Goal: Task Accomplishment & Management: Manage account settings

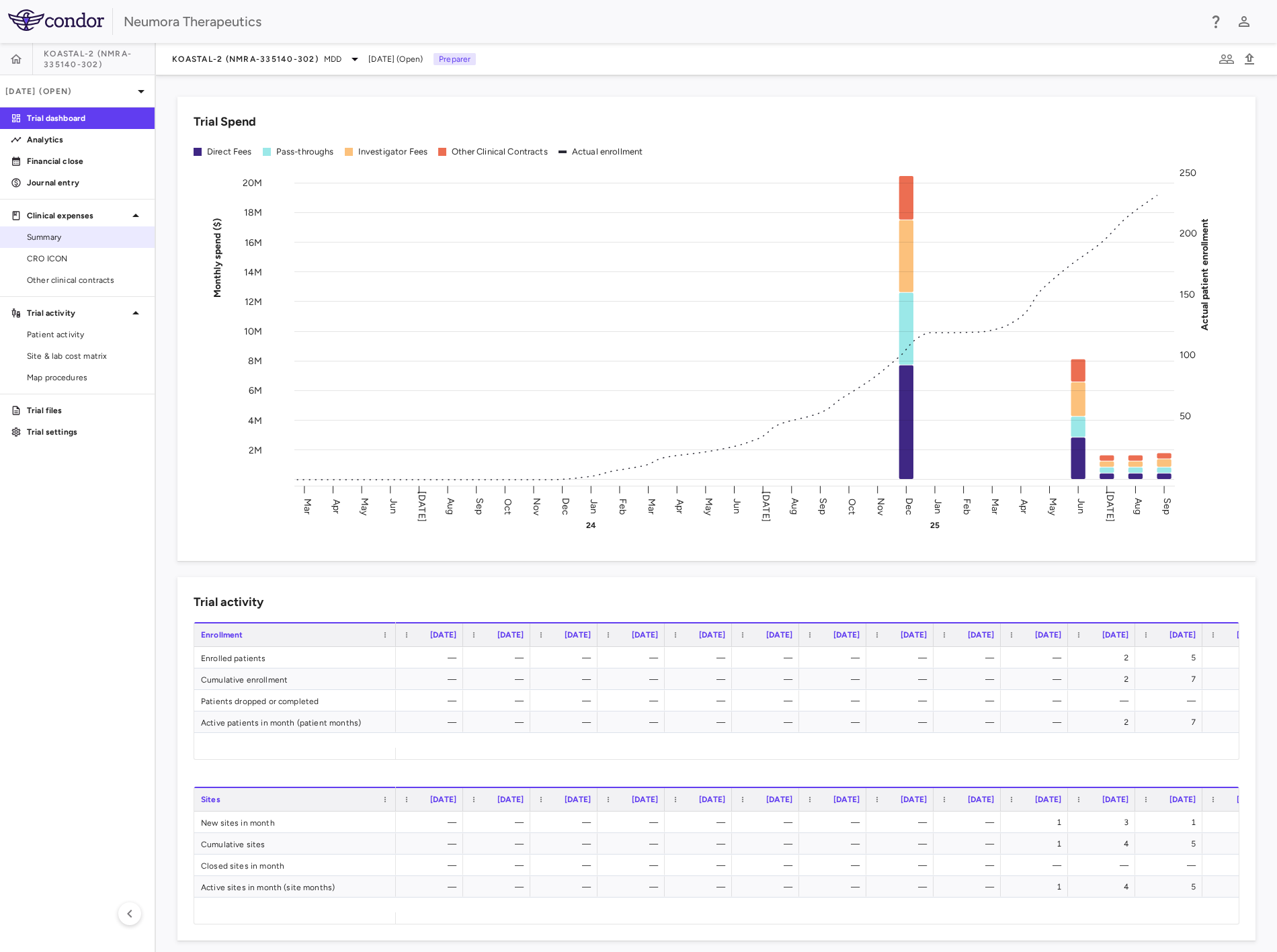
click at [86, 240] on span "Summary" at bounding box center [86, 237] width 117 height 12
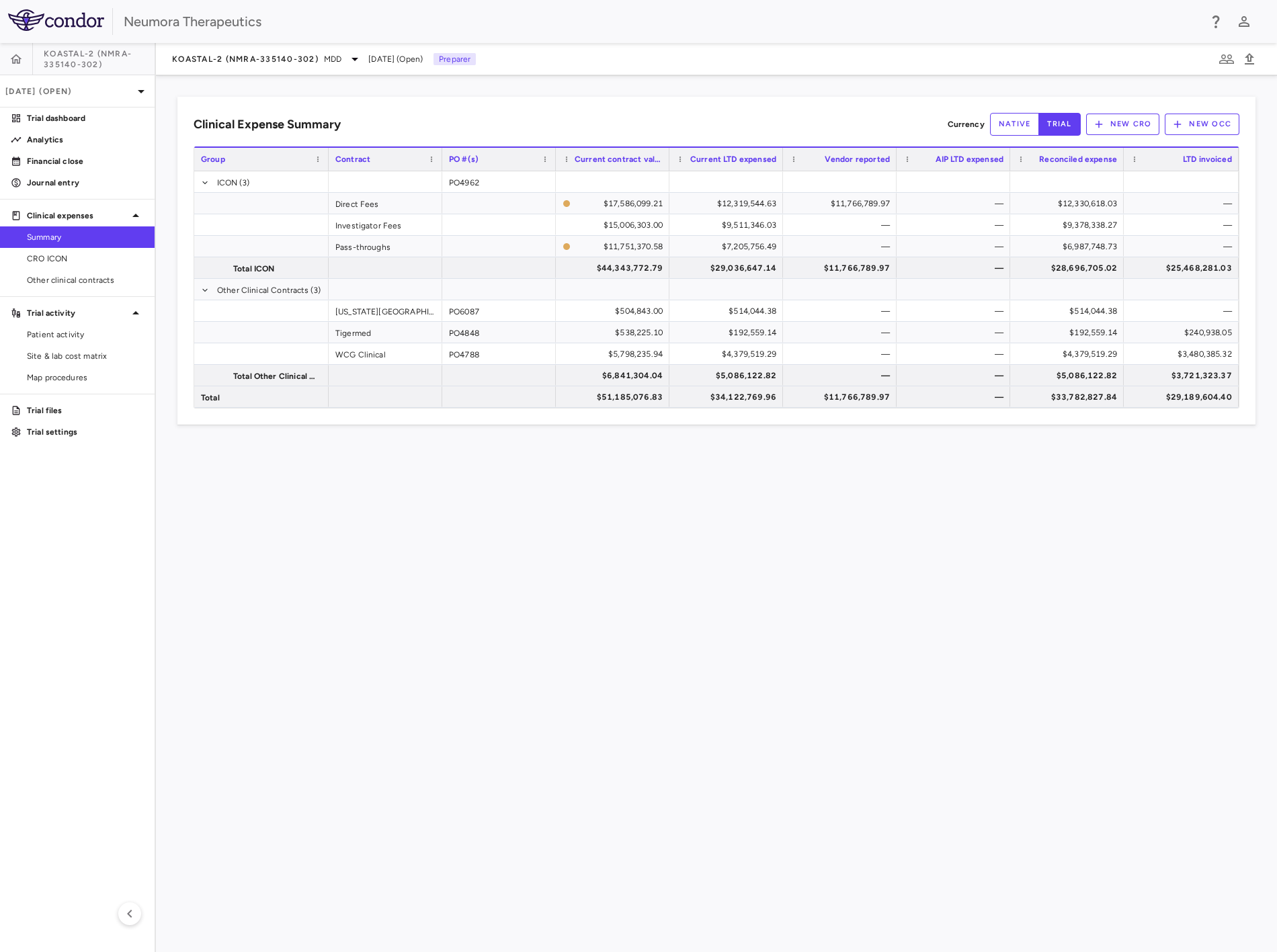
click at [397, 468] on div "Clinical Expense Summary Currency native trial New CRO New OCC Drag here to set…" at bounding box center [716, 514] width 1121 height 877
click at [254, 46] on div "KOASTAL-2 (NMRA-335140-302) MDD Sep 2025 (Open) Preparer" at bounding box center [716, 59] width 1121 height 32
click at [258, 61] on span "KOASTAL-2 (NMRA-335140-302)" at bounding box center [245, 59] width 146 height 11
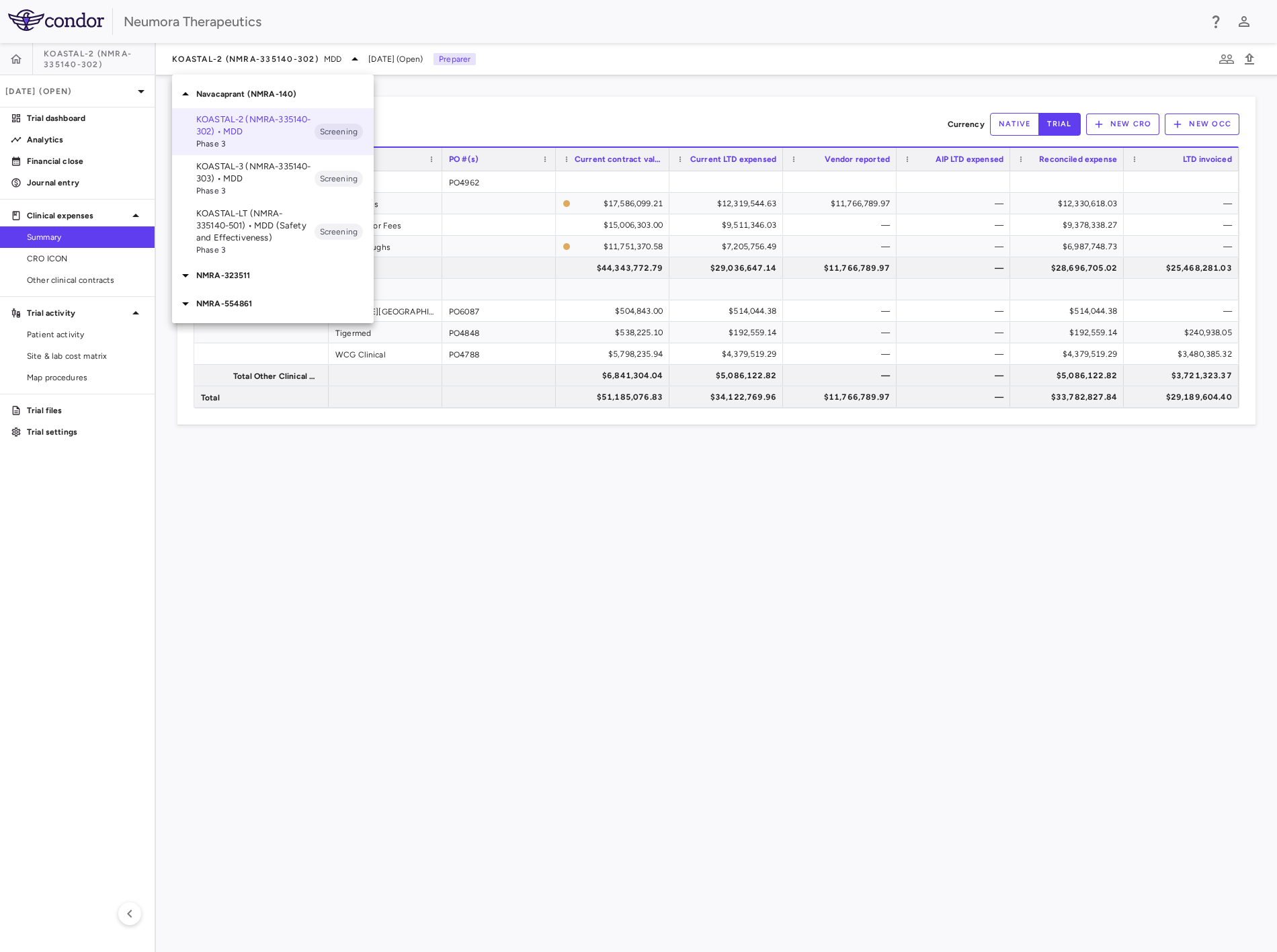
click at [231, 281] on p "NMRA-323511" at bounding box center [284, 276] width 177 height 12
click at [277, 310] on p "NMRA-323511-104 • Agitation Associated With Dementia Due to Alzheimer's Disease" at bounding box center [255, 325] width 118 height 61
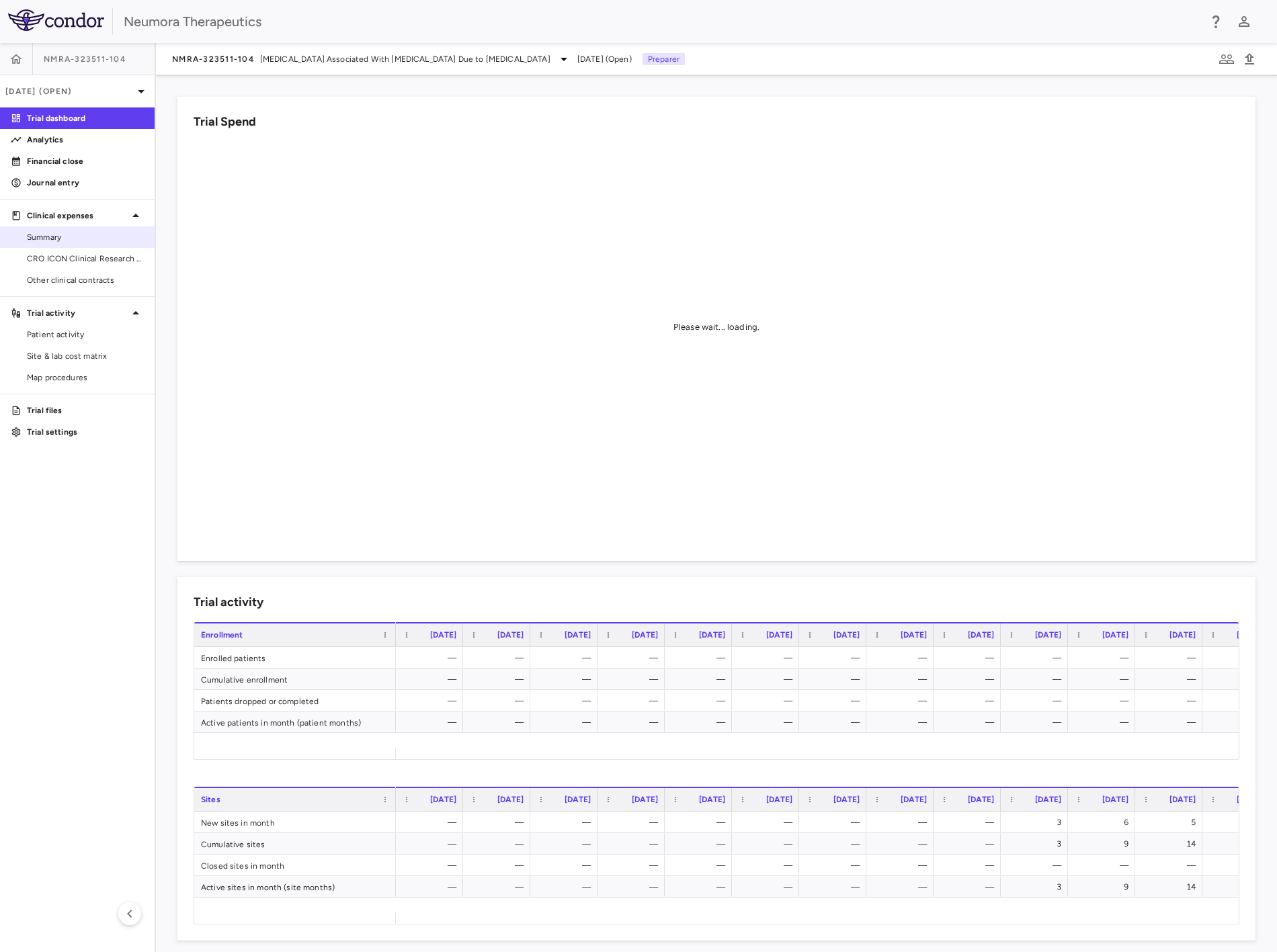
click at [72, 237] on span "Summary" at bounding box center [86, 237] width 117 height 12
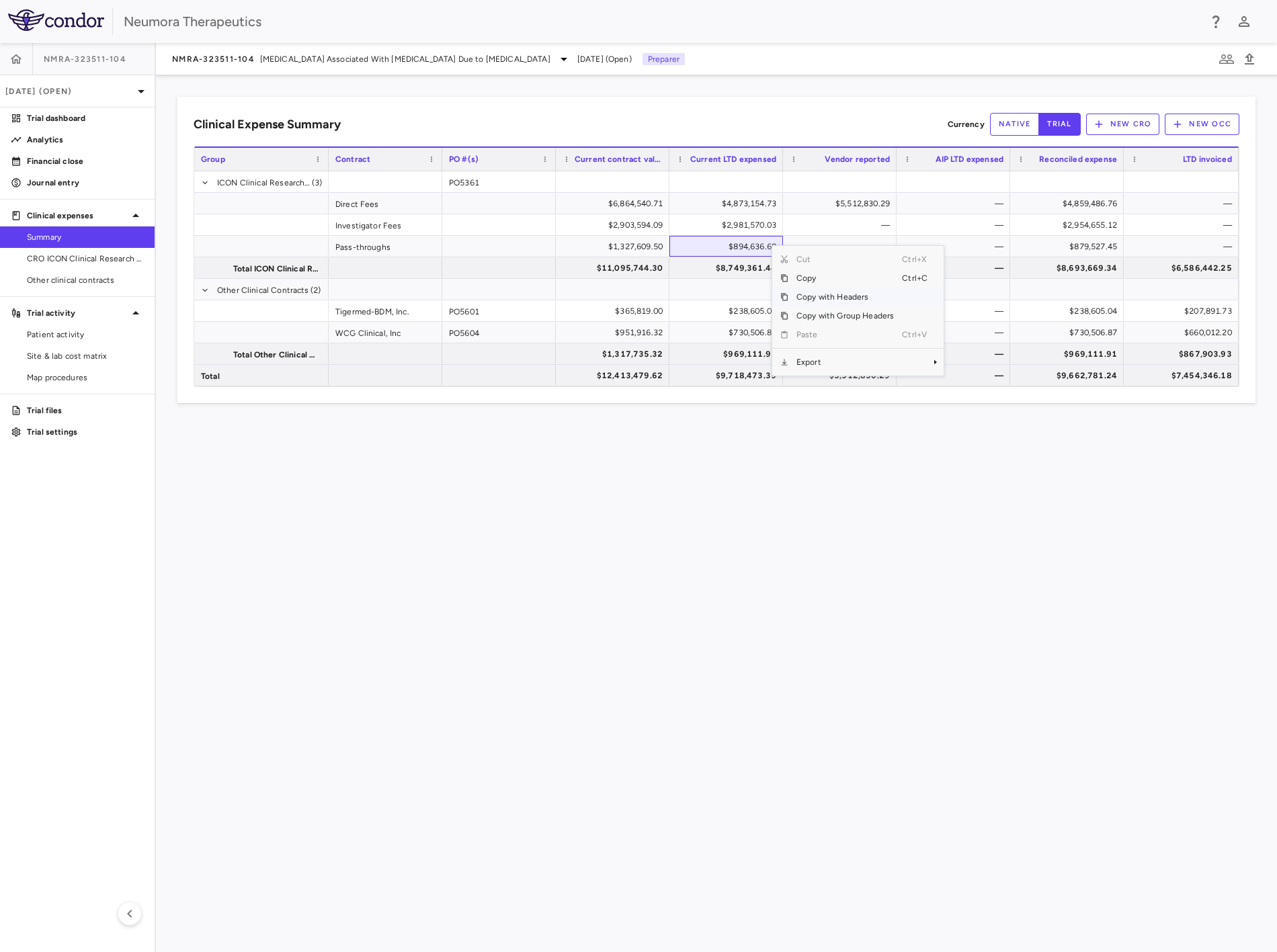
click at [822, 284] on span "Copy" at bounding box center [844, 278] width 113 height 19
click at [885, 359] on span "Export" at bounding box center [916, 364] width 113 height 19
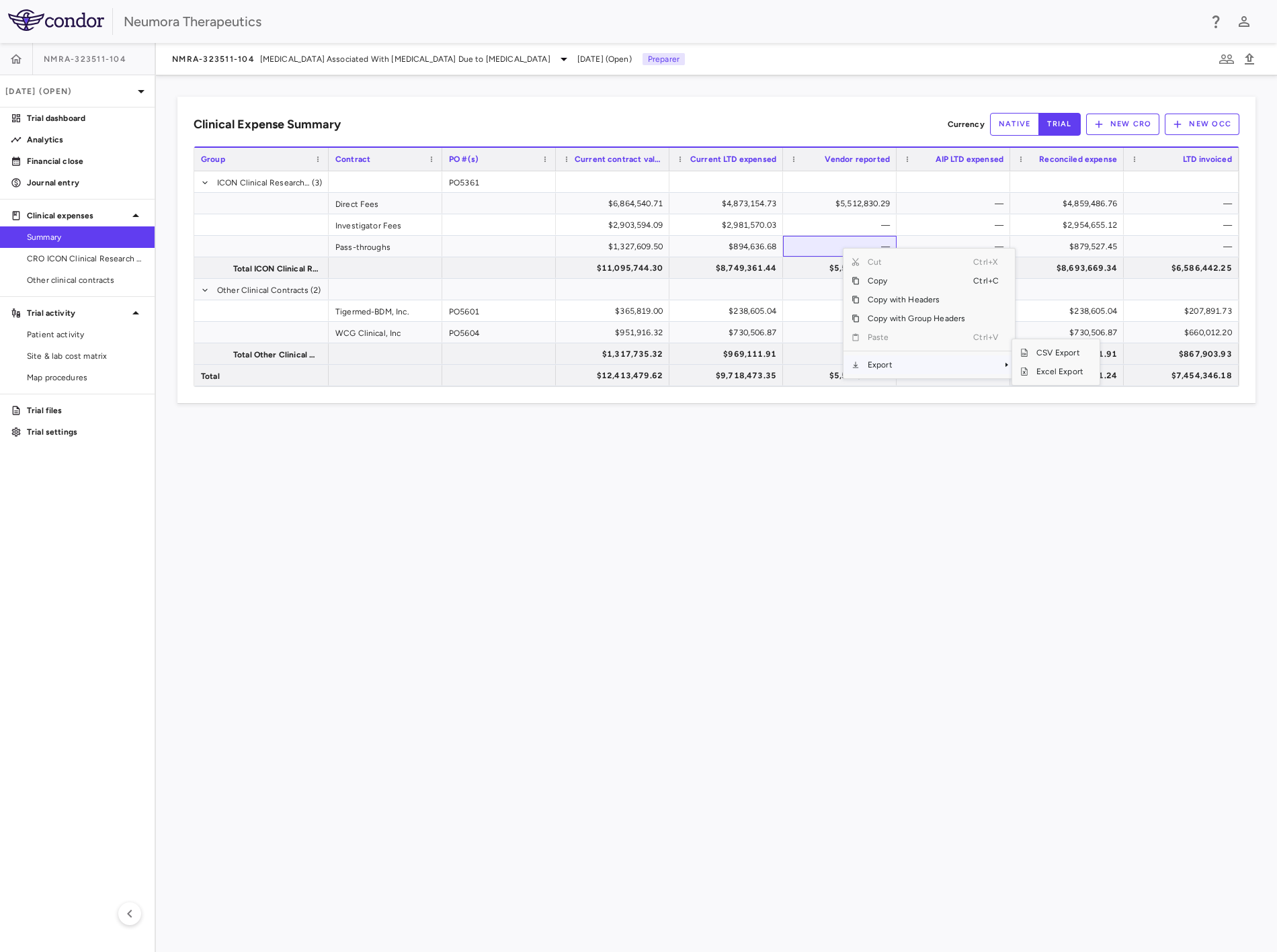
click at [885, 361] on span "Export" at bounding box center [916, 364] width 113 height 19
click at [1059, 346] on span "CSV Export" at bounding box center [1060, 352] width 64 height 19
click at [409, 533] on div "Clinical Expense Summary Currency native trial New CRO New OCC Press SPACE to s…" at bounding box center [716, 514] width 1121 height 877
click at [526, 560] on div "Clinical Expense Summary Currency native trial New CRO New OCC Press SPACE to s…" at bounding box center [716, 514] width 1121 height 877
click at [512, 564] on div "Clinical Expense Summary Currency native trial New CRO New OCC Press SPACE to s…" at bounding box center [716, 514] width 1121 height 877
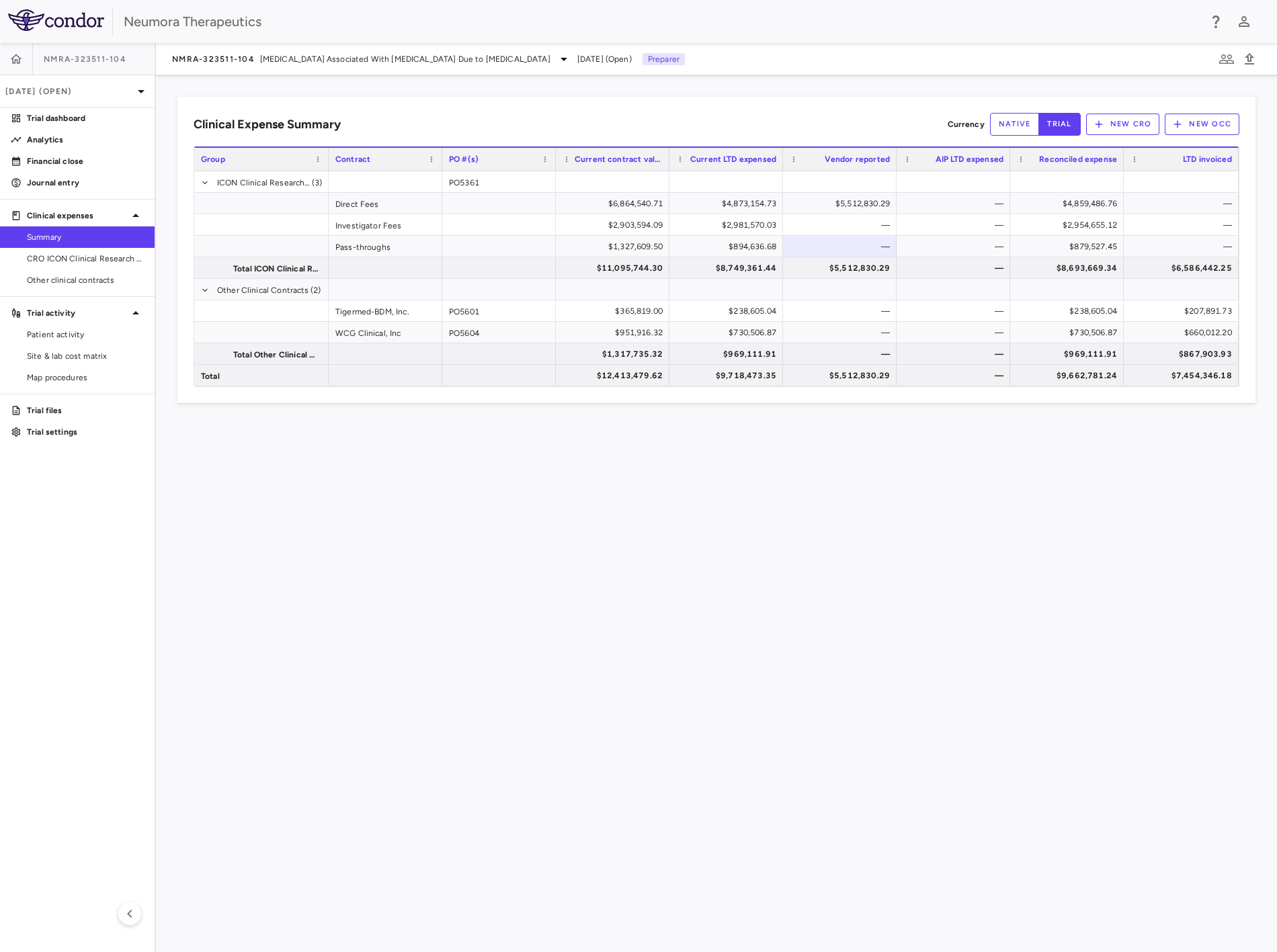
click at [529, 560] on div "Clinical Expense Summary Currency native trial New CRO New OCC Press SPACE to s…" at bounding box center [716, 514] width 1121 height 877
click at [488, 592] on div "Clinical Expense Summary Currency native trial New CRO New OCC Press SPACE to s…" at bounding box center [716, 514] width 1121 height 877
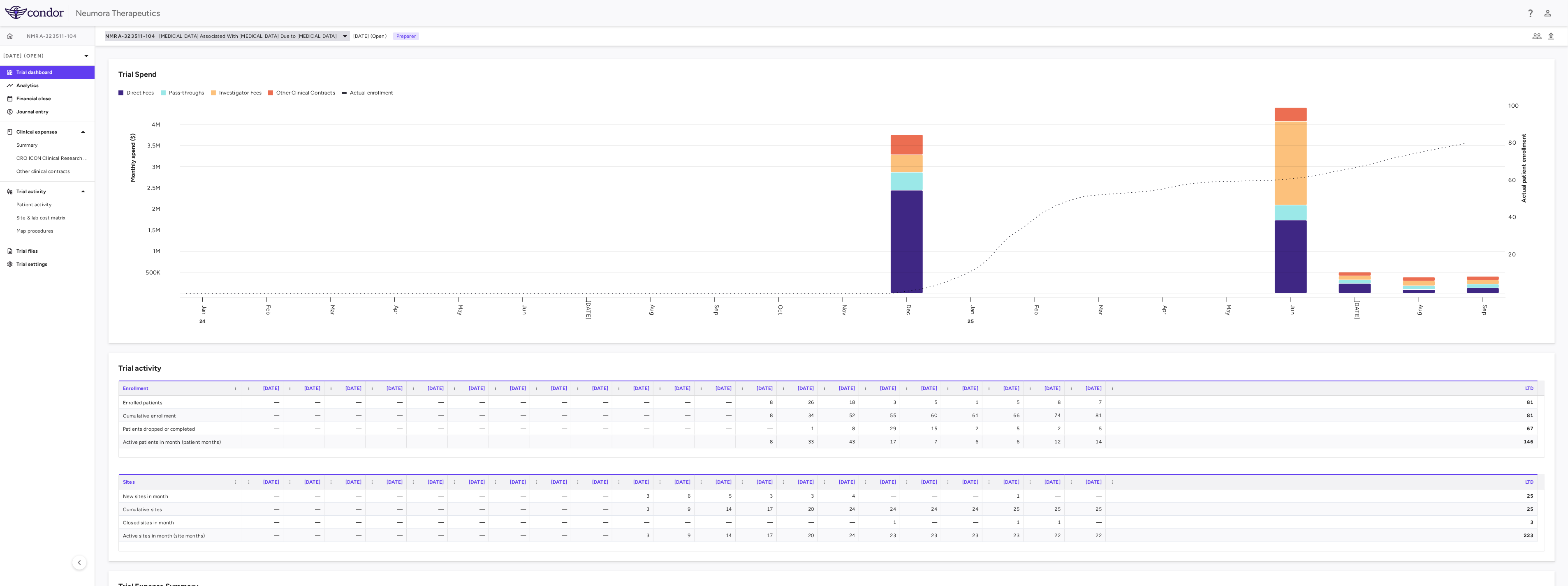
click at [163, 39] on span "Agitation Associated With Dementia Due to Alzheimer's Disease" at bounding box center [248, 36] width 178 height 7
click at [149, 60] on p "Navacaprant (NMRA-140)" at bounding box center [174, 58] width 108 height 7
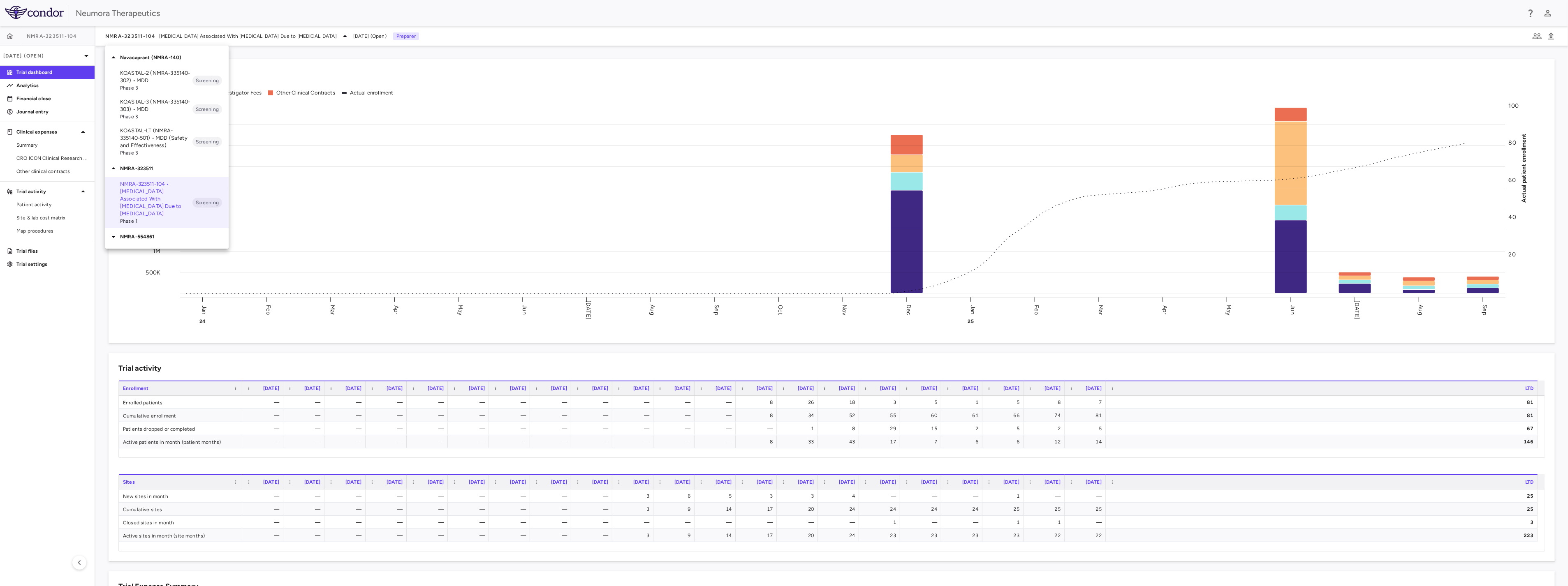
click at [177, 86] on span "Phase 3" at bounding box center [156, 88] width 72 height 7
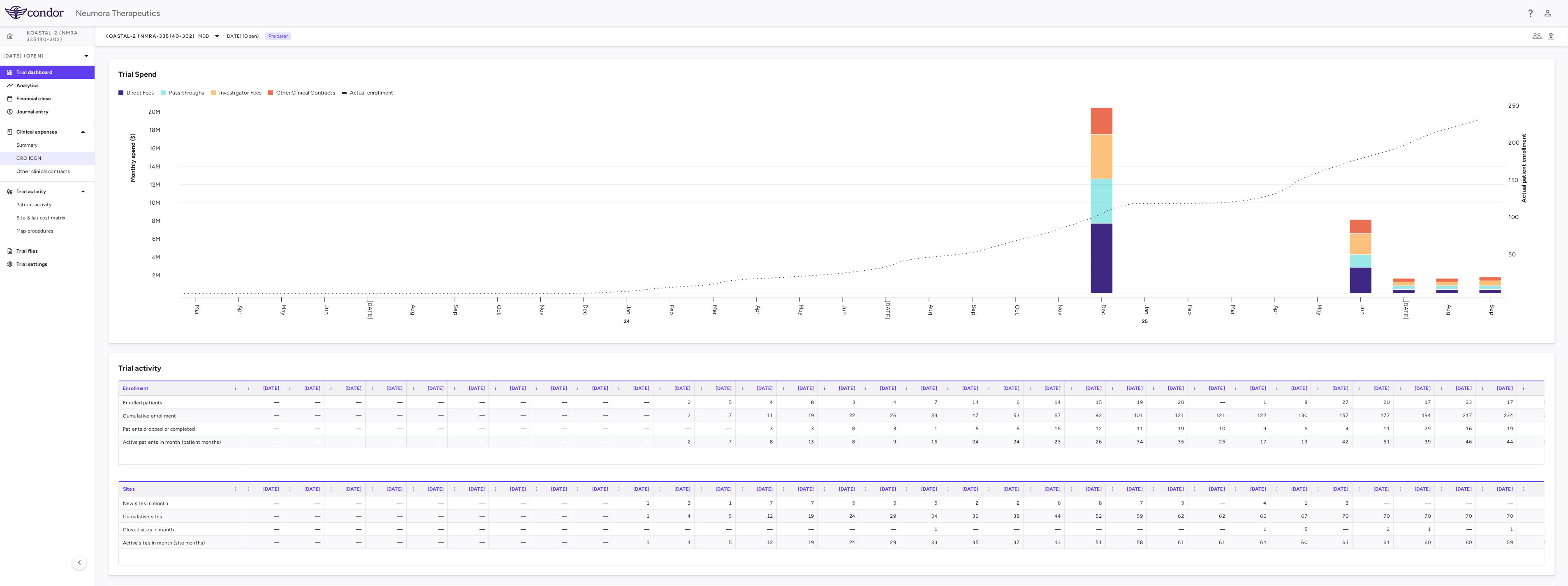
click at [44, 158] on span "CRO ICON" at bounding box center [52, 158] width 72 height 7
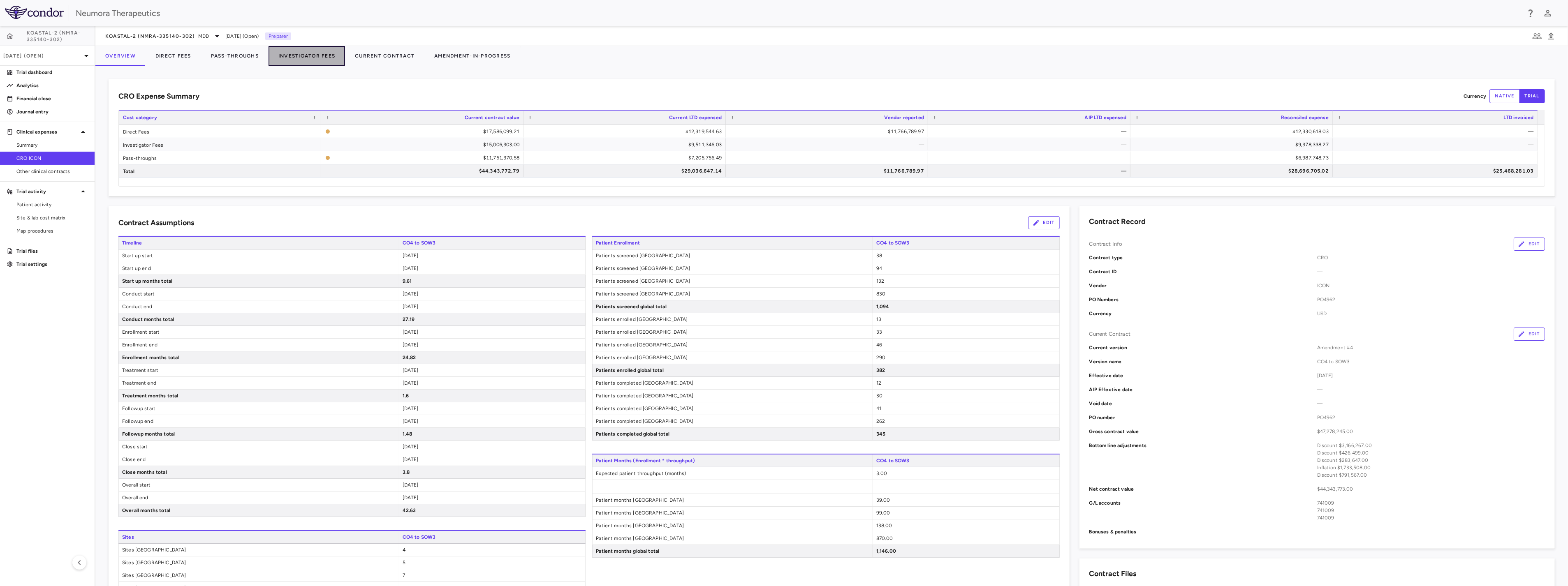
click at [301, 52] on button "Investigator Fees" at bounding box center [307, 56] width 77 height 19
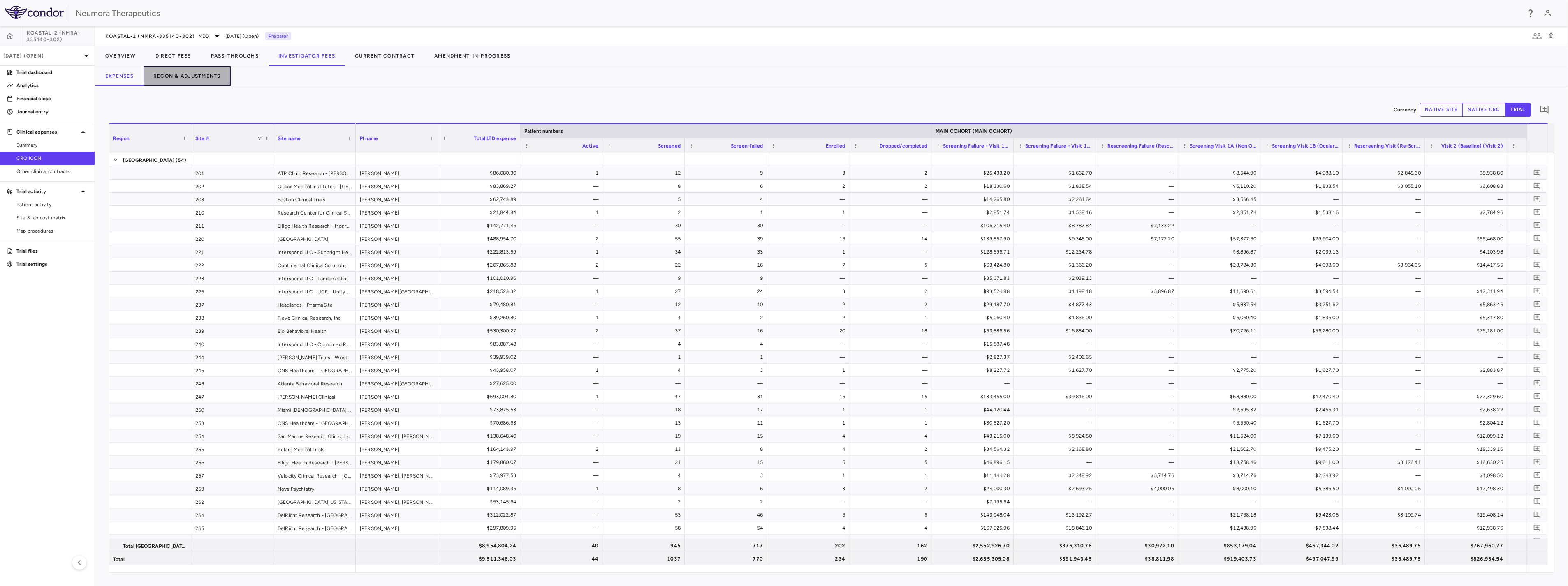
click at [175, 77] on button "Recon & Adjustments" at bounding box center [187, 76] width 87 height 19
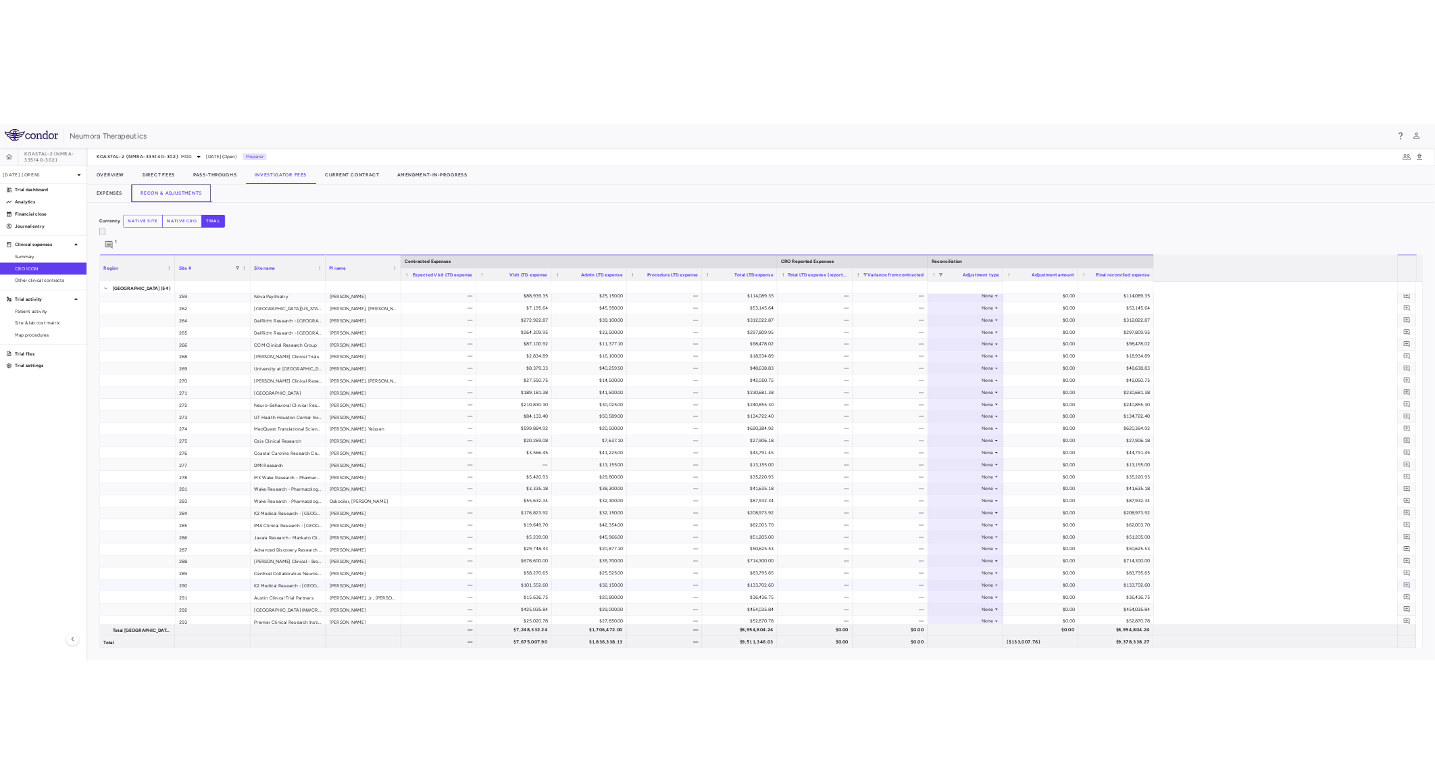
scroll to position [1197, 0]
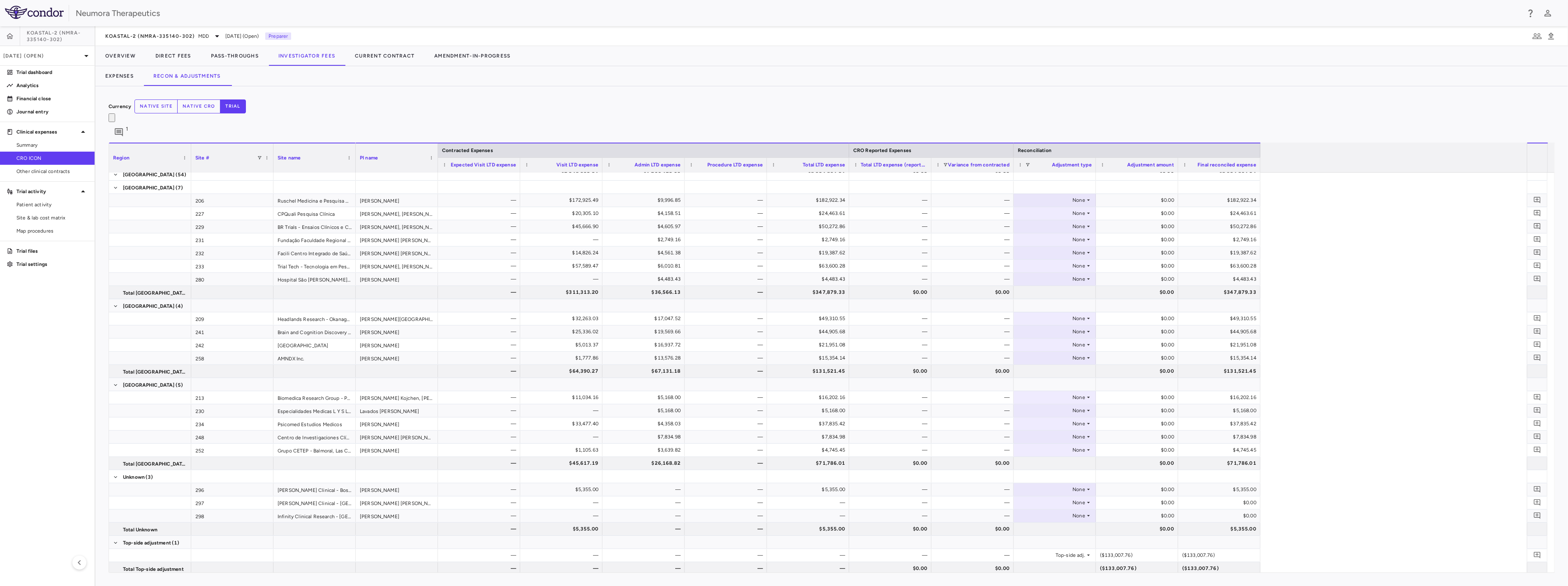
click at [221, 107] on button "native cro" at bounding box center [199, 106] width 44 height 14
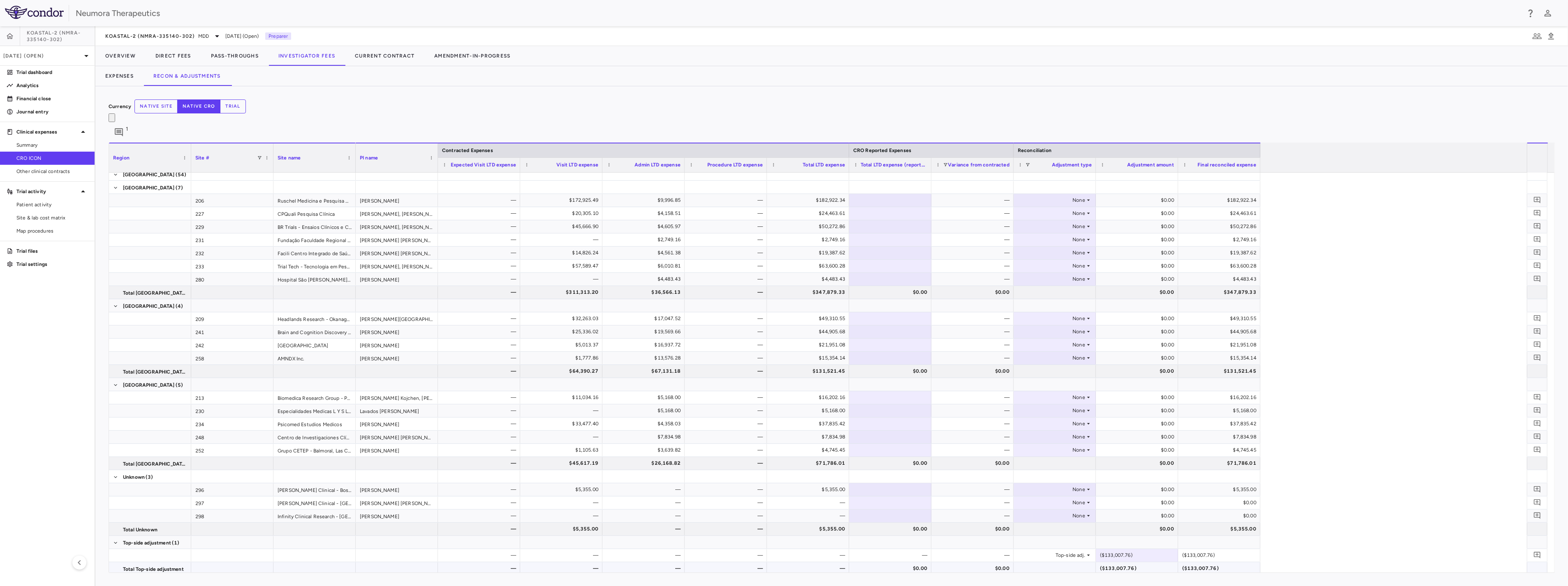
type button "native"
click at [46, 145] on span "Summary" at bounding box center [52, 145] width 72 height 7
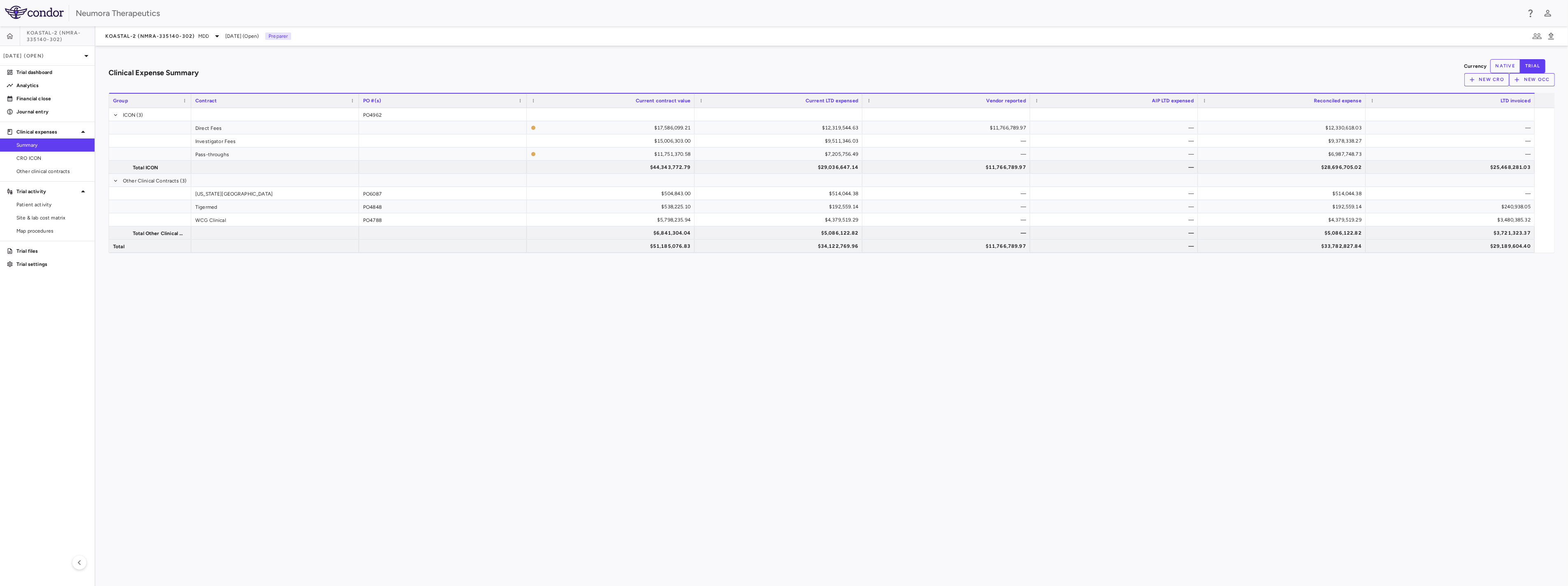
drag, startPoint x: 642, startPoint y: 273, endPoint x: 606, endPoint y: 271, distance: 36.1
click at [642, 264] on div "Clinical Expense Summary Currency native trial New CRO New OCC Drag here to set…" at bounding box center [831, 316] width 1472 height 540
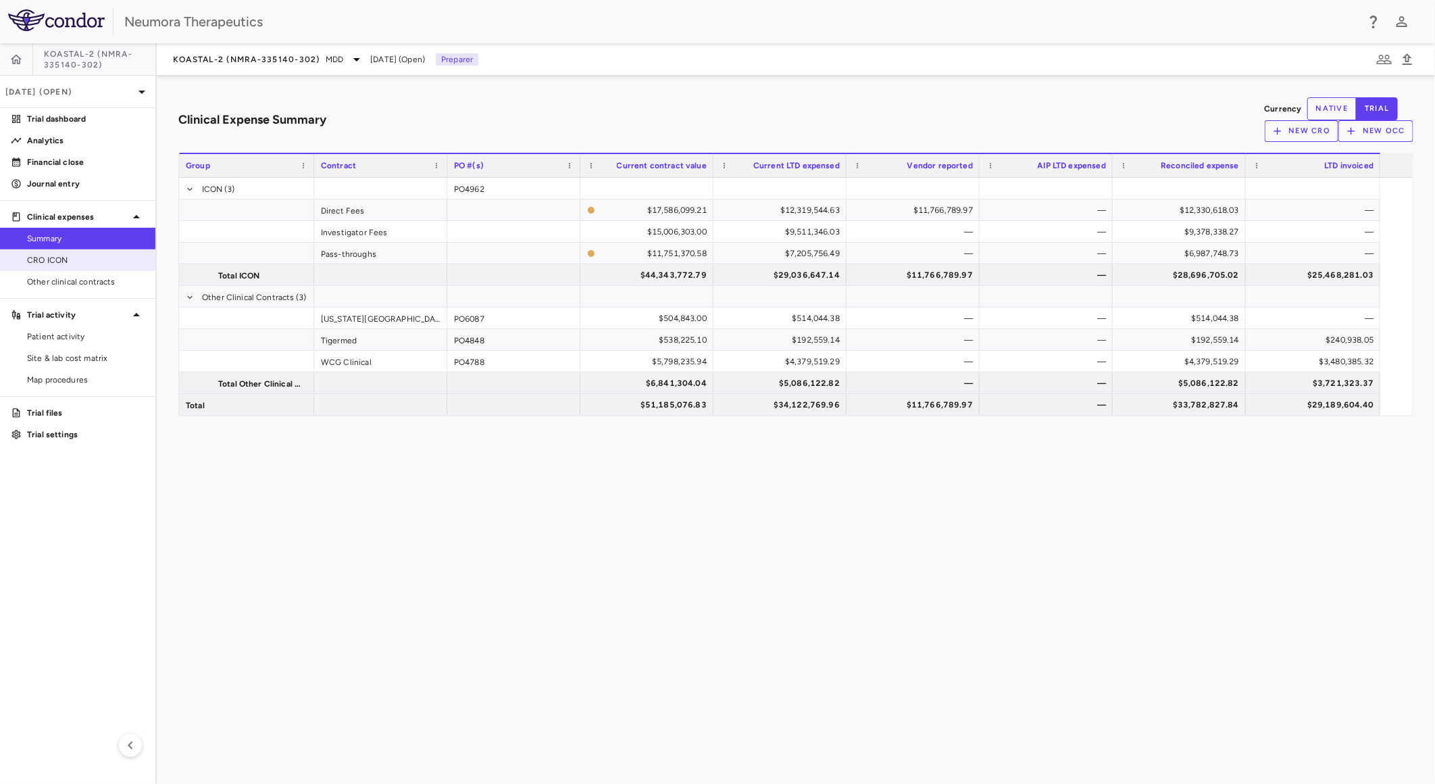
click at [89, 258] on span "CRO ICON" at bounding box center [86, 260] width 118 height 12
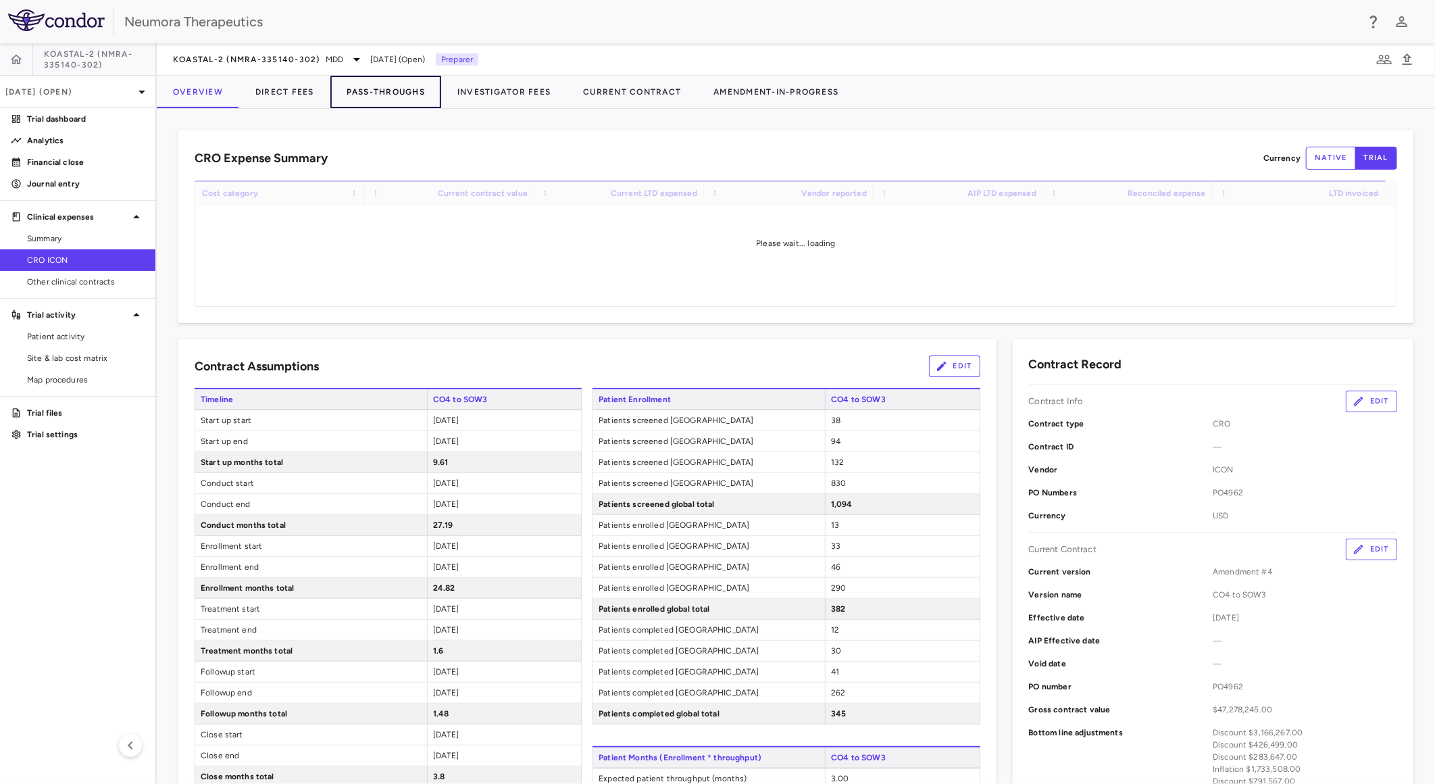
click at [386, 89] on button "Pass-Throughs" at bounding box center [385, 92] width 111 height 32
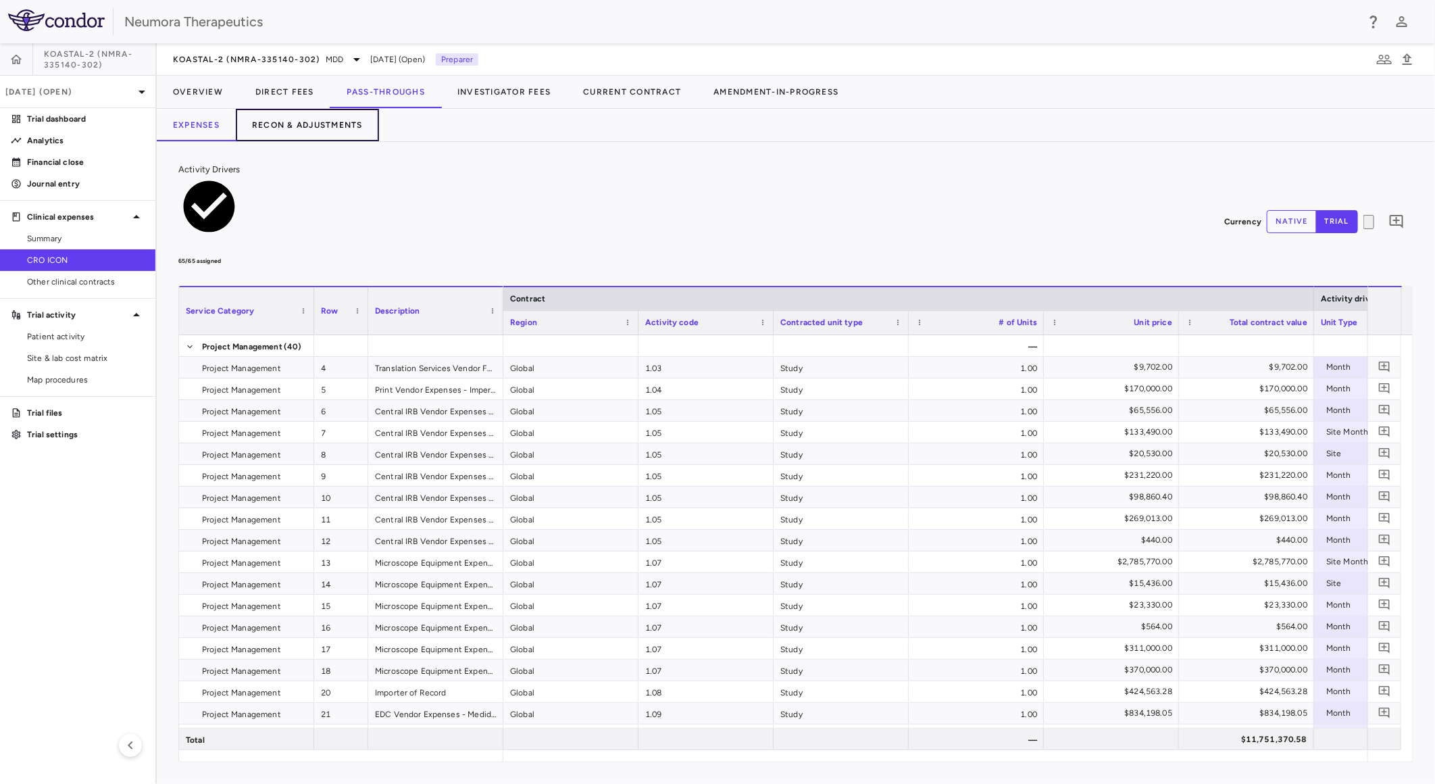
click at [320, 119] on button "Recon & Adjustments" at bounding box center [307, 125] width 143 height 32
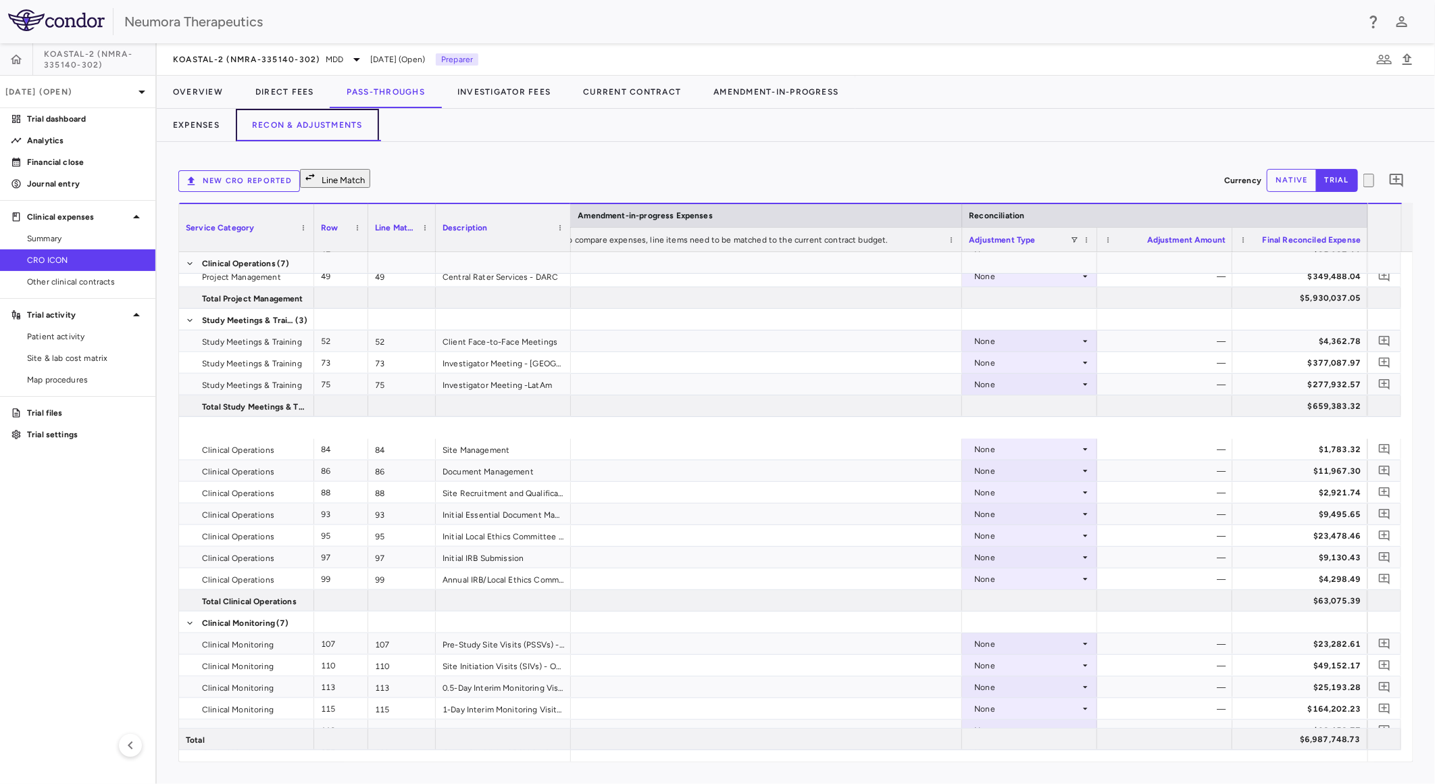
scroll to position [1296, 0]
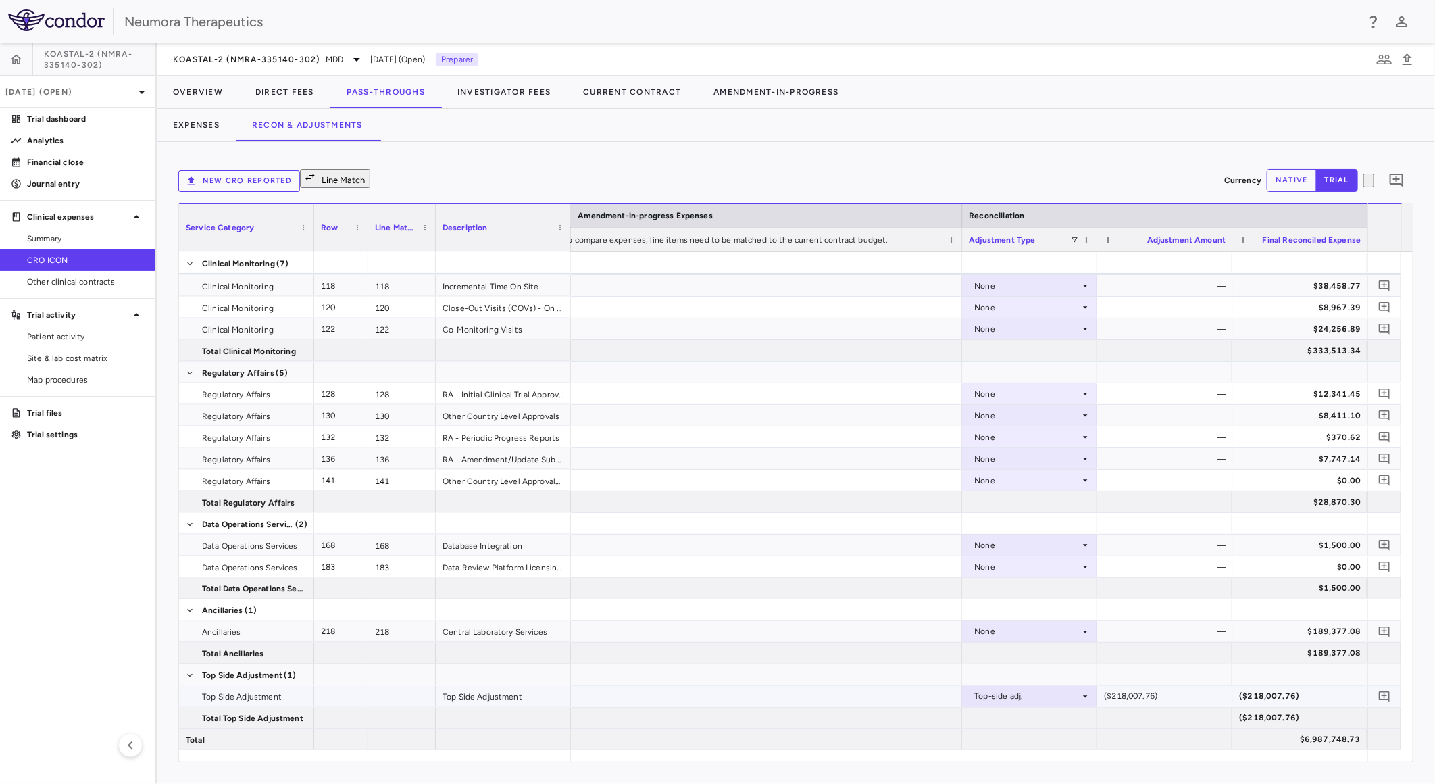
click at [1157, 434] on div "($218,007.76)" at bounding box center [1130, 697] width 53 height 22
click at [1274, 173] on button "native" at bounding box center [1292, 180] width 50 height 23
click at [1157, 434] on div "($218,007.76)" at bounding box center [1130, 697] width 53 height 22
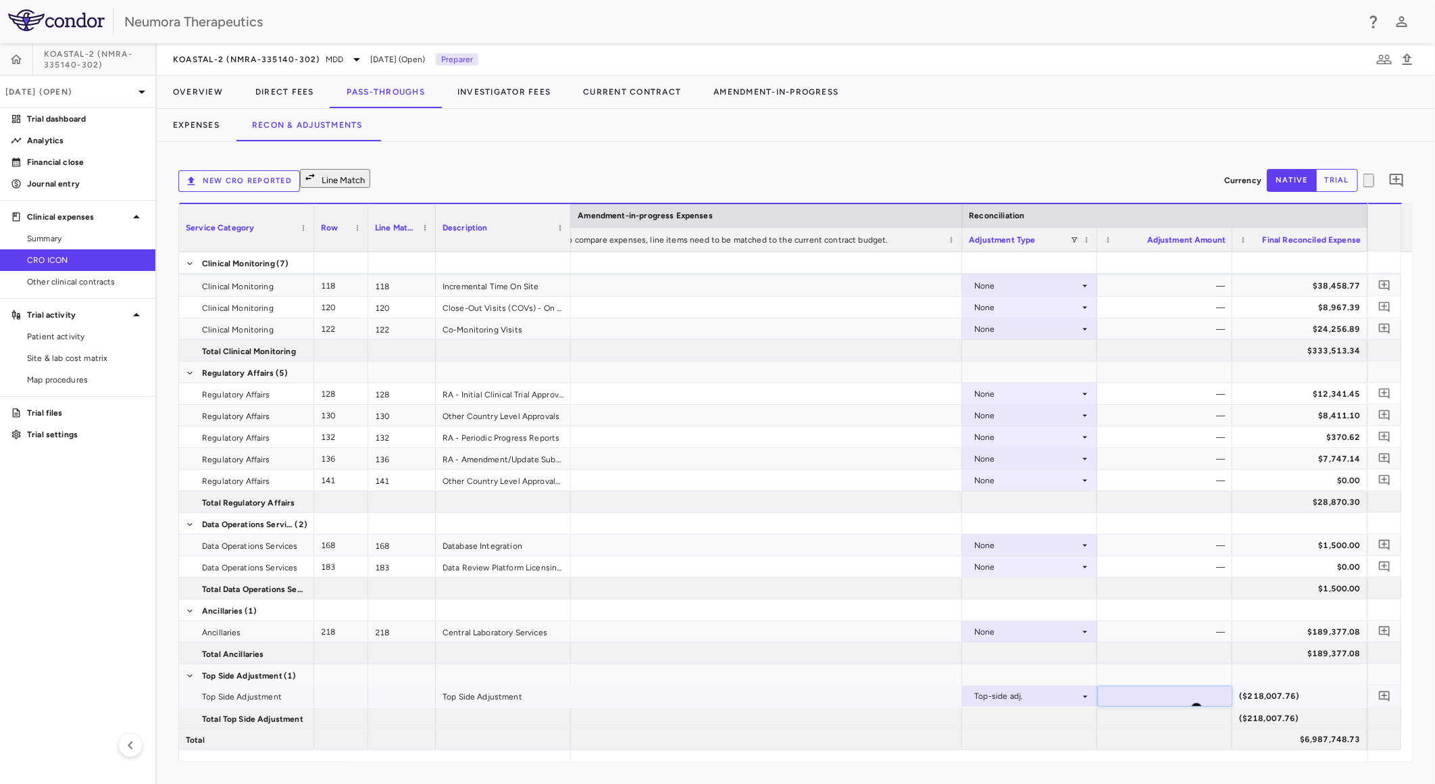
type input "*********"
click at [468, 89] on button "Investigator Fees" at bounding box center [504, 92] width 126 height 32
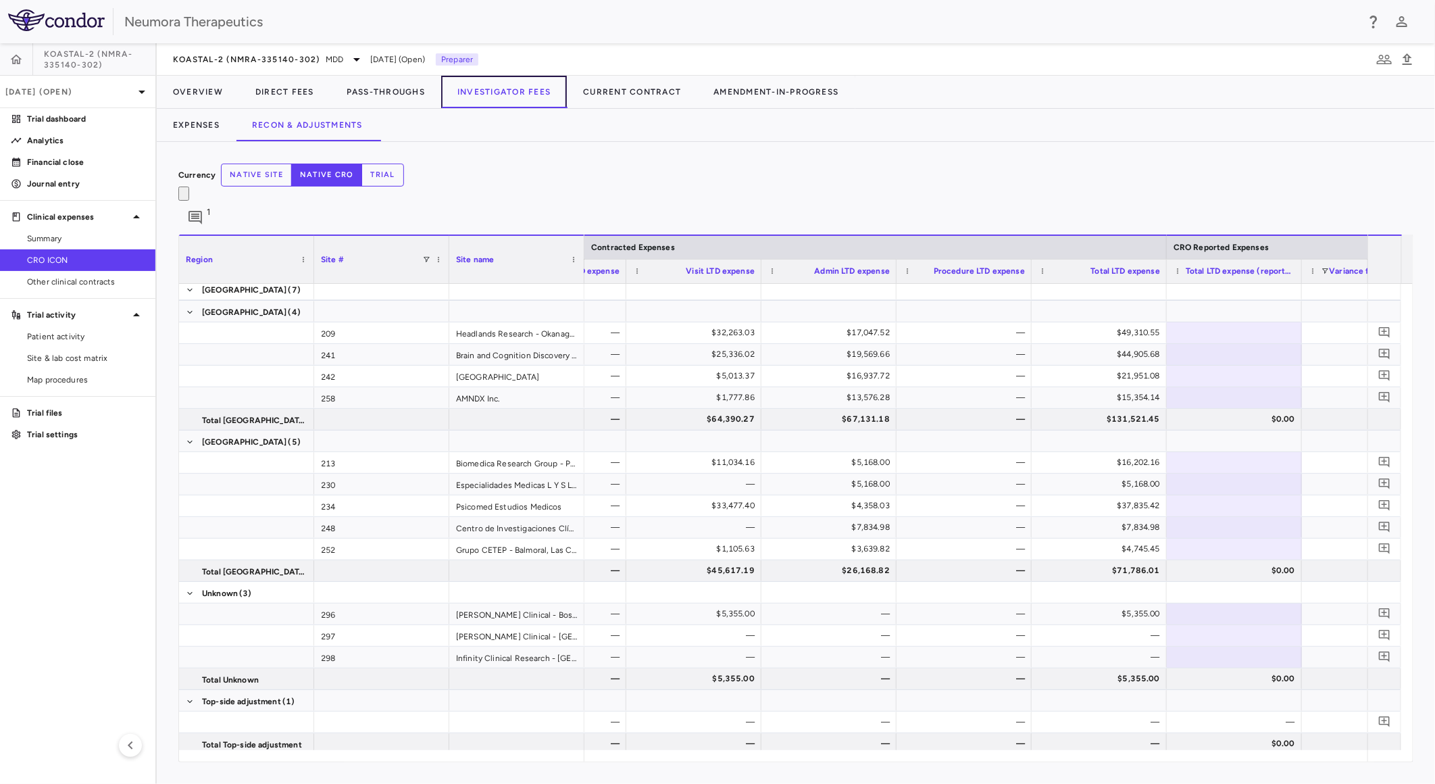
scroll to position [0, 343]
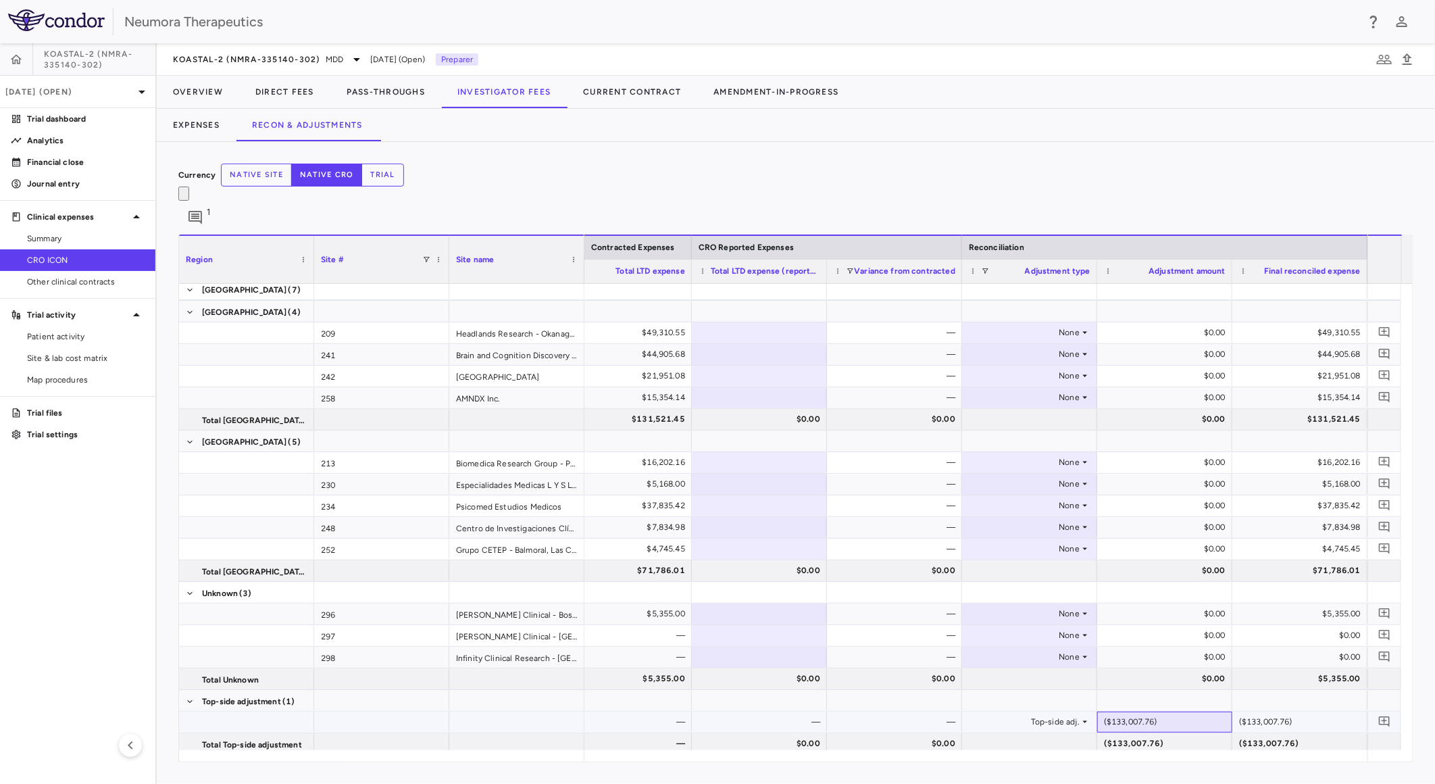
click at [1157, 434] on div "($133,007.76)" at bounding box center [1130, 722] width 53 height 22
type input "**********"
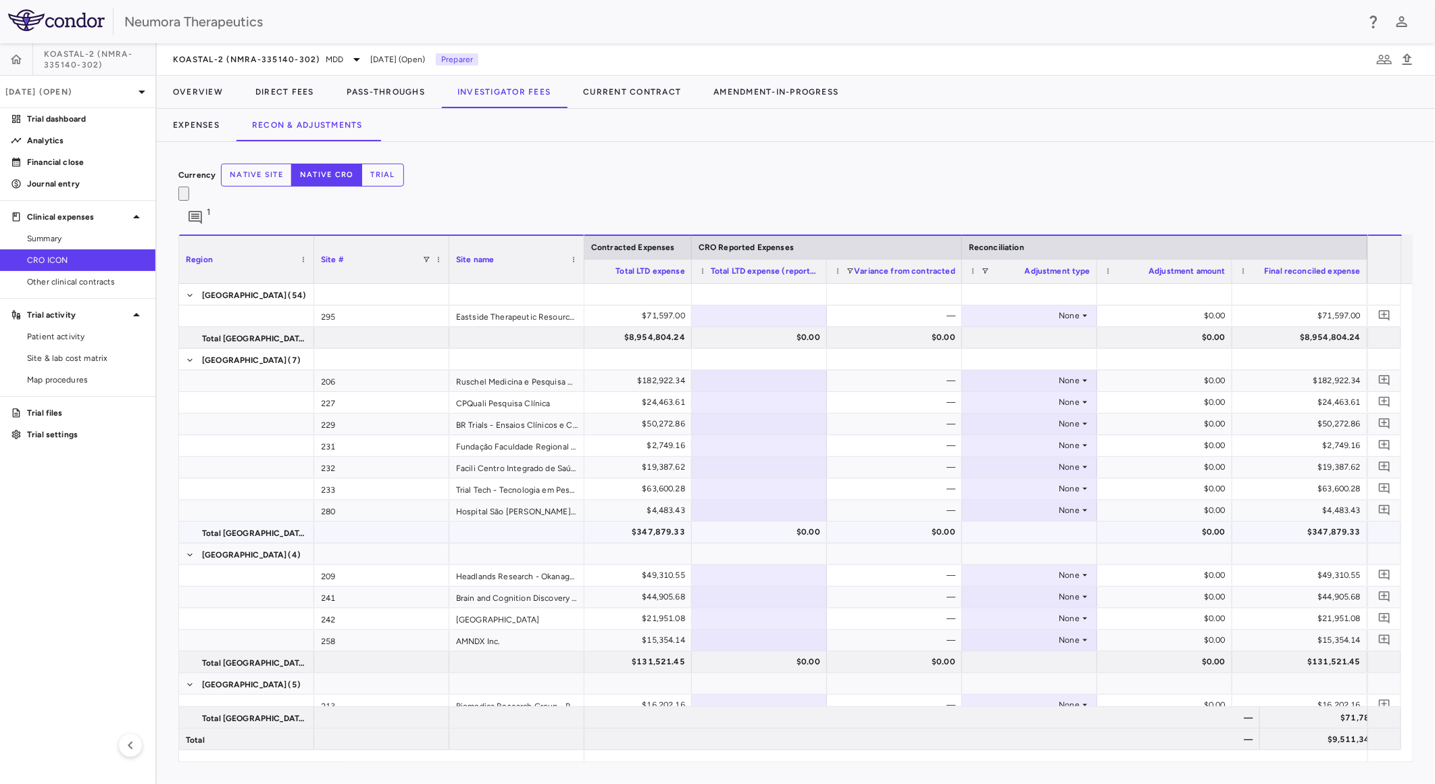
scroll to position [938, 0]
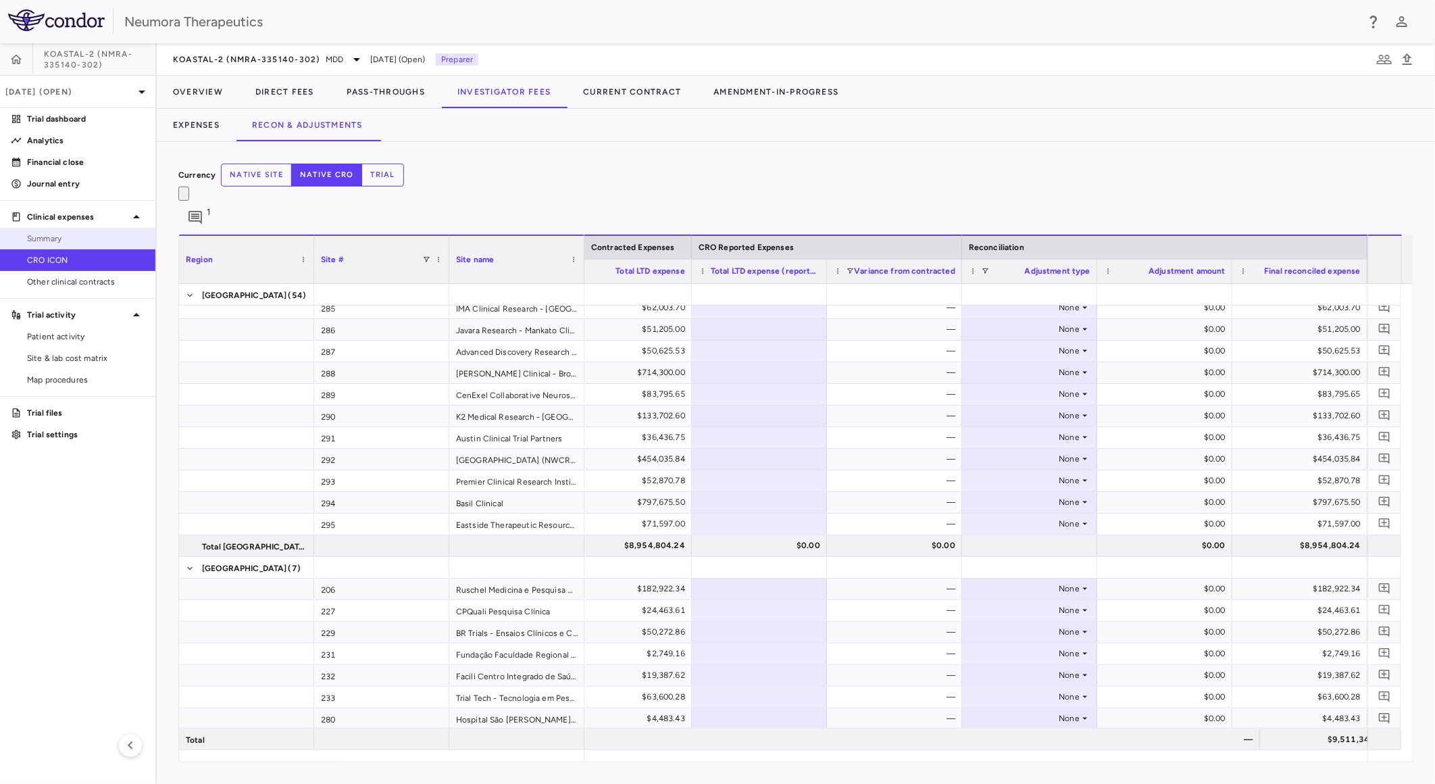
click at [70, 241] on span "Summary" at bounding box center [86, 238] width 118 height 12
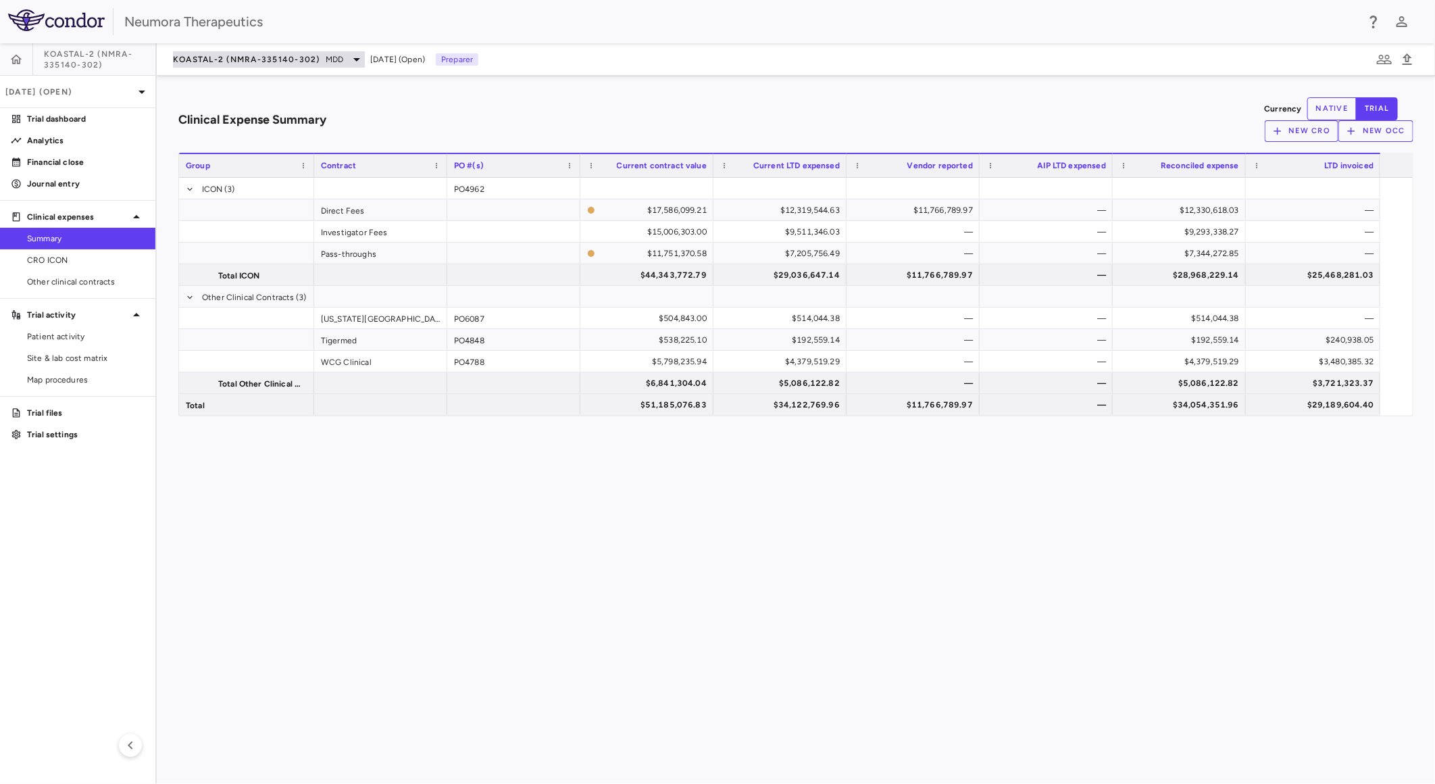
click at [281, 66] on div "KOASTAL-2 (NMRA-335140-302) MDD" at bounding box center [269, 59] width 192 height 16
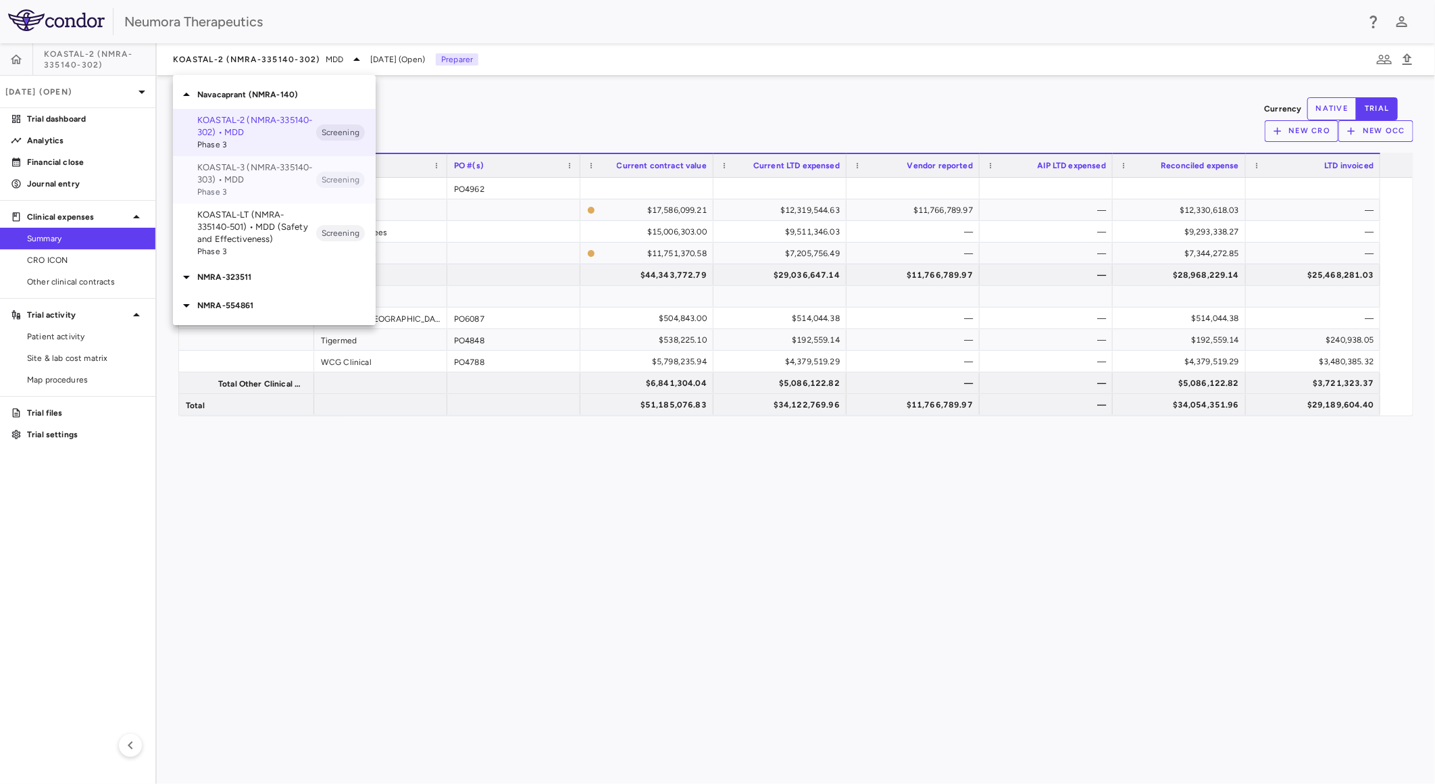
click at [266, 174] on p "KOASTAL-3 (NMRA-335140-303) • MDD" at bounding box center [256, 173] width 119 height 24
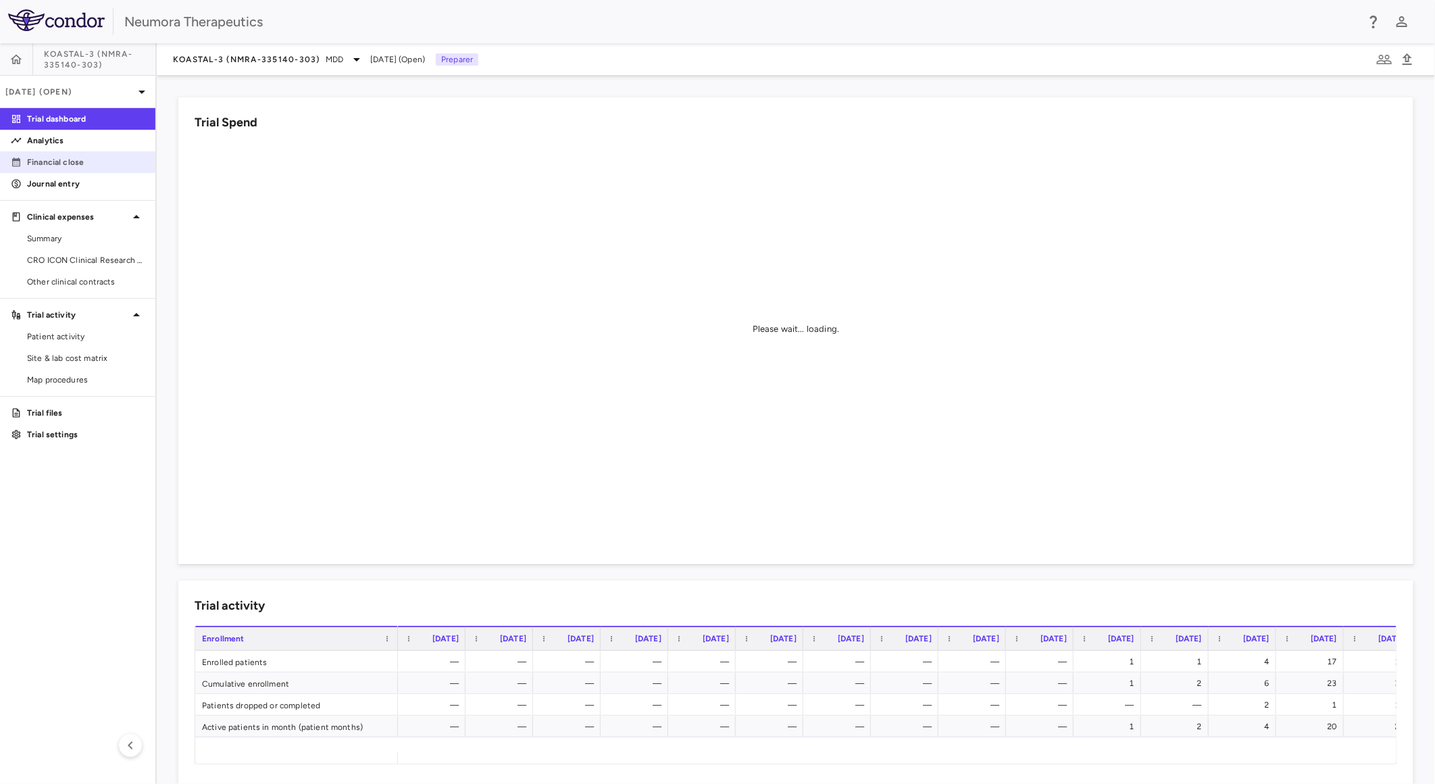
click at [97, 162] on p "Financial close" at bounding box center [86, 162] width 118 height 12
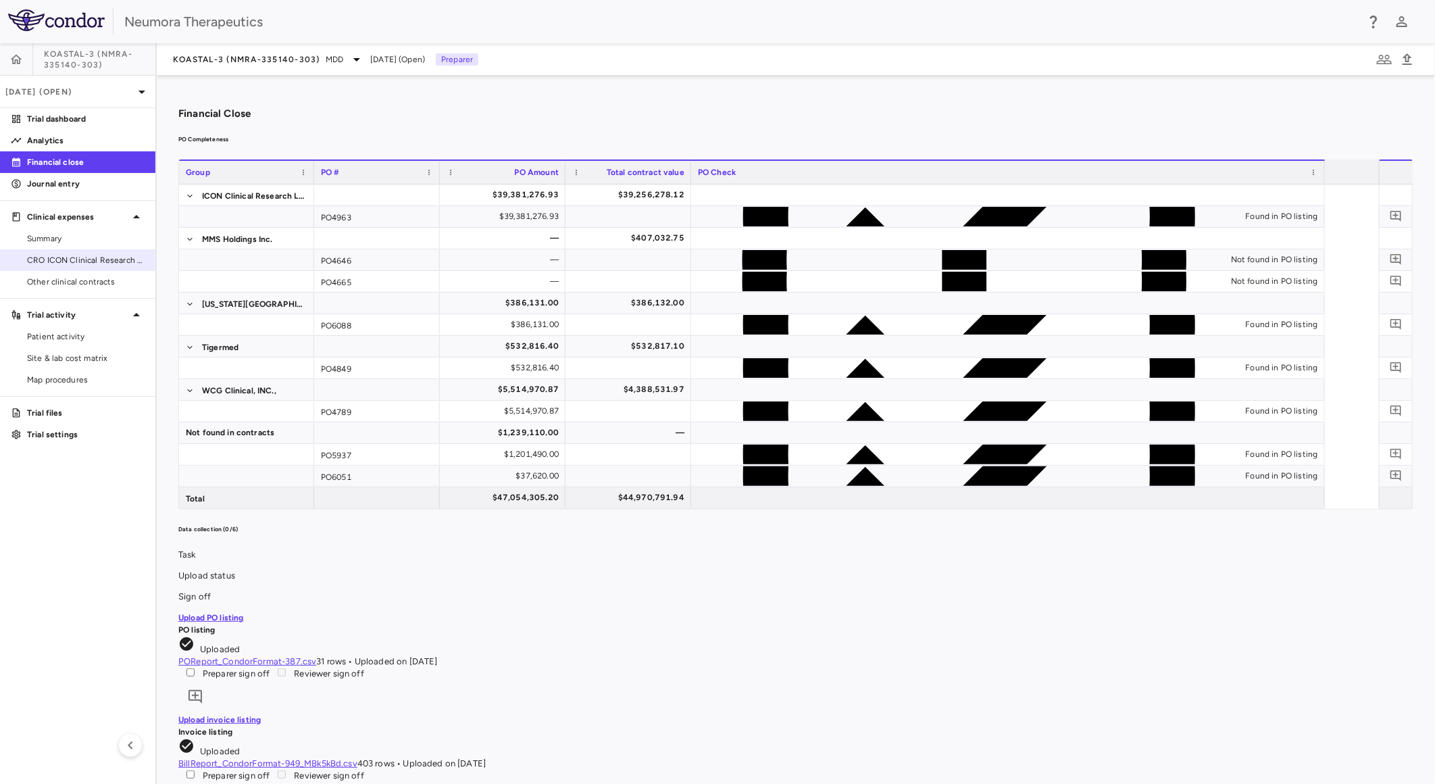
click at [108, 259] on span "CRO ICON Clinical Research Limited" at bounding box center [86, 260] width 118 height 12
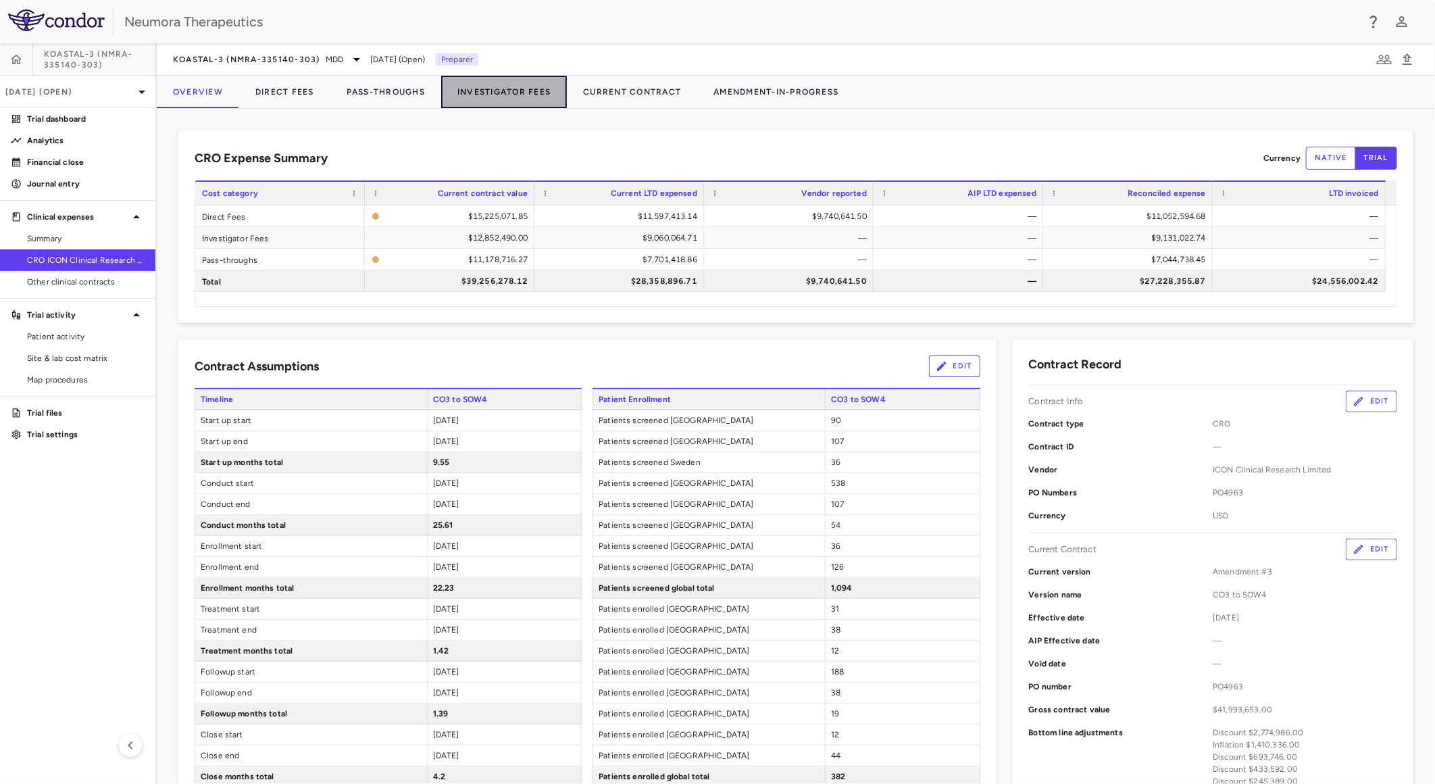
click at [469, 95] on button "Investigator Fees" at bounding box center [504, 92] width 126 height 32
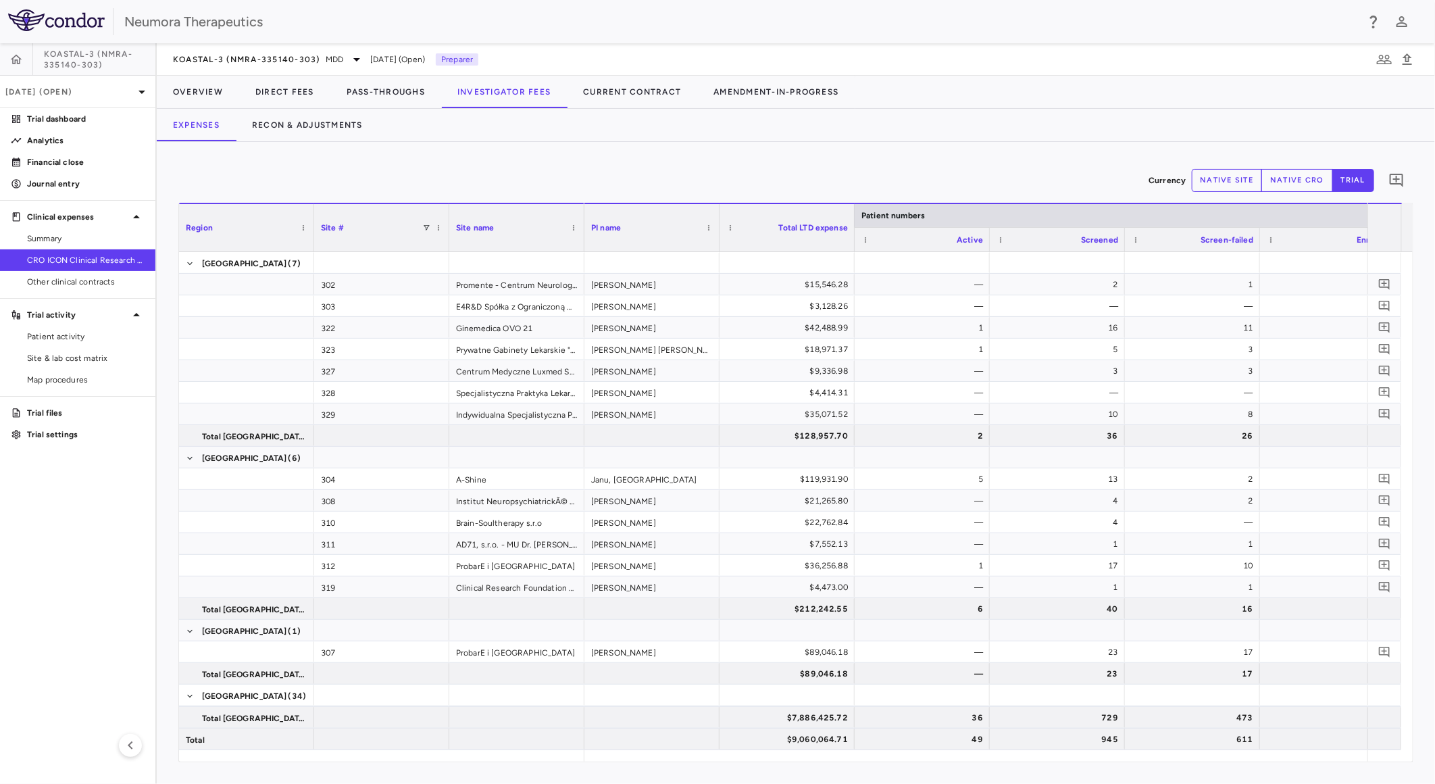
click at [1280, 184] on button "native cro" at bounding box center [1297, 180] width 72 height 23
click at [309, 125] on button "Recon & Adjustments" at bounding box center [307, 125] width 143 height 32
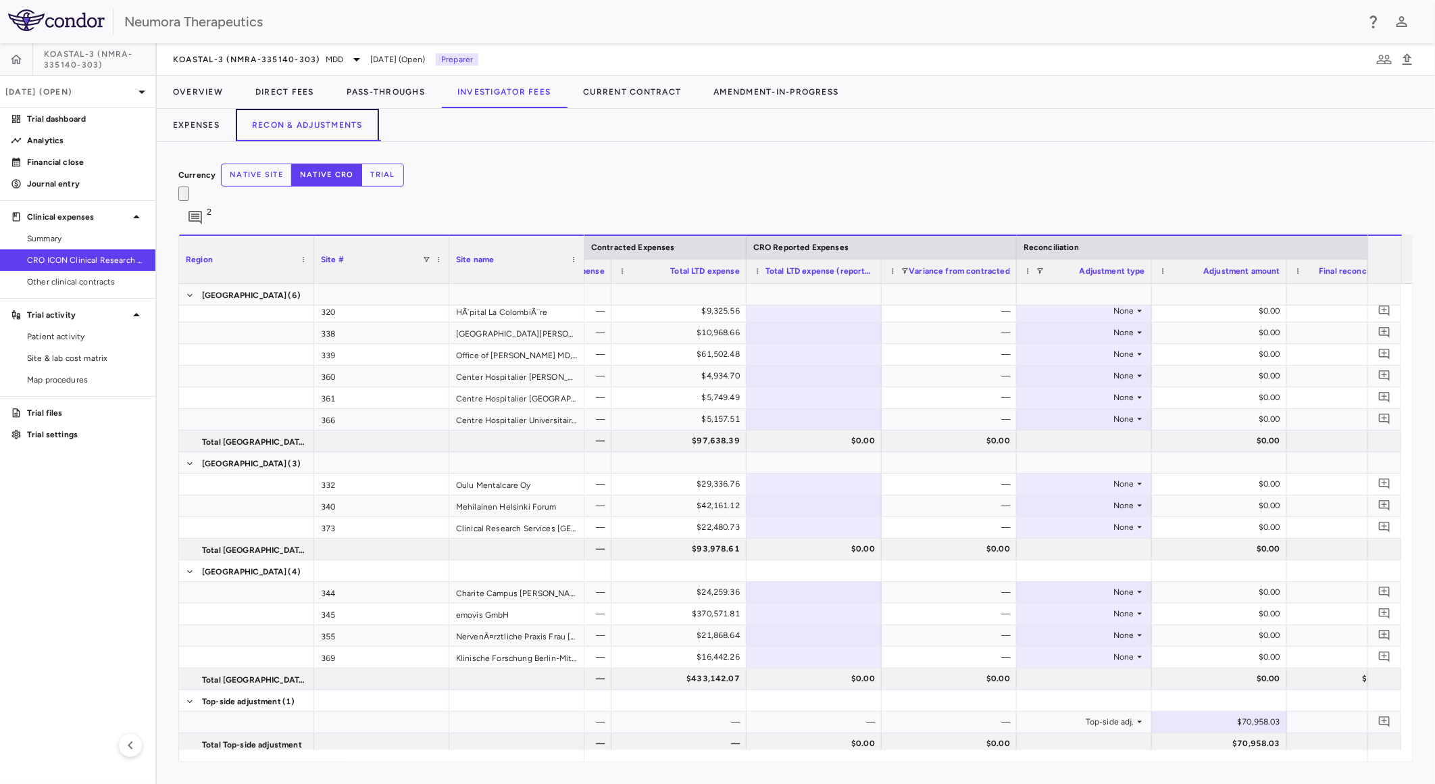
scroll to position [0, 703]
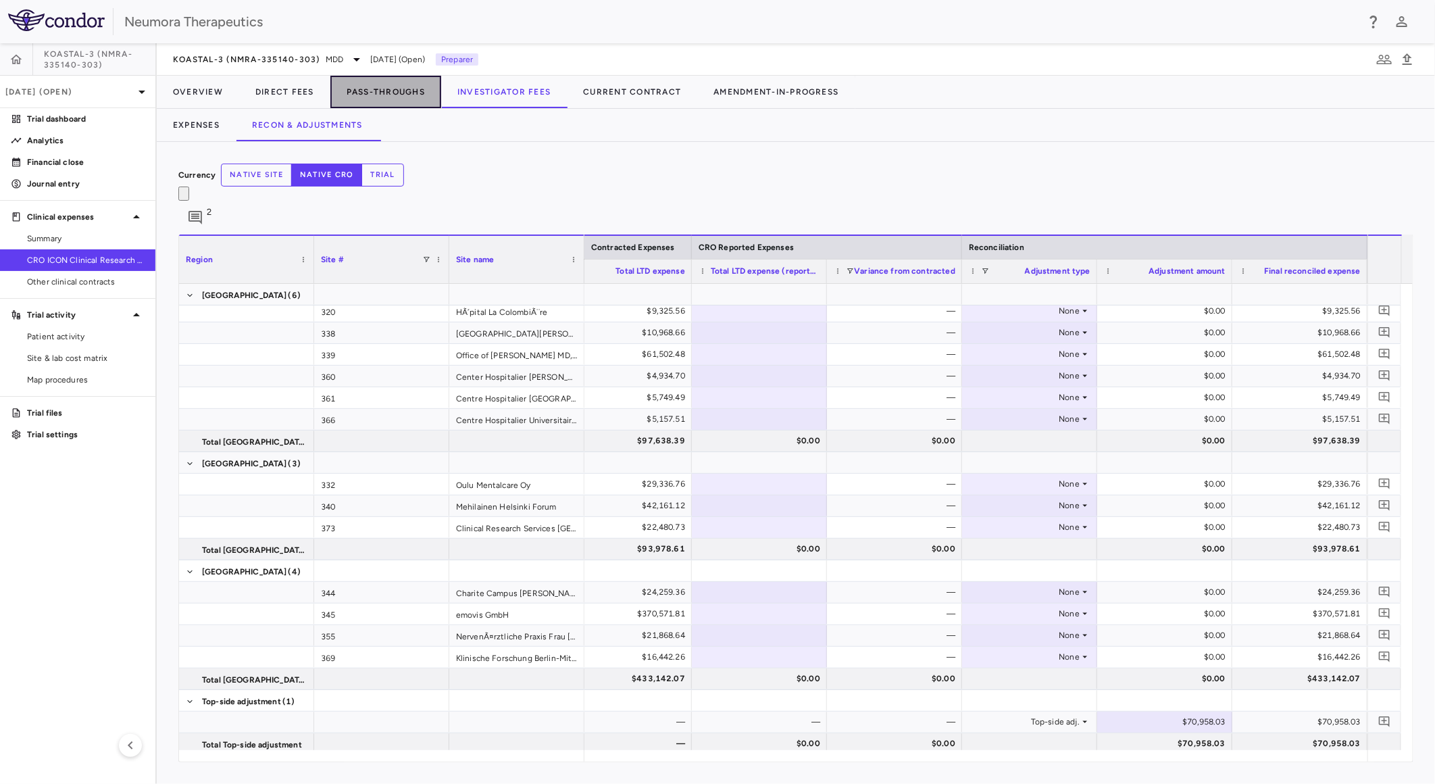
click at [363, 89] on button "Pass-Throughs" at bounding box center [385, 92] width 111 height 32
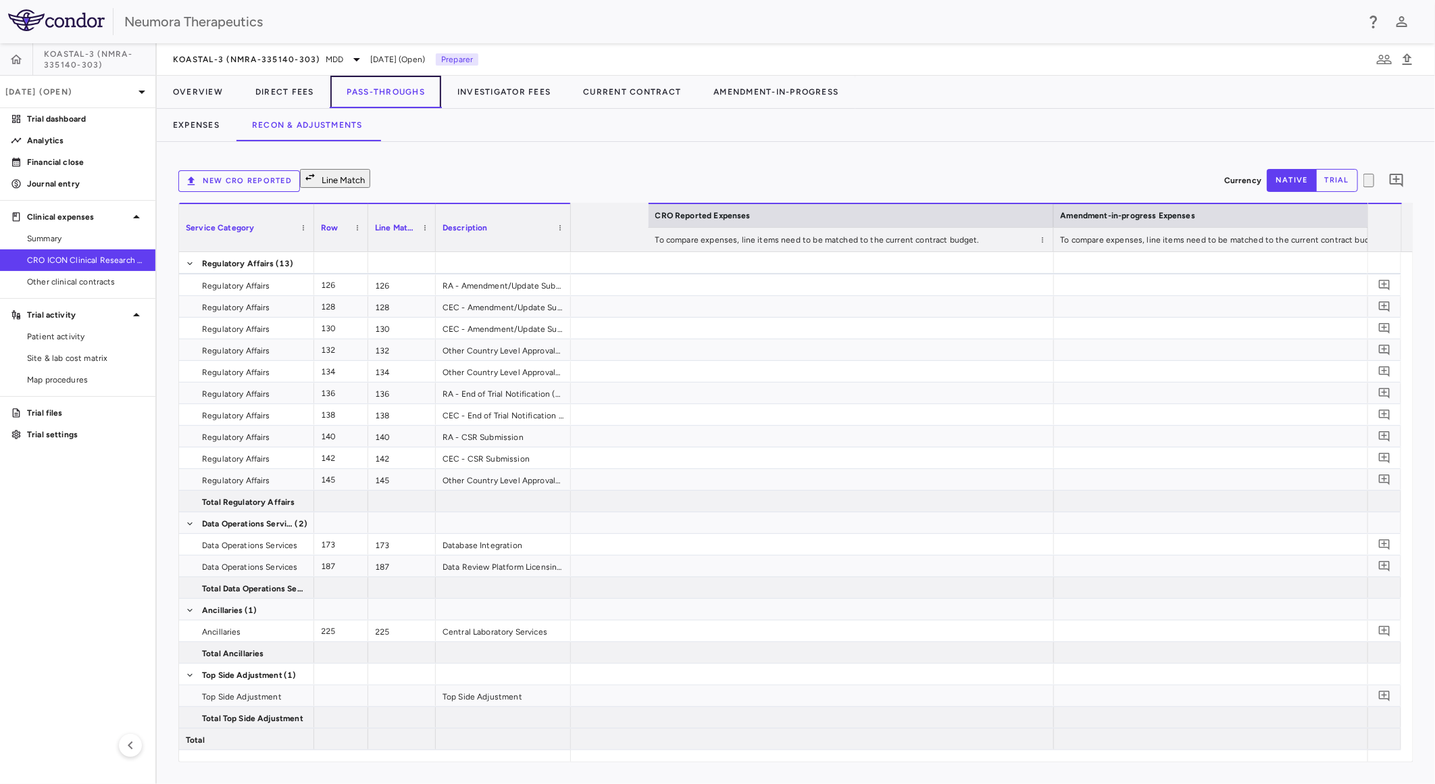
scroll to position [0, 2277]
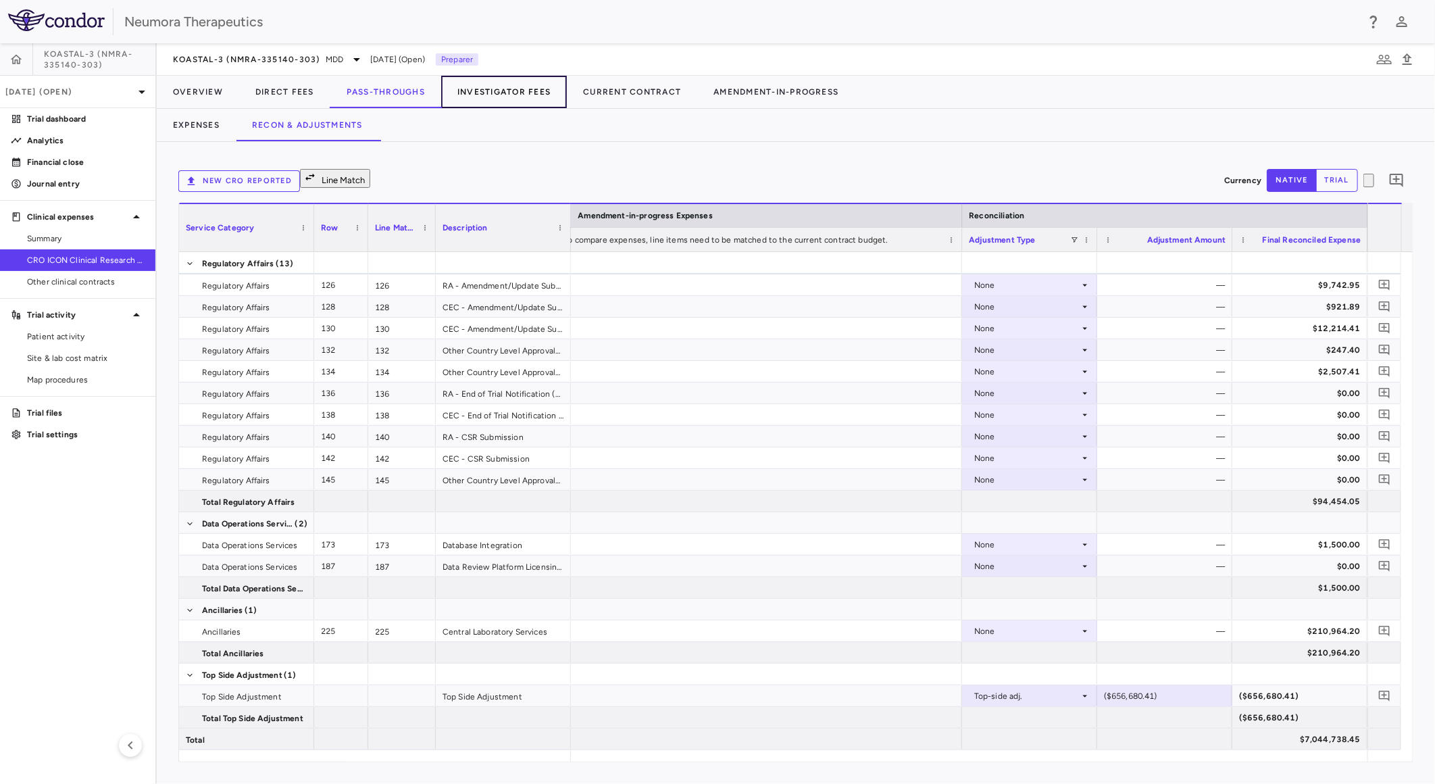
click at [499, 92] on button "Investigator Fees" at bounding box center [504, 92] width 126 height 32
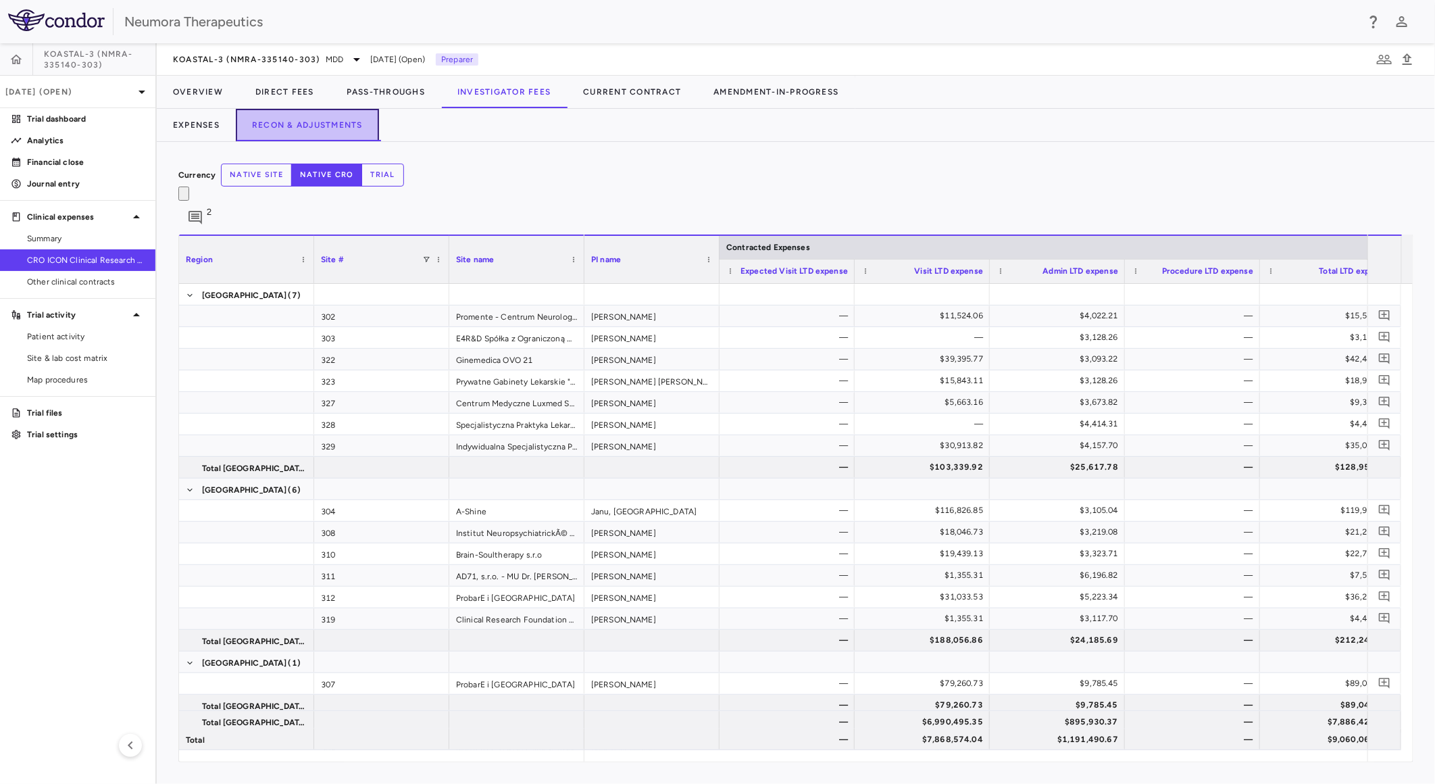
click at [304, 126] on button "Recon & Adjustments" at bounding box center [307, 125] width 143 height 32
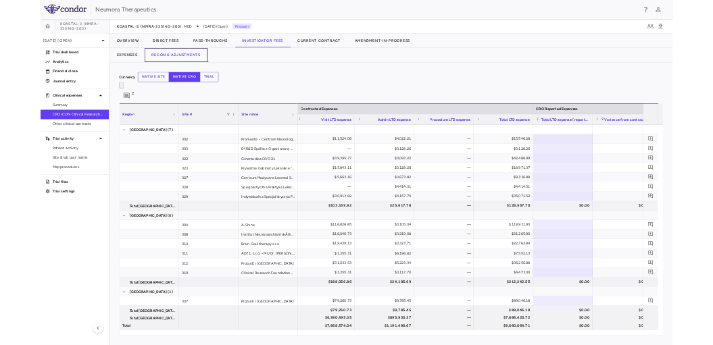
scroll to position [0, 703]
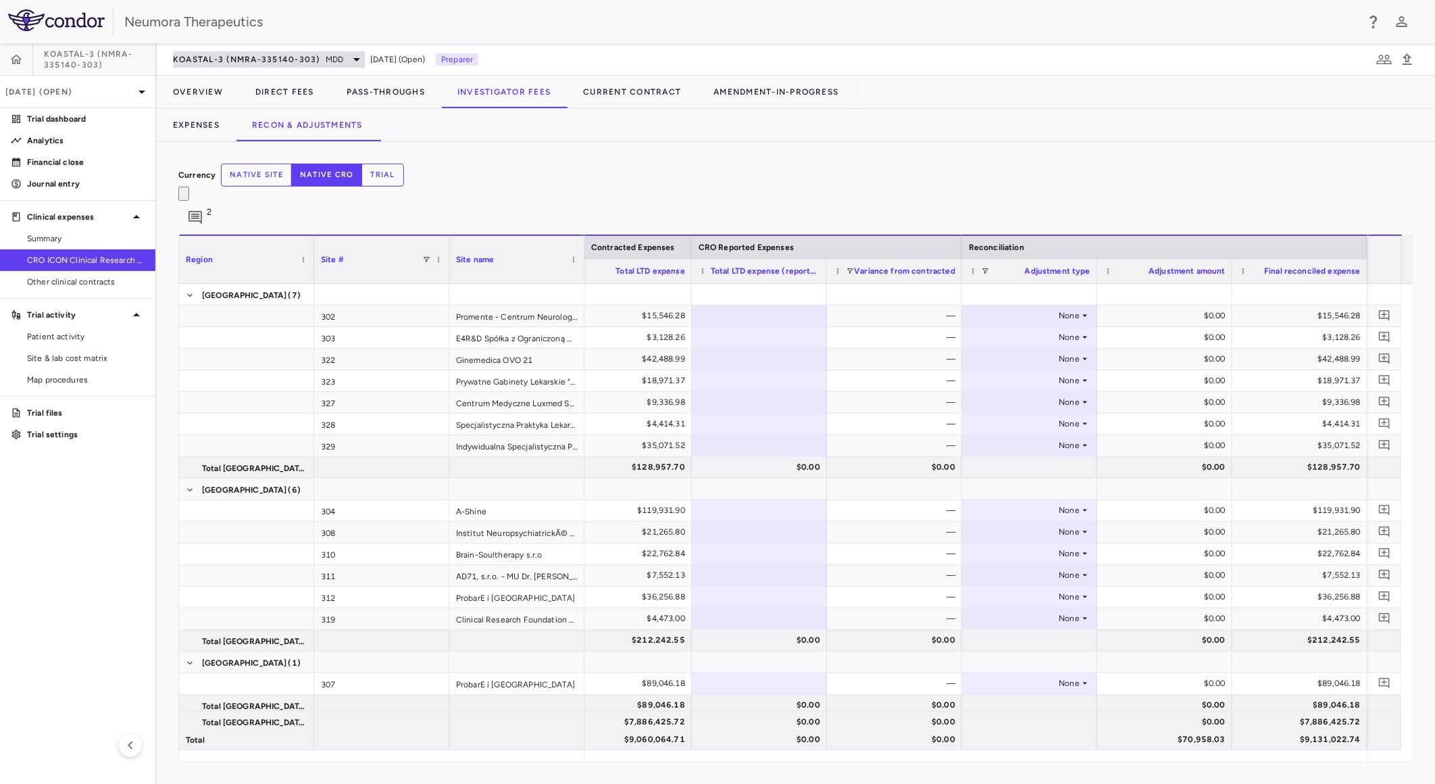
click at [320, 52] on div "KOASTAL-3 (NMRA-335140-303) MDD" at bounding box center [269, 59] width 192 height 16
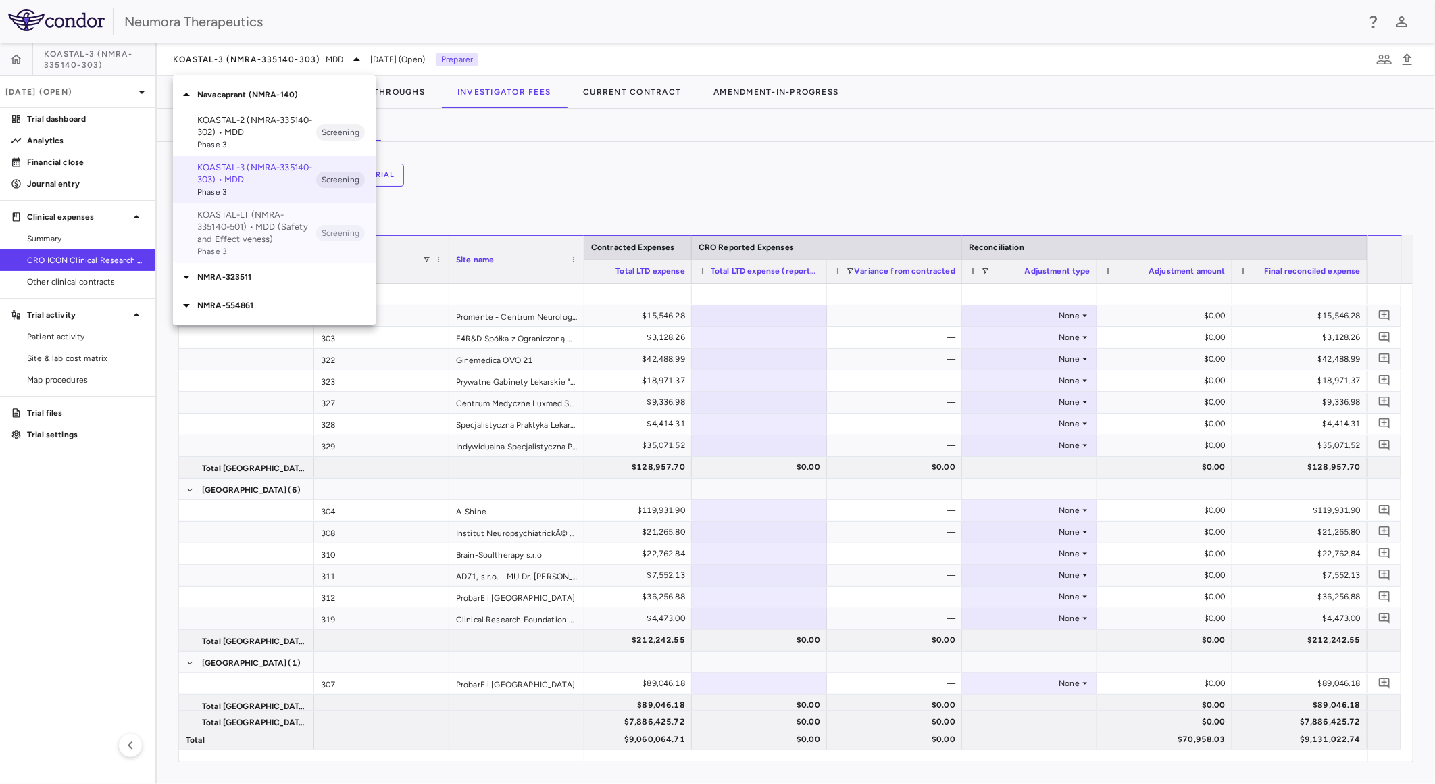
click at [300, 238] on p "KOASTAL-LT (NMRA-335140-501) • MDD (Safety and Effectiveness)" at bounding box center [256, 227] width 119 height 36
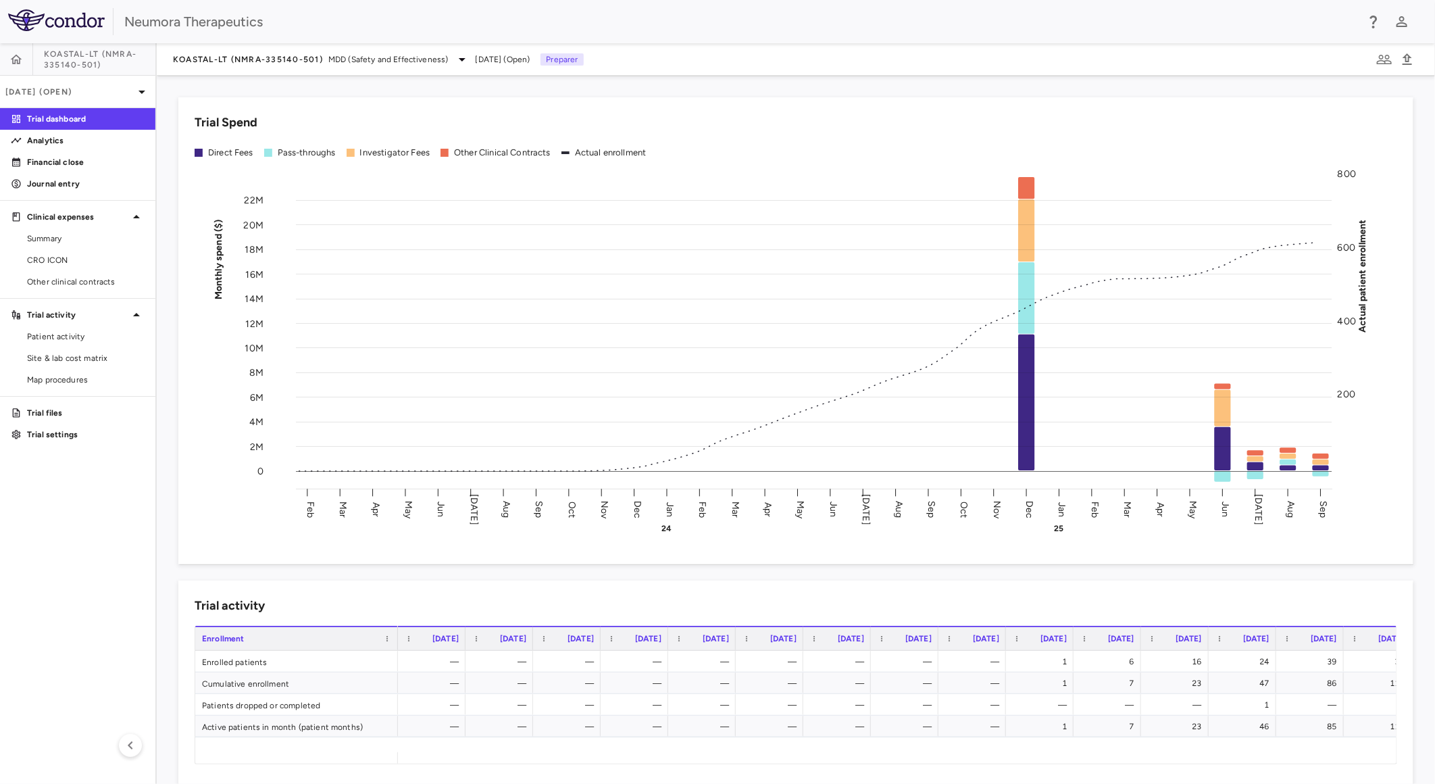
click at [764, 1] on div "Neumora Therapeutics" at bounding box center [717, 21] width 1435 height 43
click at [279, 61] on span "KOASTAL-LT (NMRA-335140-501)" at bounding box center [248, 59] width 150 height 11
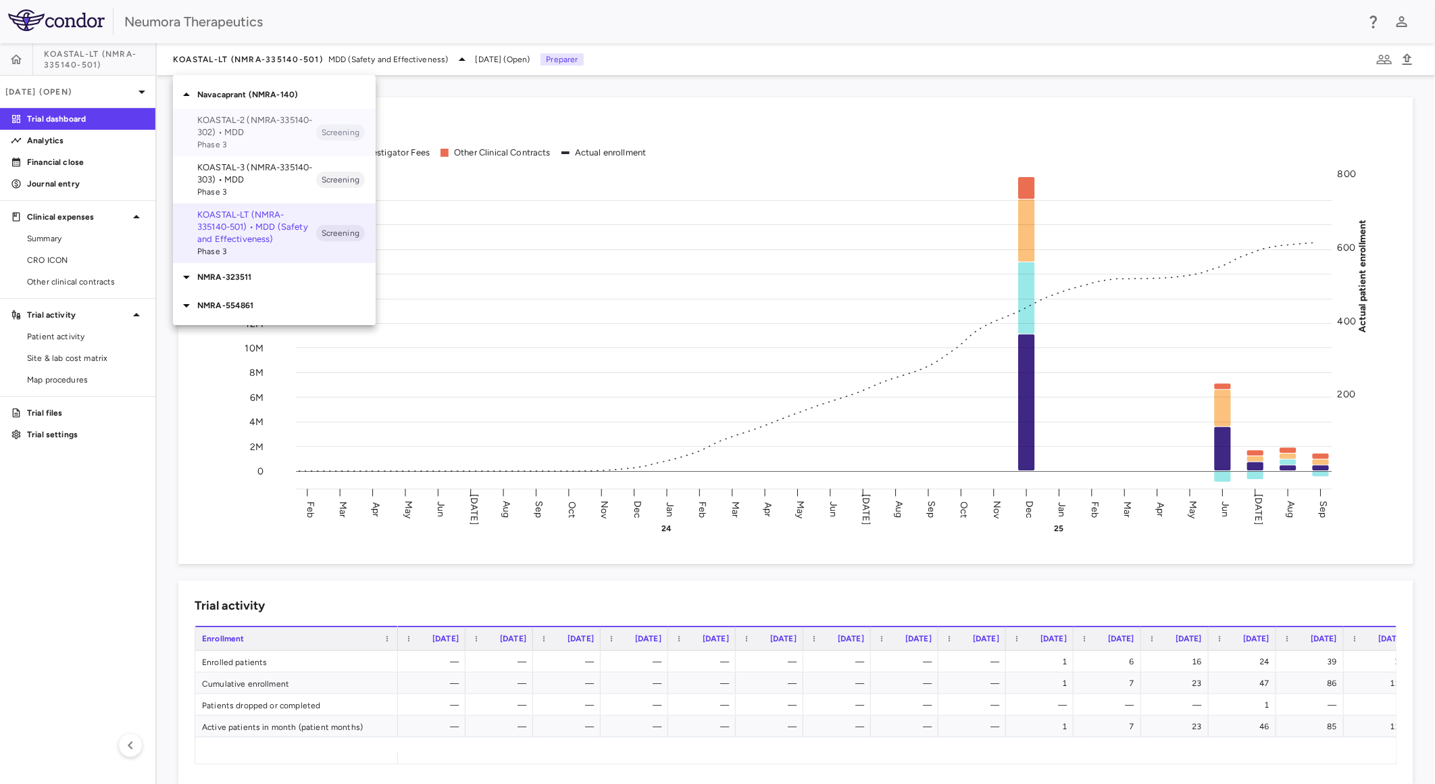
click at [298, 130] on p "KOASTAL-2 (NMRA-335140-302) • MDD" at bounding box center [256, 126] width 119 height 24
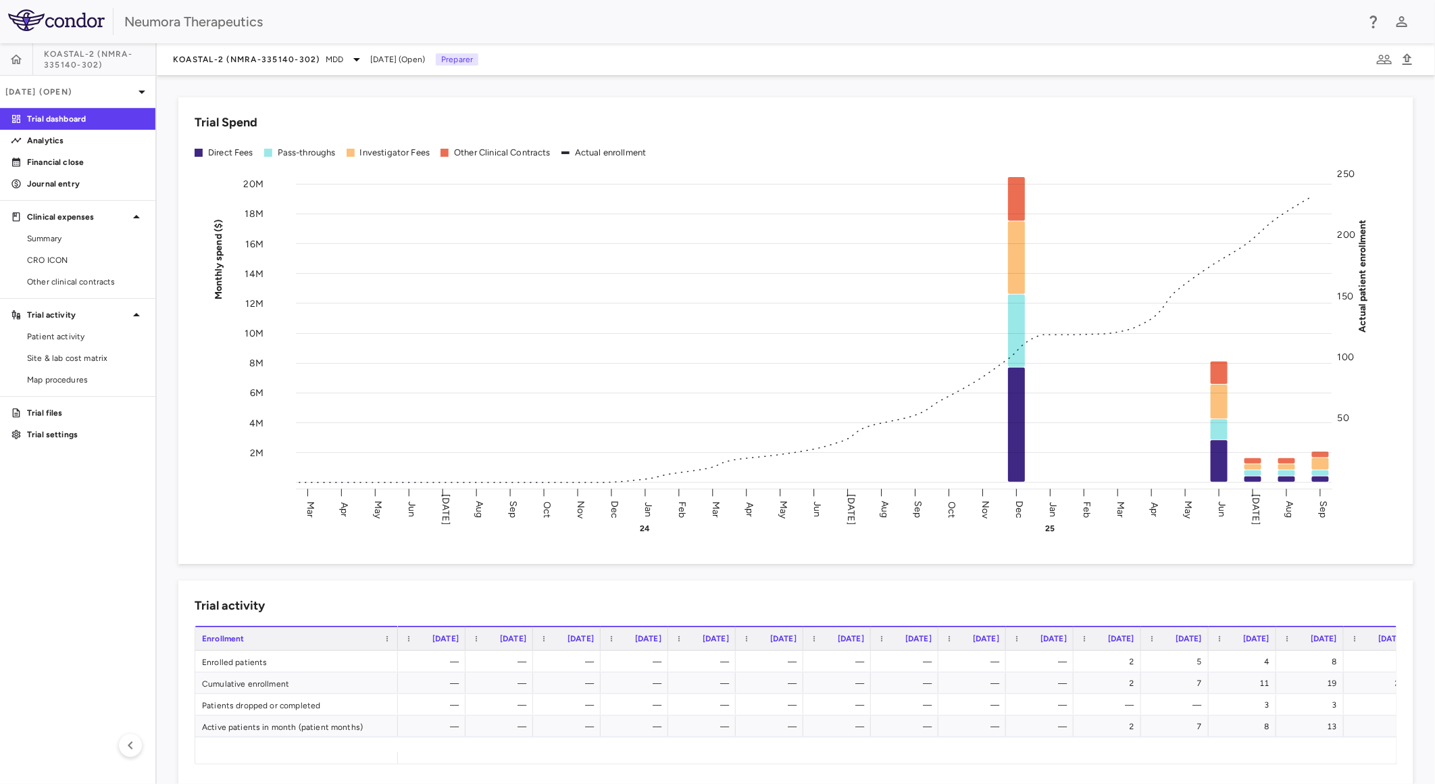
drag, startPoint x: 98, startPoint y: 545, endPoint x: 97, endPoint y: 530, distance: 14.2
click at [97, 434] on aside "KOASTAL-2 (NMRA-335140-302) Sep 2025 (Open) Trial dashboard Analytics Financial…" at bounding box center [78, 413] width 157 height 740
click at [82, 232] on span "Summary" at bounding box center [86, 238] width 118 height 12
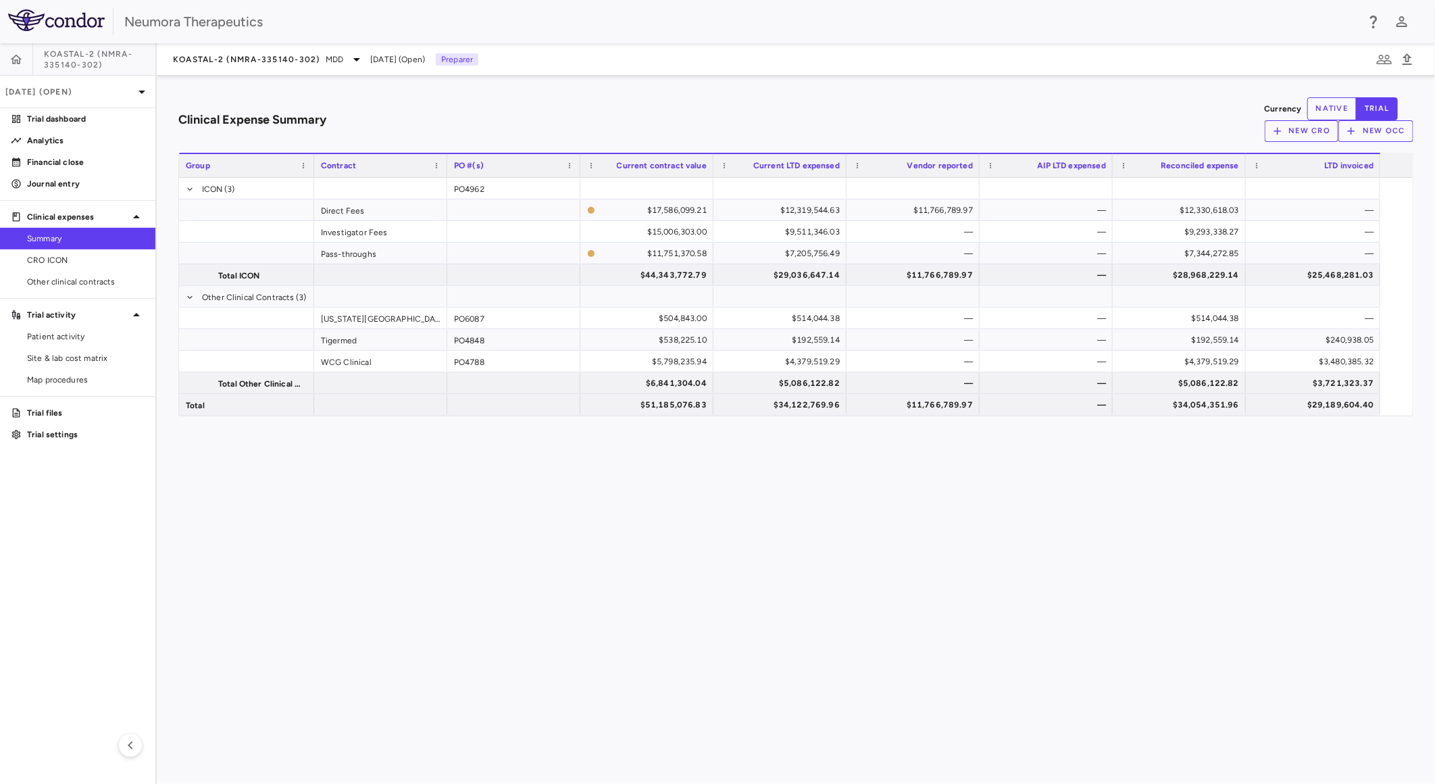
click at [681, 434] on div "Clinical Expense Summary Currency native trial New CRO New OCC Drag here to set…" at bounding box center [796, 430] width 1278 height 708
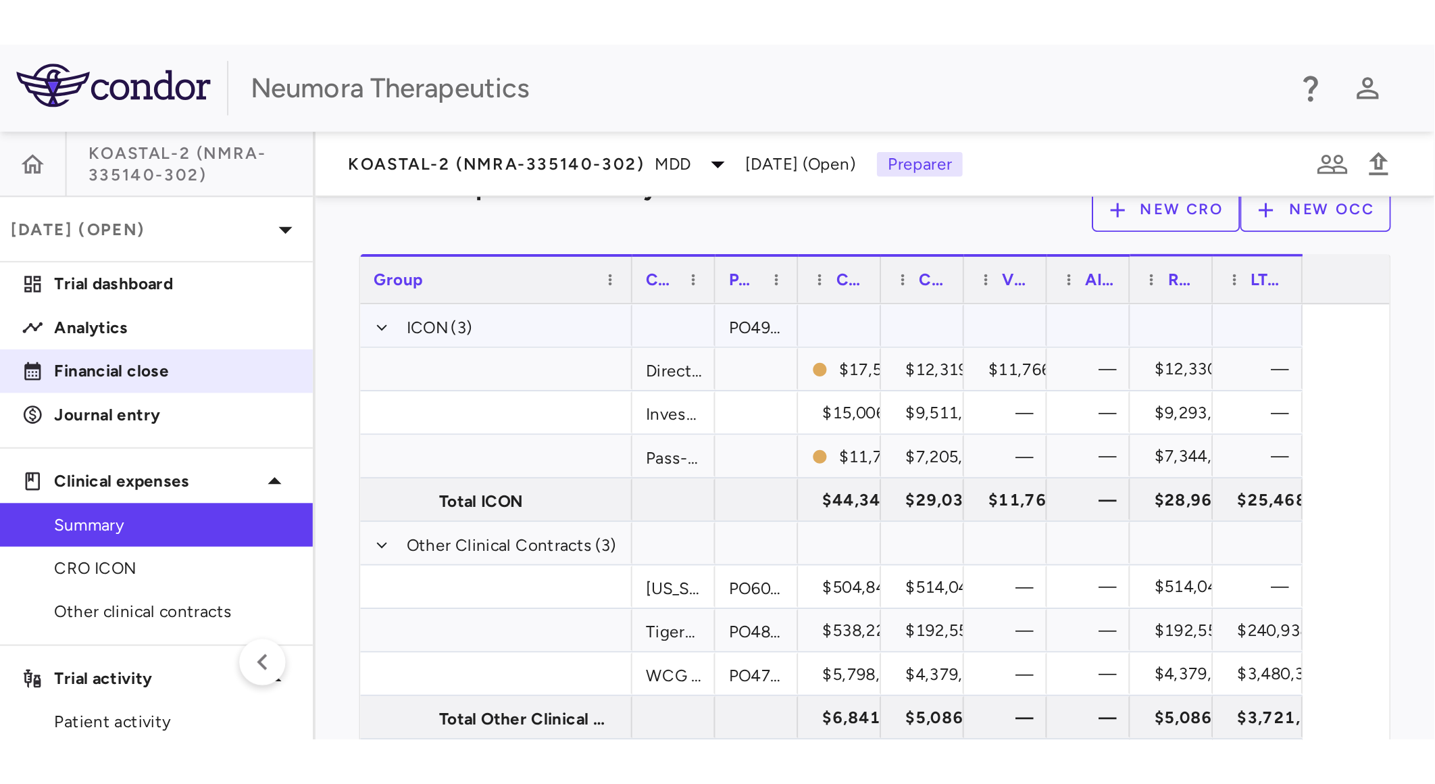
scroll to position [75, 0]
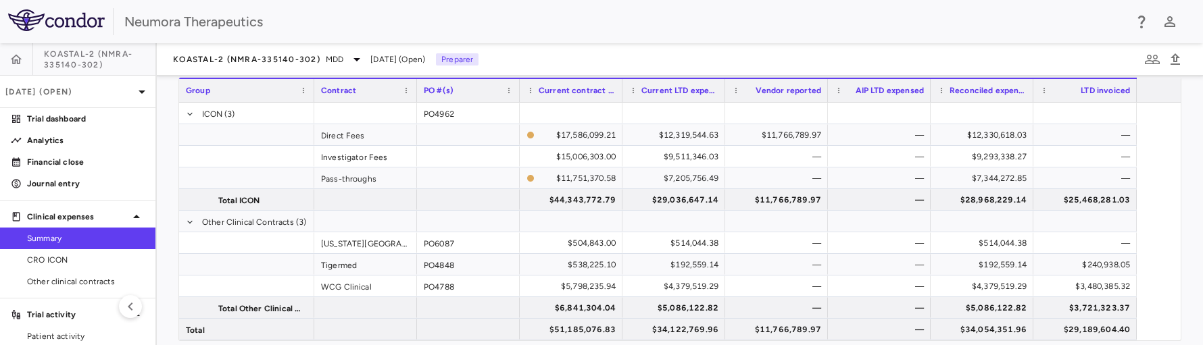
click at [913, 18] on div "Neumora Therapeutics" at bounding box center [624, 21] width 1000 height 20
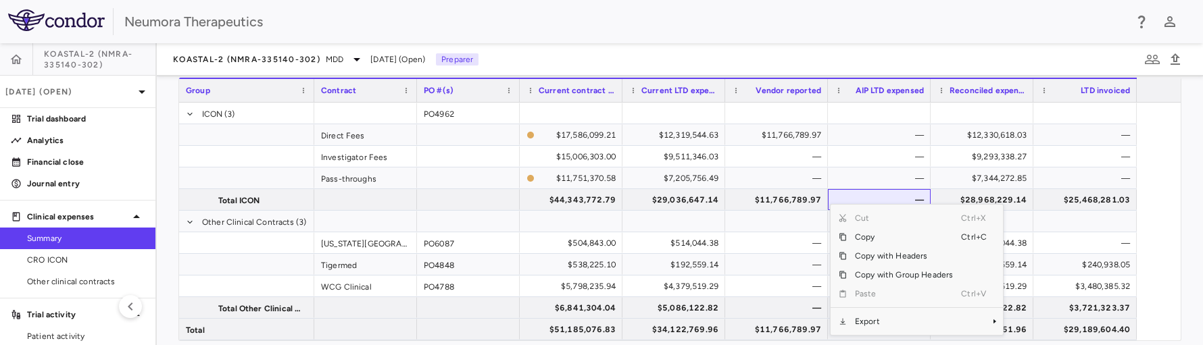
click at [906, 315] on span "Export" at bounding box center [904, 321] width 114 height 19
click at [1064, 298] on span "CSV Export" at bounding box center [1048, 306] width 64 height 19
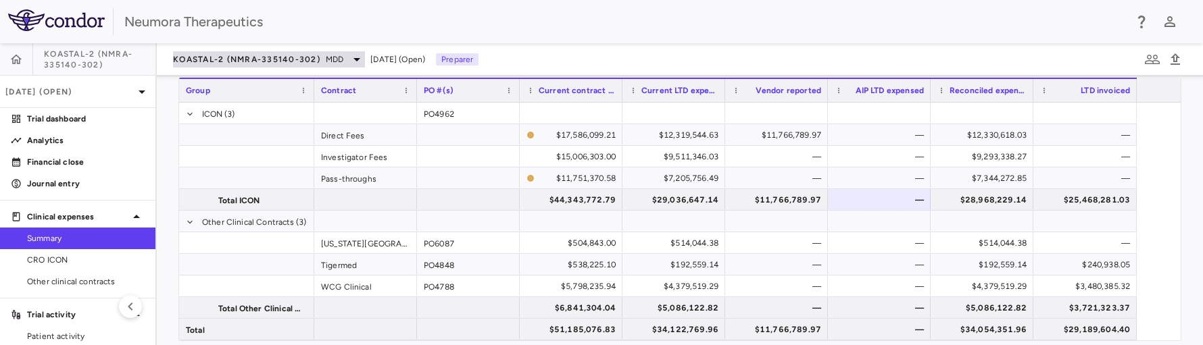
click at [200, 56] on span "KOASTAL-2 (NMRA-335140-302)" at bounding box center [246, 59] width 147 height 11
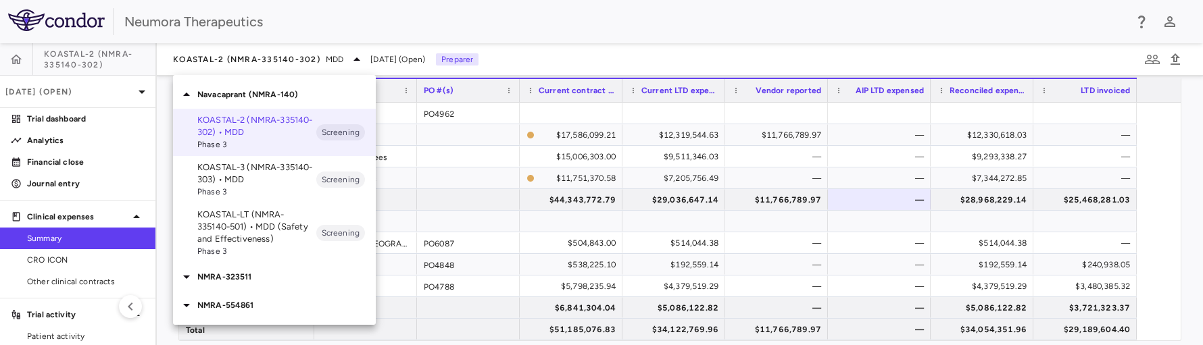
click at [263, 277] on p "NMRA-323511" at bounding box center [286, 277] width 178 height 12
click at [266, 314] on p "NMRA-323511-104 • [MEDICAL_DATA] Associated With [MEDICAL_DATA] Due to [MEDICAL…" at bounding box center [256, 327] width 119 height 61
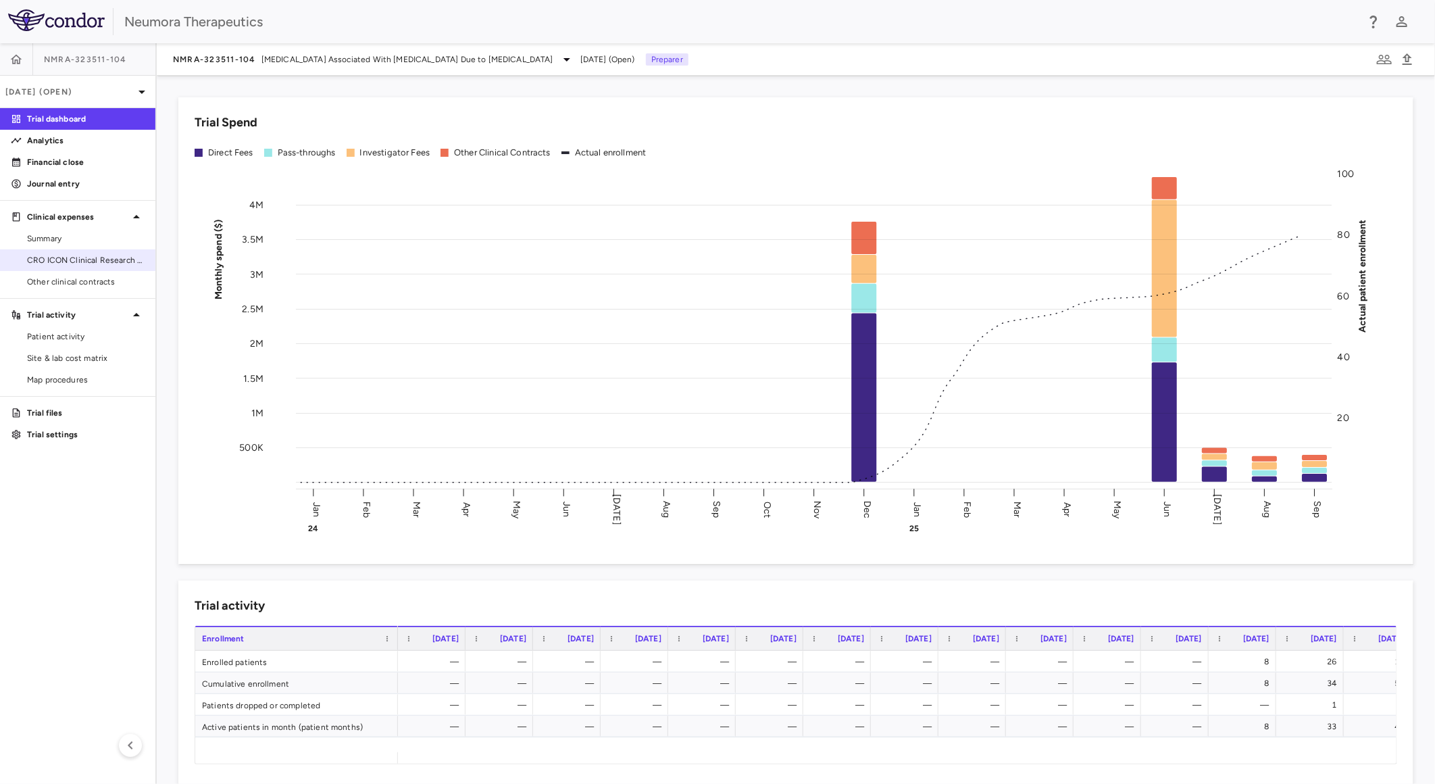
click at [83, 261] on span "CRO ICON Clinical Research Limited" at bounding box center [86, 260] width 118 height 12
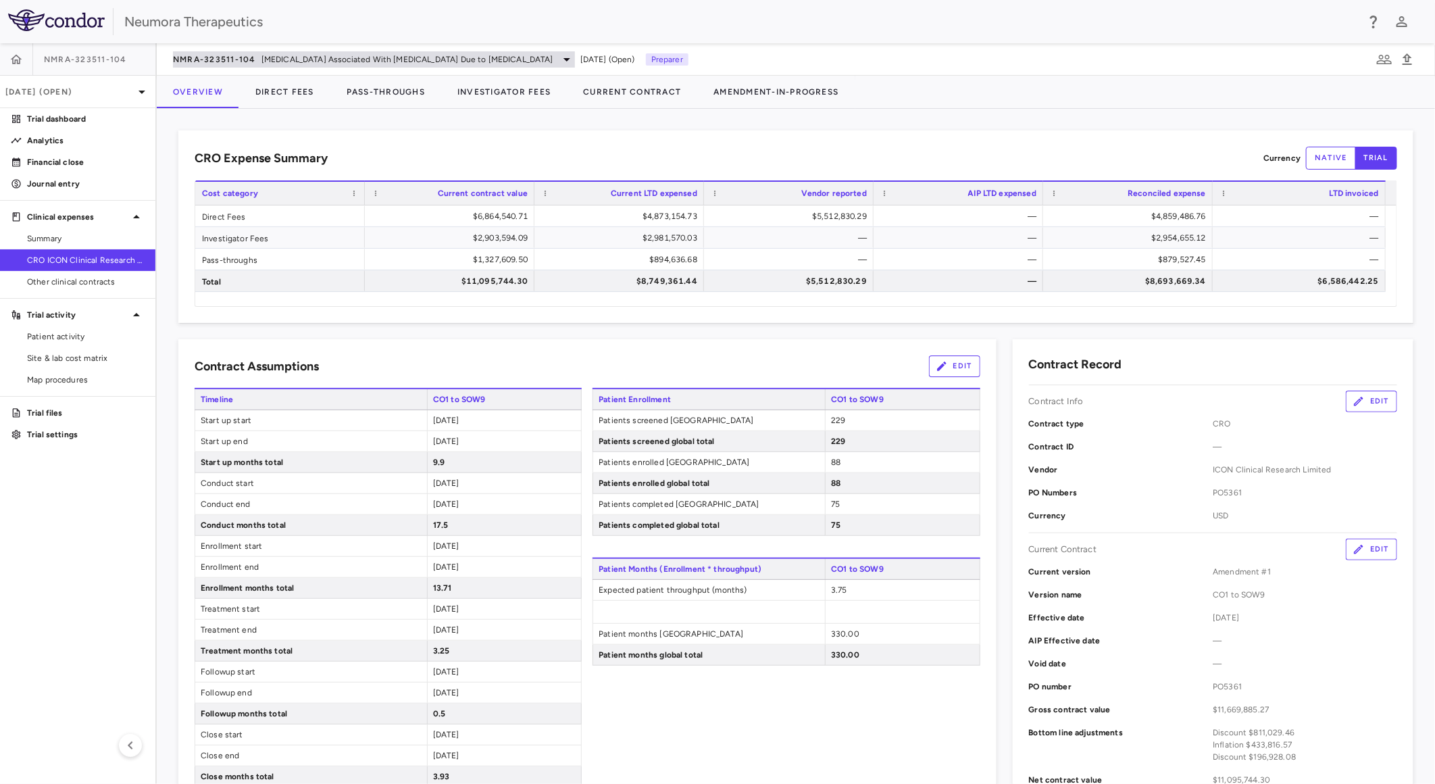
click at [293, 56] on span "Agitation Associated With Dementia Due to Alzheimer's Disease" at bounding box center [407, 59] width 292 height 12
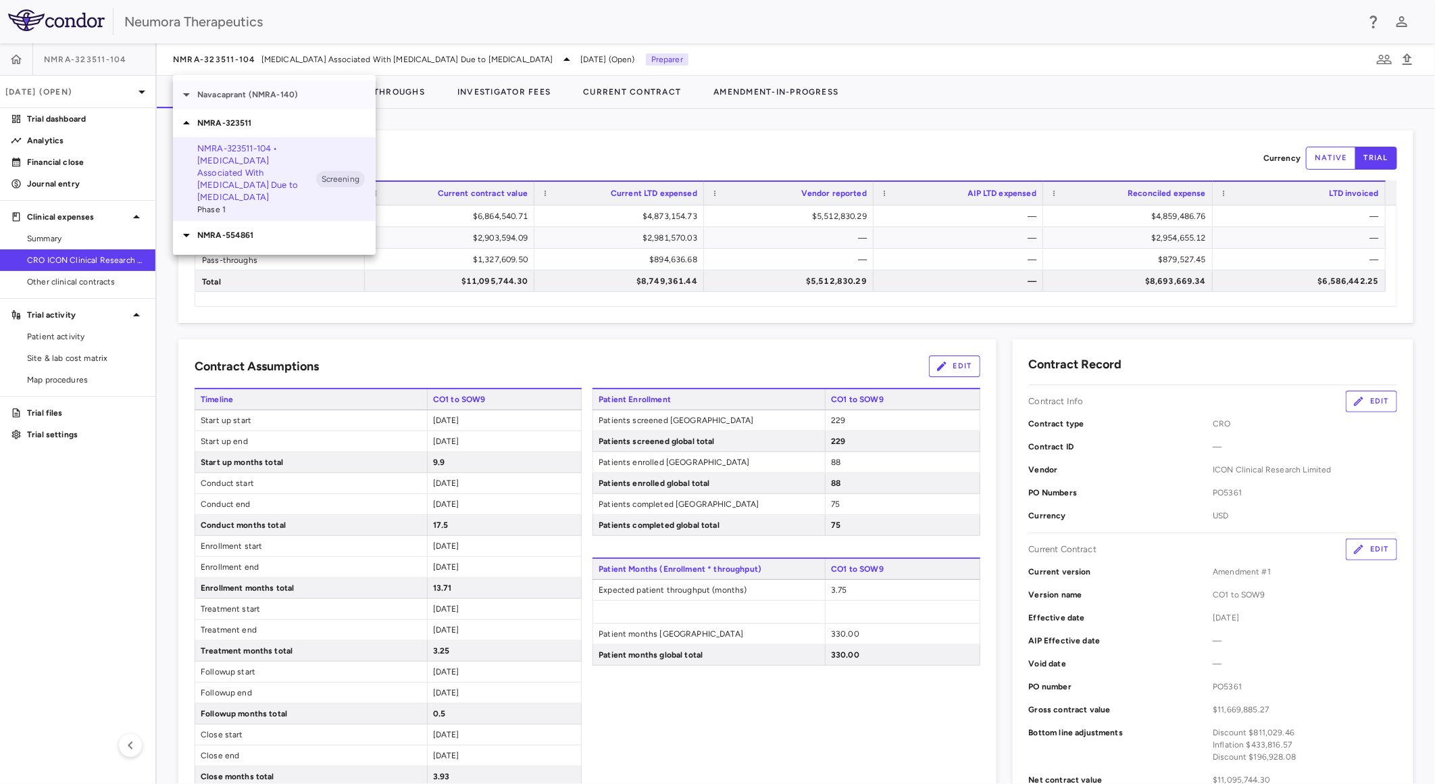
click at [279, 93] on p "Navacaprant (NMRA-140)" at bounding box center [286, 95] width 178 height 12
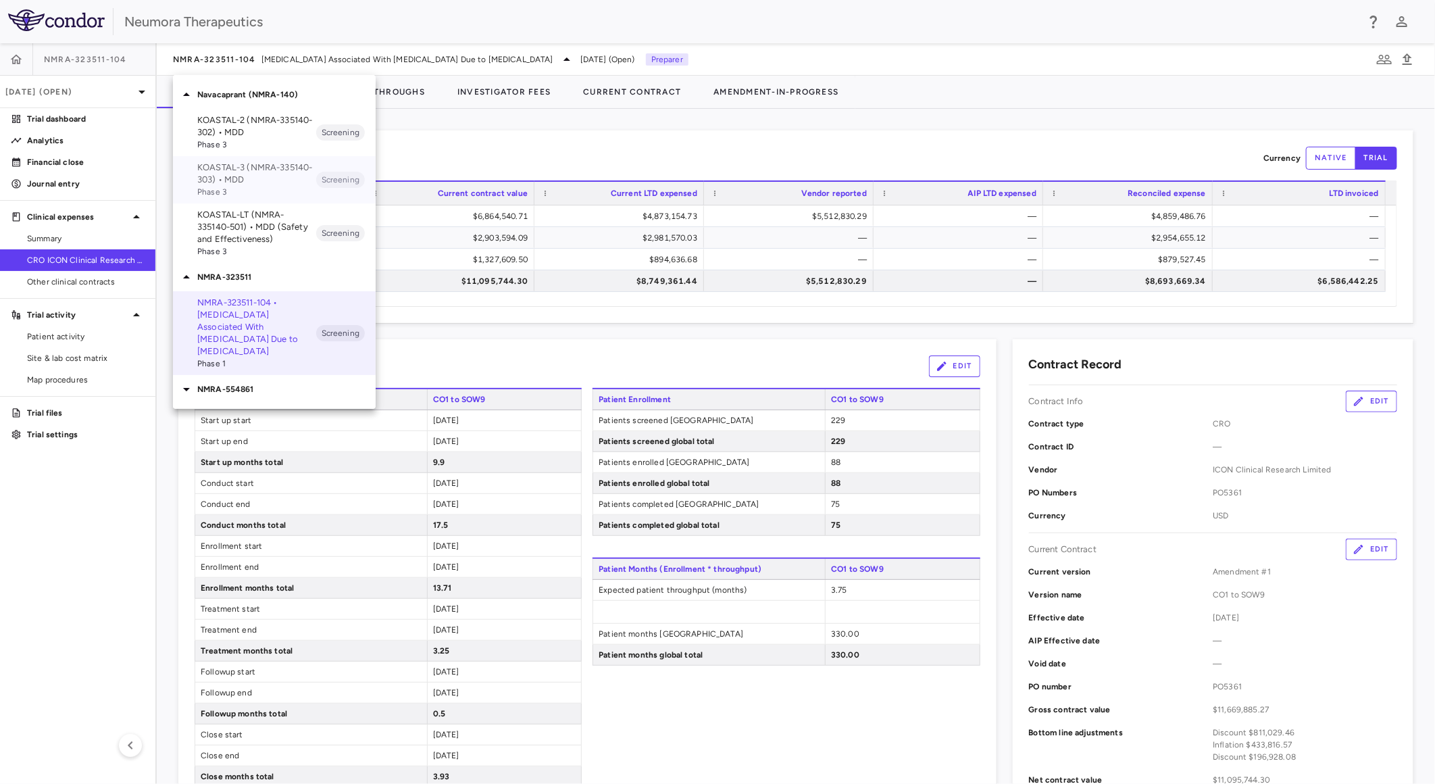
click at [274, 176] on p "KOASTAL-3 (NMRA-335140-303) • MDD" at bounding box center [256, 173] width 119 height 24
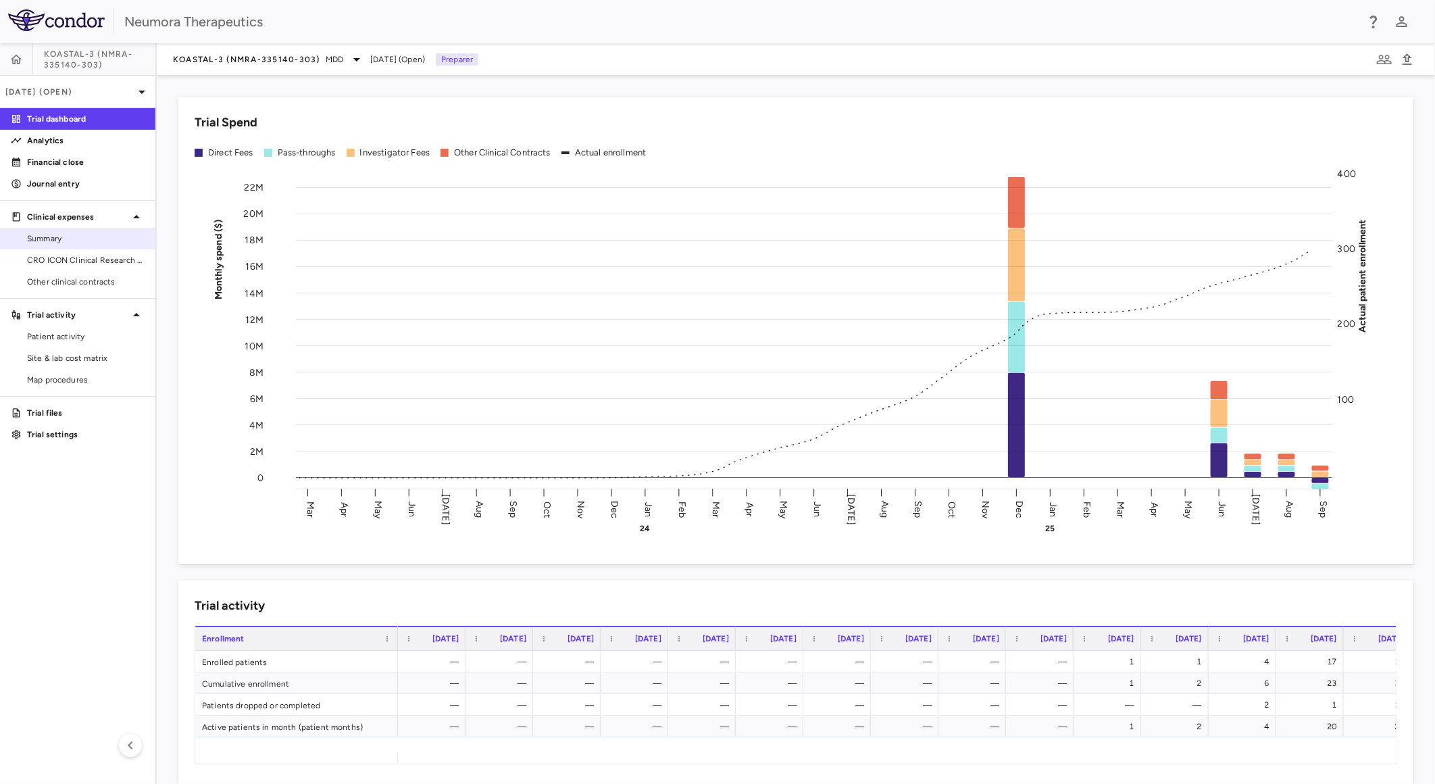
click at [79, 233] on span "Summary" at bounding box center [86, 238] width 118 height 12
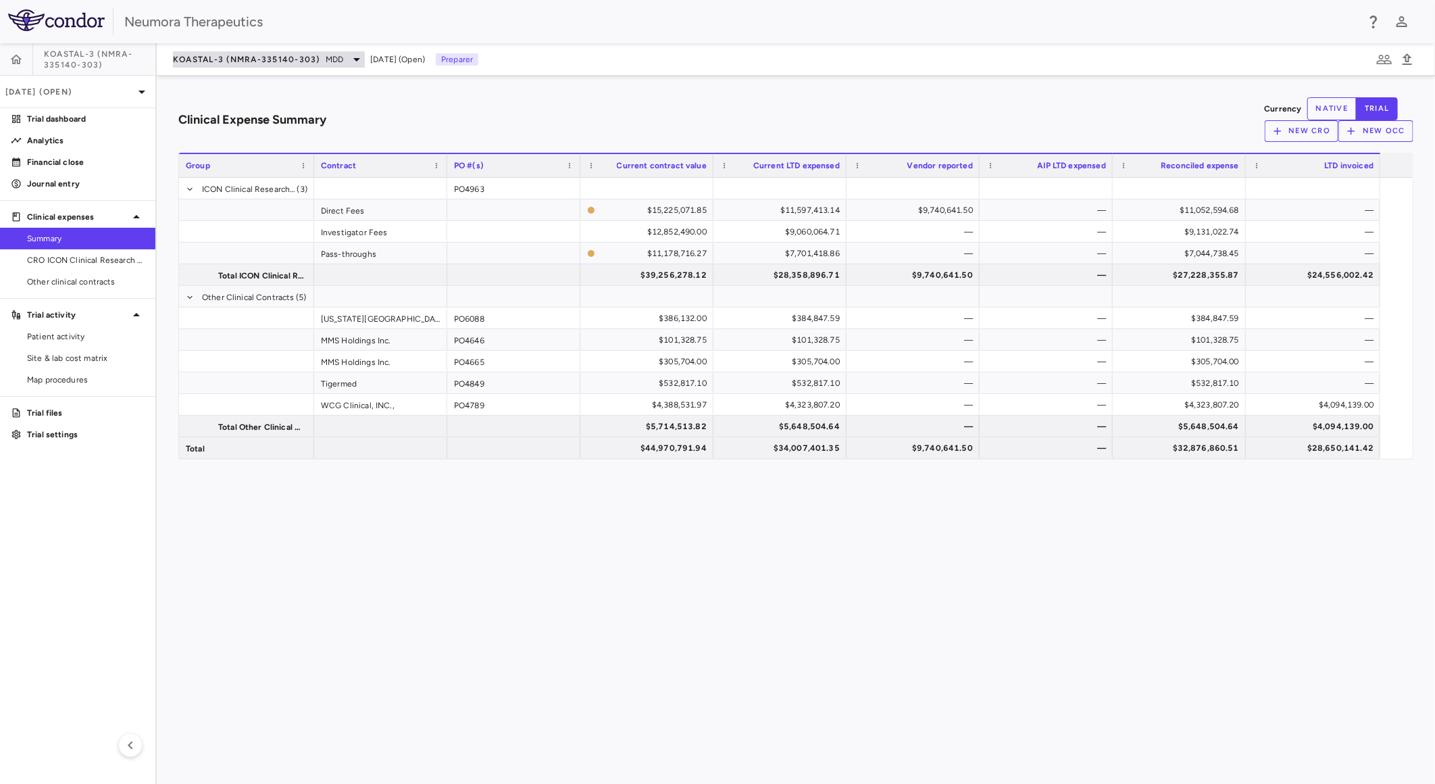
click at [293, 55] on span "KOASTAL-3 (NMRA-335140-303)" at bounding box center [246, 59] width 147 height 11
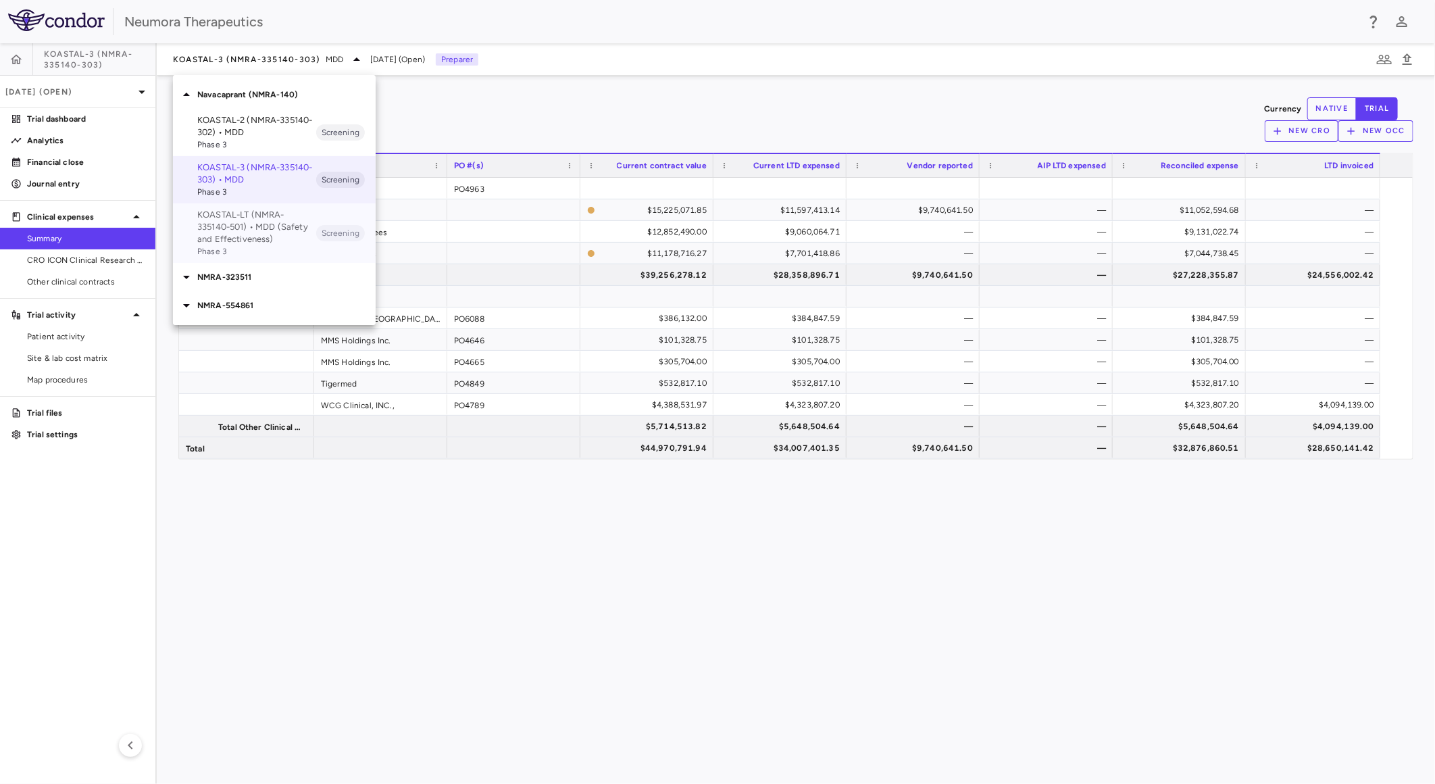
click at [272, 238] on p "KOASTAL-LT (NMRA-335140-501) • MDD (Safety and Effectiveness)" at bounding box center [256, 227] width 119 height 36
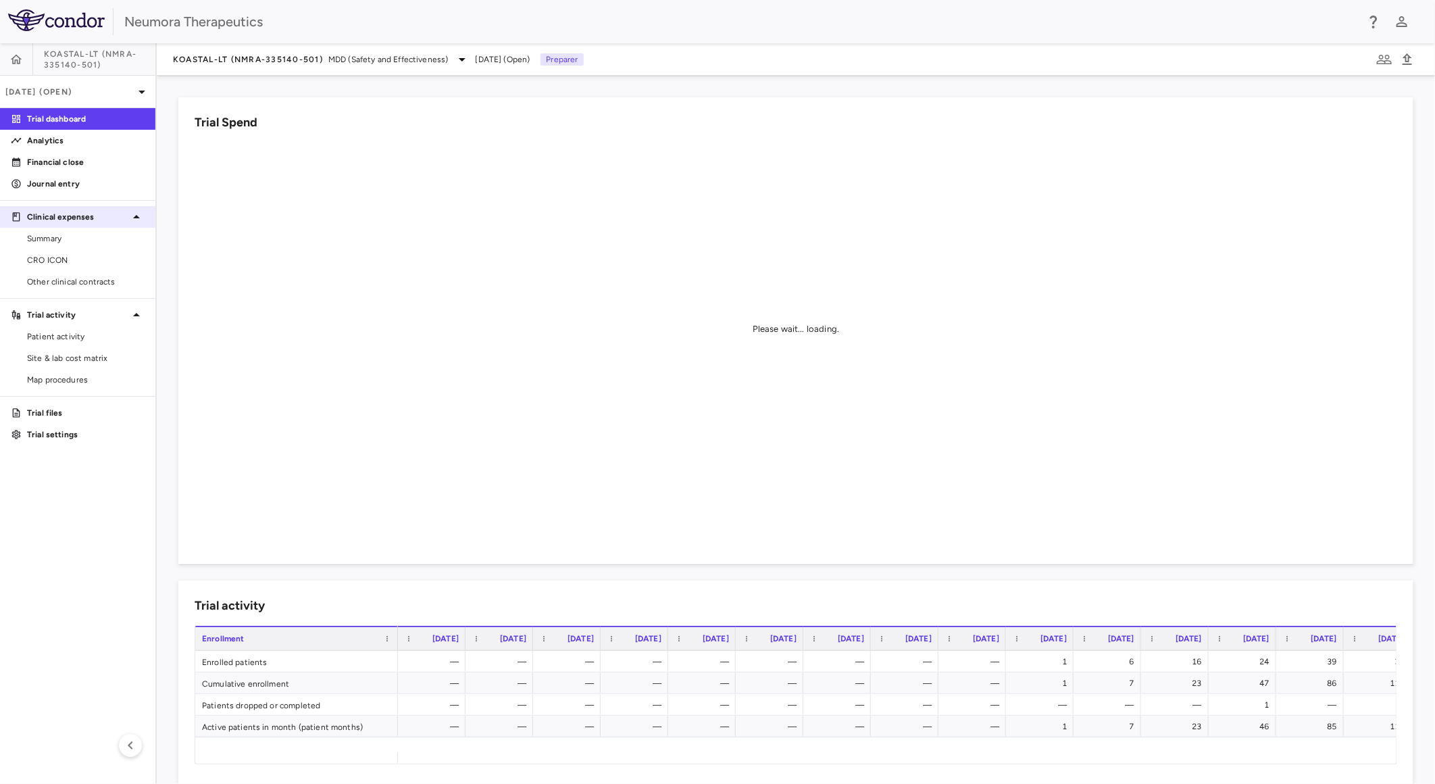
click at [93, 222] on p "Clinical expenses" at bounding box center [77, 217] width 101 height 12
click at [66, 212] on p "Clinical expenses" at bounding box center [46, 217] width 39 height 12
click at [72, 236] on span "Summary" at bounding box center [86, 238] width 118 height 12
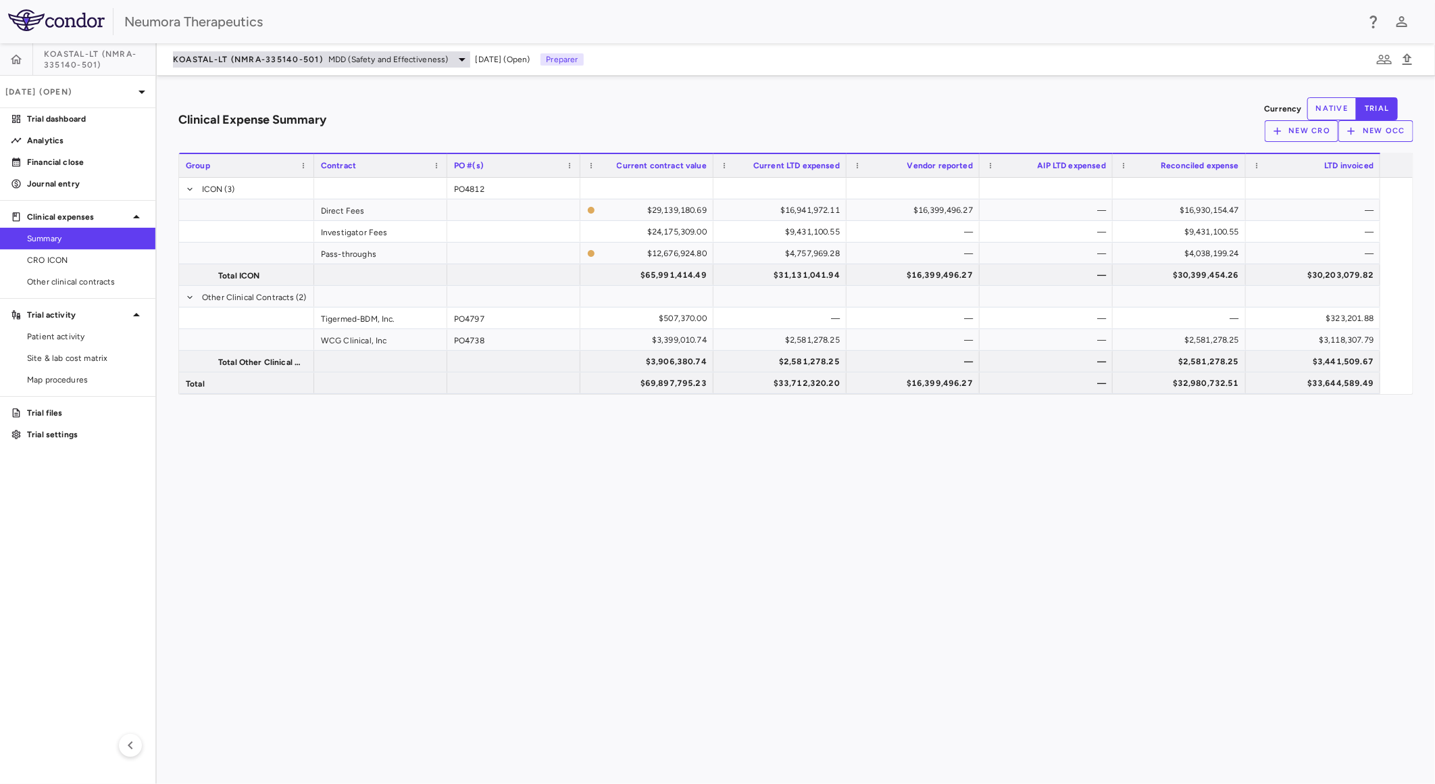
click at [268, 55] on span "KOASTAL-LT (NMRA-335140-501)" at bounding box center [248, 59] width 150 height 11
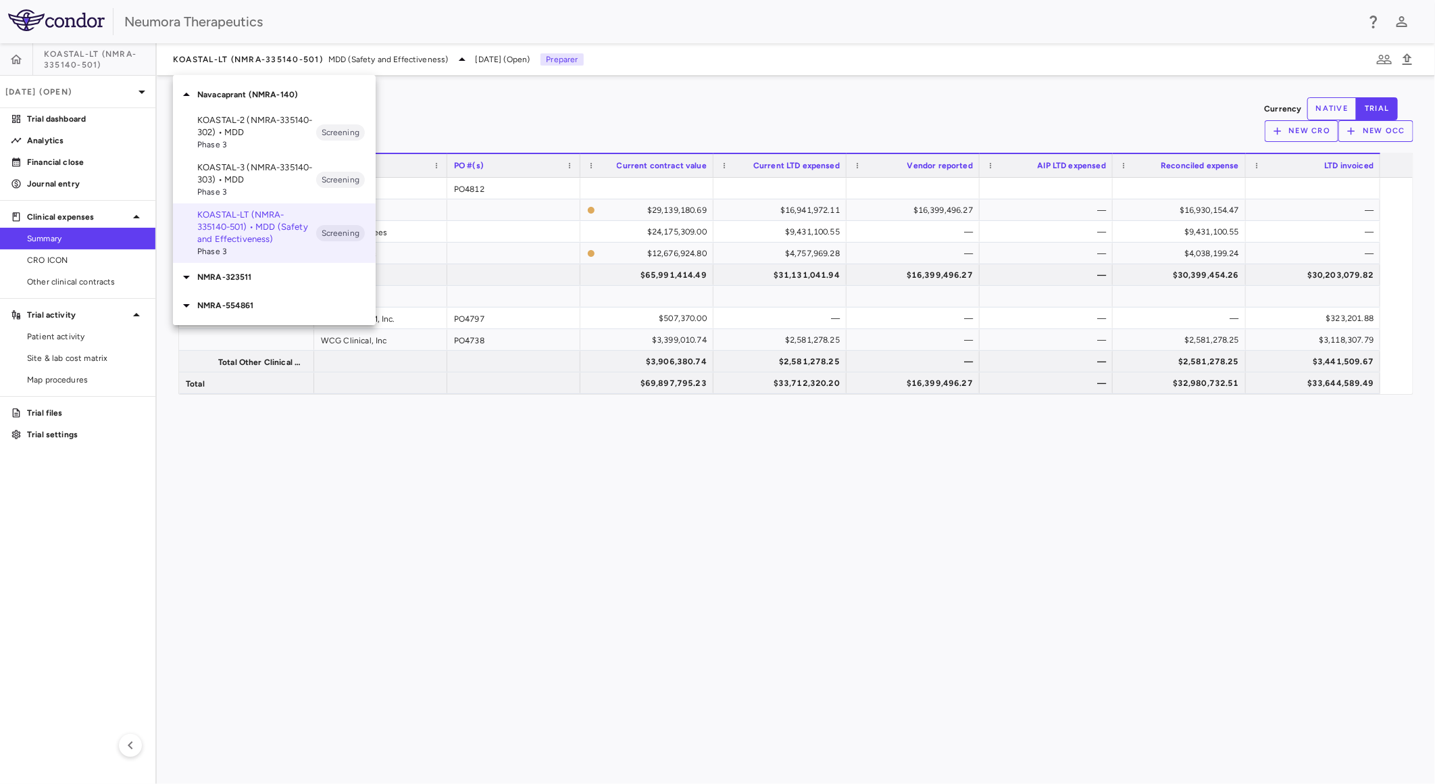
click at [269, 299] on p "NMRA-554861" at bounding box center [286, 305] width 178 height 12
click at [247, 358] on span "Phase 1" at bounding box center [256, 355] width 119 height 12
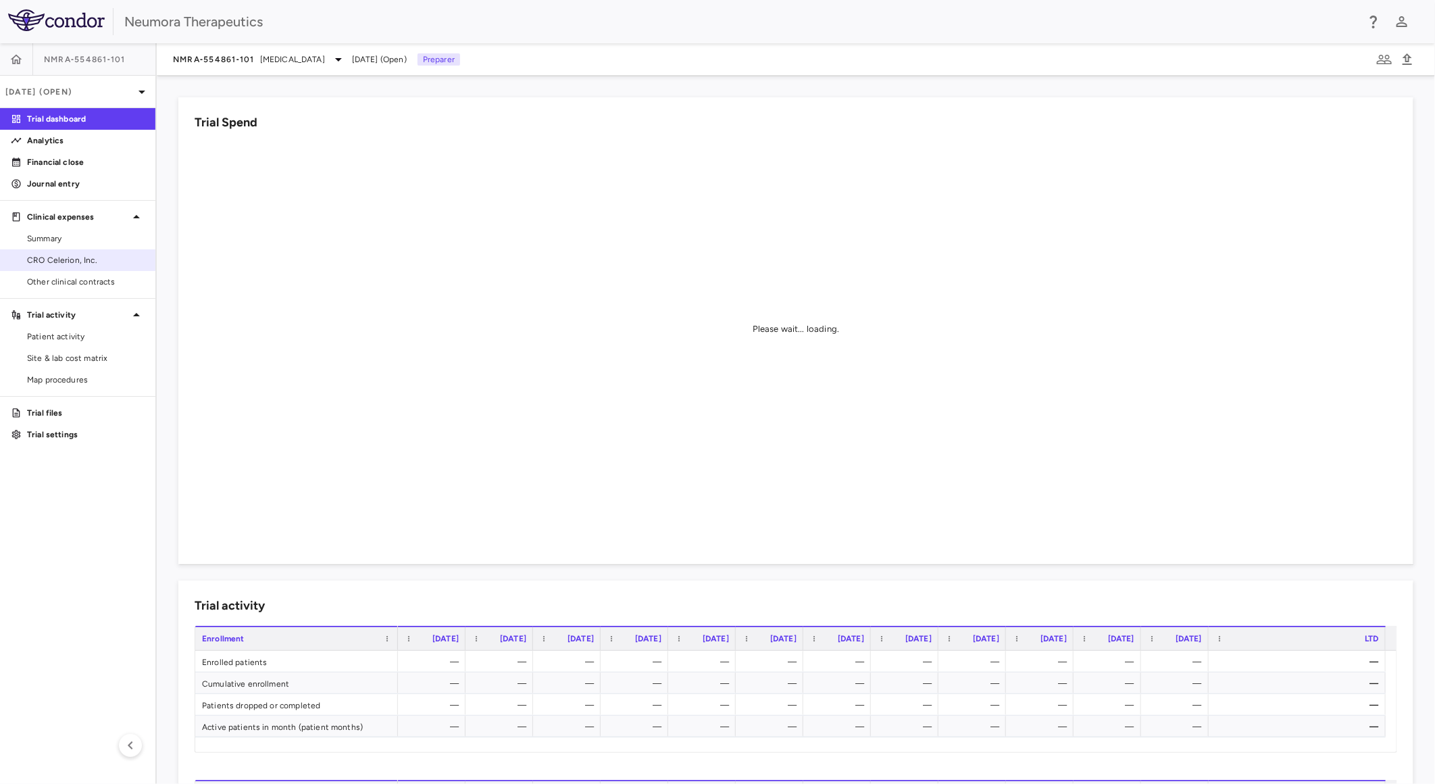
click at [83, 258] on span "CRO Celerion, Inc." at bounding box center [86, 260] width 118 height 12
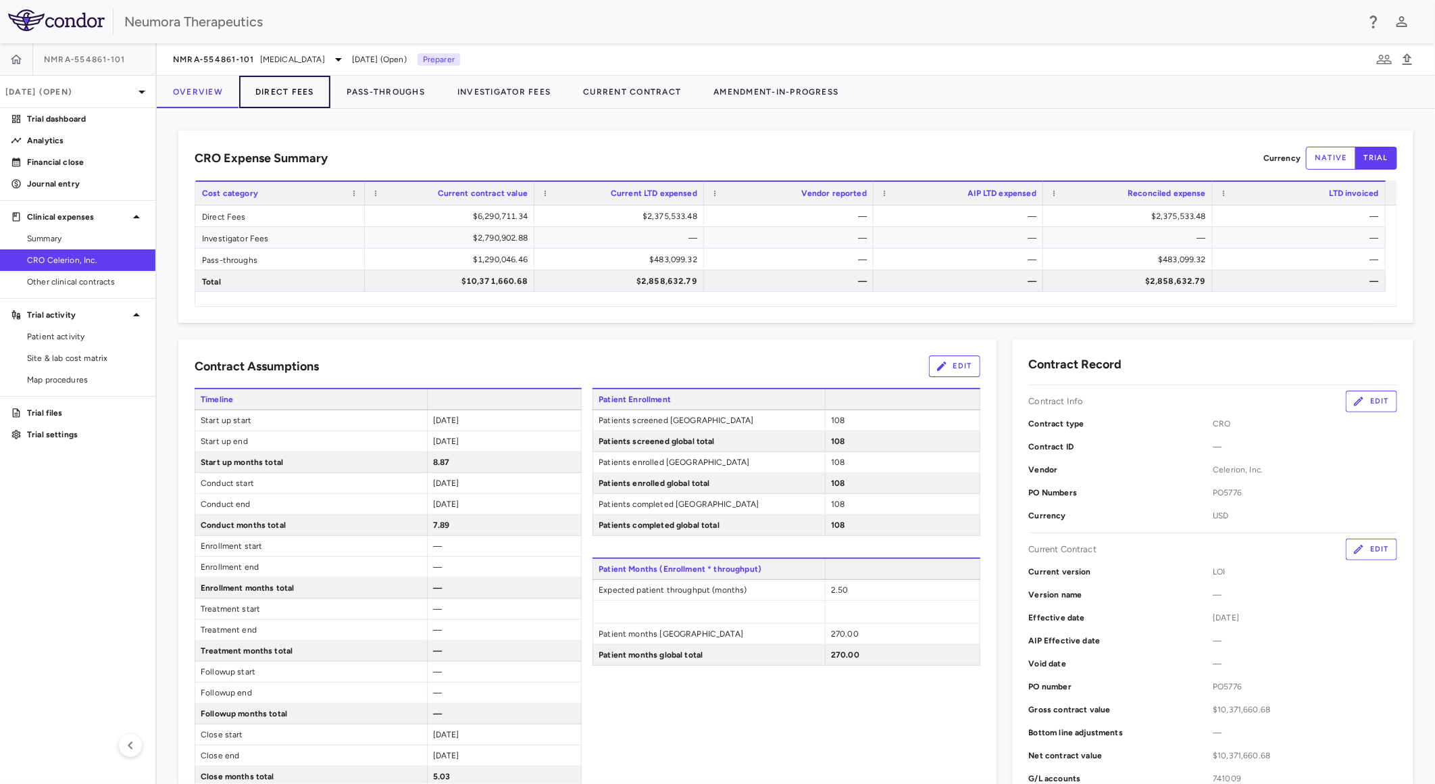
click at [301, 89] on button "Direct Fees" at bounding box center [284, 92] width 91 height 32
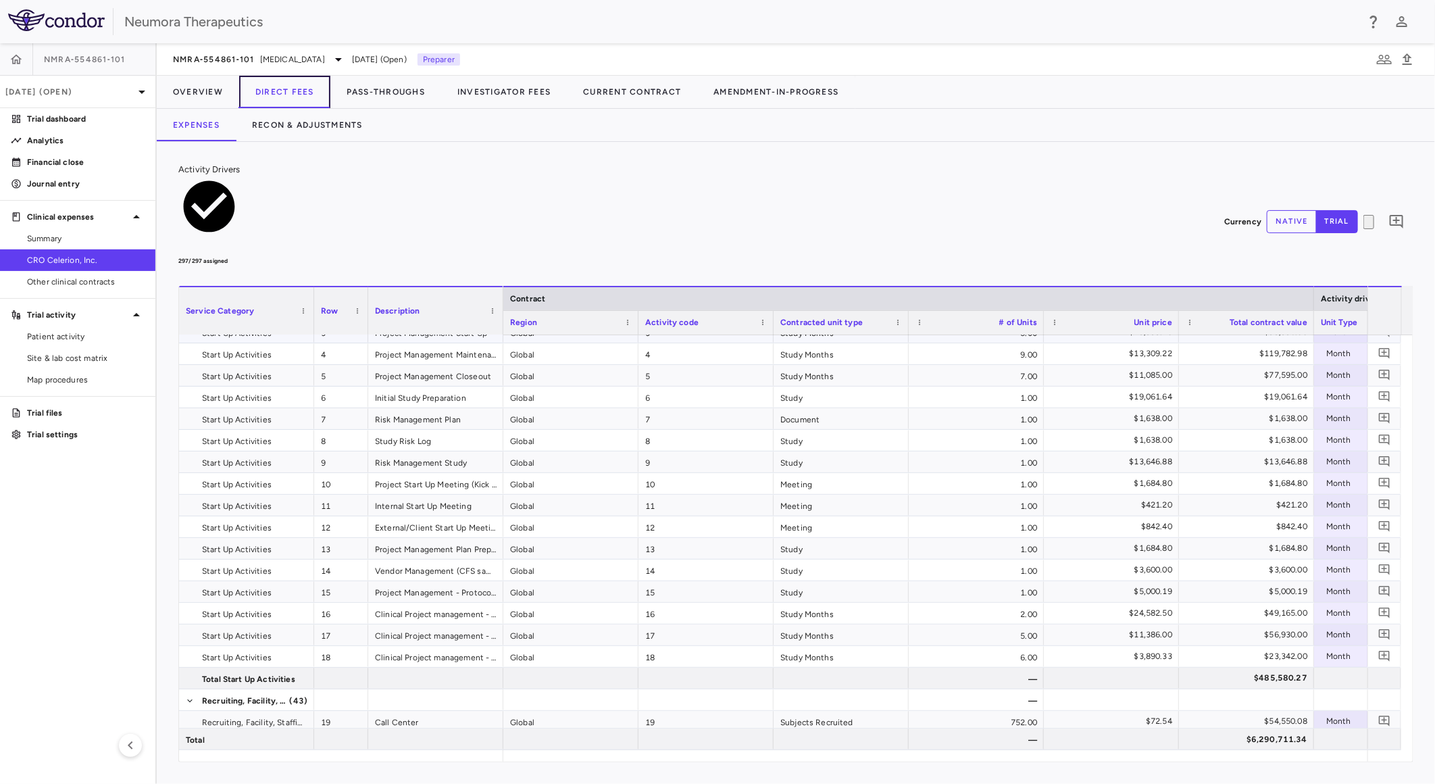
scroll to position [150, 0]
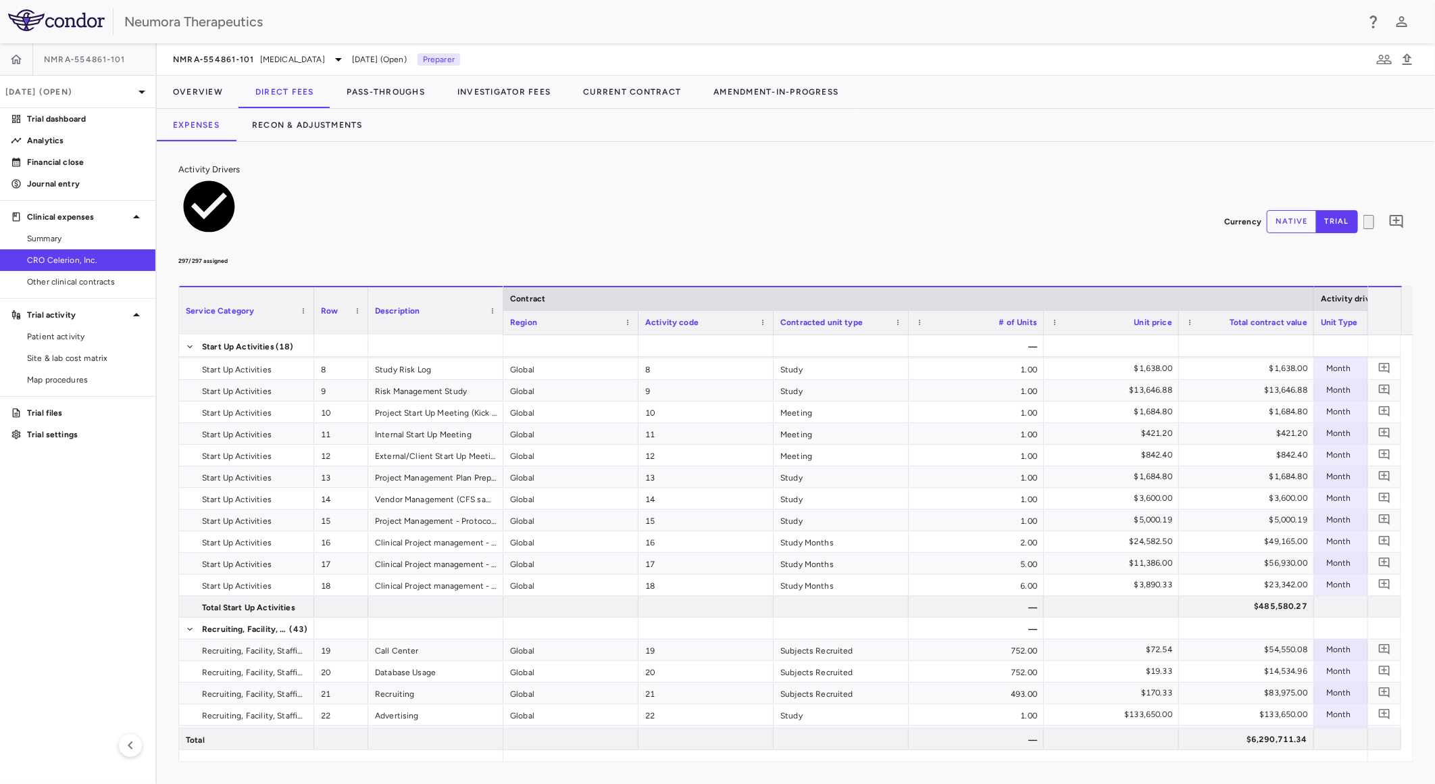
click at [1270, 210] on button "native" at bounding box center [1292, 221] width 50 height 23
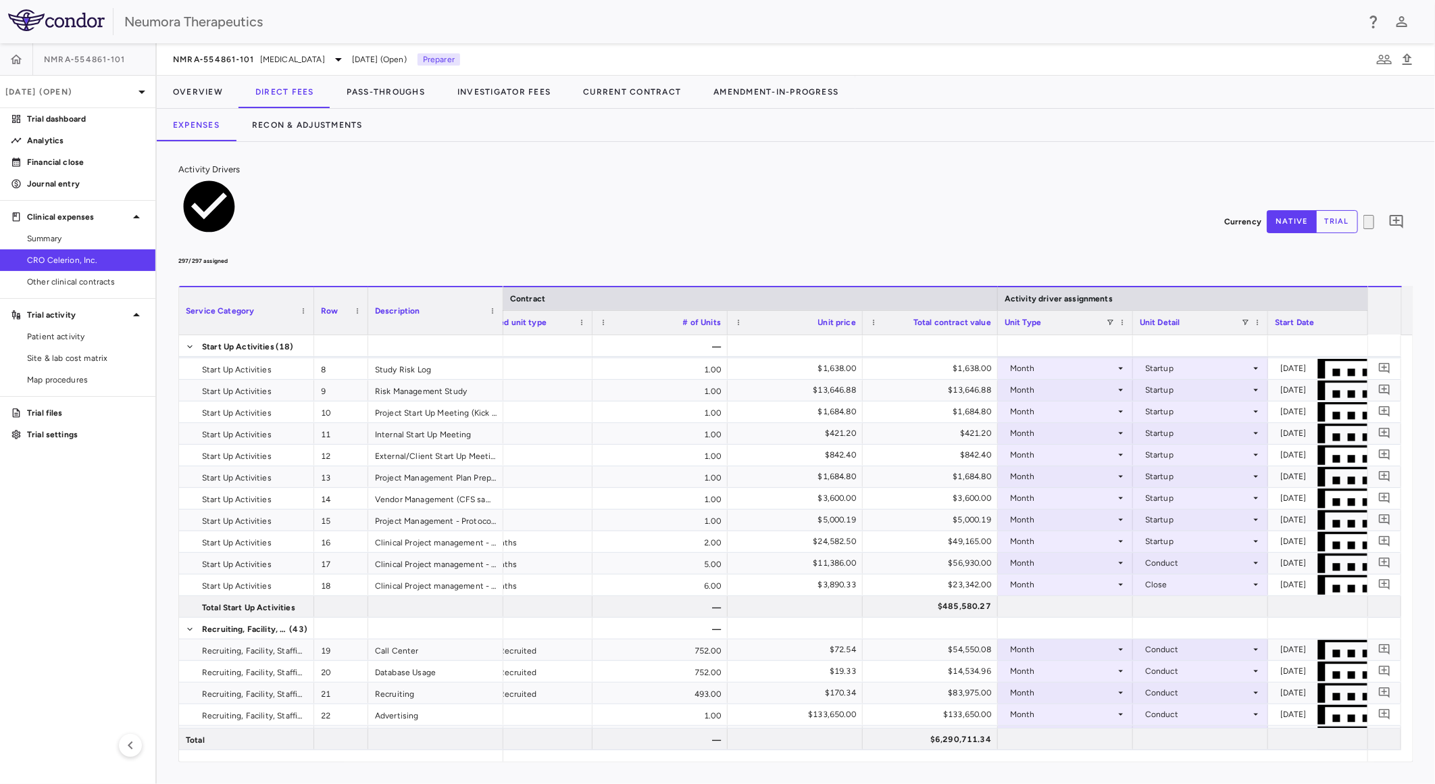
scroll to position [0, 388]
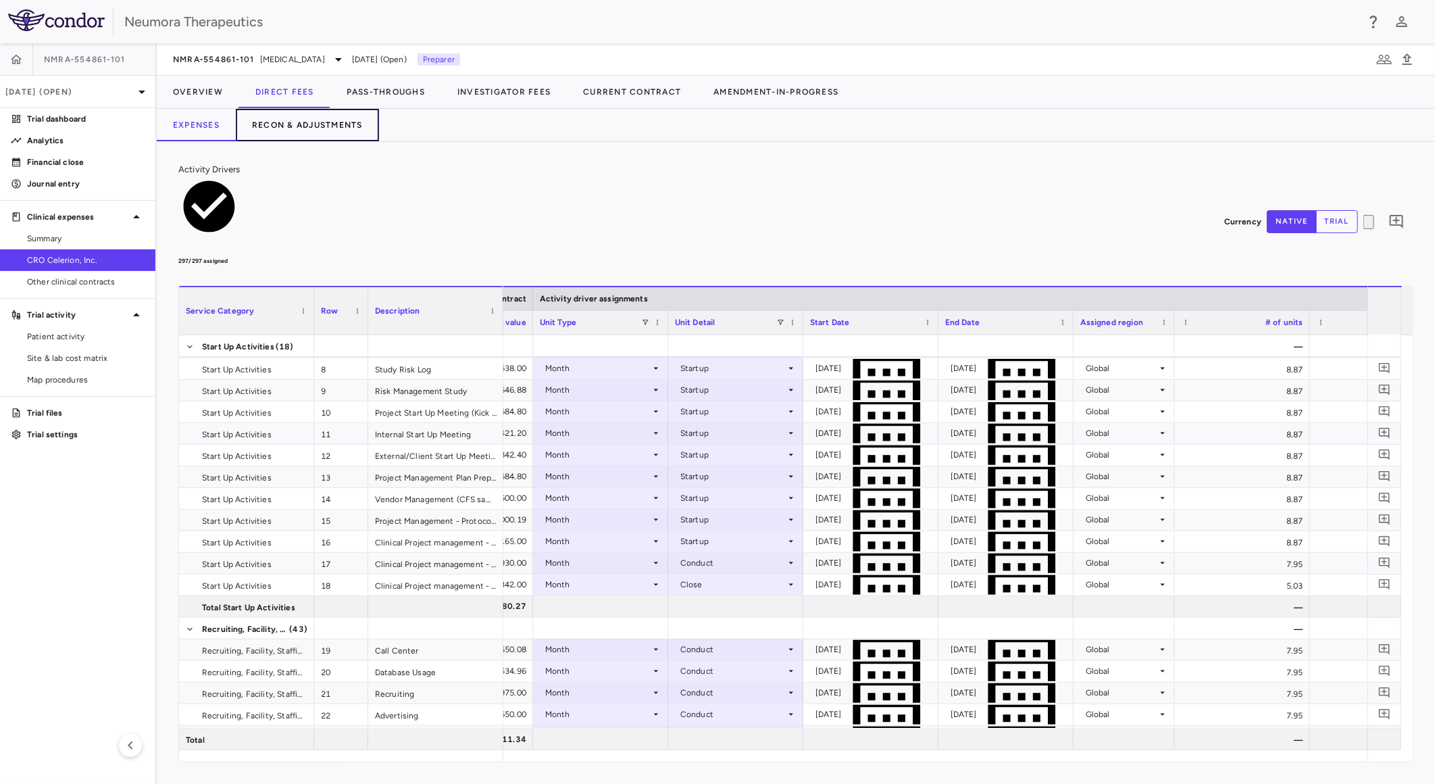
click at [342, 118] on button "Recon & Adjustments" at bounding box center [307, 125] width 143 height 32
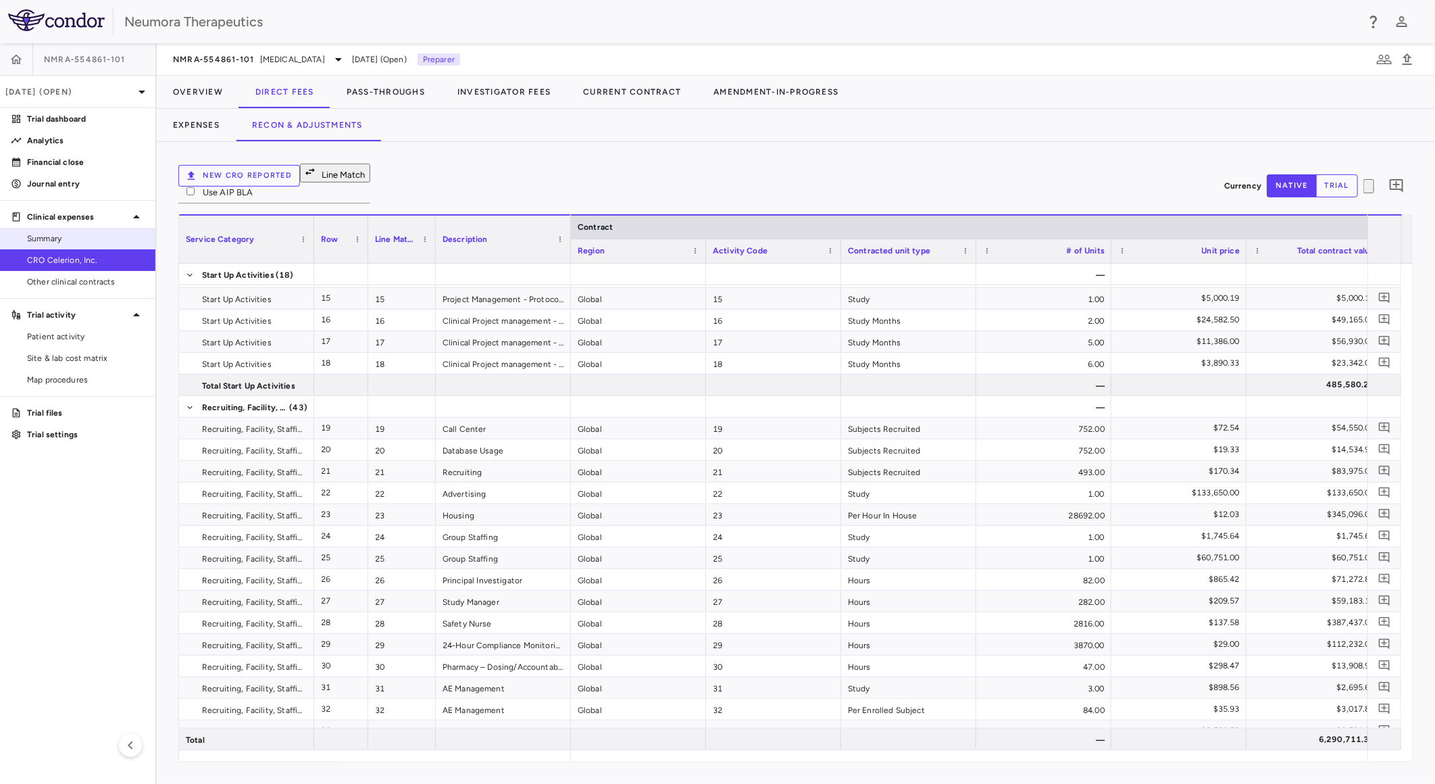
click at [72, 228] on link "Summary" at bounding box center [77, 238] width 155 height 20
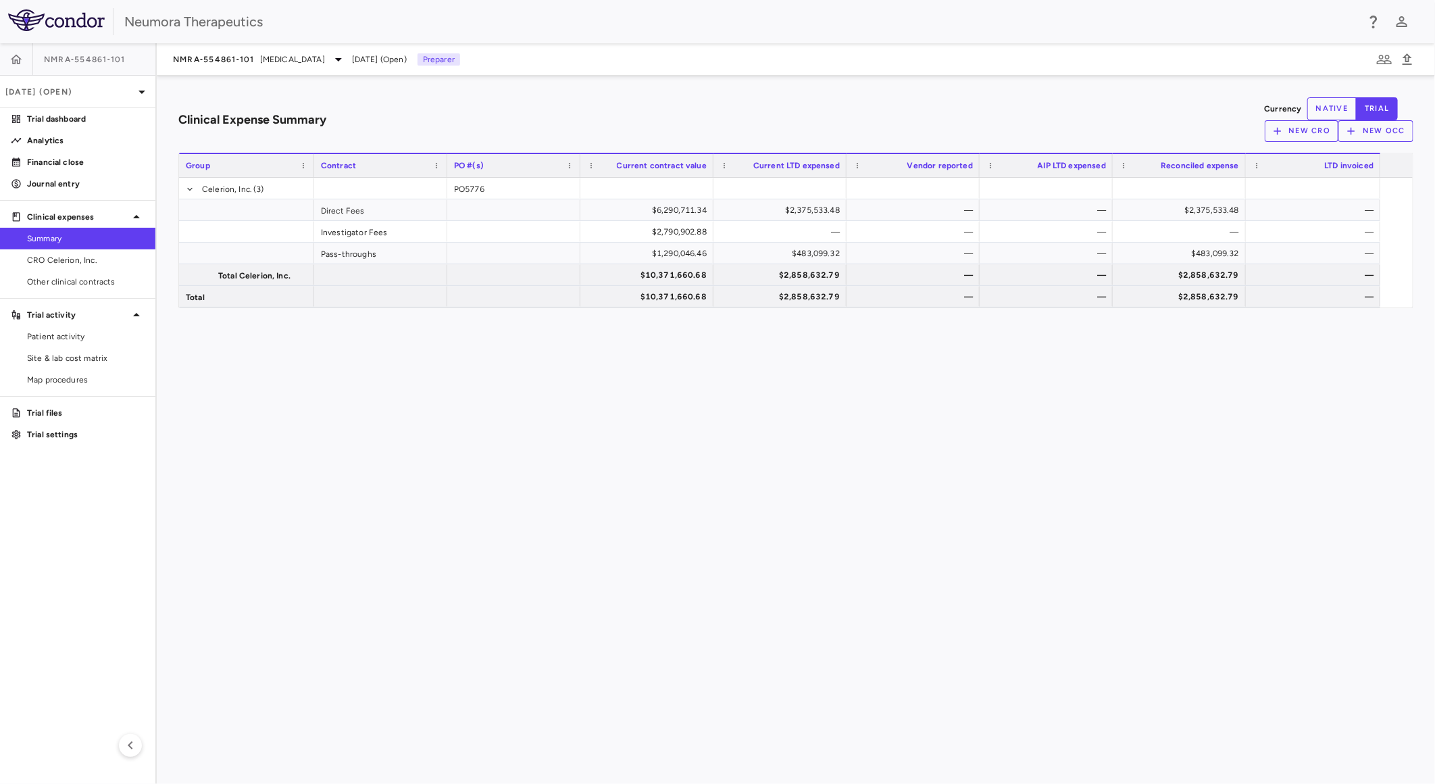
click at [490, 390] on div "Clinical Expense Summary Currency native trial New CRO New OCC Drag here to set…" at bounding box center [796, 430] width 1278 height 708
click at [107, 254] on span "CRO Celerion, Inc." at bounding box center [86, 260] width 118 height 12
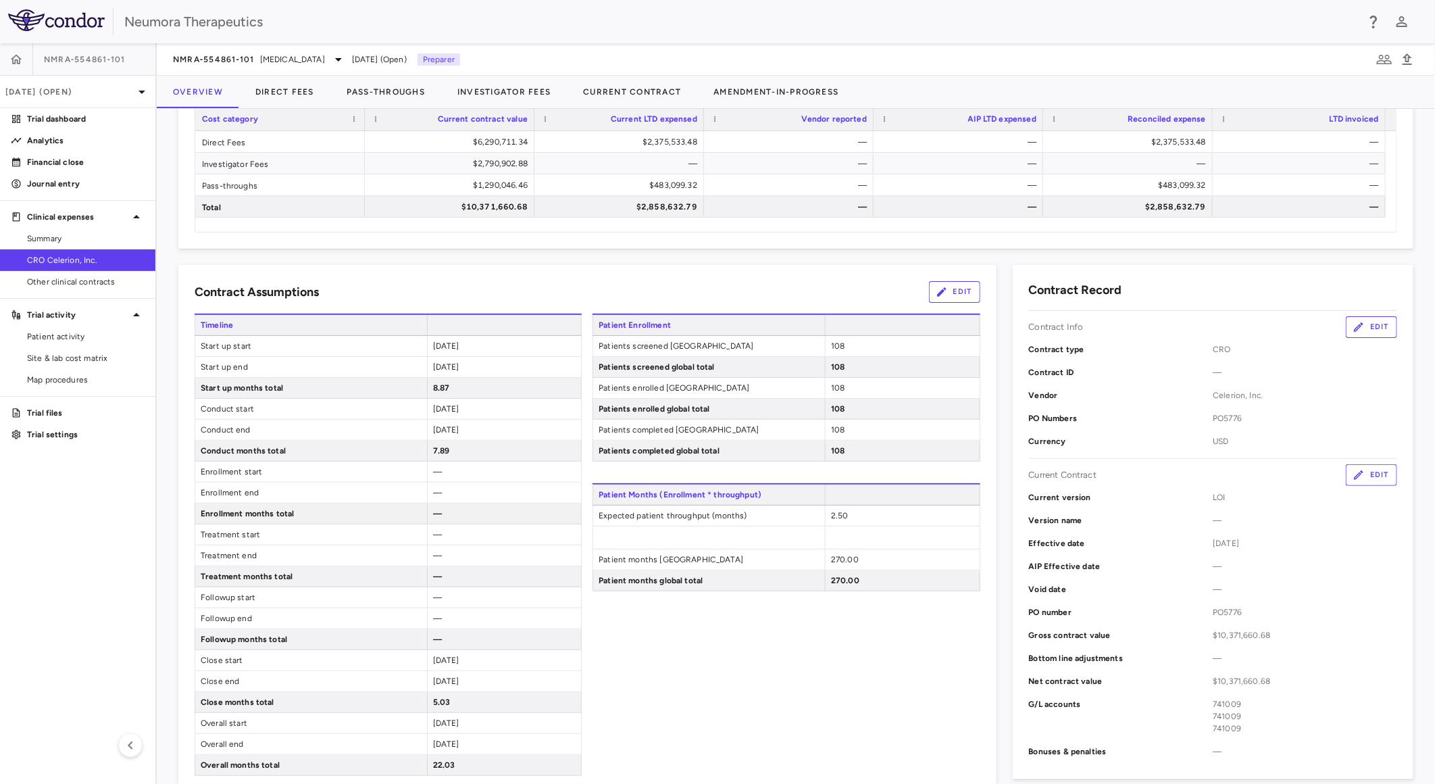
scroll to position [225, 0]
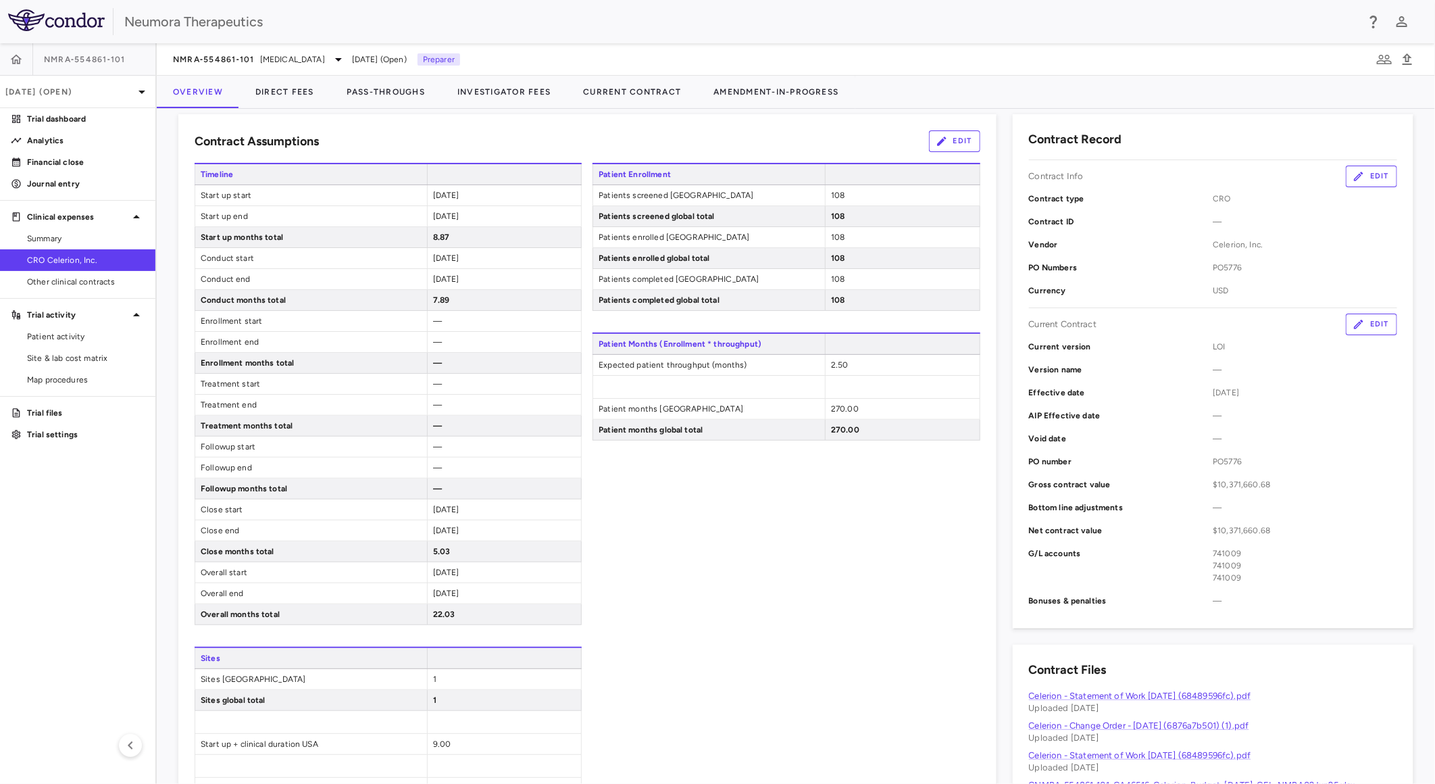
click at [484, 199] on div "[DATE]" at bounding box center [504, 195] width 155 height 20
click at [459, 196] on span "[DATE]" at bounding box center [446, 195] width 26 height 9
drag, startPoint x: 474, startPoint y: 196, endPoint x: 480, endPoint y: 209, distance: 14.8
click at [477, 208] on div "[DATE]" at bounding box center [504, 216] width 155 height 20
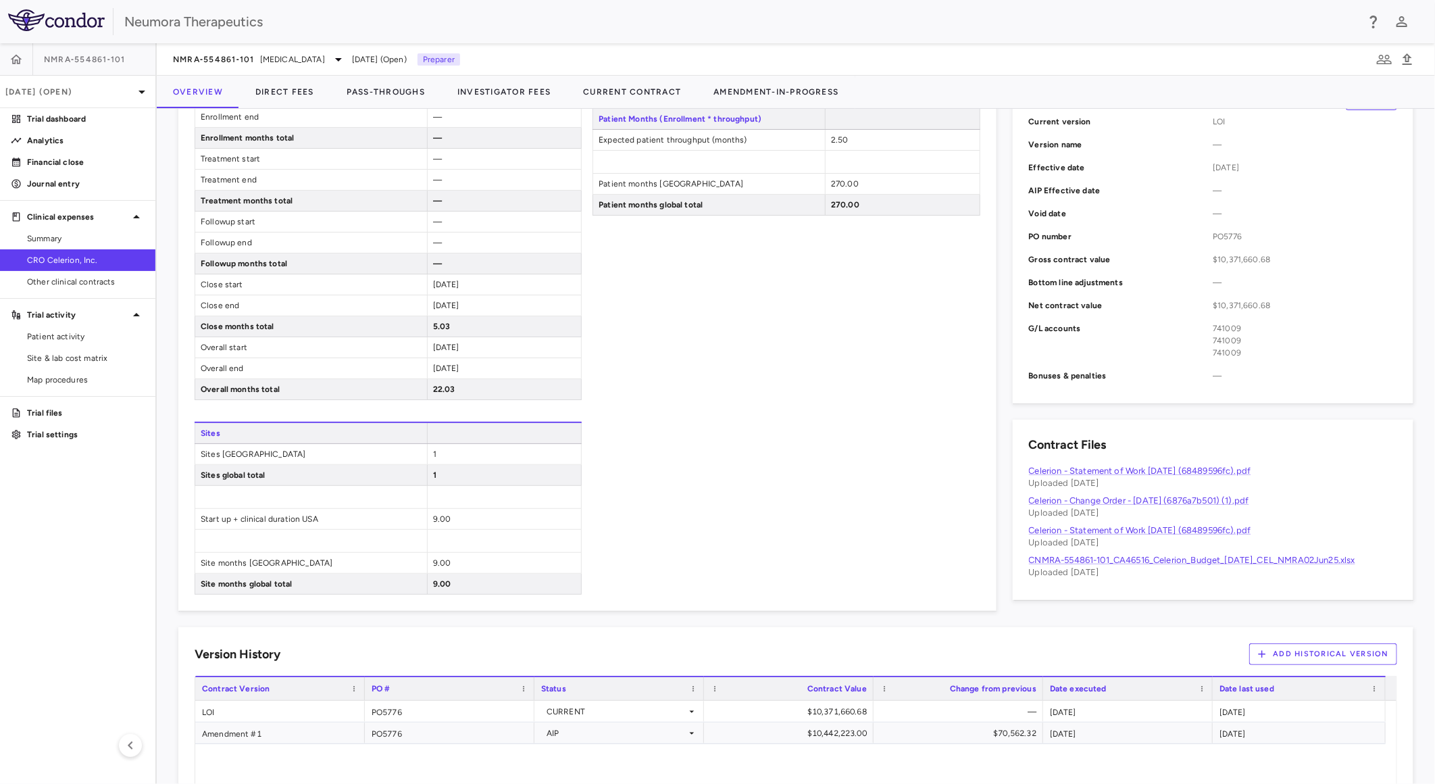
scroll to position [527, 0]
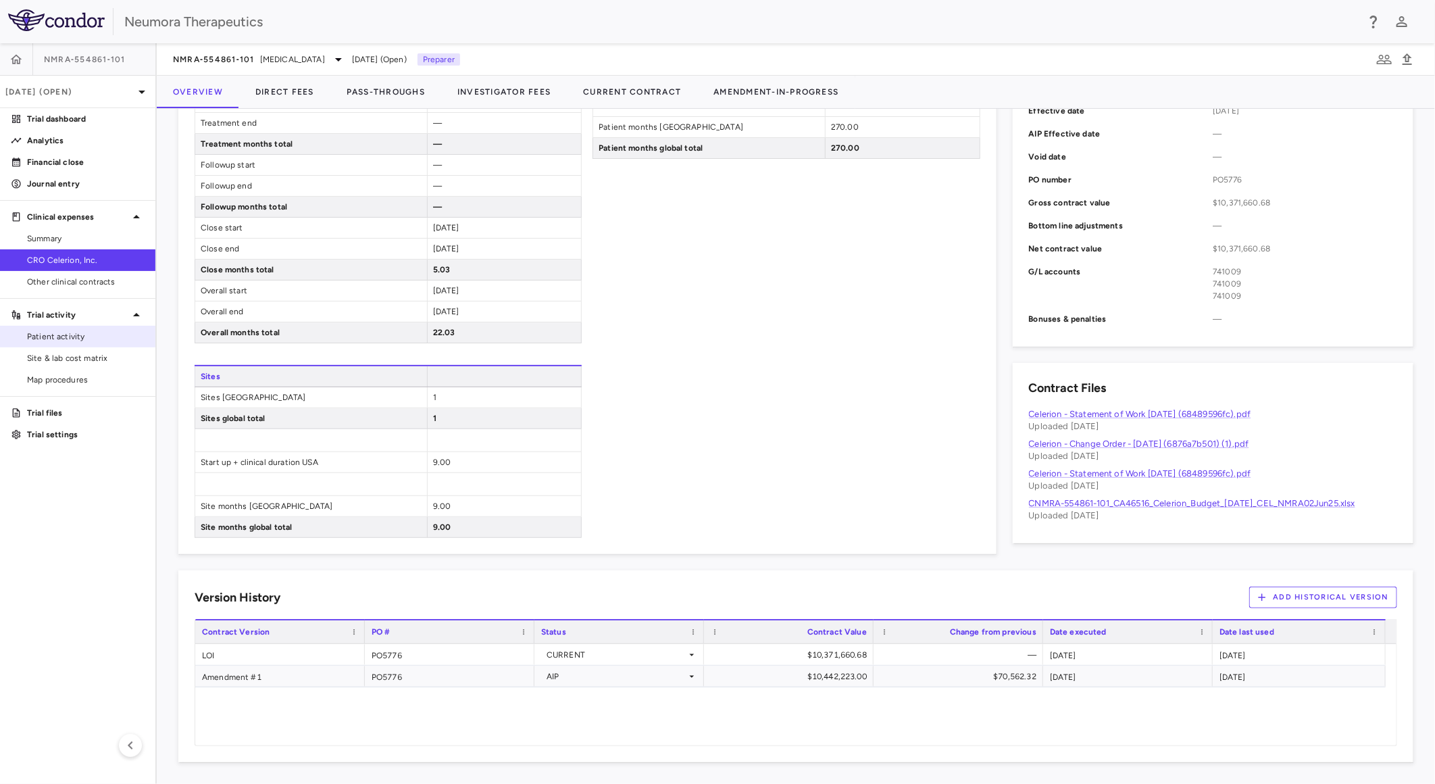
click at [86, 330] on span "Patient activity" at bounding box center [86, 336] width 118 height 12
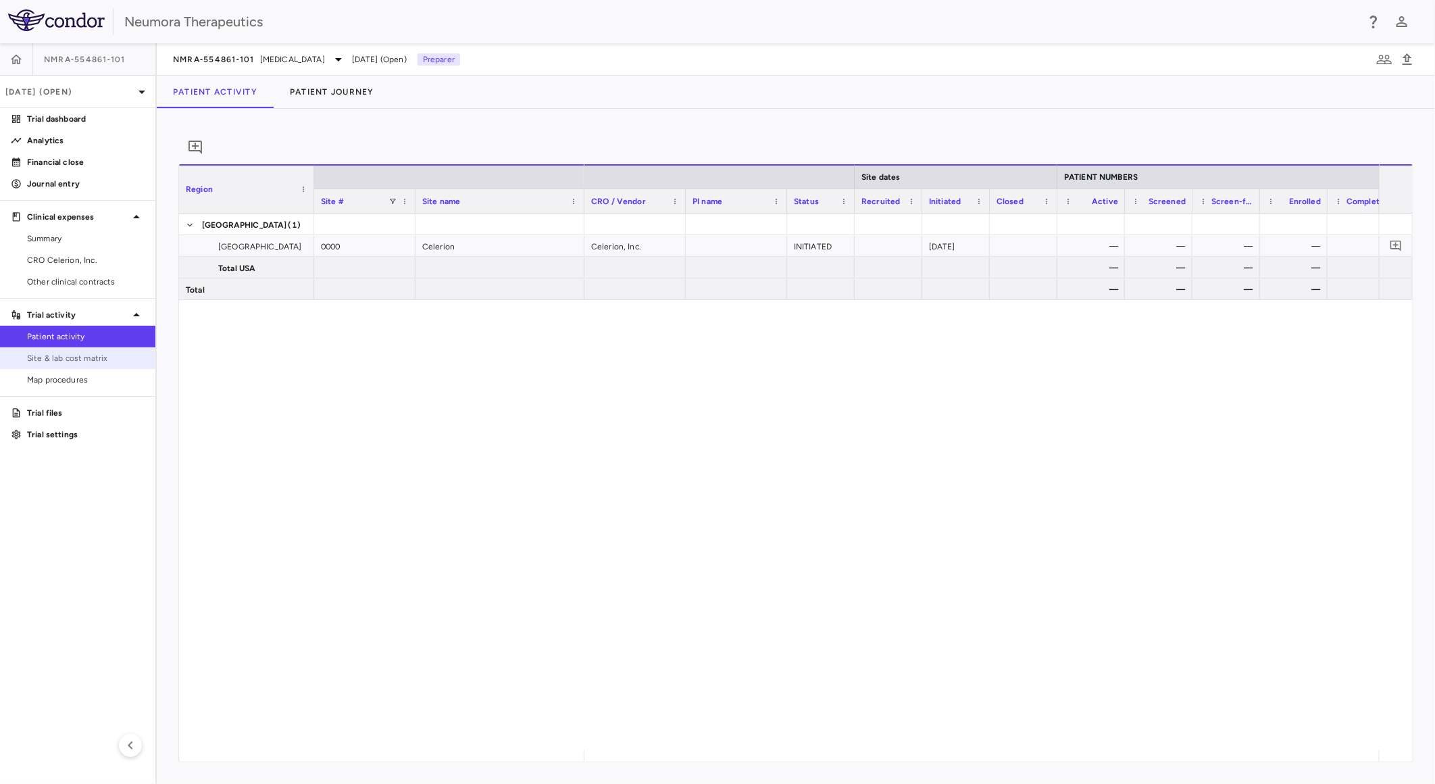
click at [84, 354] on span "Site & lab cost matrix" at bounding box center [86, 358] width 118 height 12
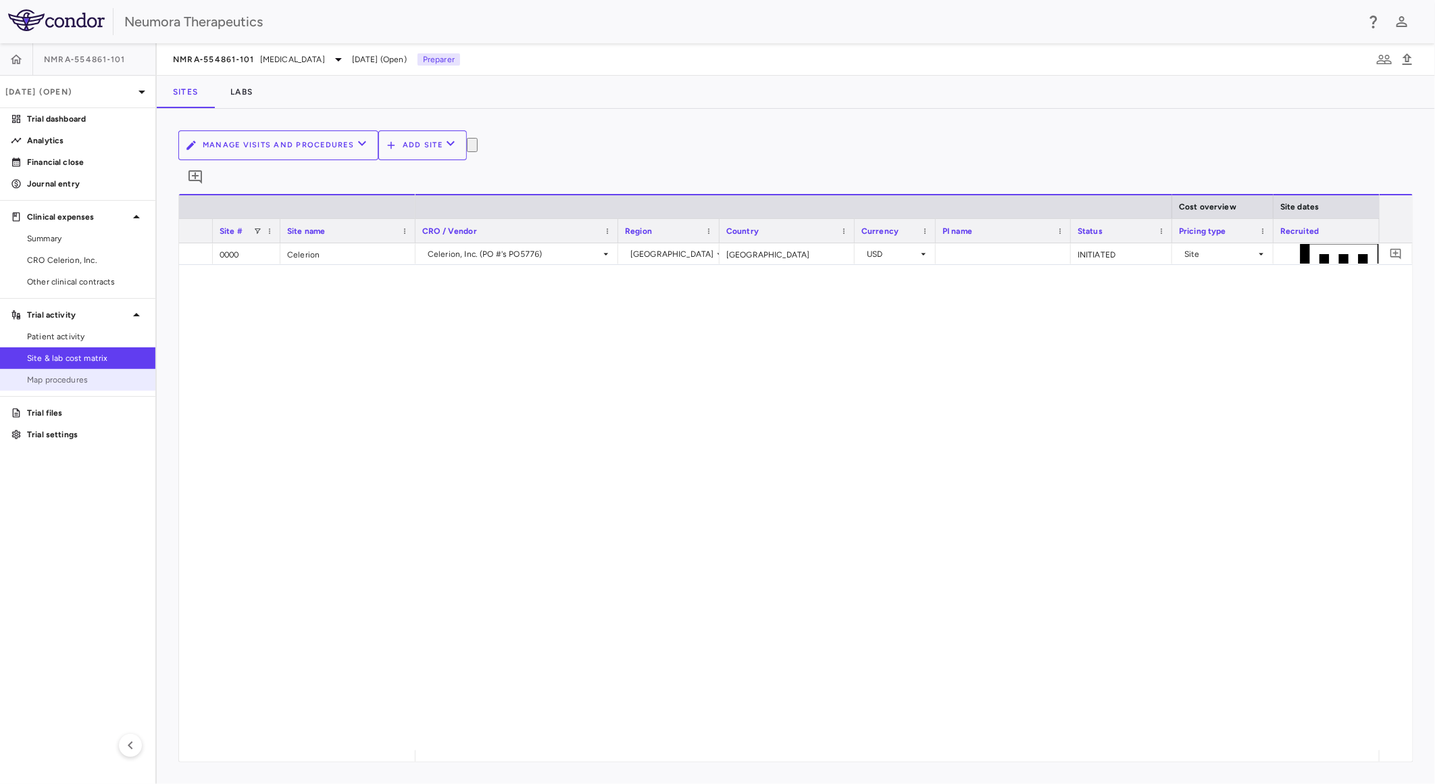
click at [82, 375] on span "Map procedures" at bounding box center [86, 380] width 118 height 12
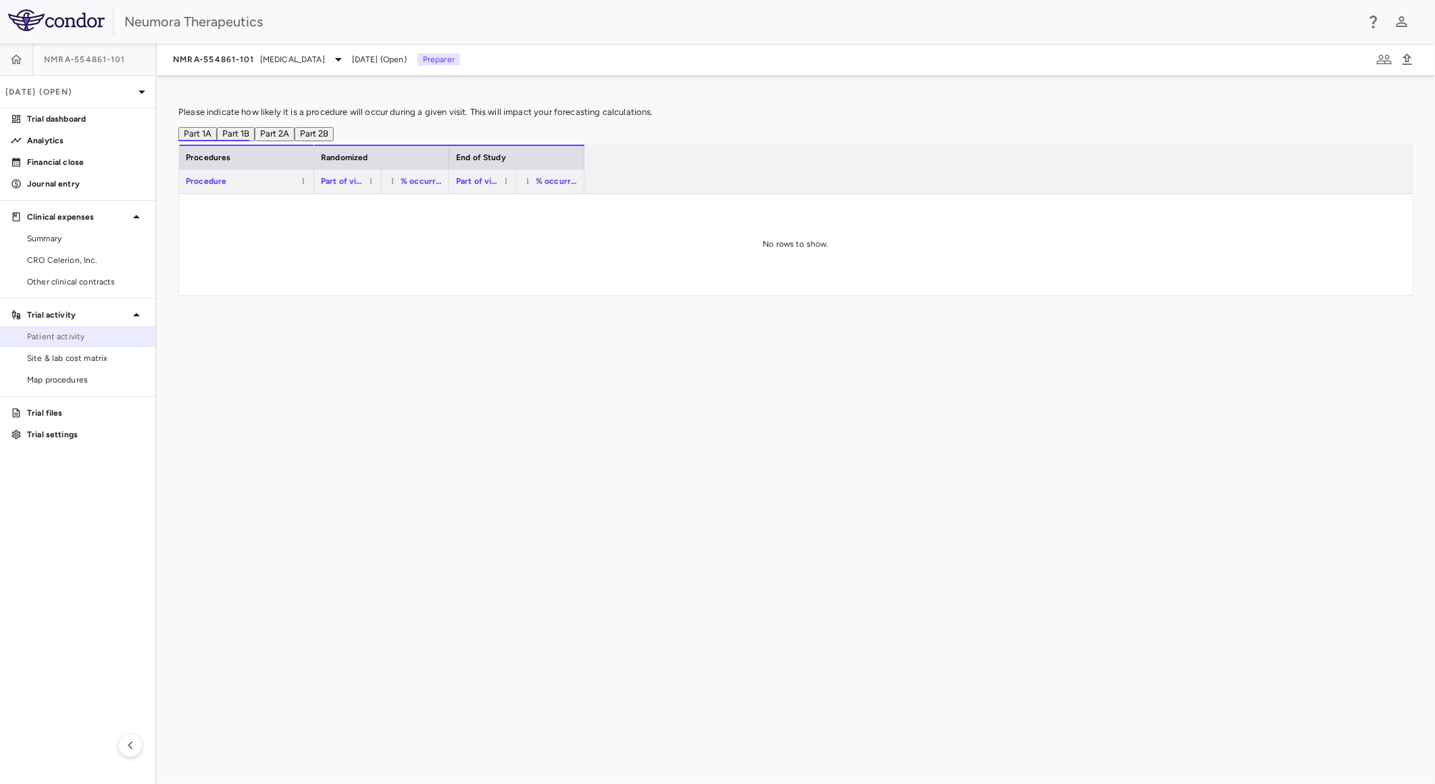
click at [103, 338] on span "Patient activity" at bounding box center [86, 336] width 118 height 12
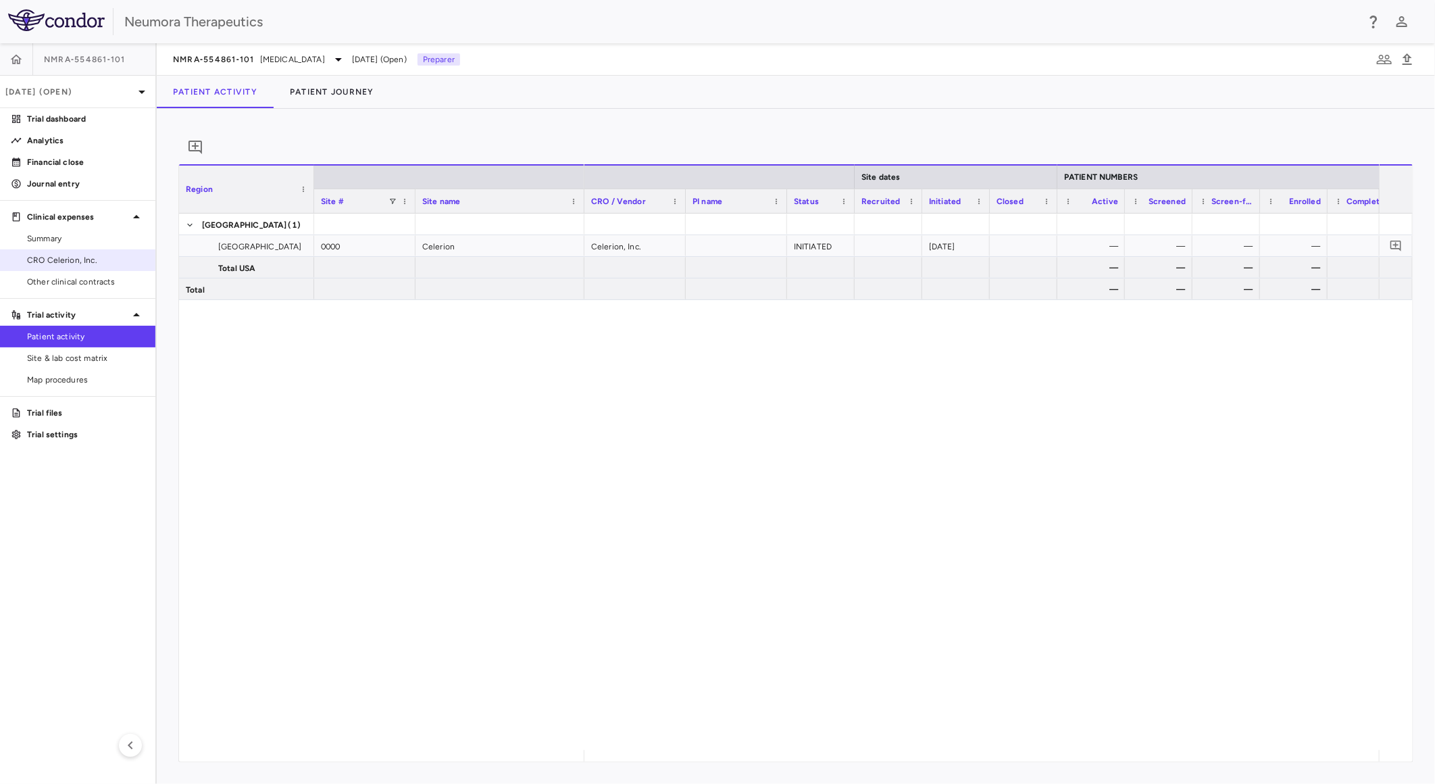
click at [99, 261] on span "CRO Celerion, Inc." at bounding box center [86, 260] width 118 height 12
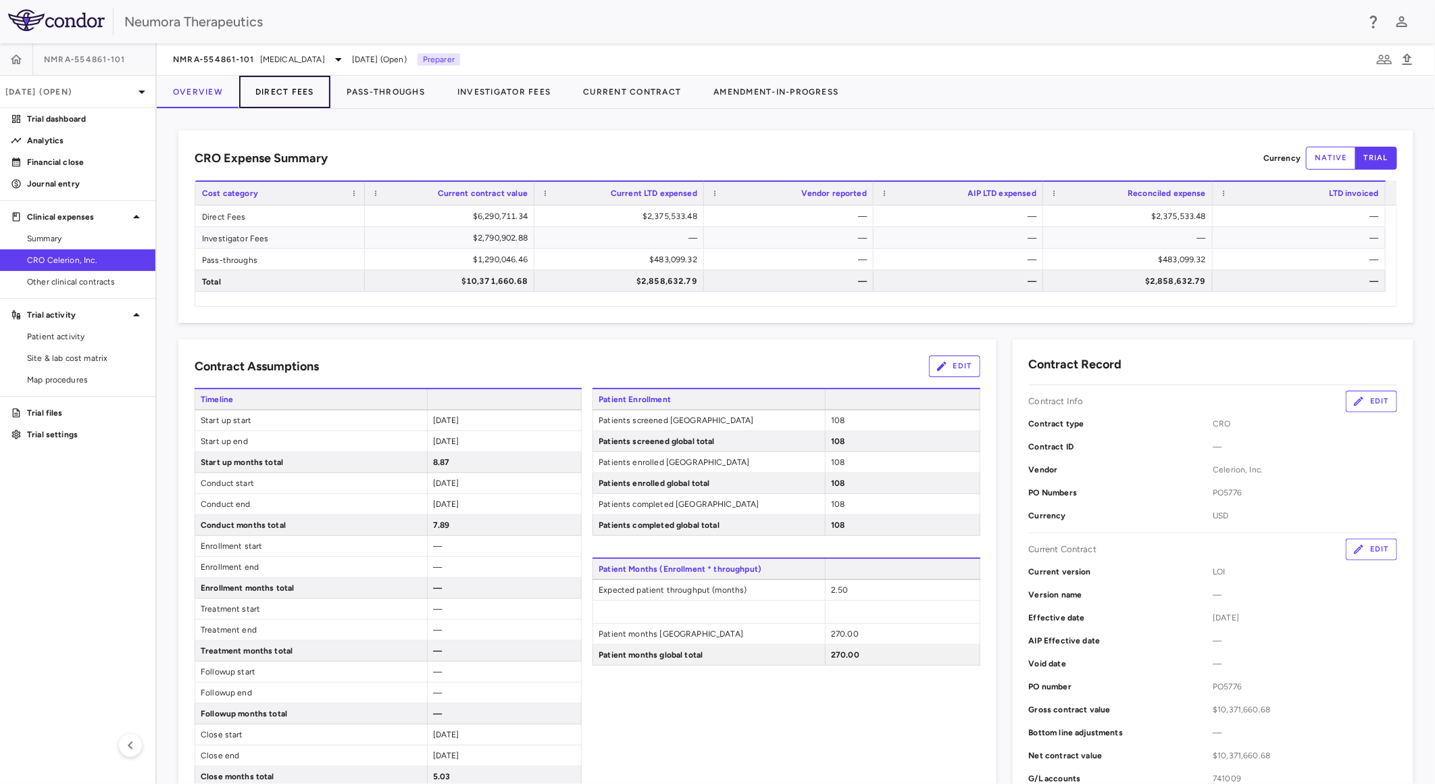
click at [300, 86] on button "Direct Fees" at bounding box center [284, 92] width 91 height 32
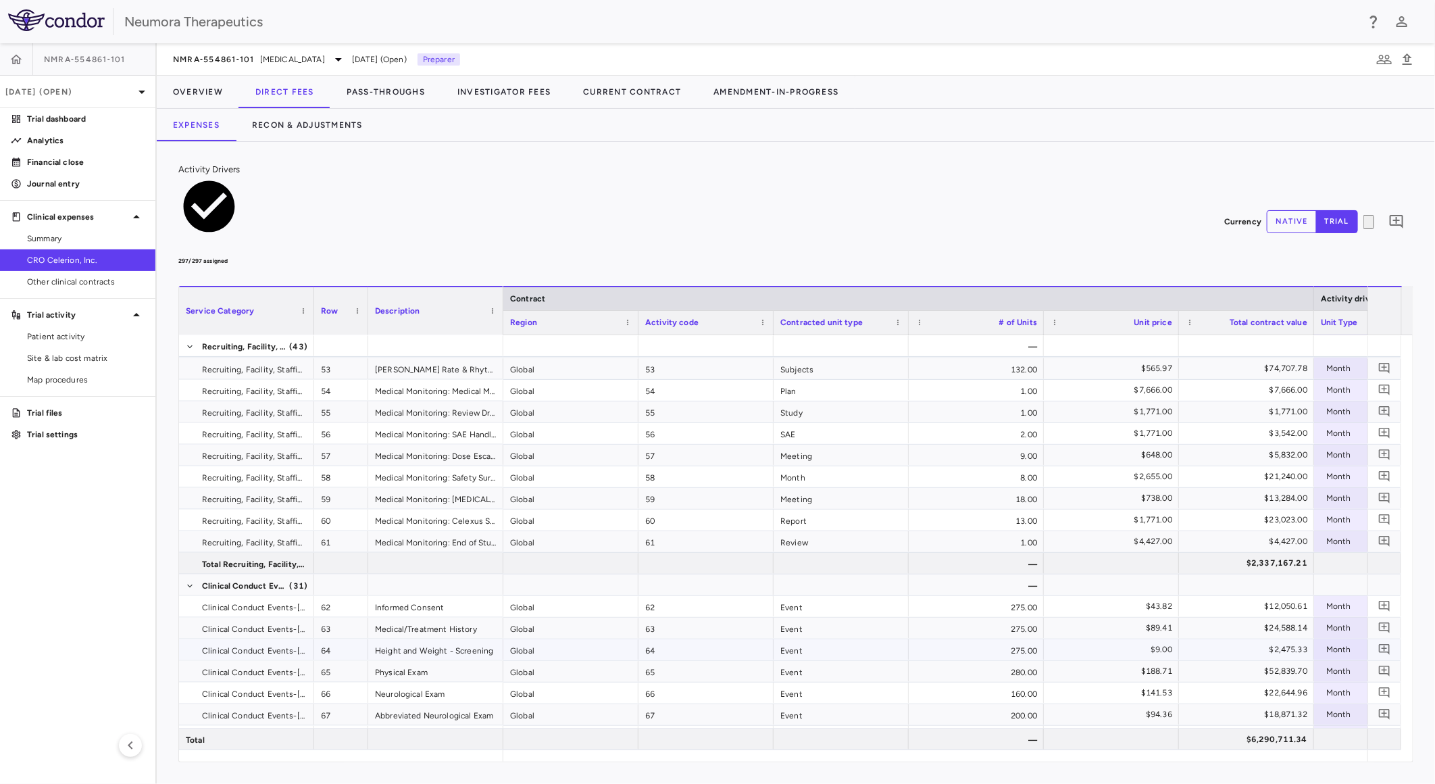
scroll to position [1276, 0]
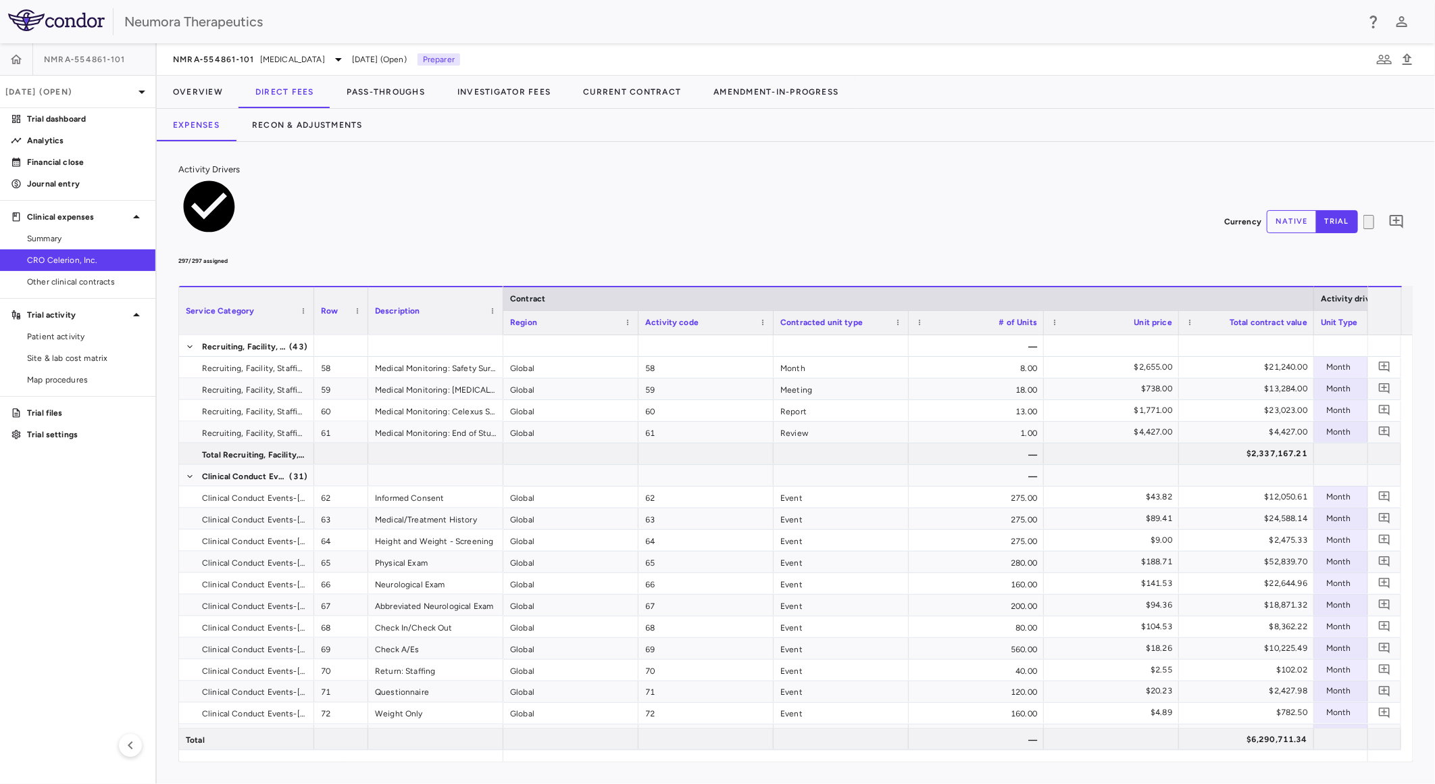
click at [1267, 210] on button "native" at bounding box center [1292, 221] width 50 height 23
click at [602, 91] on button "Current Contract" at bounding box center [632, 92] width 130 height 32
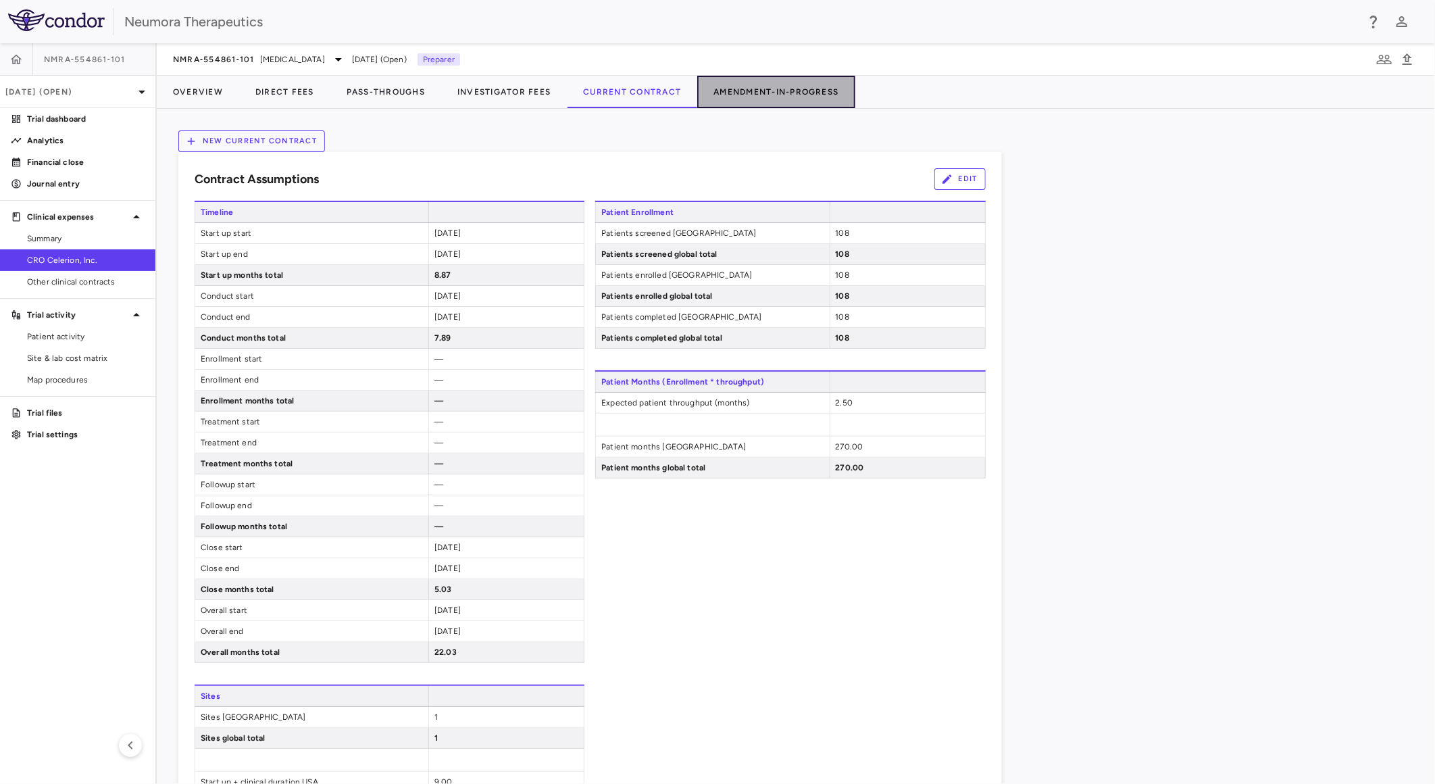
click at [724, 92] on button "Amendment-In-Progress" at bounding box center [775, 92] width 157 height 32
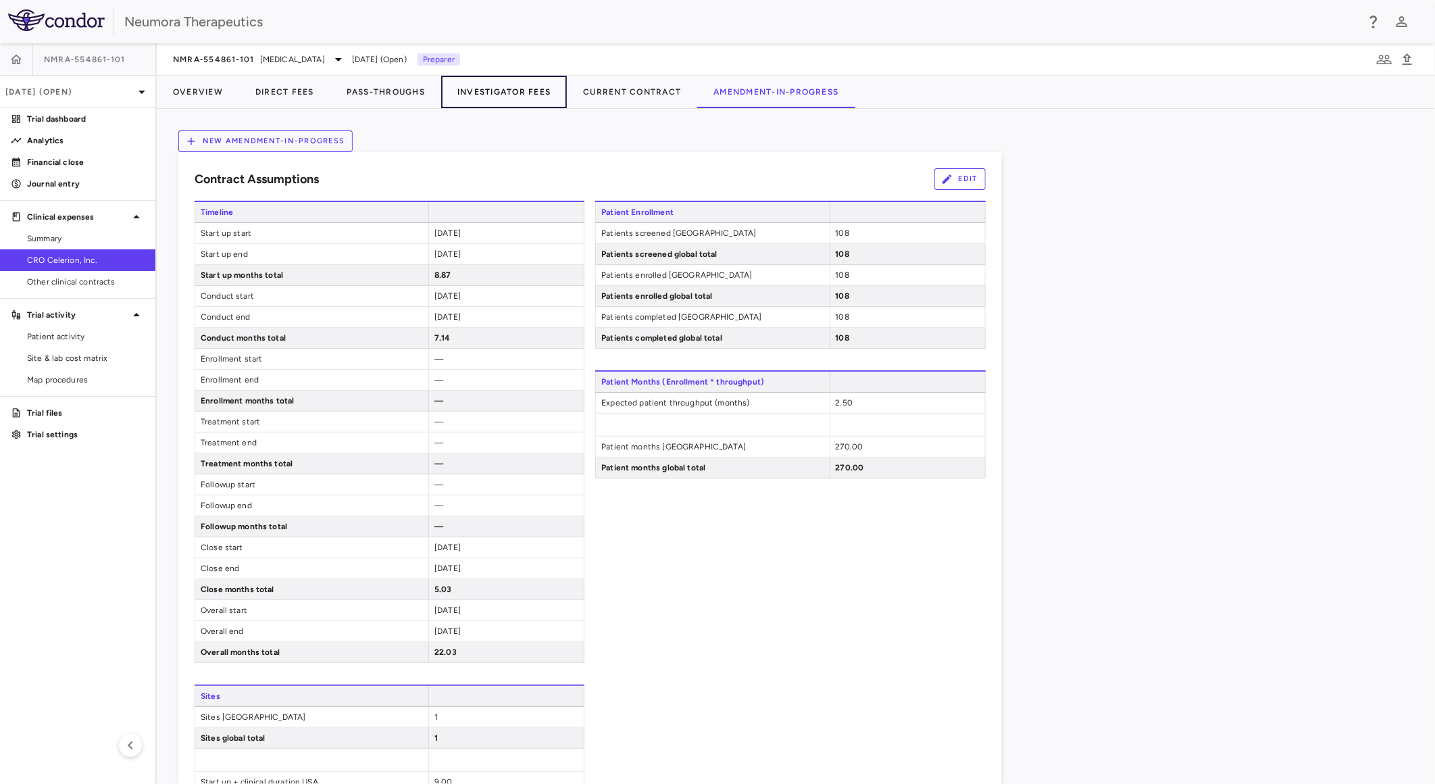
click at [515, 91] on button "Investigator Fees" at bounding box center [504, 92] width 126 height 32
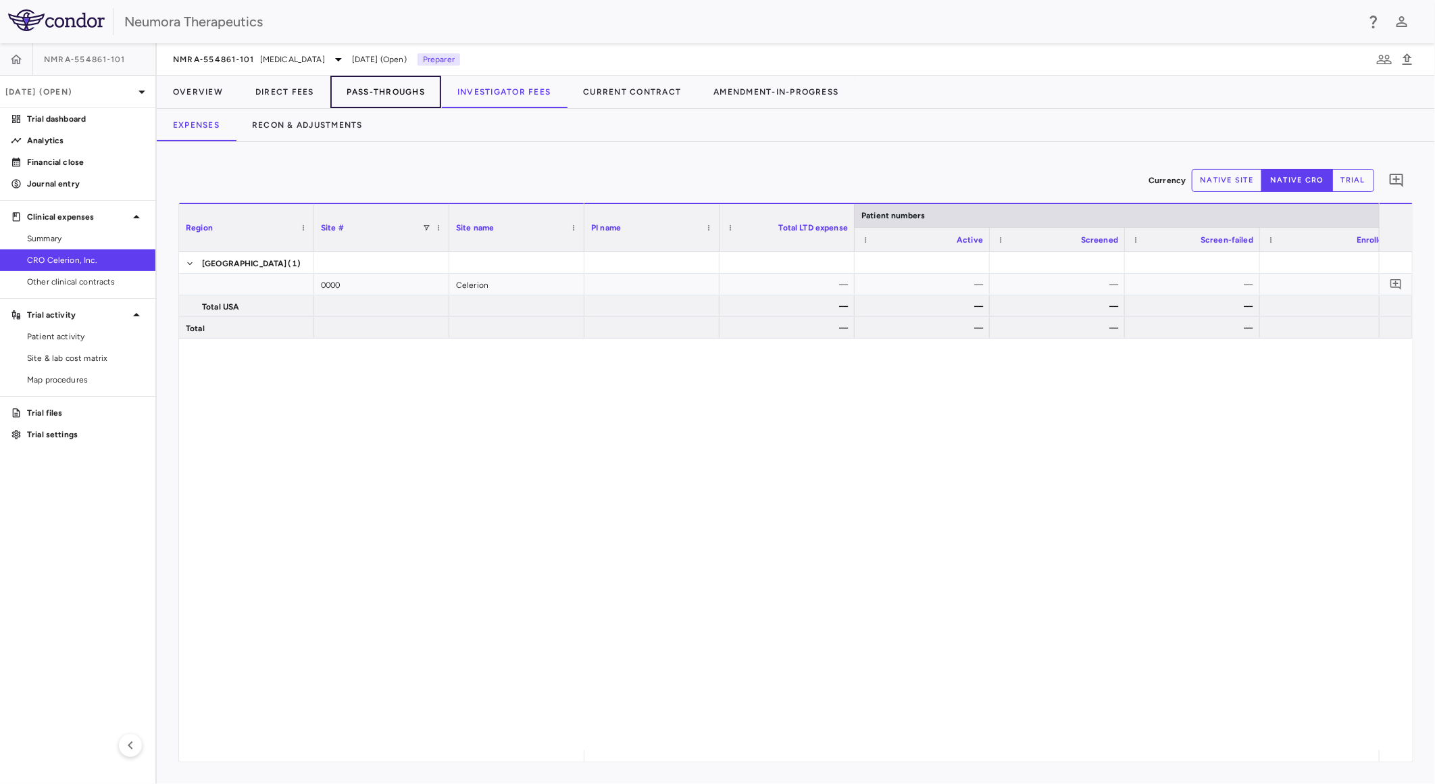
click at [401, 89] on button "Pass-Throughs" at bounding box center [385, 92] width 111 height 32
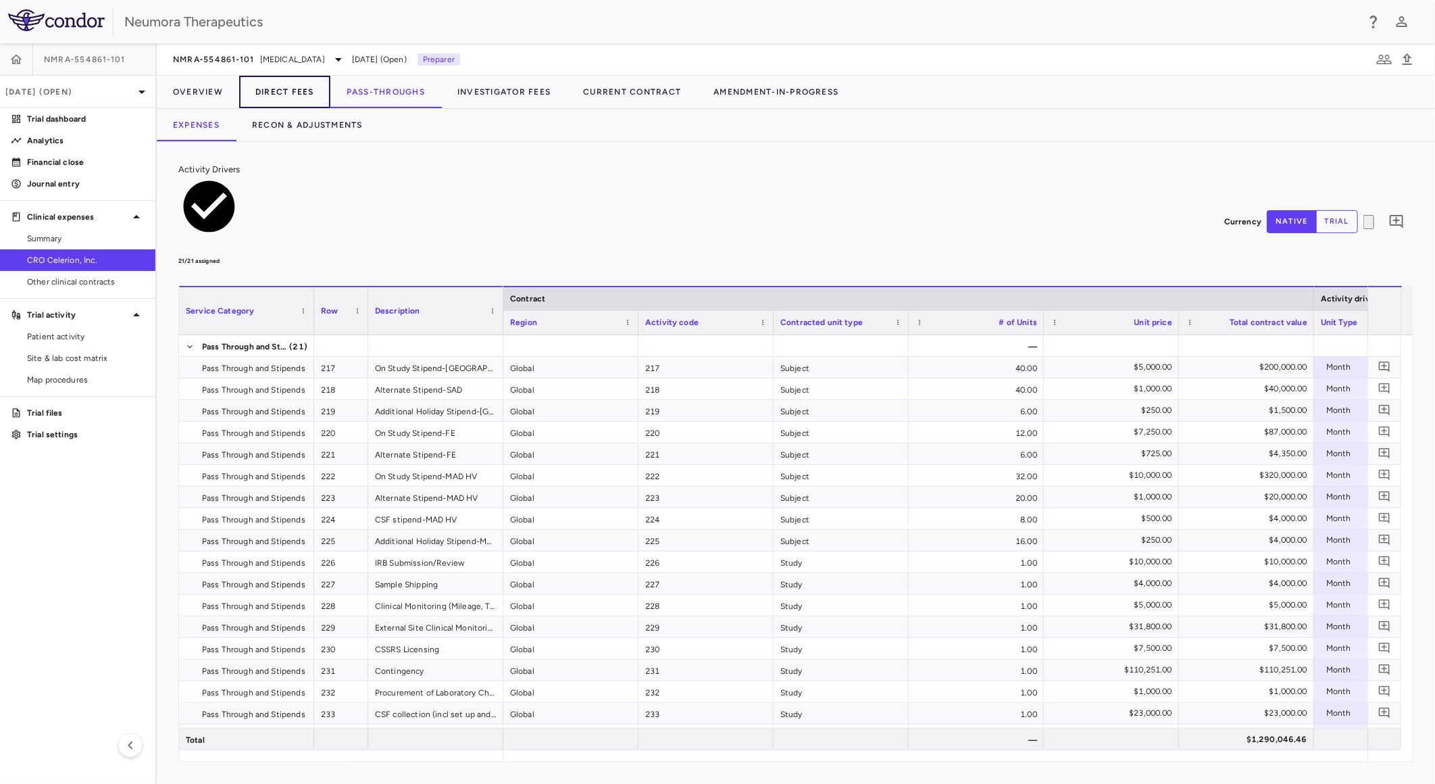
click at [277, 89] on button "Direct Fees" at bounding box center [284, 92] width 91 height 32
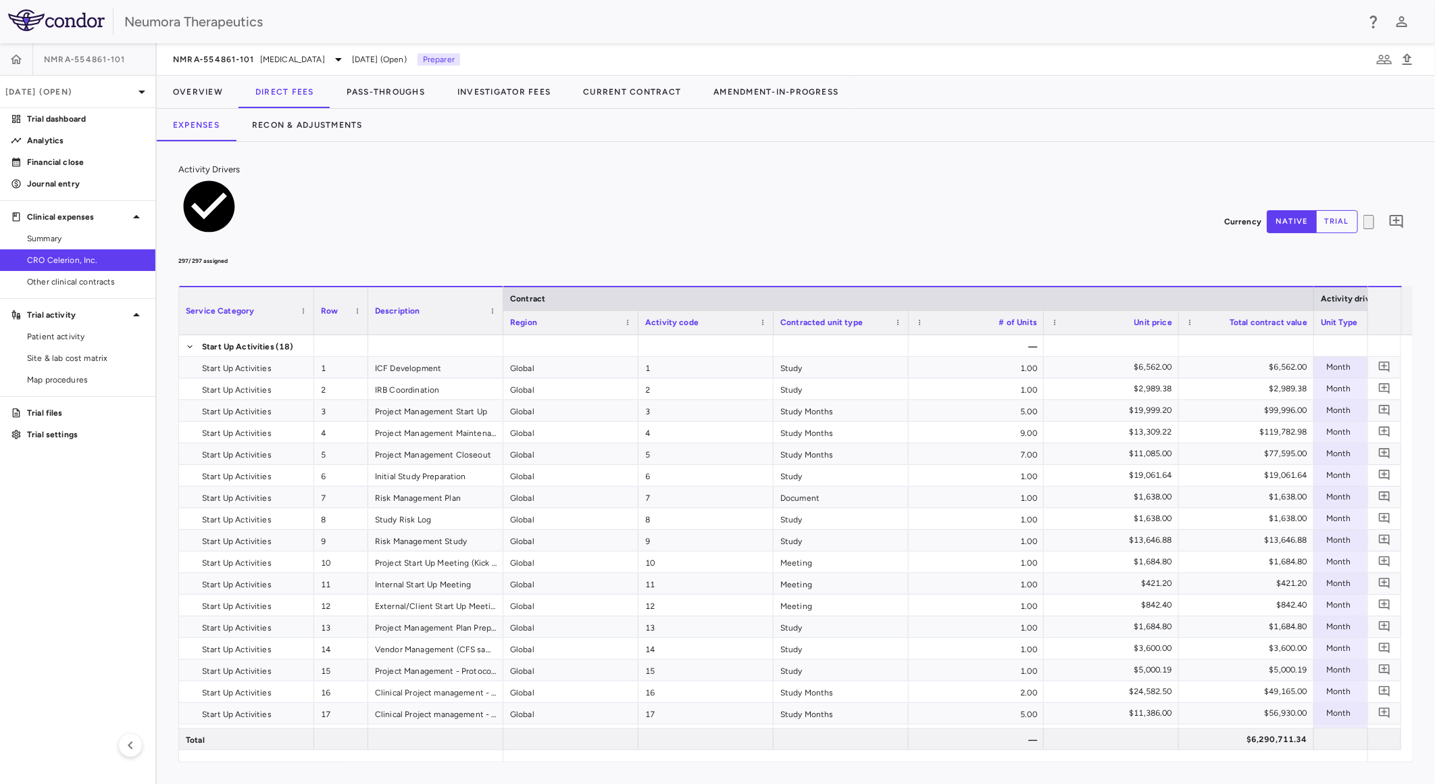
click at [659, 434] on div at bounding box center [935, 755] width 864 height 11
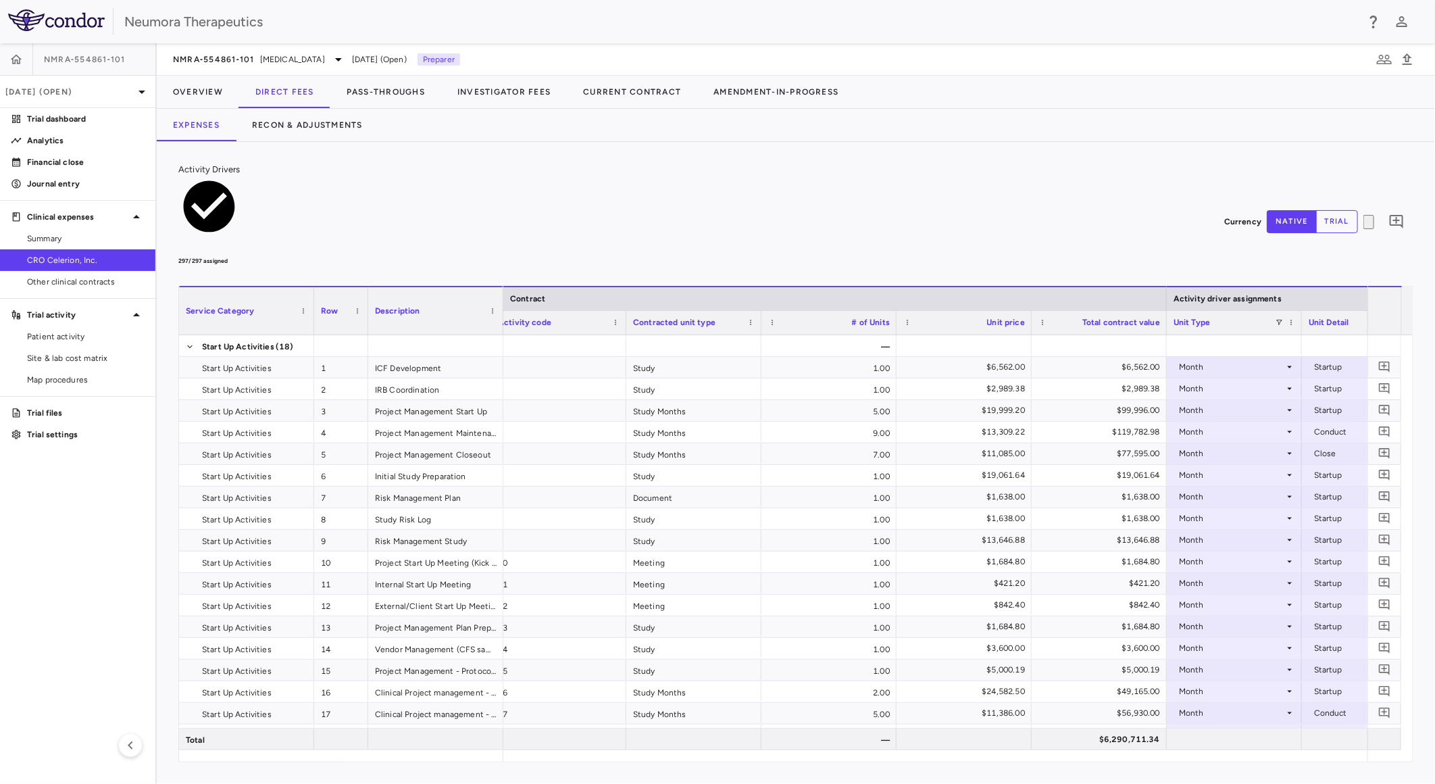
scroll to position [0, 368]
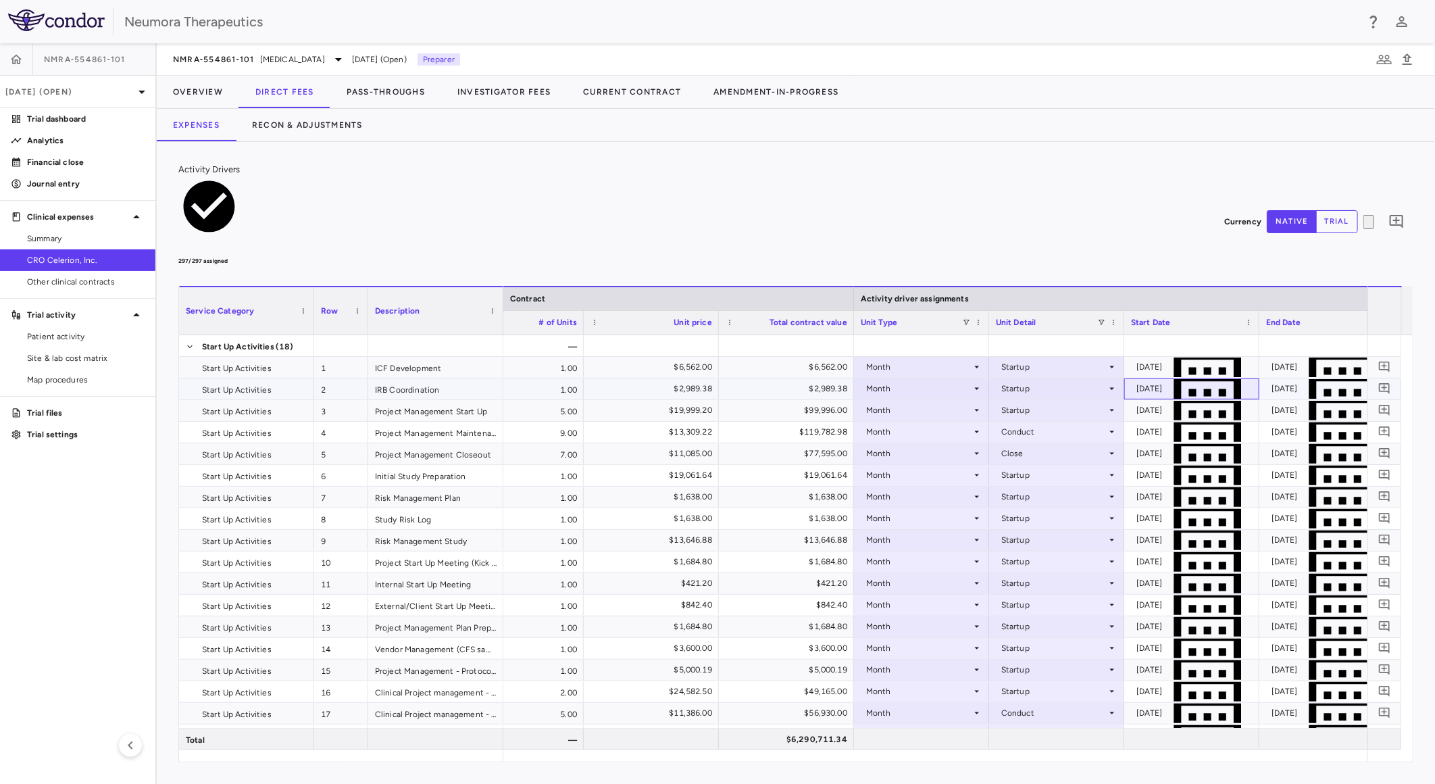
click at [1203, 378] on div "[DATE]" at bounding box center [1191, 388] width 135 height 21
click at [1163, 378] on div "[DATE]" at bounding box center [1149, 389] width 26 height 22
click at [1163, 421] on div "[DATE]" at bounding box center [1149, 432] width 26 height 22
click at [1163, 356] on div "[DATE]" at bounding box center [1149, 367] width 26 height 22
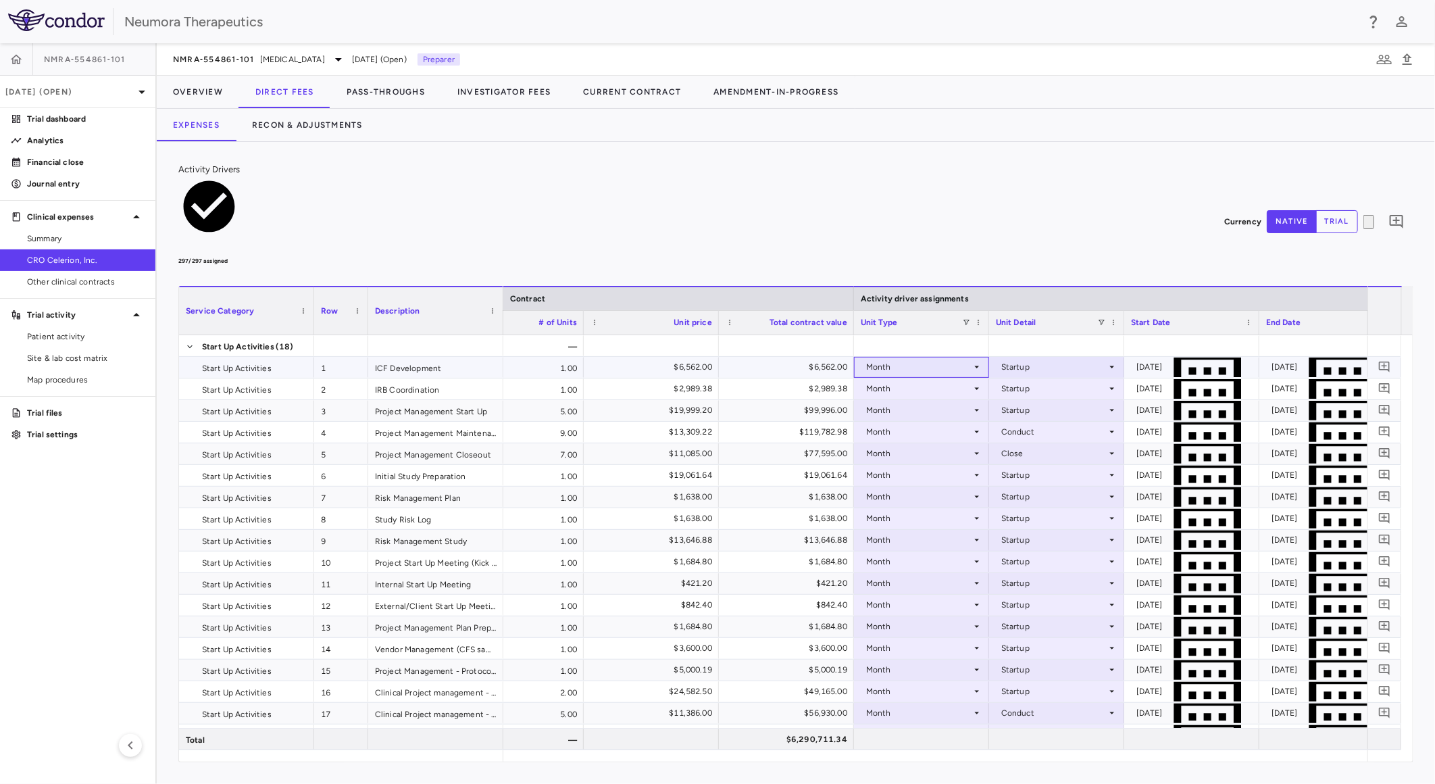
click at [940, 356] on div "Month" at bounding box center [918, 367] width 105 height 22
click at [737, 434] on div at bounding box center [717, 392] width 1435 height 784
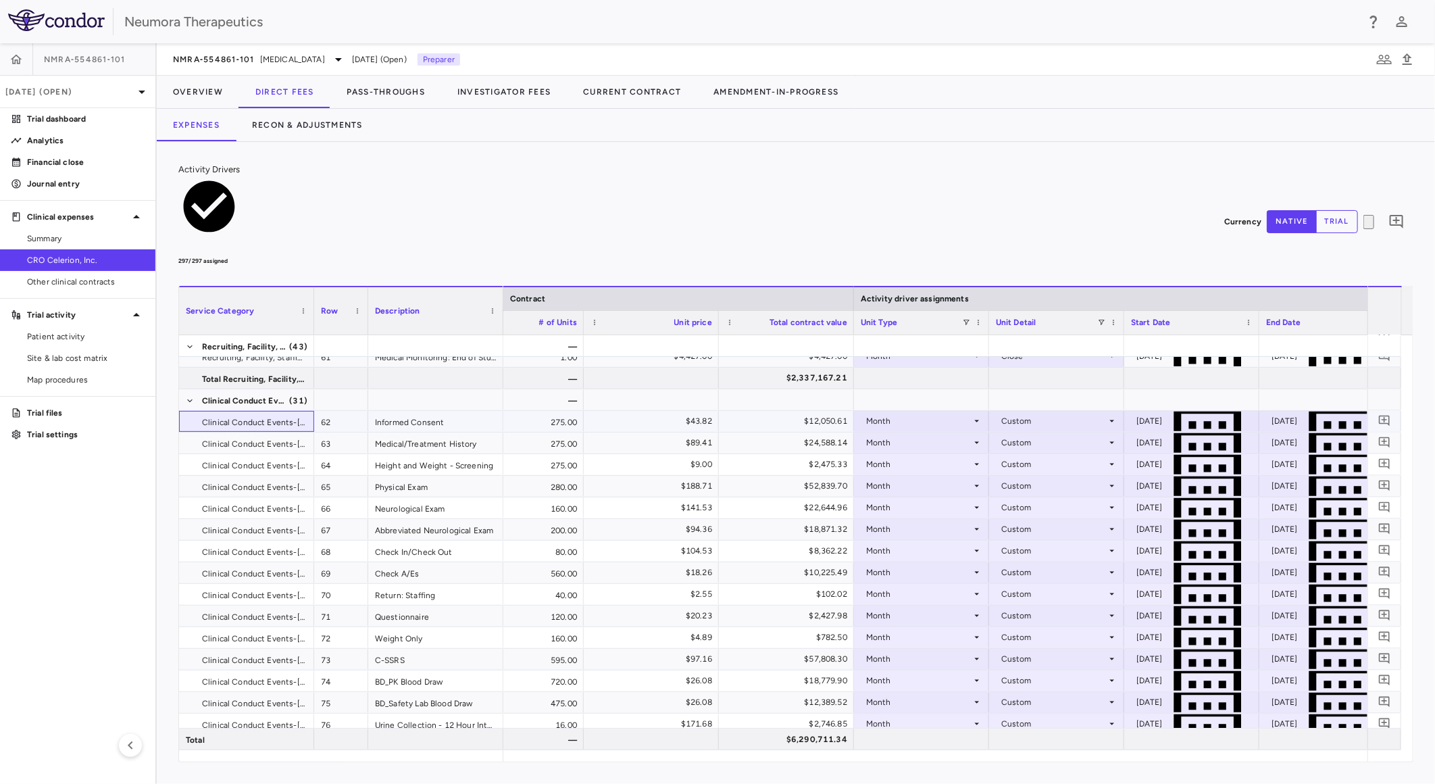
click at [265, 411] on span "Clinical Conduct Events-[GEOGRAPHIC_DATA]" at bounding box center [254, 422] width 104 height 22
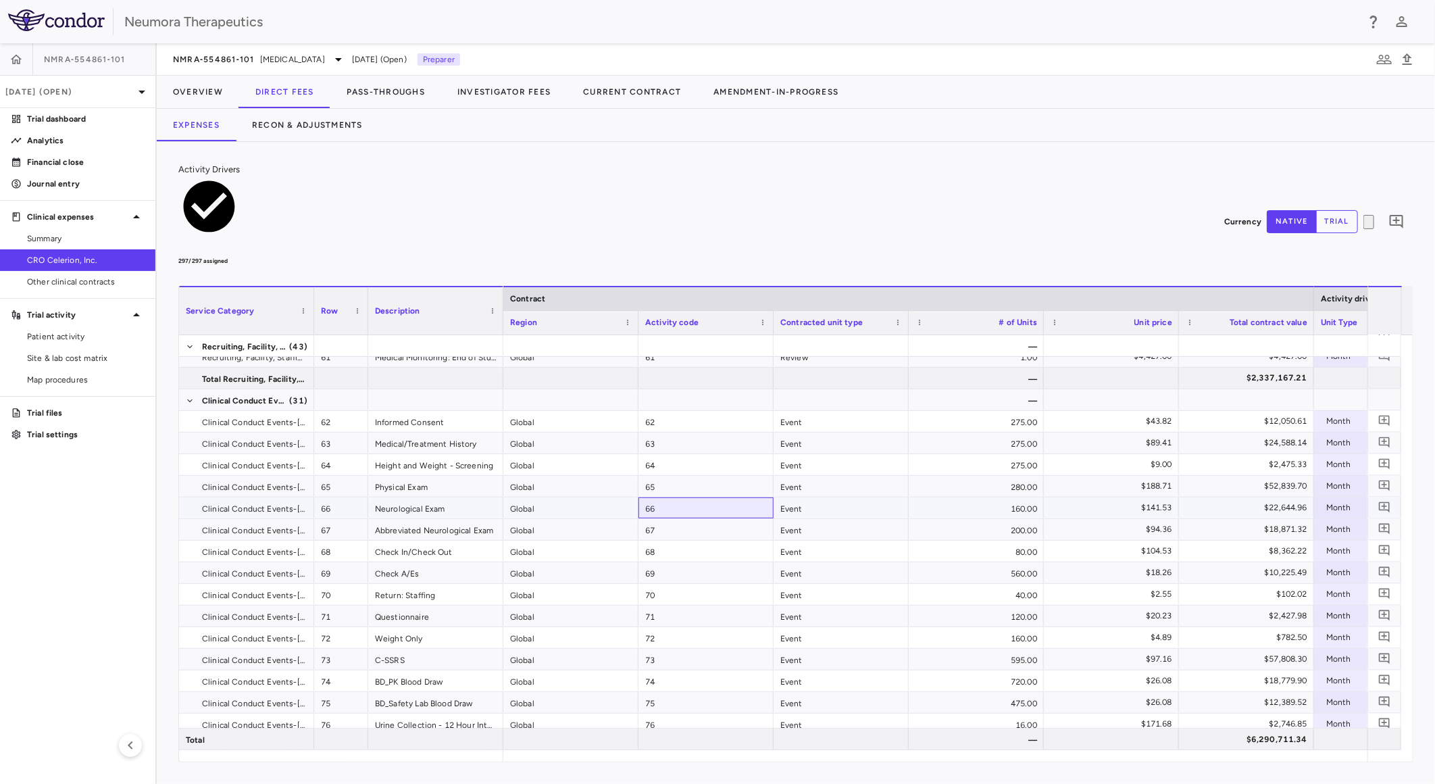
drag, startPoint x: 628, startPoint y: 430, endPoint x: 353, endPoint y: 417, distance: 275.9
drag, startPoint x: 672, startPoint y: 446, endPoint x: 735, endPoint y: 457, distance: 64.4
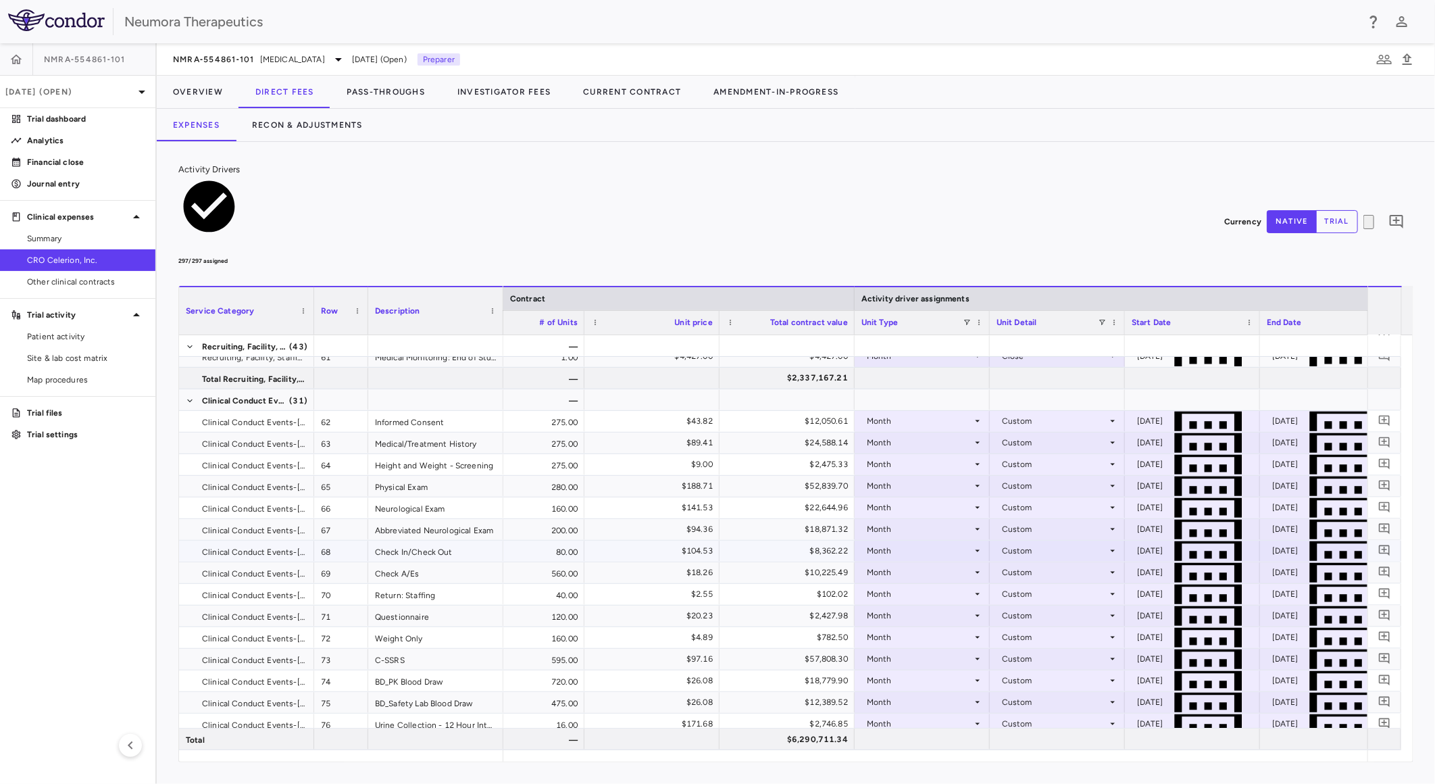
drag, startPoint x: 761, startPoint y: 460, endPoint x: 836, endPoint y: 470, distance: 75.6
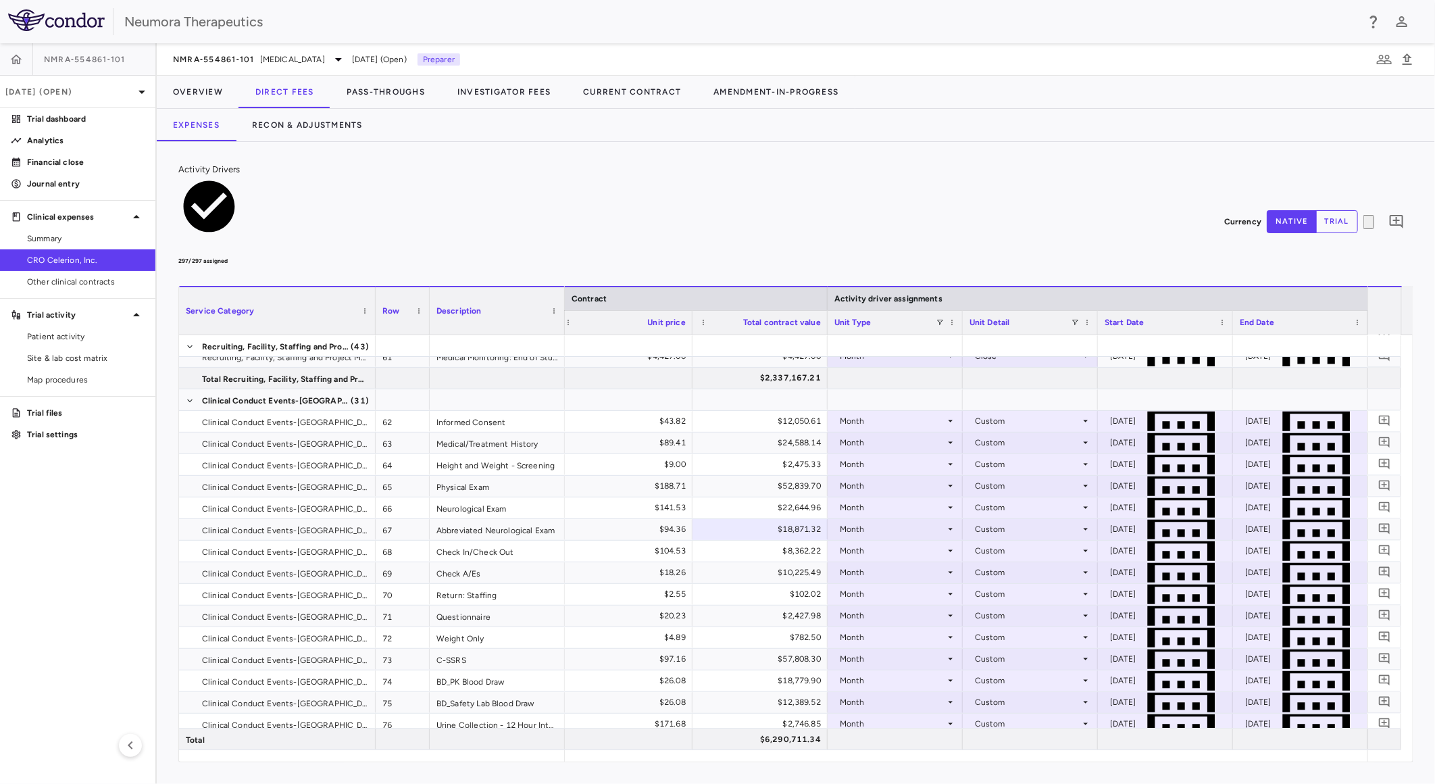
drag, startPoint x: 312, startPoint y: 215, endPoint x: 370, endPoint y: 253, distance: 69.1
click at [372, 286] on div "Service Category Row Description Contract Activity driver assignments 1" at bounding box center [796, 524] width 1234 height 476
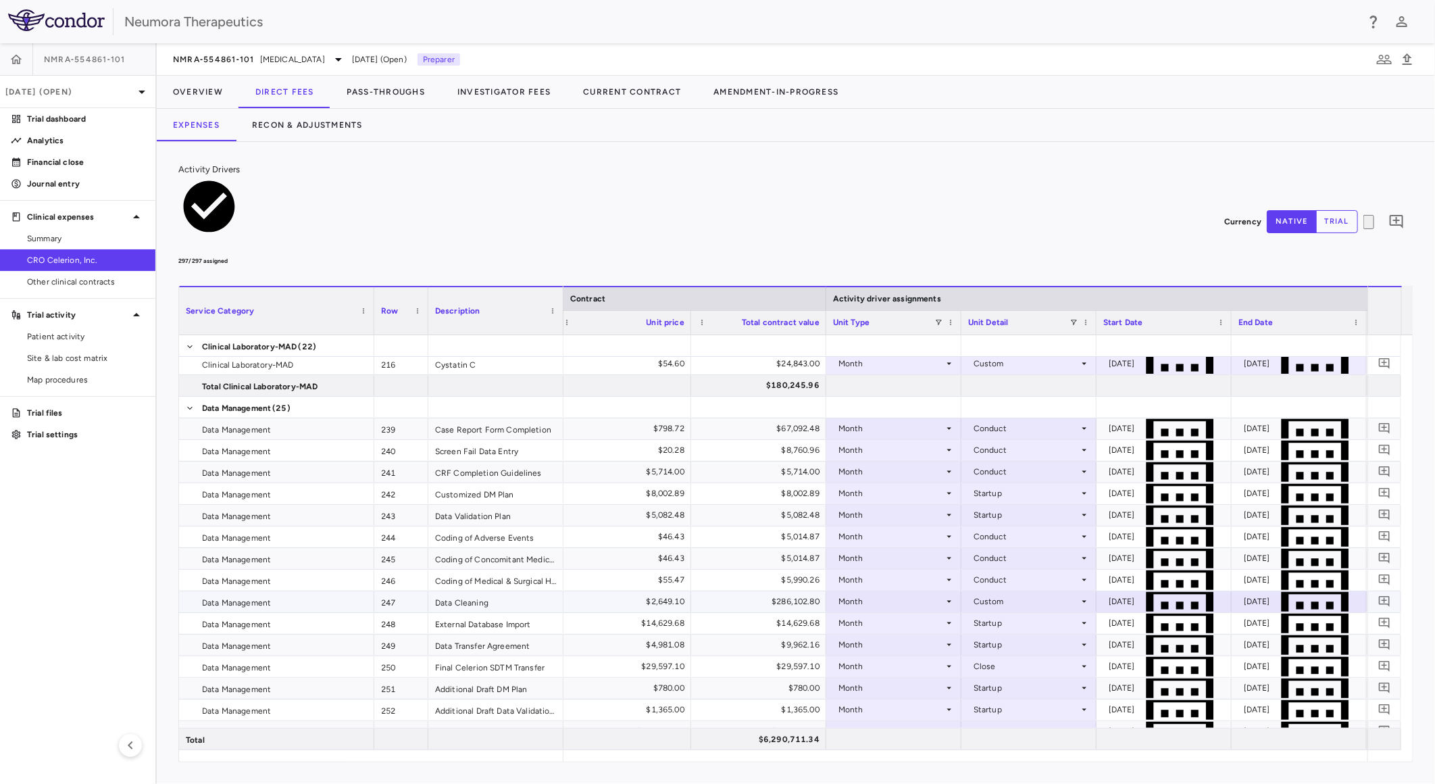
scroll to position [5179, 0]
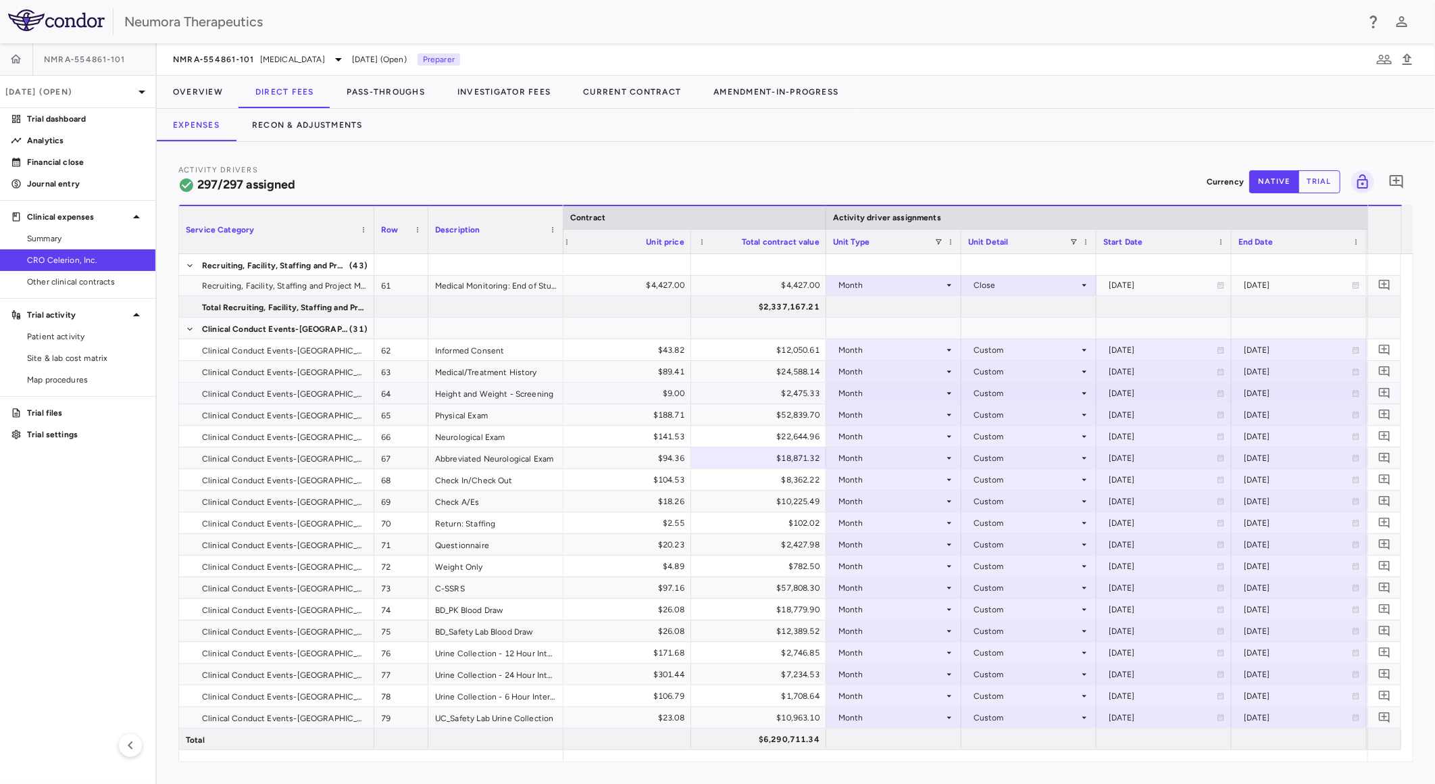
scroll to position [1126, 0]
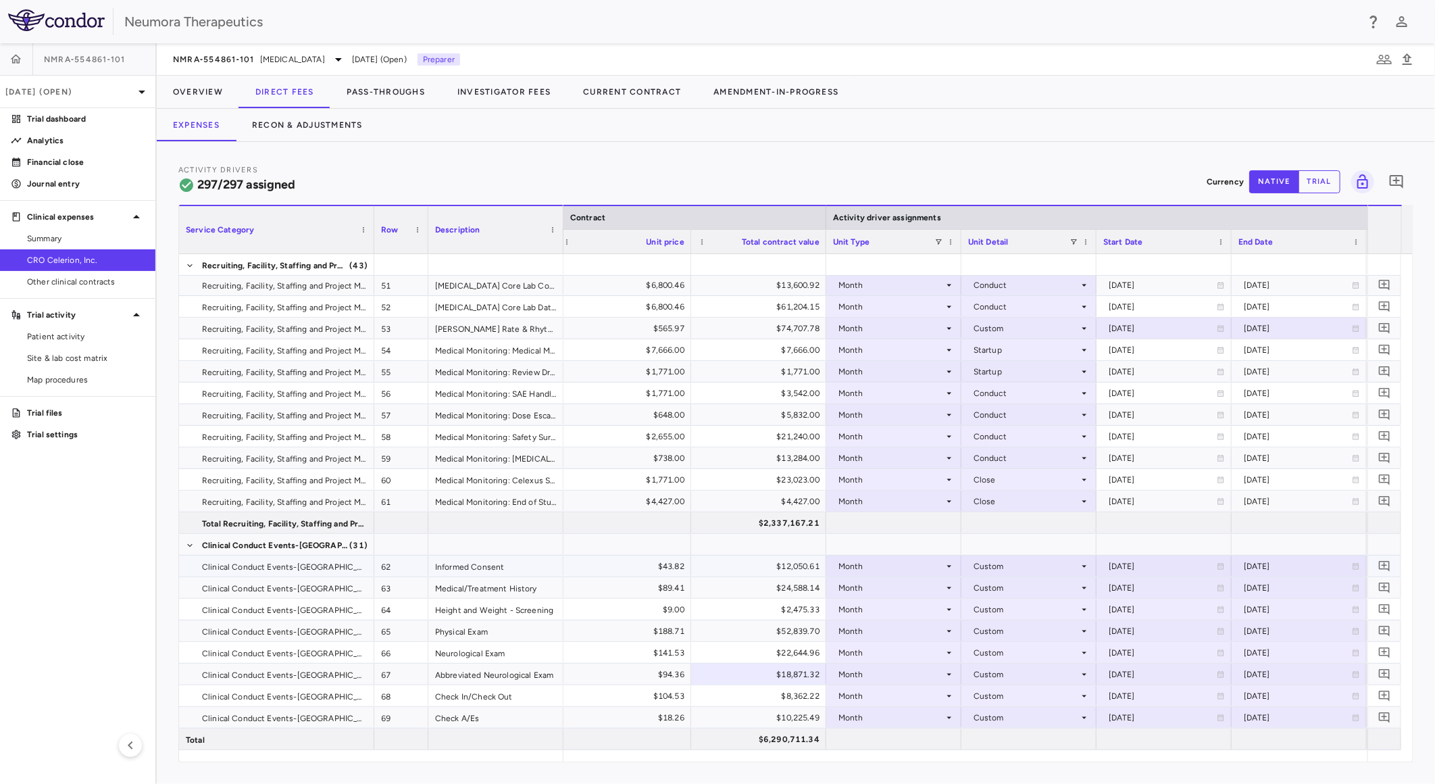
click at [1297, 563] on div "[DATE]" at bounding box center [1298, 566] width 108 height 22
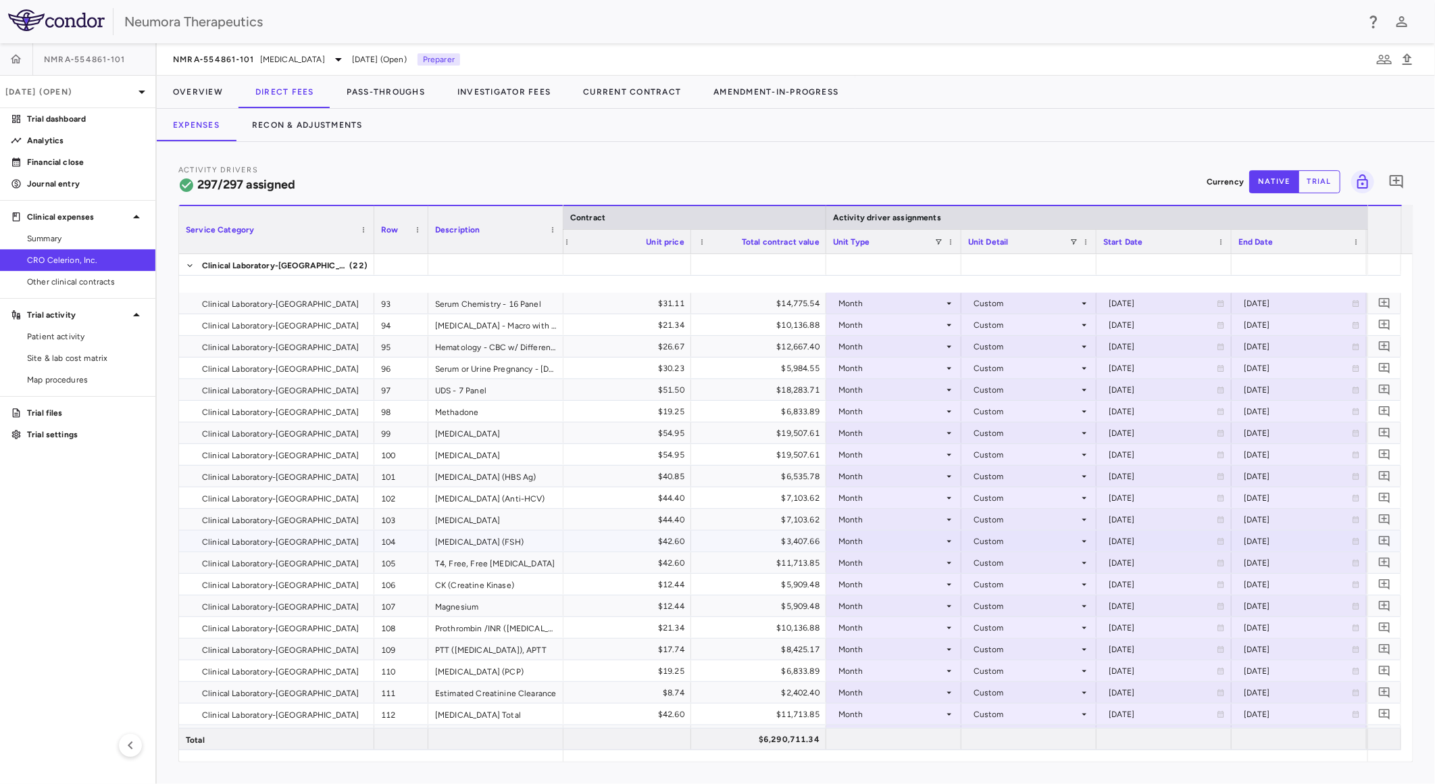
scroll to position [2253, 0]
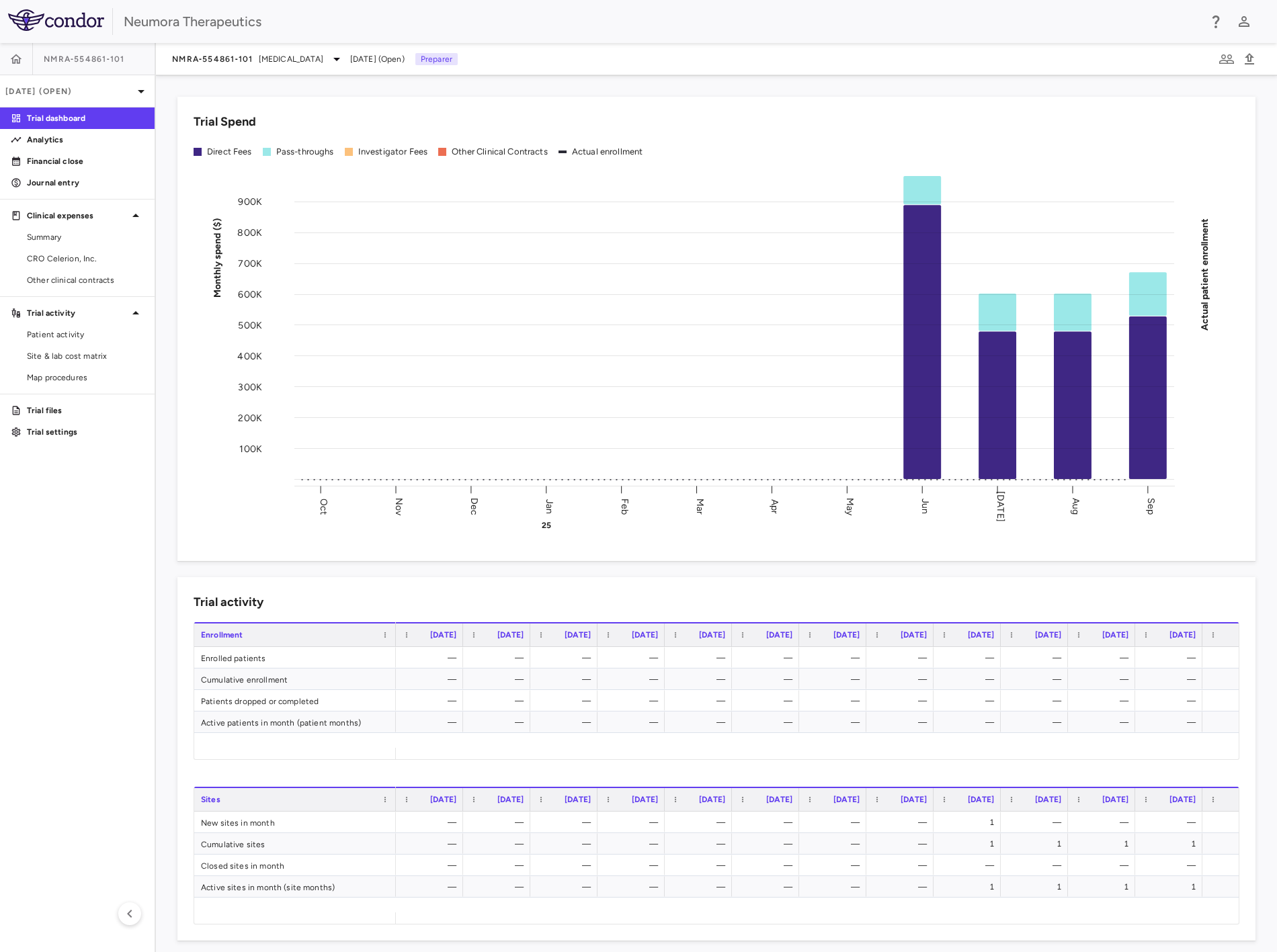
drag, startPoint x: 70, startPoint y: 264, endPoint x: 291, endPoint y: 48, distance: 309.0
click at [70, 264] on span "CRO Celerion, Inc." at bounding box center [86, 259] width 117 height 12
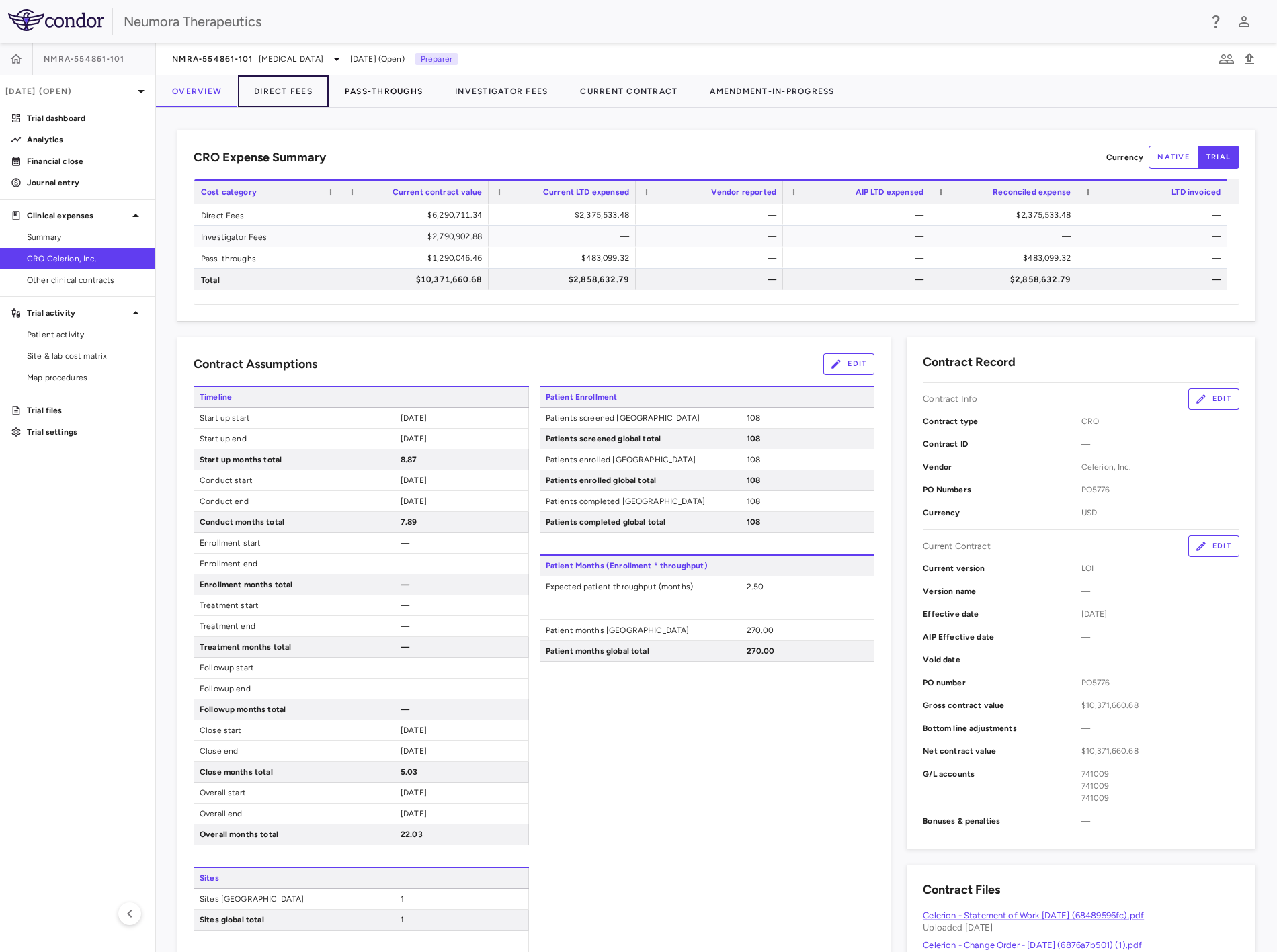
click at [291, 98] on button "Direct Fees" at bounding box center [282, 92] width 91 height 32
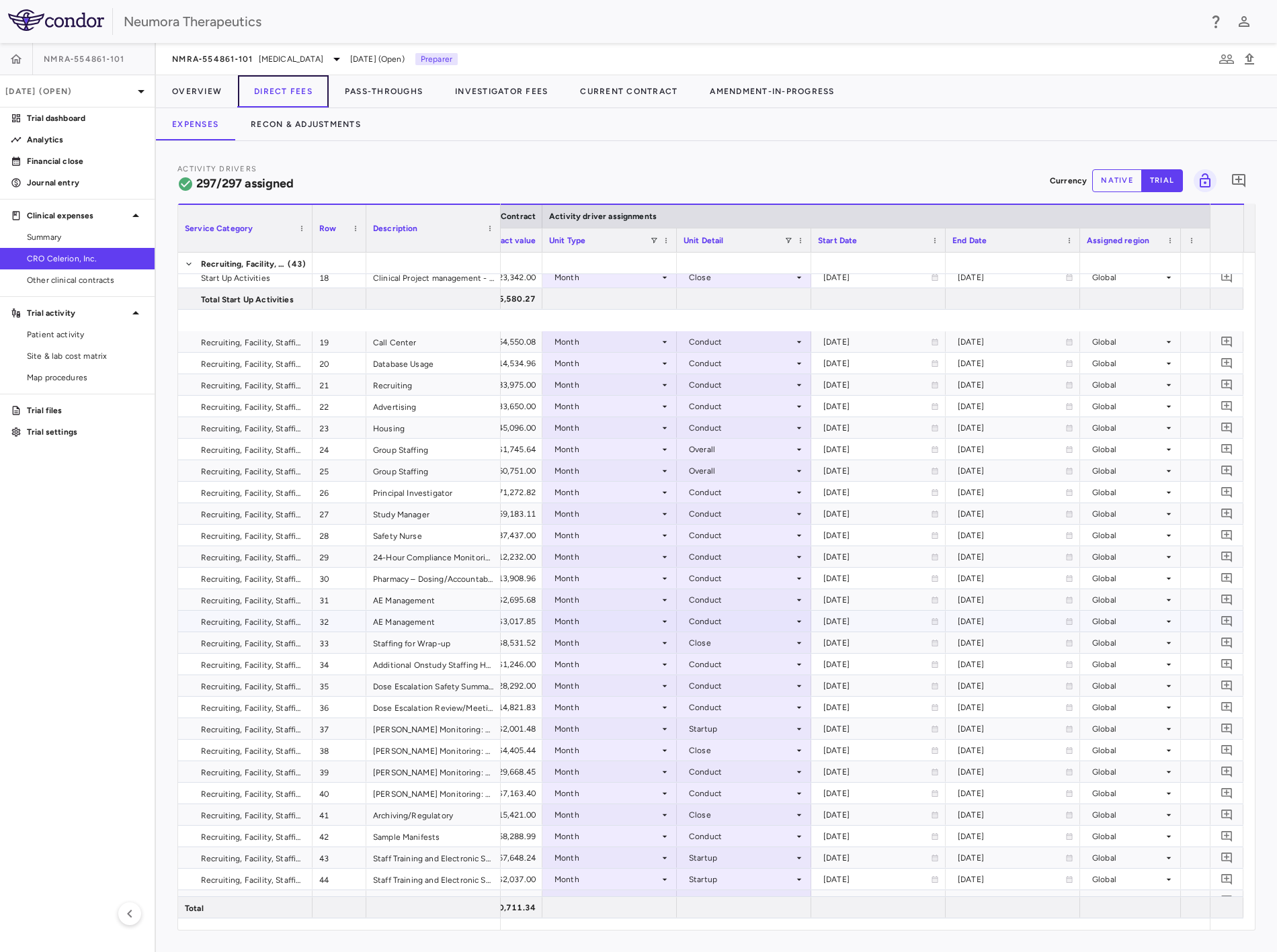
scroll to position [672, 0]
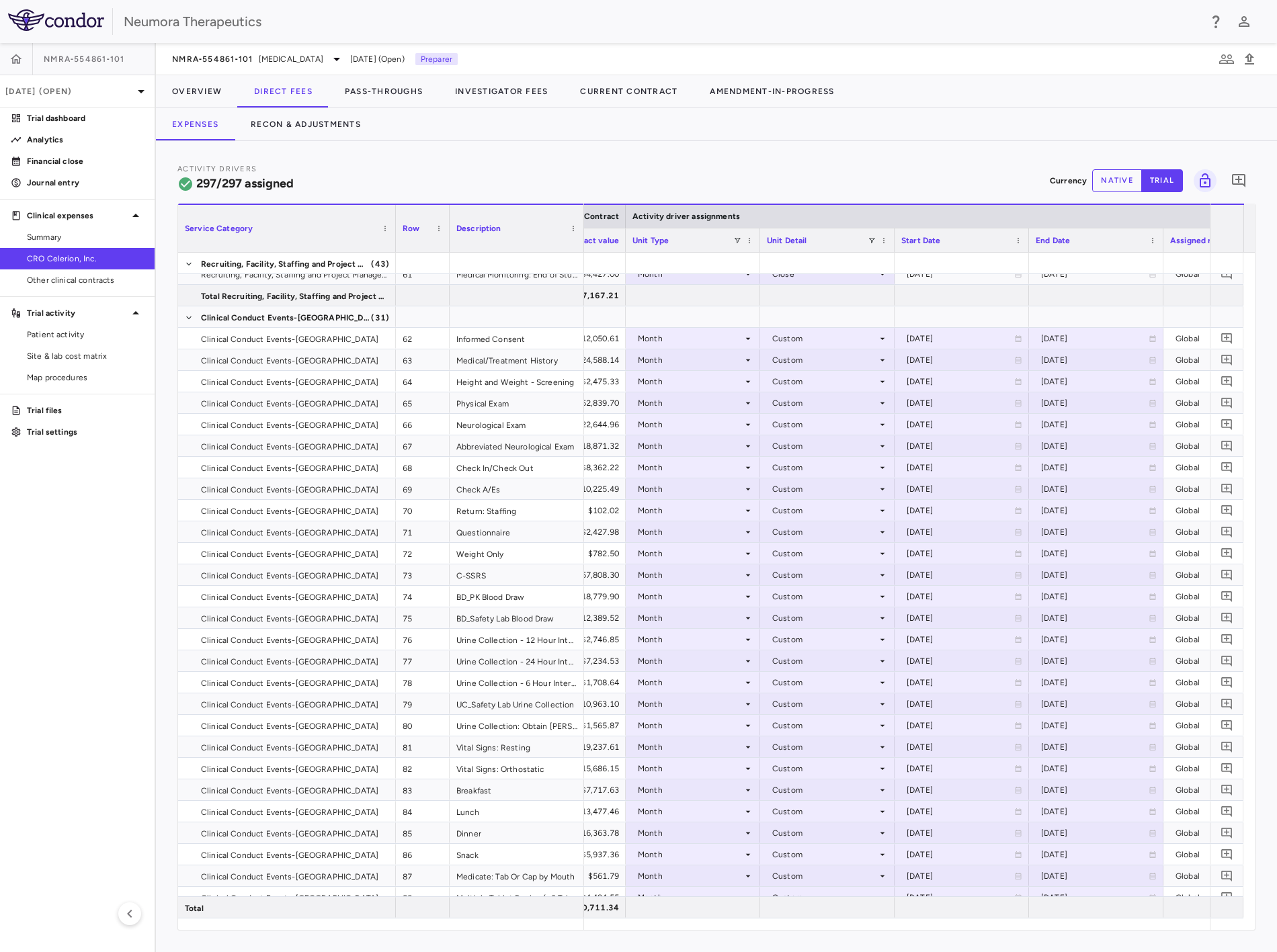
drag, startPoint x: 310, startPoint y: 219, endPoint x: 393, endPoint y: 236, distance: 84.7
click at [393, 236] on div at bounding box center [395, 228] width 5 height 47
click at [744, 235] on div "End Date" at bounding box center [1088, 240] width 108 height 17
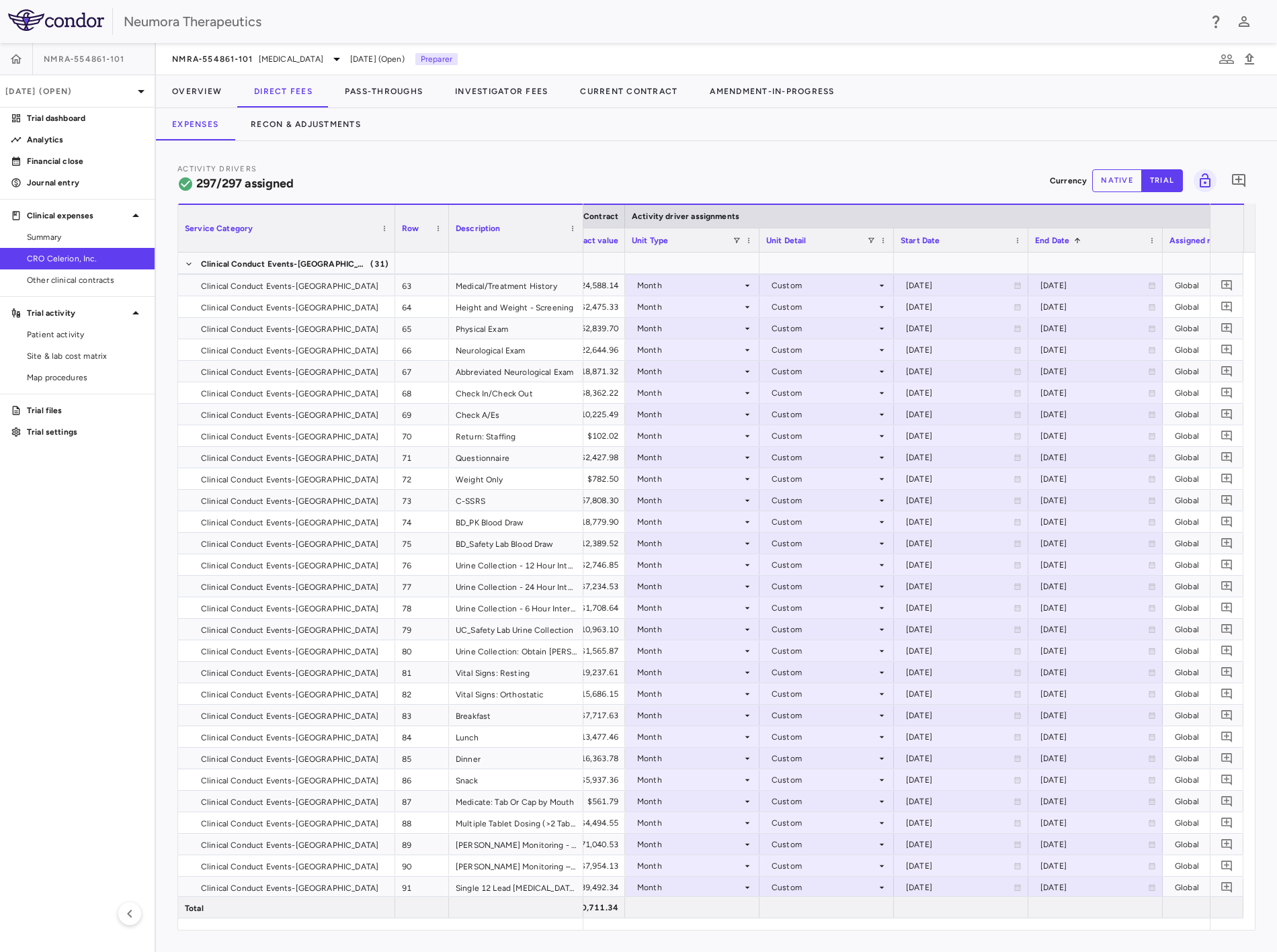
drag, startPoint x: 749, startPoint y: 164, endPoint x: 656, endPoint y: 178, distance: 94.0
click at [744, 164] on div "Activity Drivers 297/297 assigned Currency native trial 0" at bounding box center [716, 180] width 1078 height 36
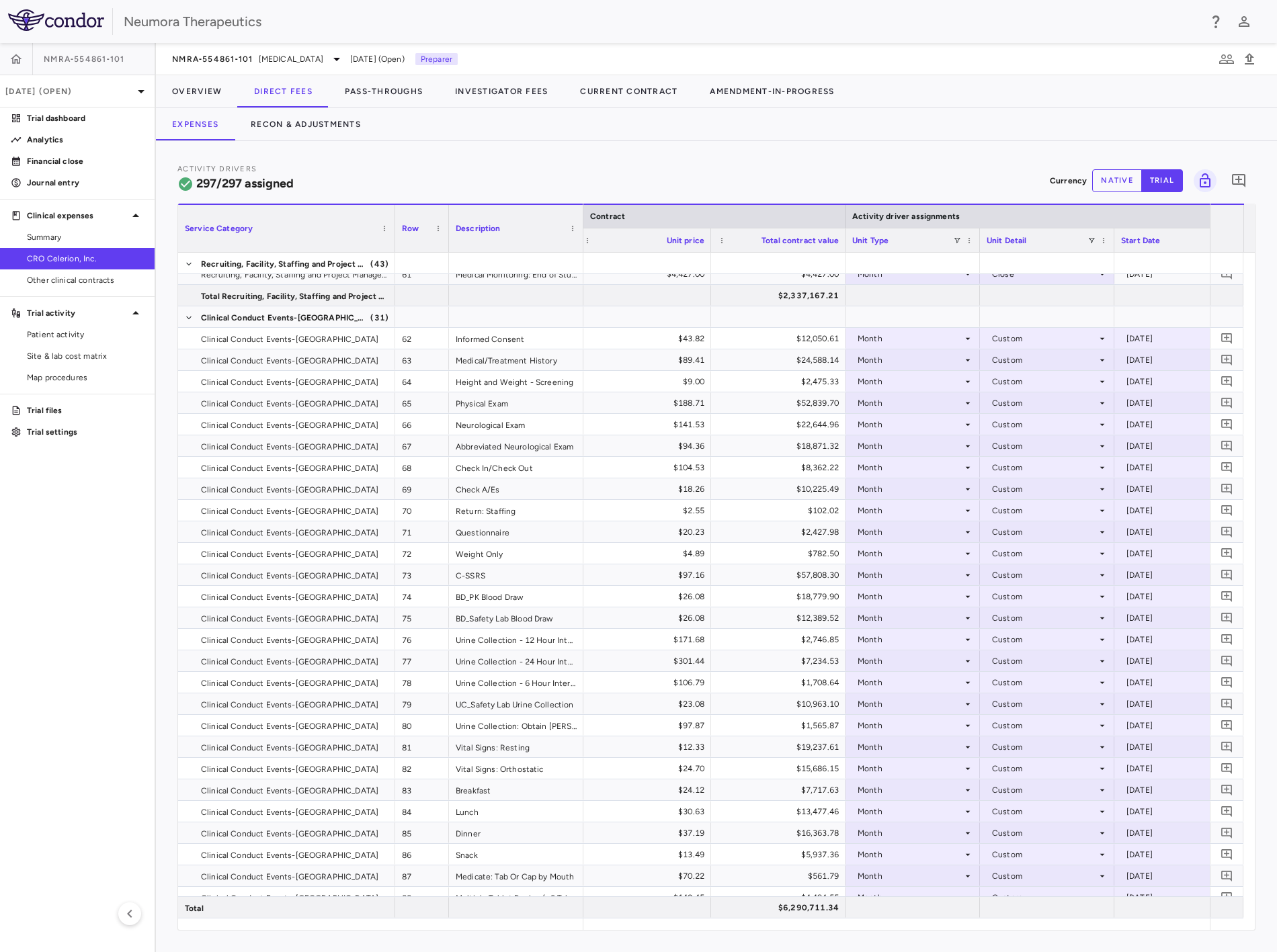
scroll to position [0, 466]
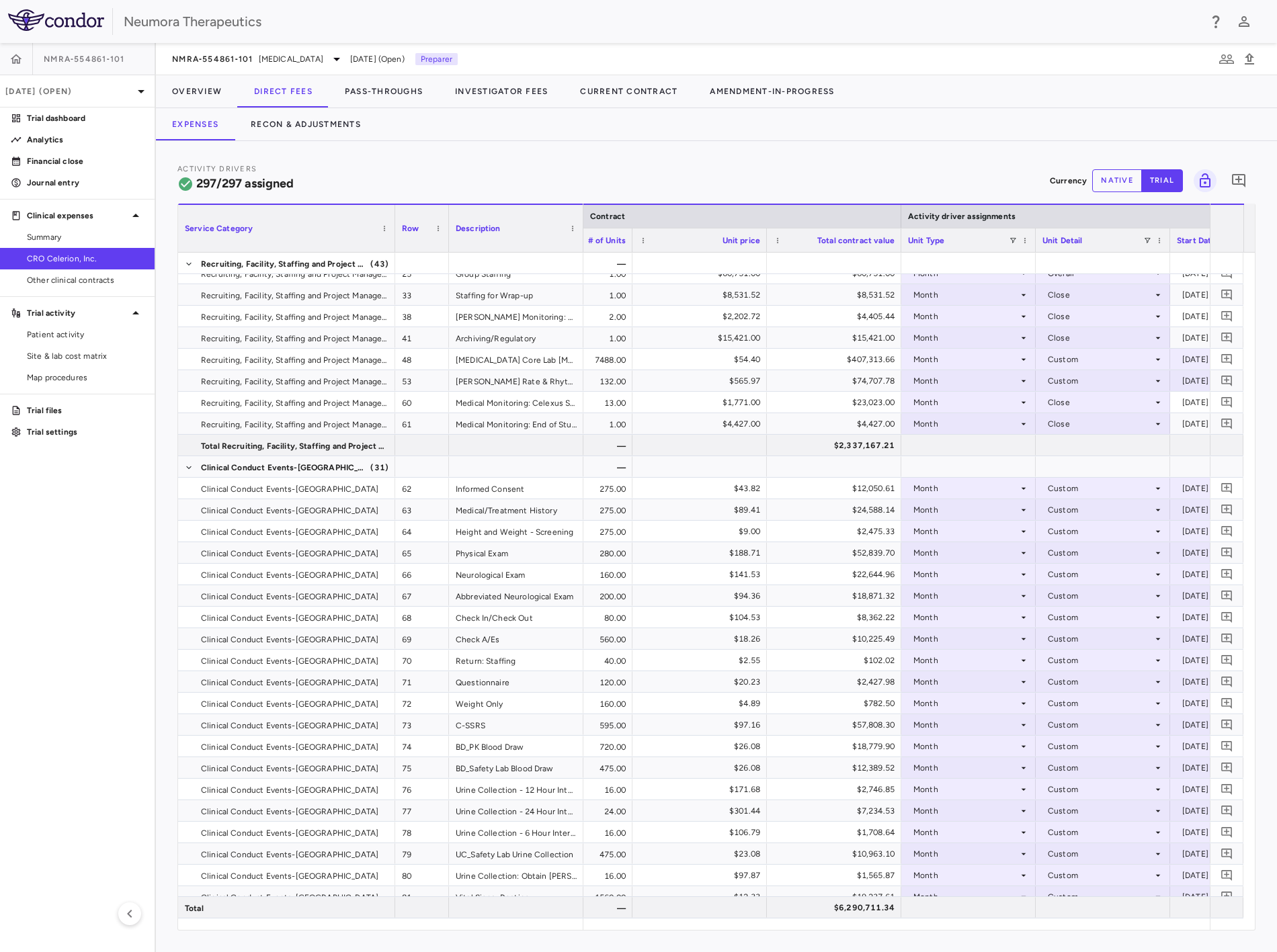
drag, startPoint x: 887, startPoint y: 152, endPoint x: 933, endPoint y: 254, distance: 111.9
click at [744, 151] on div "Activity Drivers 297/297 assigned Currency native trial 0 Press ENTER to sort. …" at bounding box center [716, 546] width 1121 height 811
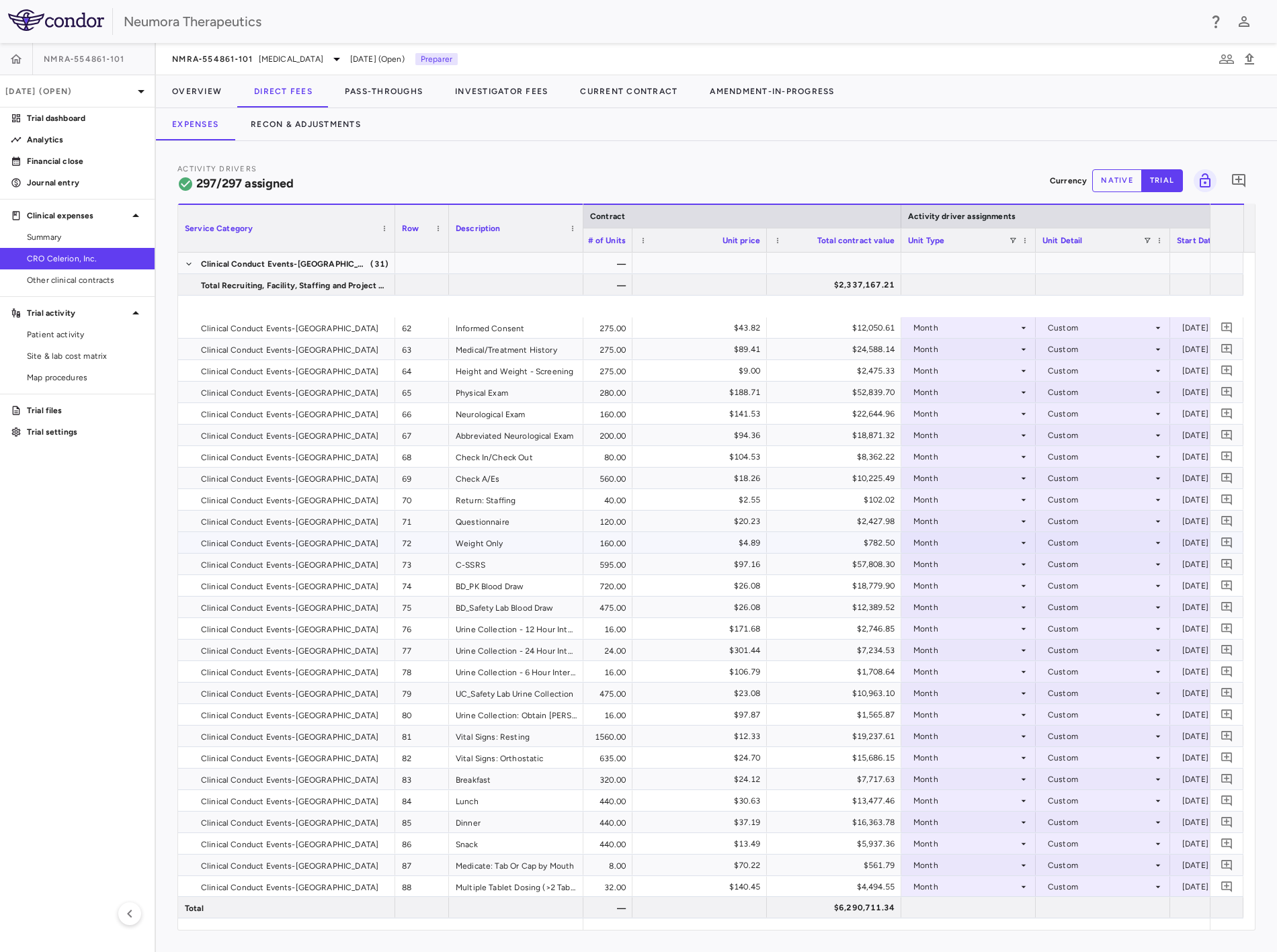
scroll to position [1344, 0]
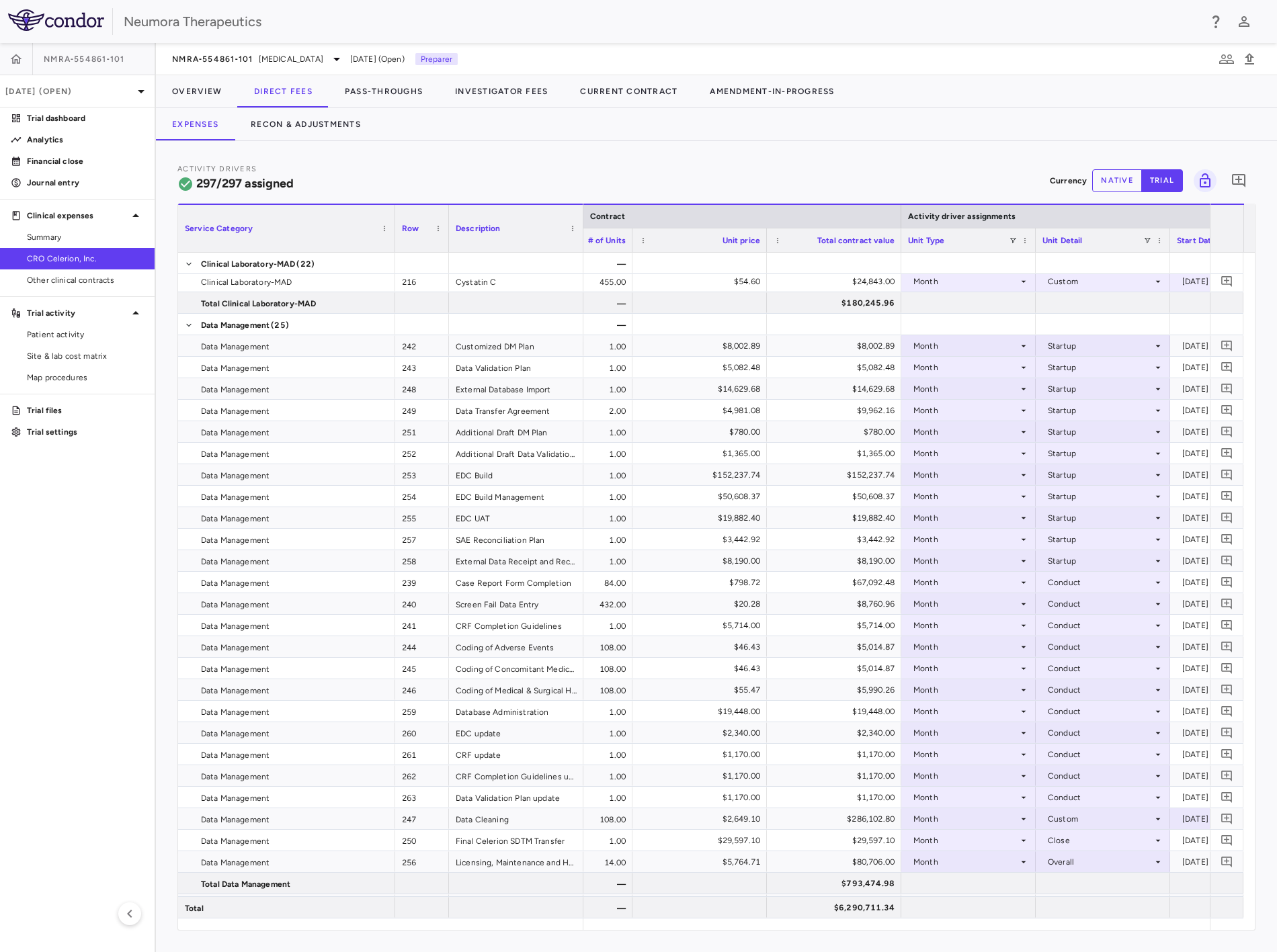
drag, startPoint x: 104, startPoint y: 670, endPoint x: 692, endPoint y: 593, distance: 593.0
click at [102, 444] on aside "NMRA‐554861‐101 Sep 2025 (Open) Trial dashboard Analytics Financial close Journ…" at bounding box center [78, 497] width 156 height 909
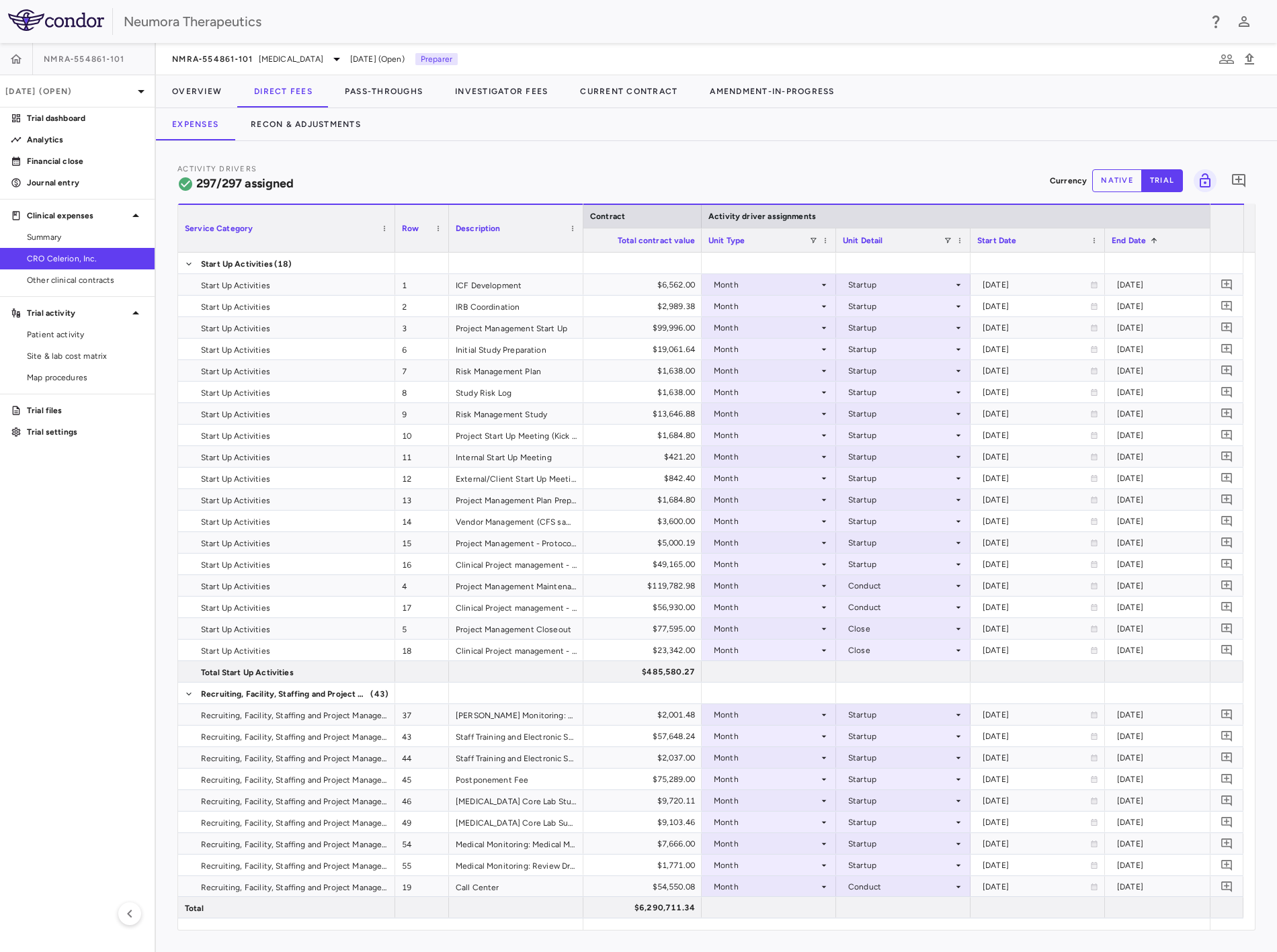
scroll to position [0, 699]
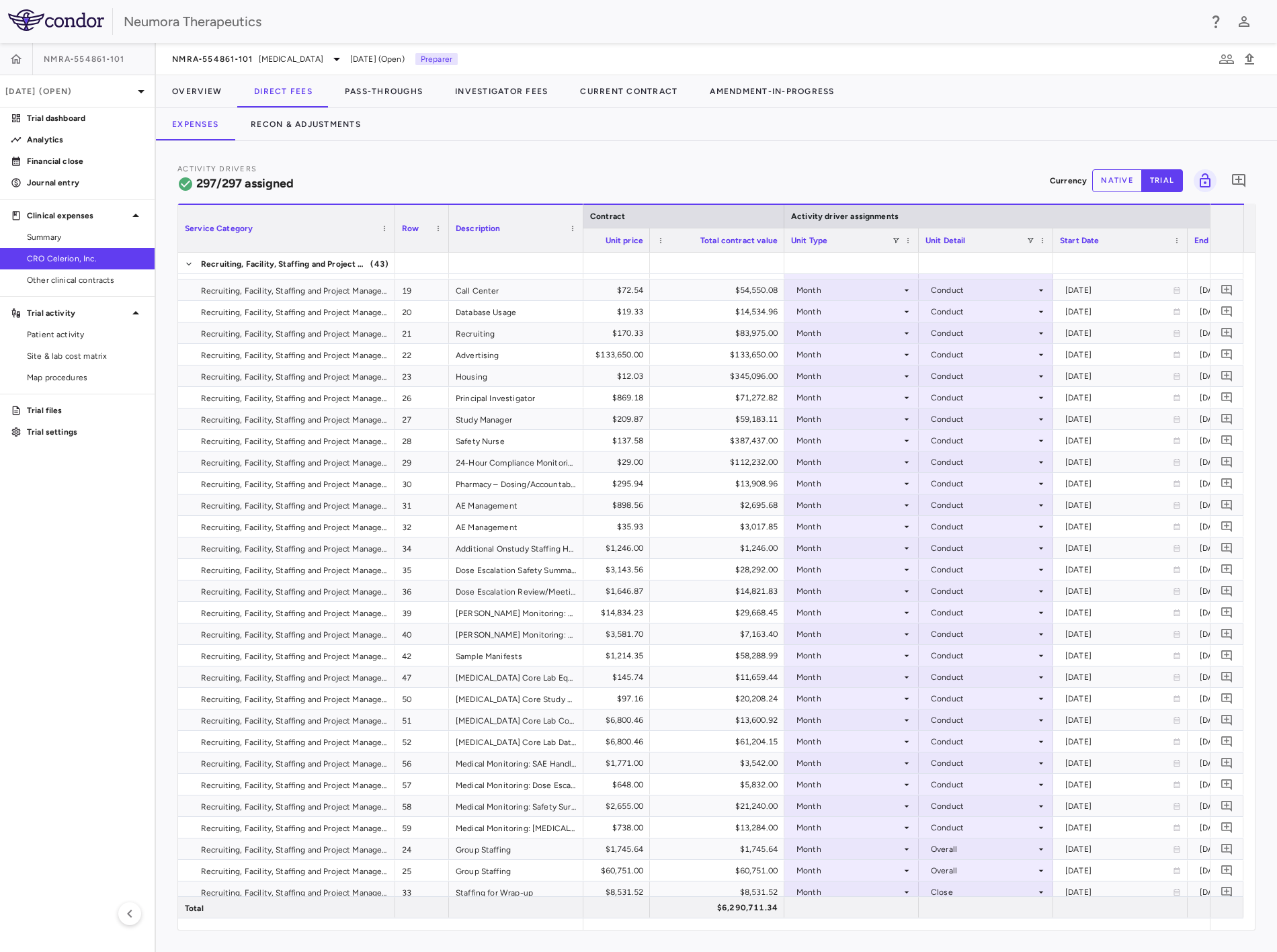
click at [710, 444] on div at bounding box center [896, 924] width 627 height 11
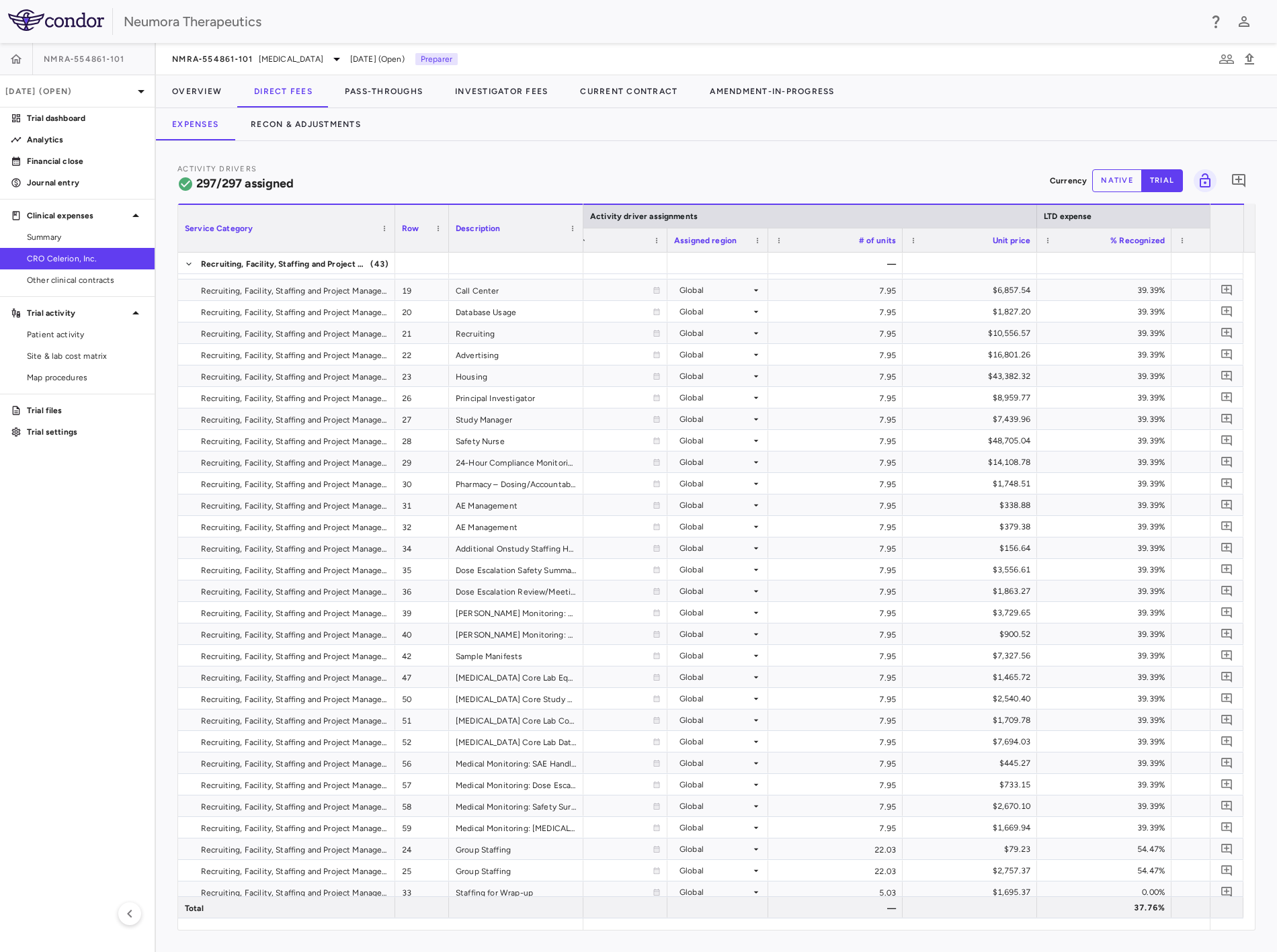
drag, startPoint x: 809, startPoint y: 925, endPoint x: 788, endPoint y: 917, distance: 22.5
click at [744, 444] on div "Service Category Drag here to set column labels Service Category Row Description" at bounding box center [716, 567] width 1078 height 727
drag, startPoint x: 788, startPoint y: 917, endPoint x: 798, endPoint y: 924, distance: 12.2
click at [744, 444] on div "Service Category Row Description Activity driver assignments LTD expense" at bounding box center [716, 567] width 1076 height 726
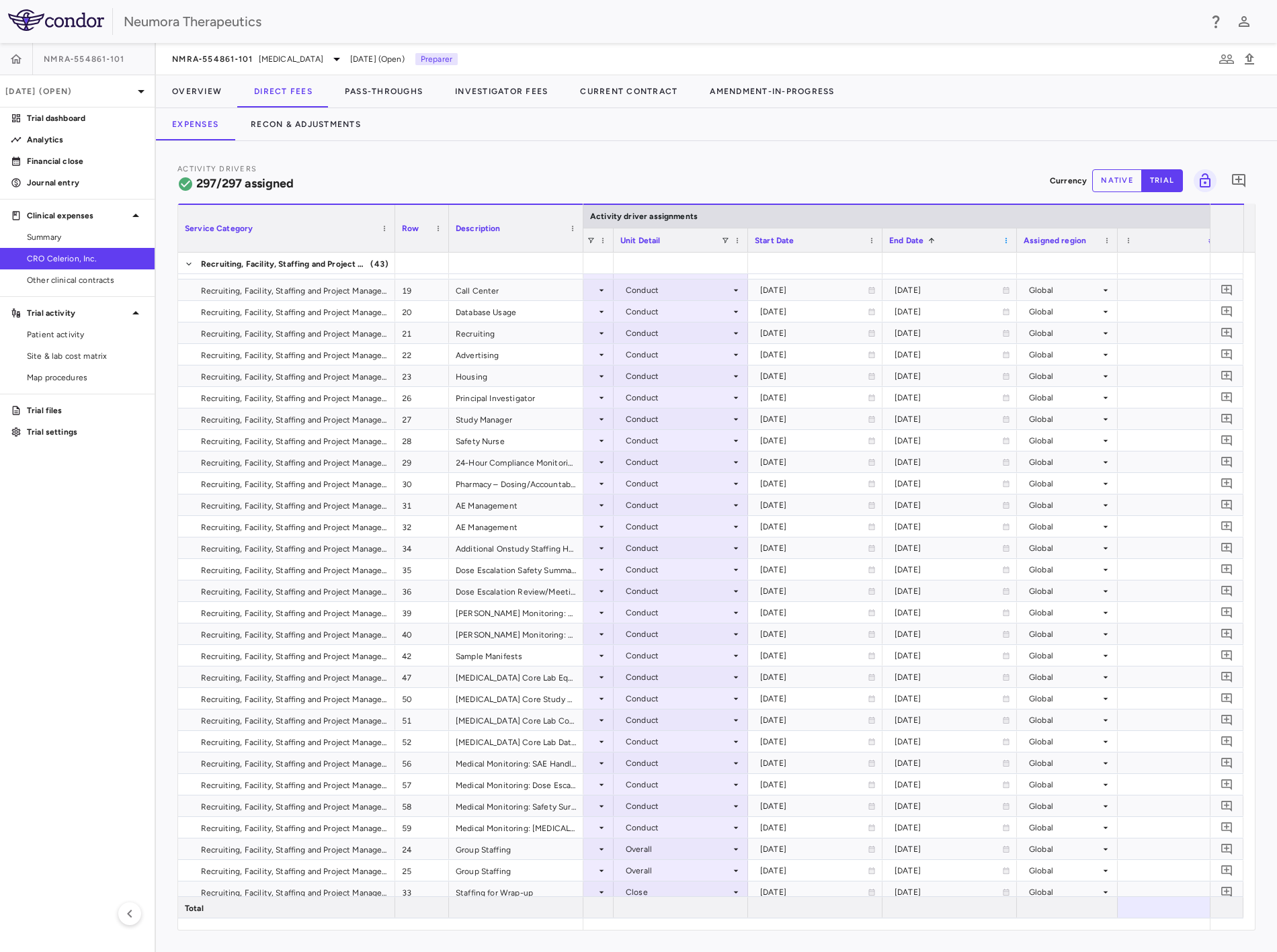
click at [744, 238] on span at bounding box center [1005, 241] width 8 height 8
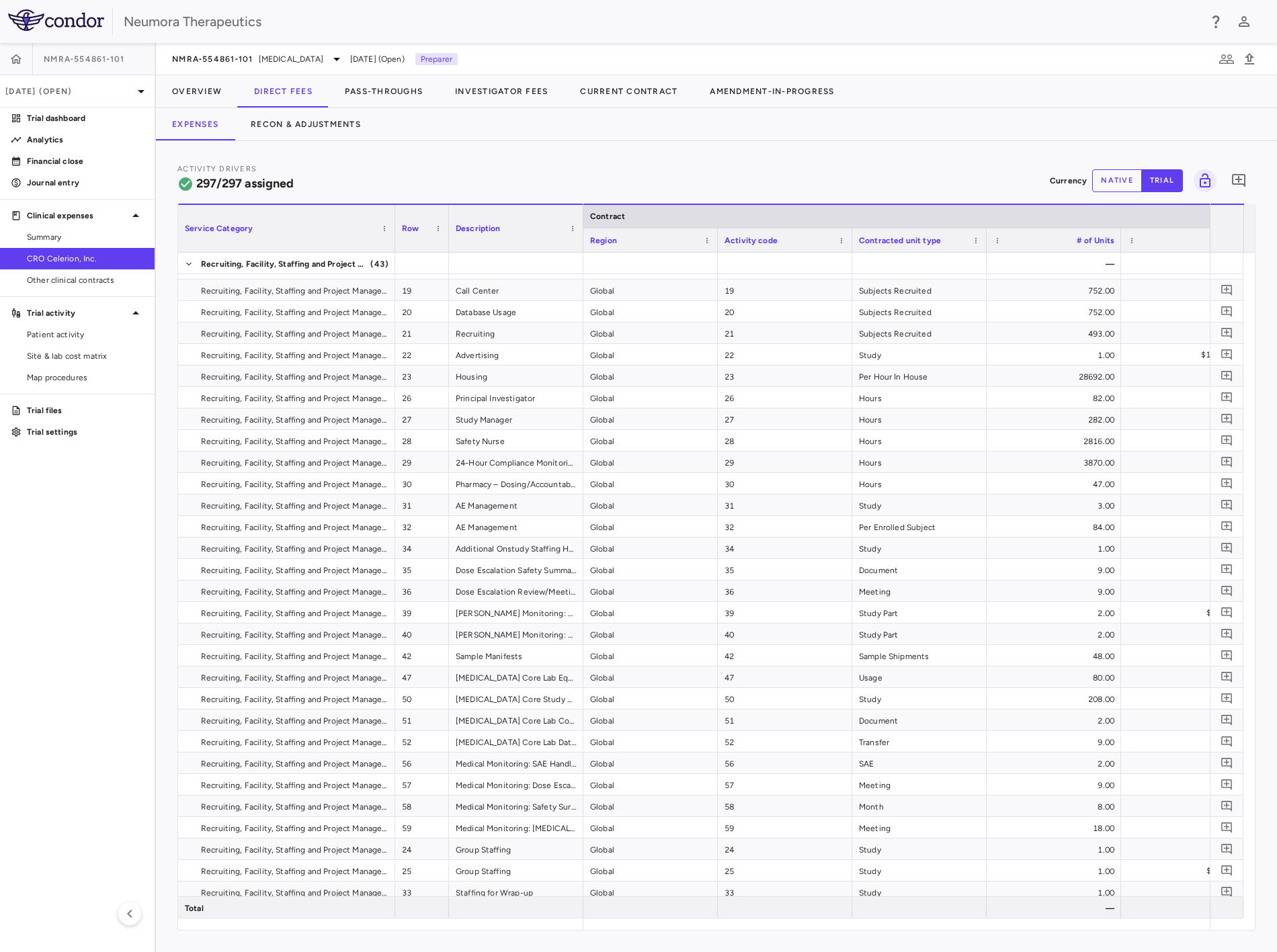
click at [317, 231] on div "Service Category" at bounding box center [280, 228] width 192 height 41
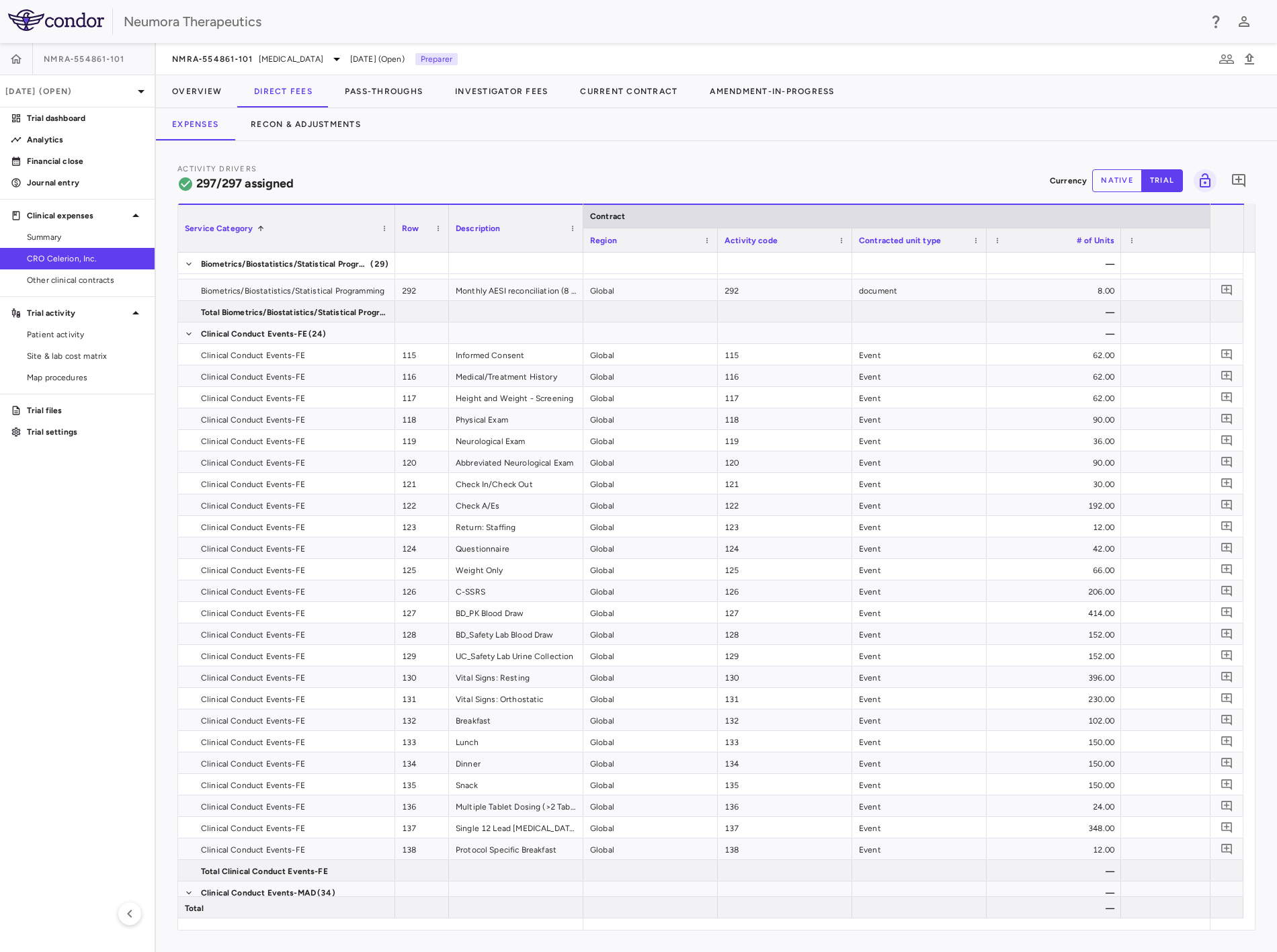
click at [378, 226] on div "Service Category 1" at bounding box center [286, 228] width 204 height 47
click at [381, 226] on span at bounding box center [384, 229] width 8 height 8
click at [347, 227] on div "Service Category 1" at bounding box center [280, 228] width 192 height 41
click at [348, 229] on div "Service Category 1" at bounding box center [280, 228] width 192 height 41
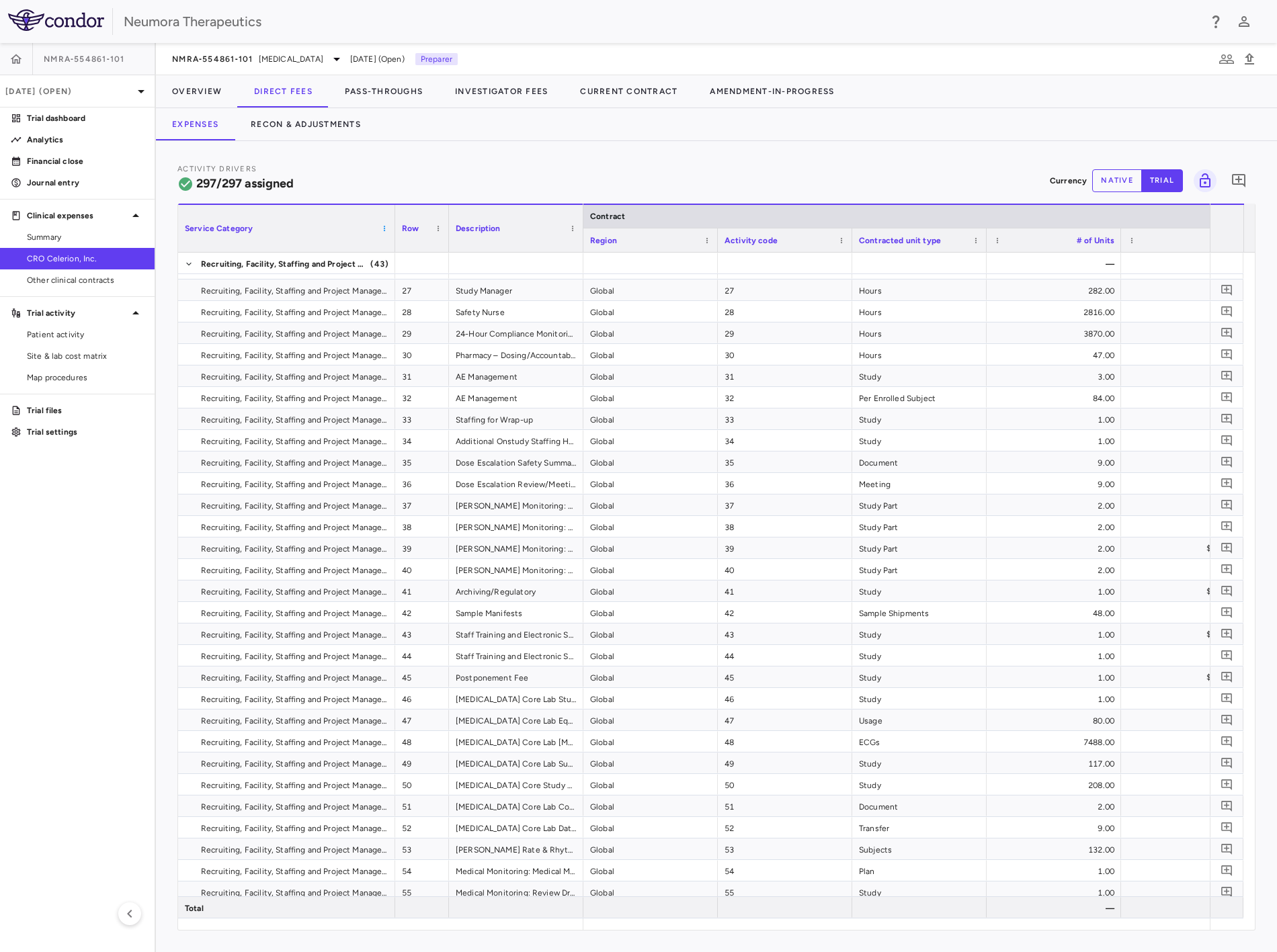
click at [386, 230] on span at bounding box center [384, 229] width 8 height 8
click at [326, 229] on div "Service Category" at bounding box center [280, 228] width 192 height 41
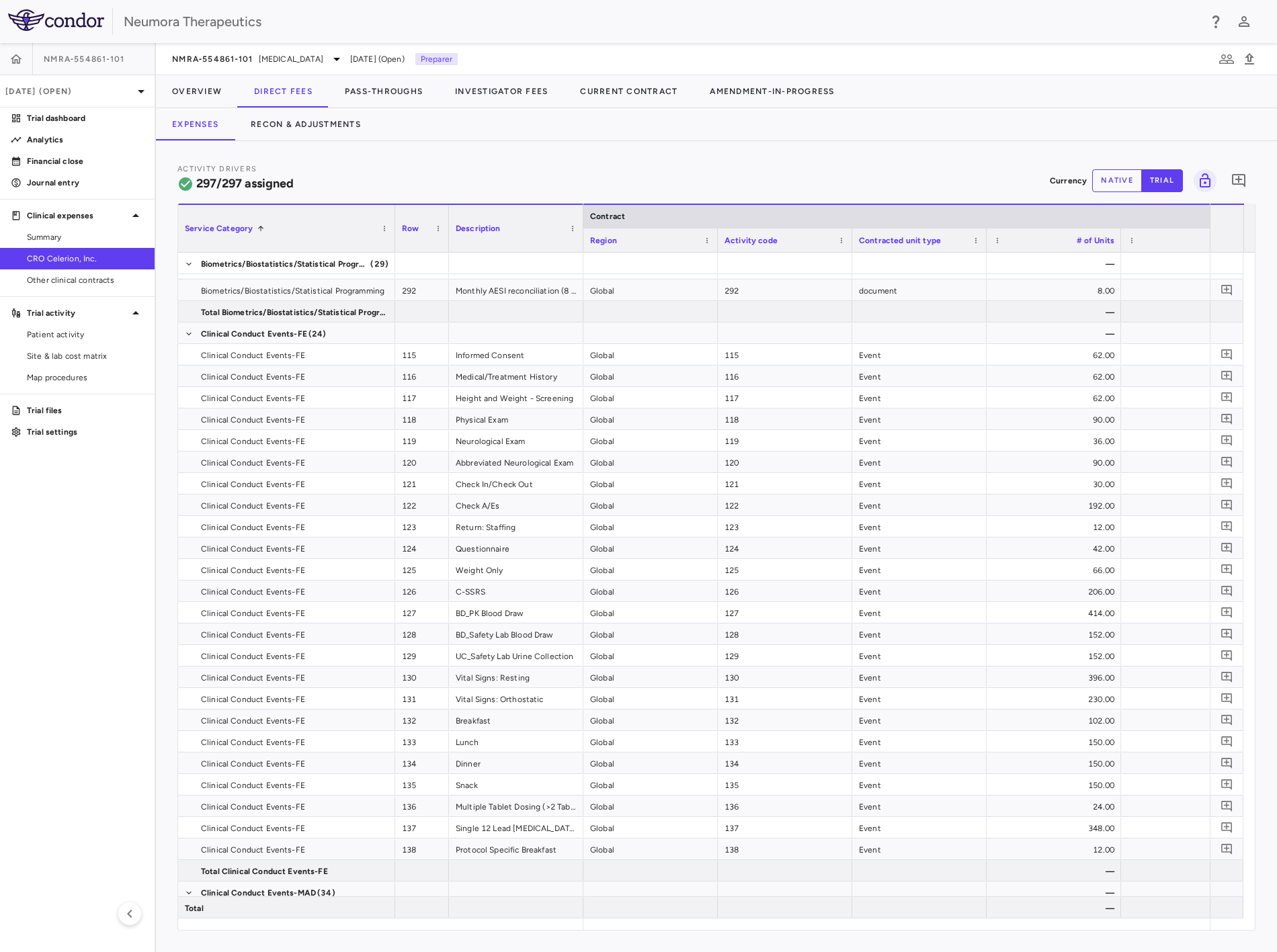
click at [422, 227] on div "Row" at bounding box center [416, 228] width 28 height 41
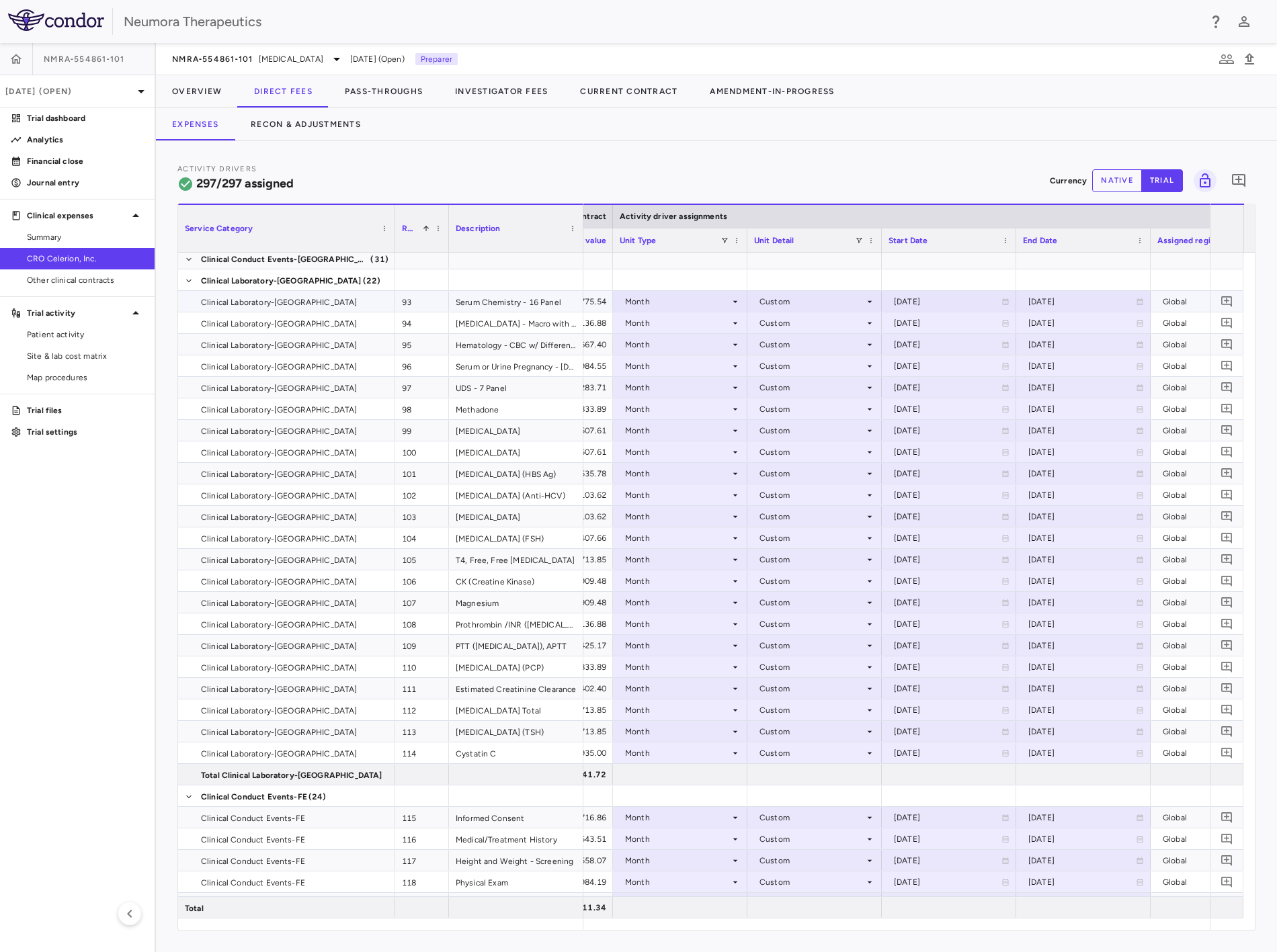
click at [744, 300] on div "[DATE]" at bounding box center [1082, 302] width 107 height 22
drag, startPoint x: 1117, startPoint y: 302, endPoint x: 1134, endPoint y: 304, distance: 17.1
click at [744, 307] on div "**********" at bounding box center [1083, 302] width 133 height 22
click at [744, 301] on icon "Choose date, selected date is Oct 29, 2025" at bounding box center [1139, 303] width 12 height 12
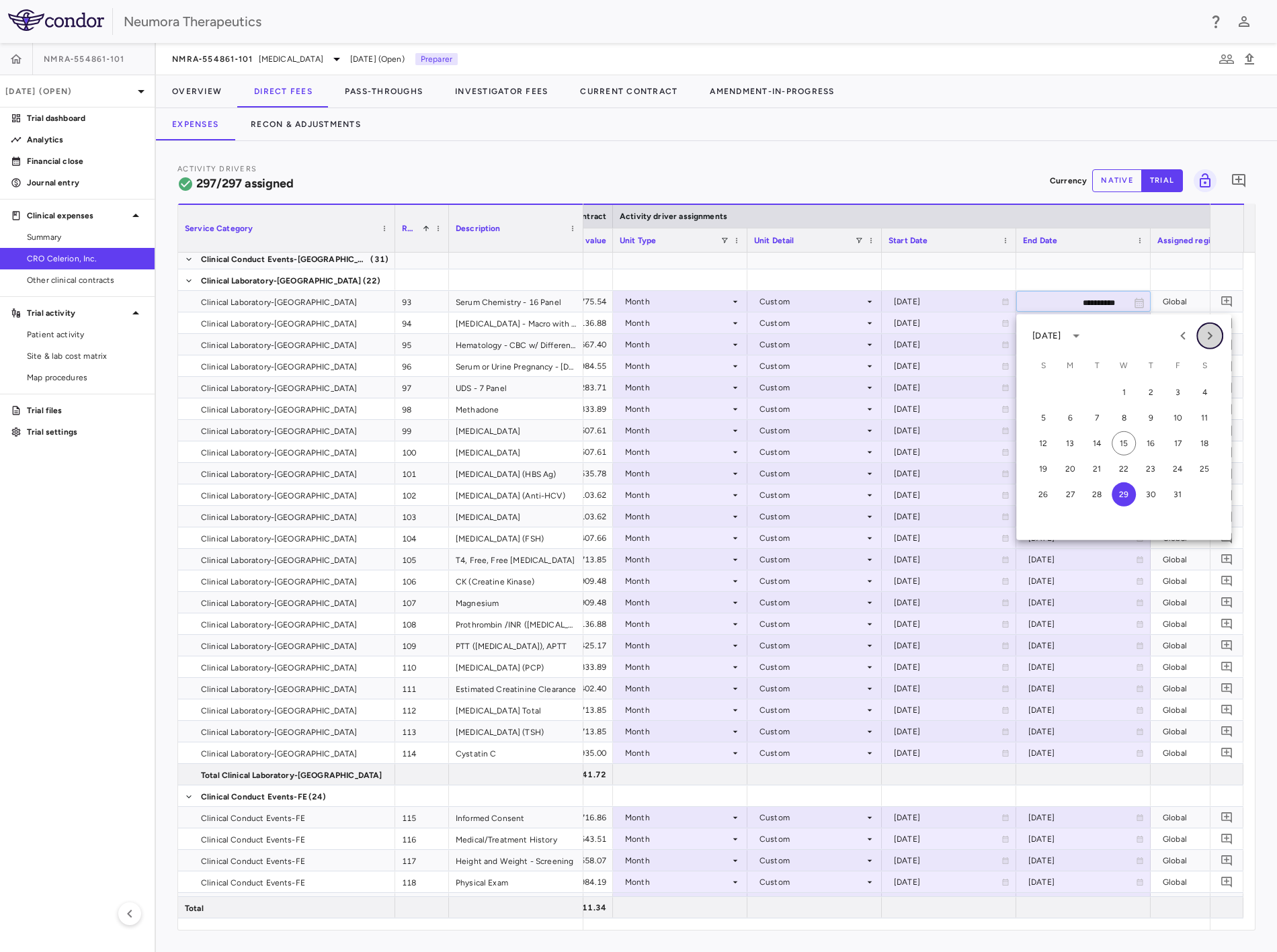
click at [744, 341] on icon "Next month" at bounding box center [1209, 336] width 16 height 16
click at [744, 340] on icon "Next month" at bounding box center [1209, 336] width 16 height 16
click at [744, 444] on button "31" at bounding box center [1203, 494] width 24 height 24
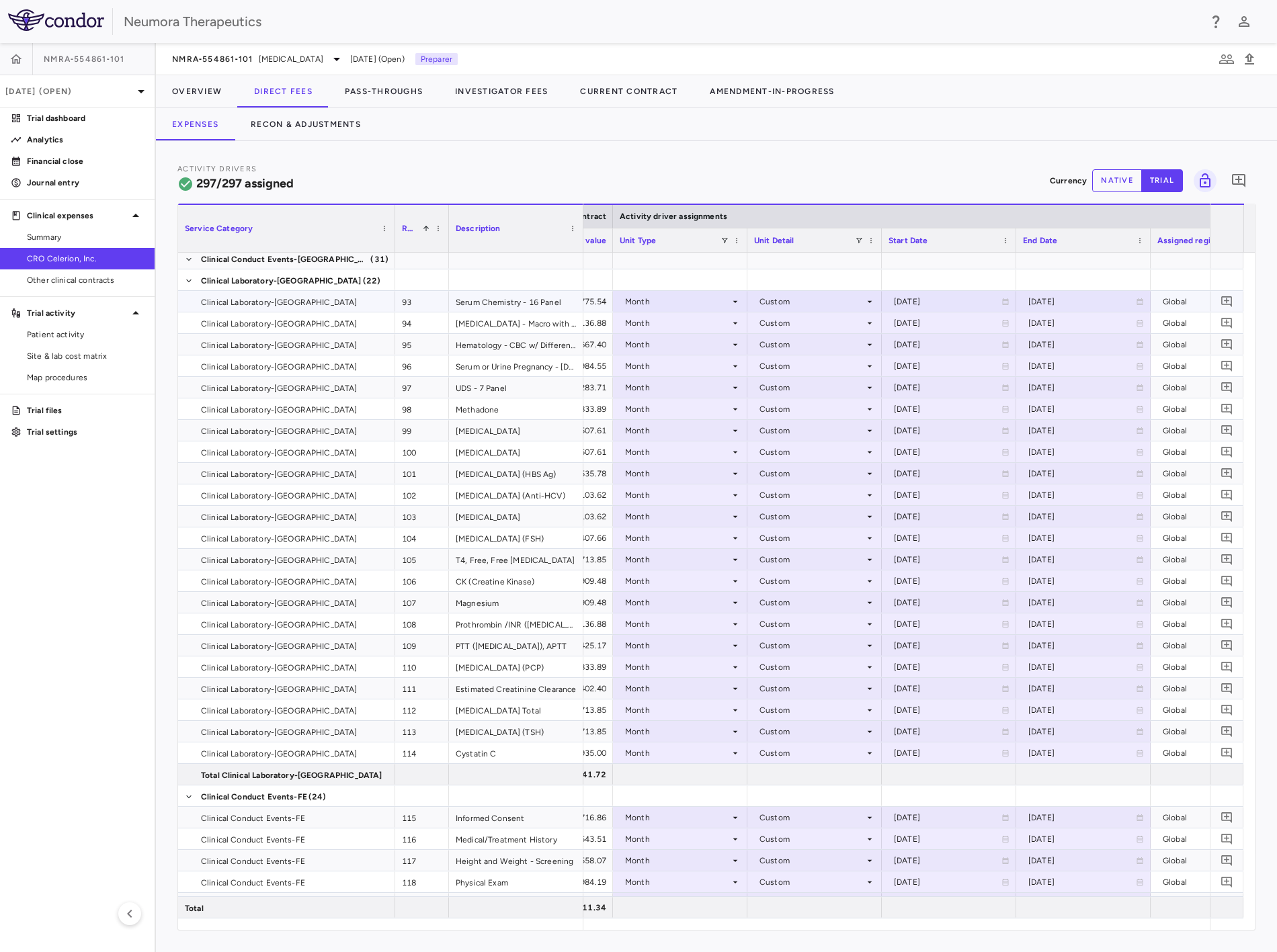
drag, startPoint x: 1080, startPoint y: 300, endPoint x: 1105, endPoint y: 299, distance: 25.0
click at [744, 299] on div "[DATE]" at bounding box center [1082, 302] width 107 height 22
click at [744, 302] on input "**********" at bounding box center [1070, 302] width 108 height 22
click at [744, 307] on input "**********" at bounding box center [1070, 302] width 108 height 22
click at [744, 301] on input "**********" at bounding box center [1070, 302] width 108 height 22
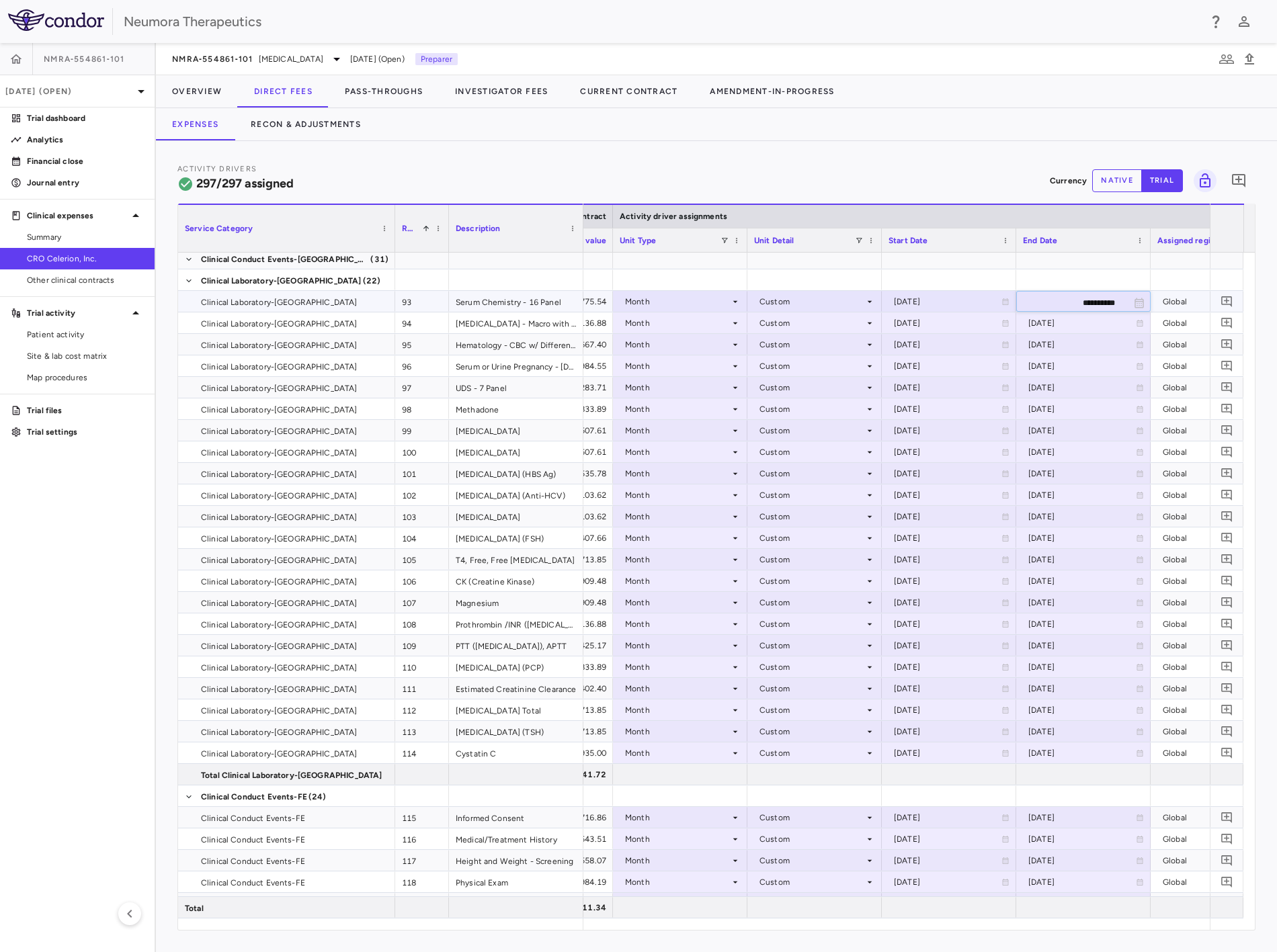
drag, startPoint x: 1123, startPoint y: 300, endPoint x: 1039, endPoint y: 303, distance: 84.1
click at [744, 303] on input "**********" at bounding box center [1070, 302] width 108 height 22
click at [744, 322] on div "[DATE]" at bounding box center [1082, 323] width 107 height 22
click at [744, 346] on div "[DATE]" at bounding box center [1082, 345] width 107 height 22
click at [744, 366] on div "[DATE]" at bounding box center [1082, 366] width 107 height 22
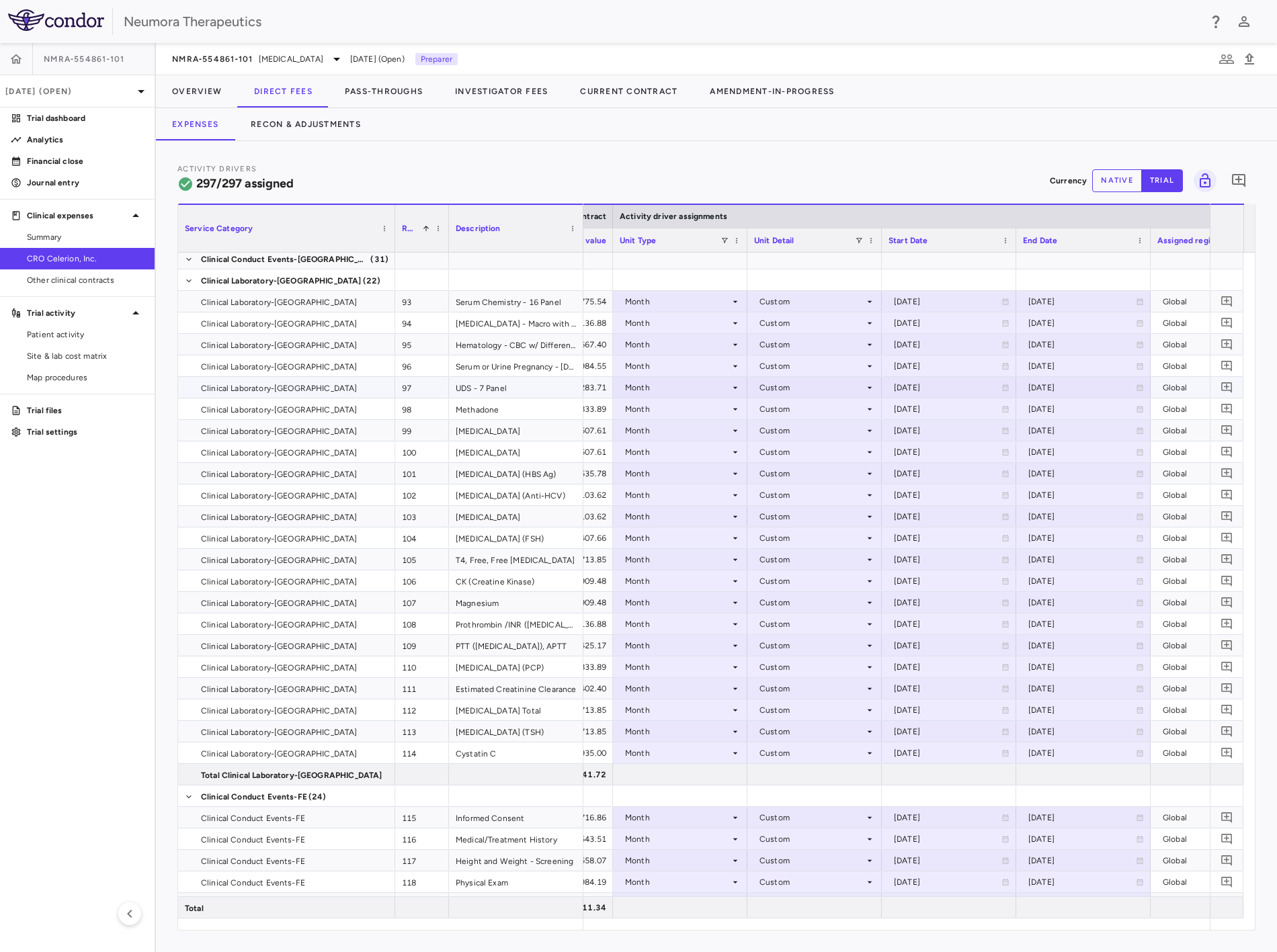
click at [744, 385] on div "[DATE]" at bounding box center [1082, 388] width 107 height 22
click at [744, 407] on div "[DATE]" at bounding box center [1082, 410] width 107 height 22
click at [744, 387] on div "[DATE]" at bounding box center [1082, 388] width 107 height 22
click at [744, 407] on div "[DATE]" at bounding box center [1082, 410] width 107 height 22
click at [744, 383] on div "[DATE]" at bounding box center [1082, 388] width 107 height 22
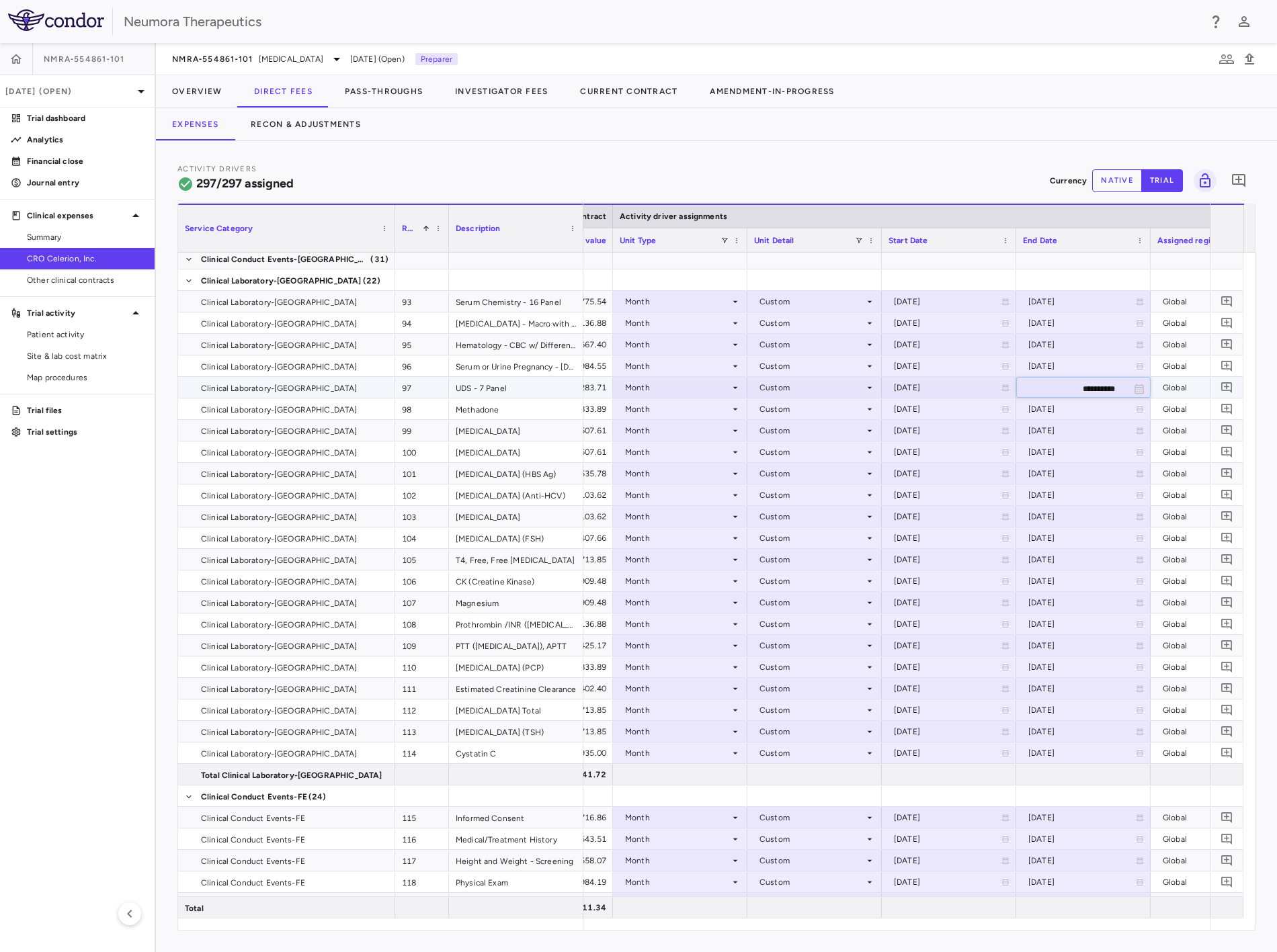
drag, startPoint x: 1117, startPoint y: 387, endPoint x: 1037, endPoint y: 391, distance: 80.1
click at [744, 391] on input "**********" at bounding box center [1070, 389] width 108 height 22
click at [744, 392] on input "**********" at bounding box center [1070, 389] width 108 height 22
click at [744, 387] on input "**********" at bounding box center [1070, 389] width 108 height 22
paste input "text"
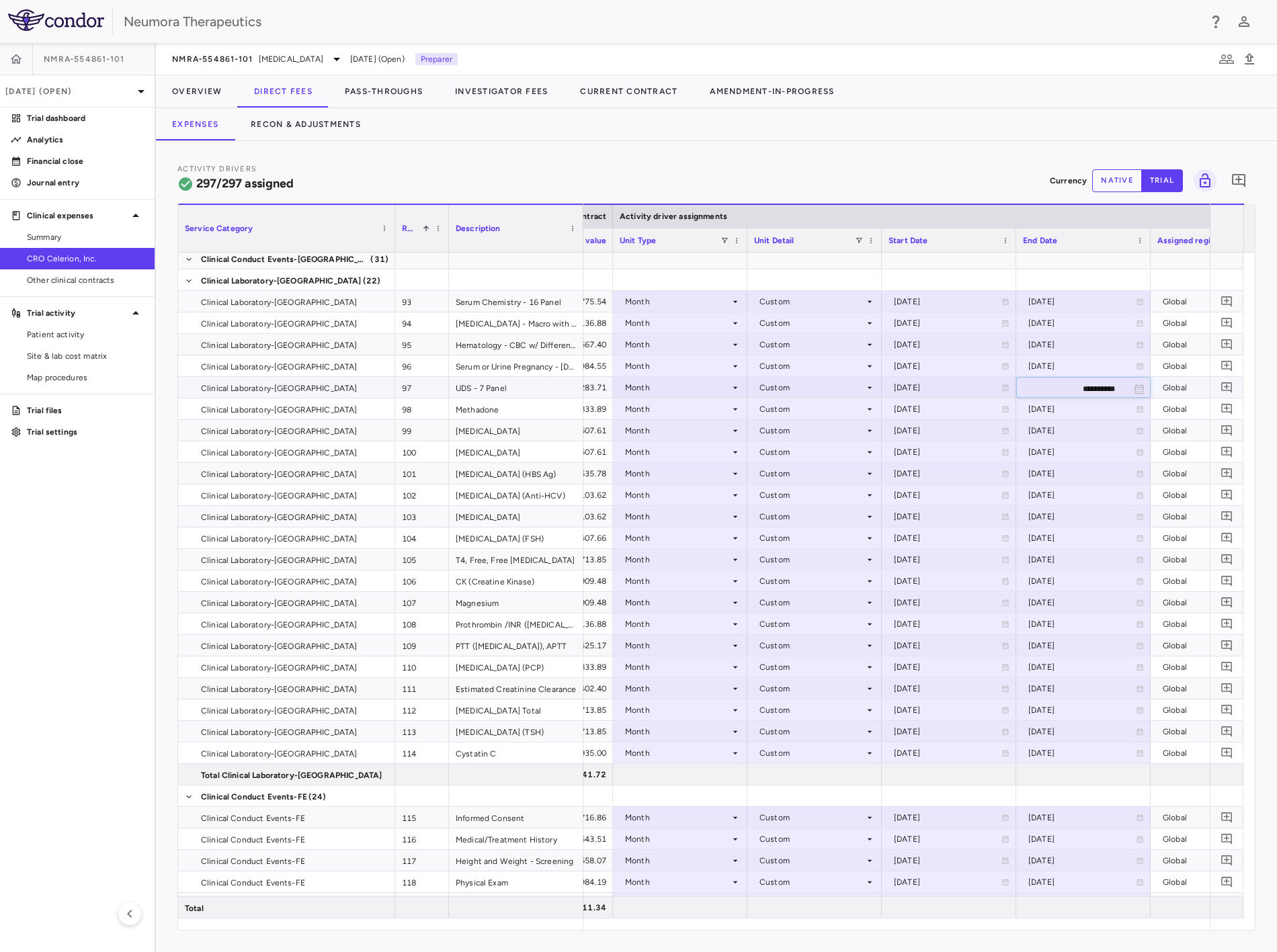
type input "**********"
click at [744, 413] on div "[DATE]" at bounding box center [1082, 410] width 107 height 22
click at [744, 411] on div "[DATE]" at bounding box center [1082, 410] width 107 height 22
click at [744, 411] on input "**********" at bounding box center [1070, 410] width 108 height 22
click at [744, 410] on input "**********" at bounding box center [1070, 410] width 108 height 22
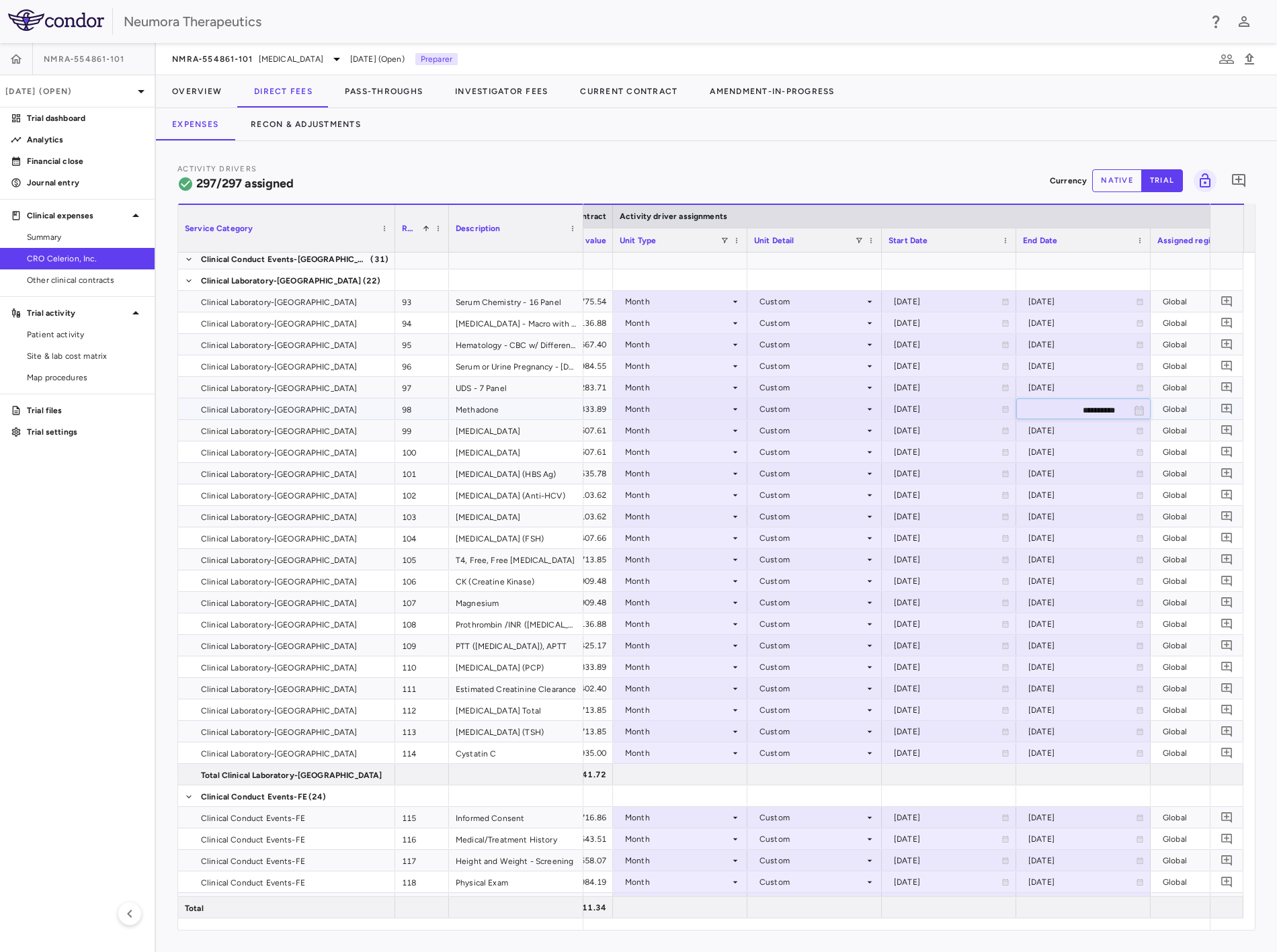
paste input "text"
type input "**********"
click at [744, 429] on div "[DATE]" at bounding box center [1082, 431] width 107 height 22
click at [744, 434] on div "[DATE]" at bounding box center [1082, 431] width 107 height 22
drag, startPoint x: 1137, startPoint y: 432, endPoint x: 1186, endPoint y: 432, distance: 49.0
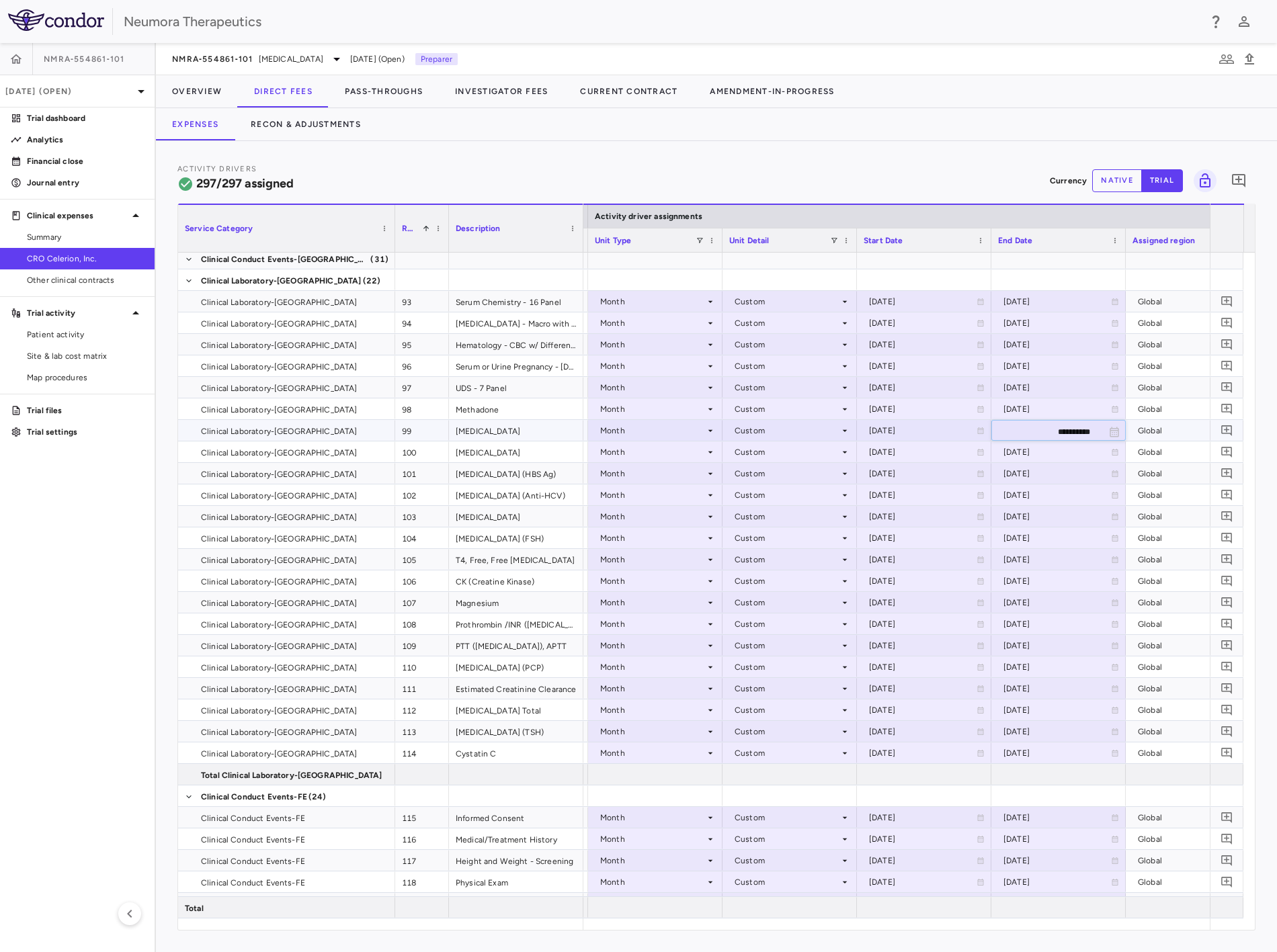
paste input "text"
type input "**********"
click at [744, 444] on div "[DATE]" at bounding box center [1057, 474] width 107 height 22
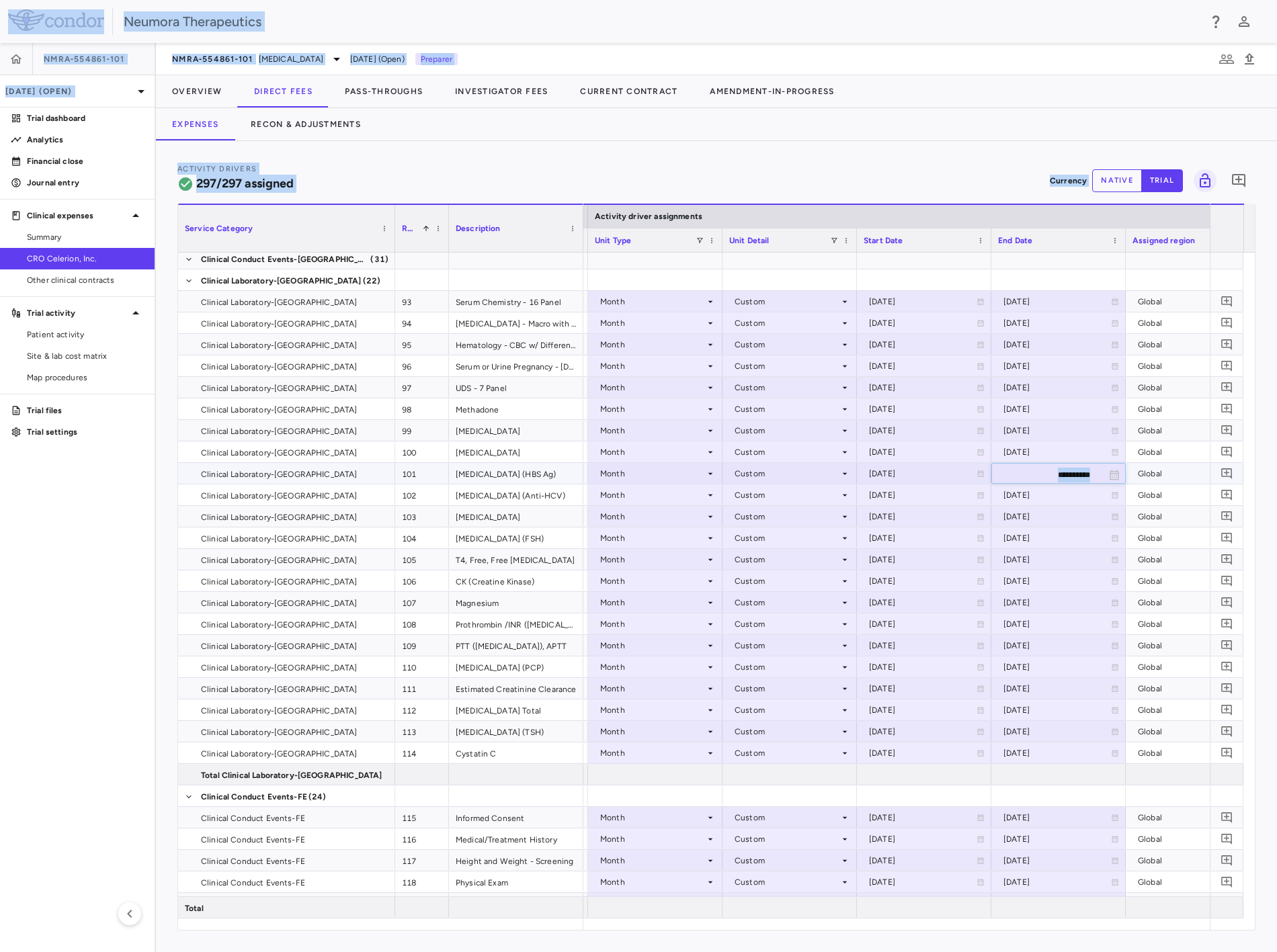
click at [744, 444] on input "**********" at bounding box center [1045, 475] width 108 height 22
click at [744, 444] on div "**********" at bounding box center [1058, 475] width 133 height 22
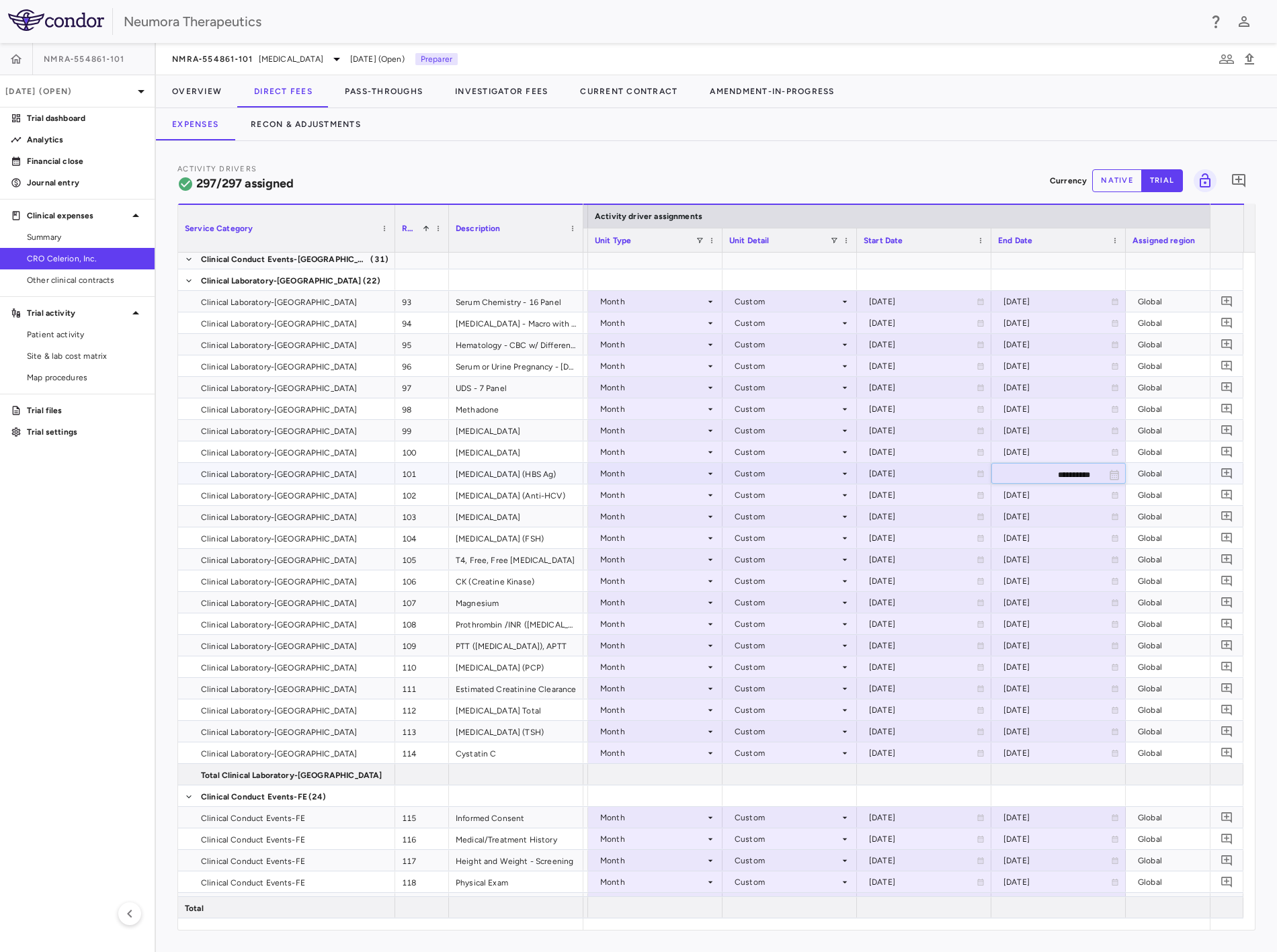
click at [744, 444] on input "**********" at bounding box center [1045, 475] width 108 height 22
paste input "text"
type input "**********"
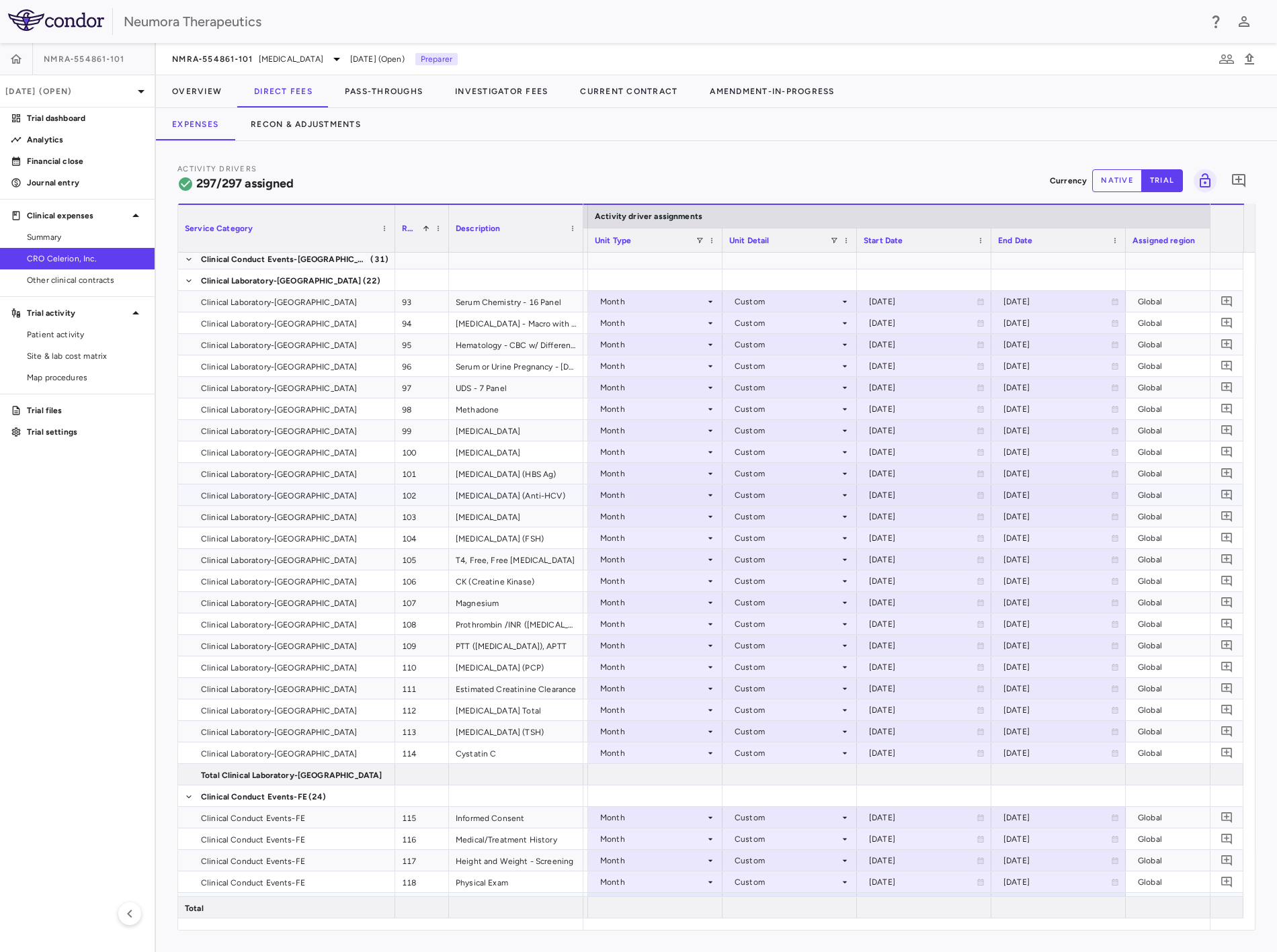
click at [744, 444] on div "[DATE]" at bounding box center [1057, 495] width 107 height 22
drag, startPoint x: 1092, startPoint y: 497, endPoint x: 1022, endPoint y: 497, distance: 70.0
click at [744, 444] on input "**********" at bounding box center [1045, 496] width 108 height 22
paste input "text"
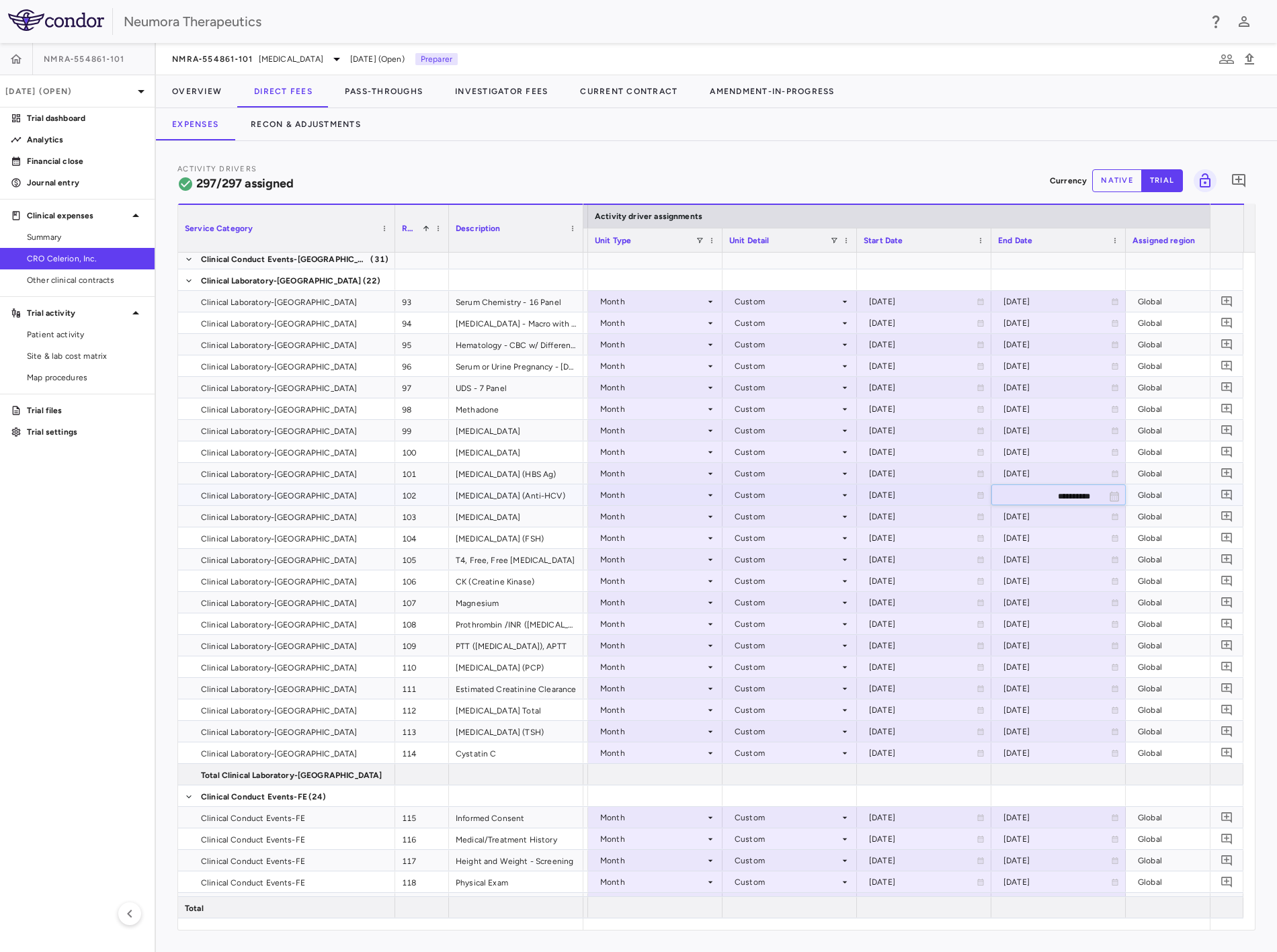
type input "**********"
click at [744, 444] on div "[DATE]" at bounding box center [1057, 517] width 107 height 22
click at [744, 444] on input "**********" at bounding box center [1045, 517] width 108 height 22
paste input "text"
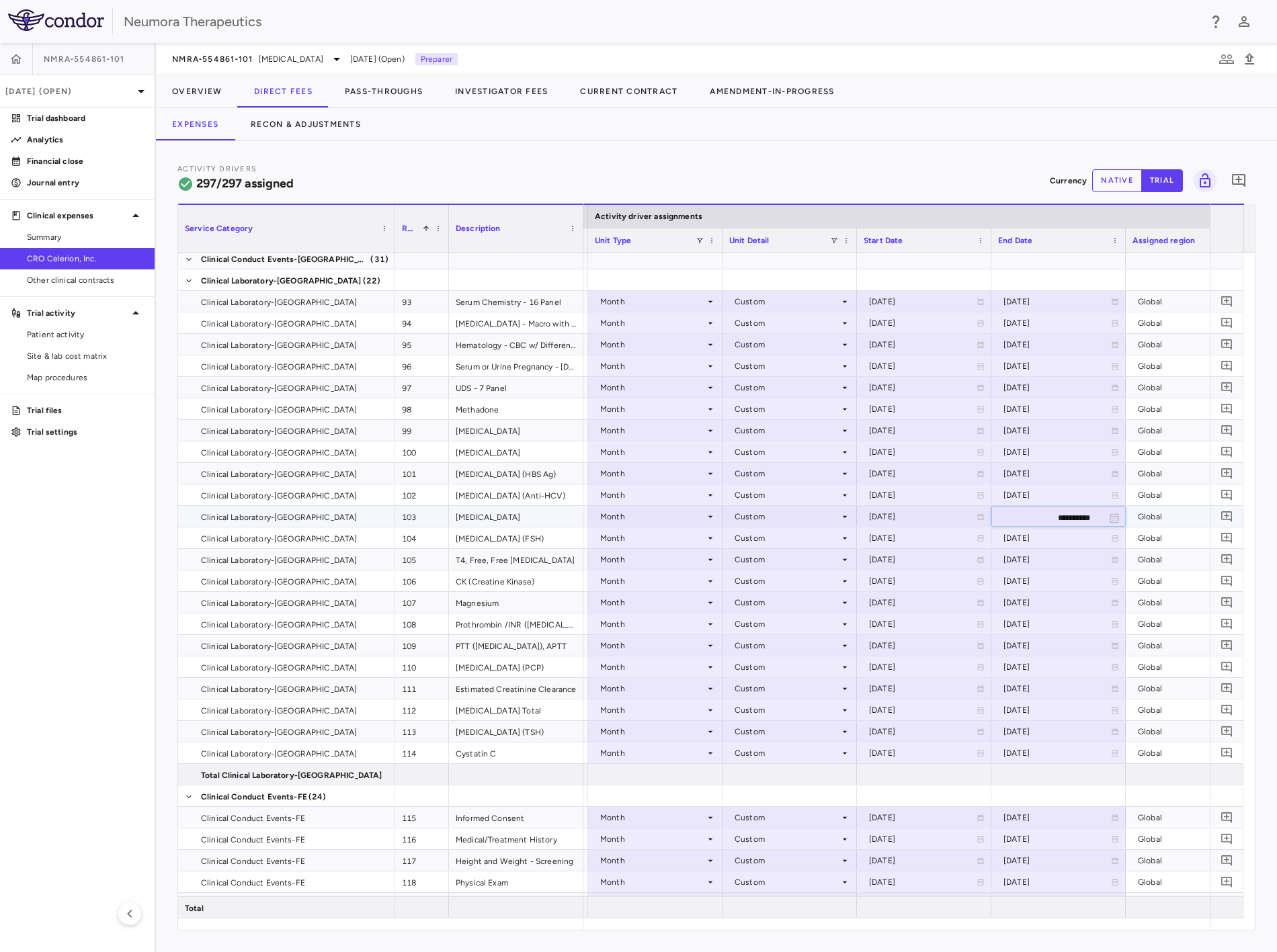
type input "**********"
click at [744, 444] on div "[DATE]" at bounding box center [1057, 538] width 107 height 22
click at [744, 444] on input "**********" at bounding box center [1045, 539] width 108 height 22
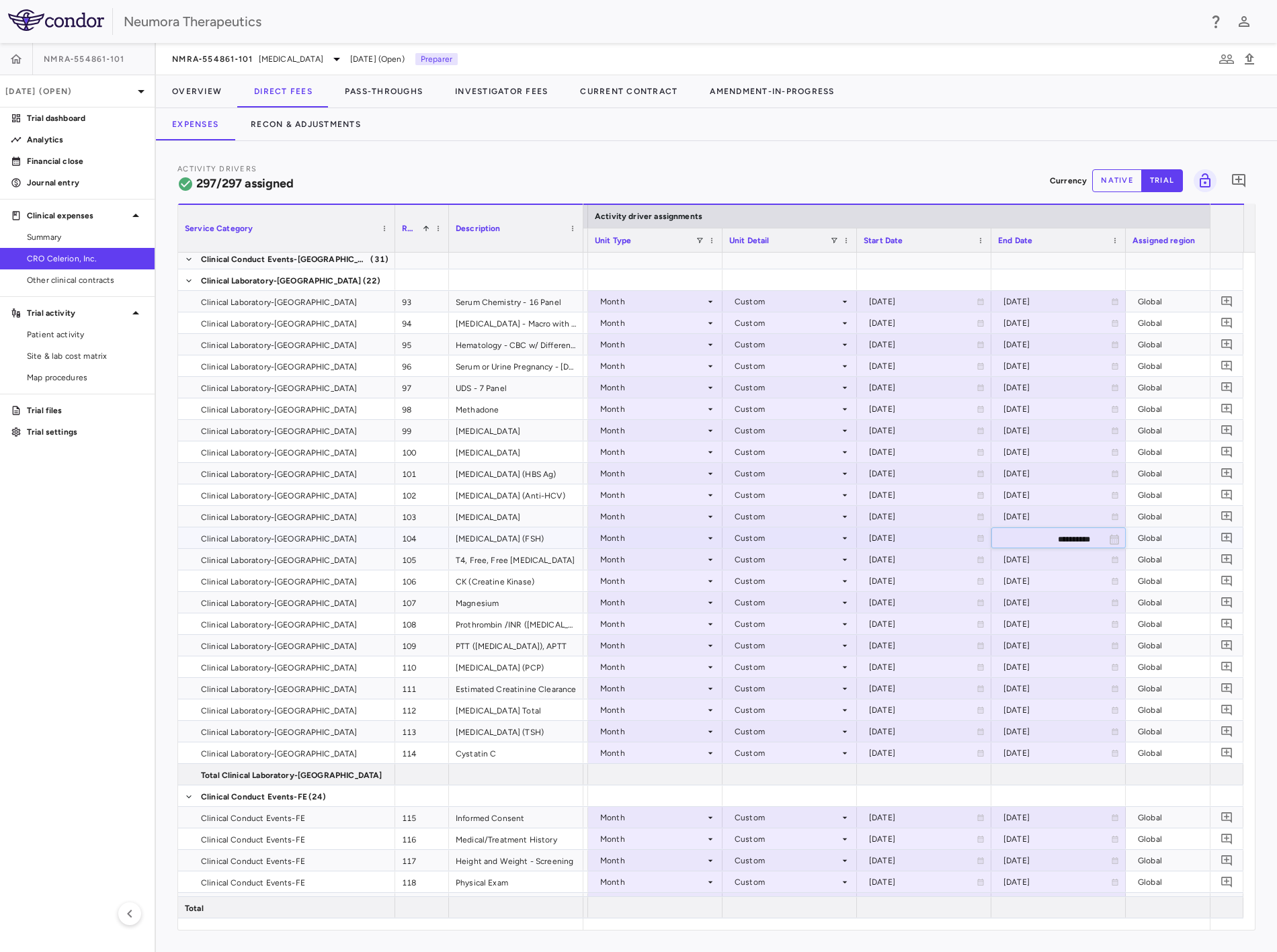
paste input "text"
type input "**********"
click at [744, 444] on div "[DATE]" at bounding box center [1057, 560] width 107 height 22
click at [744, 444] on input "**********" at bounding box center [1045, 561] width 108 height 22
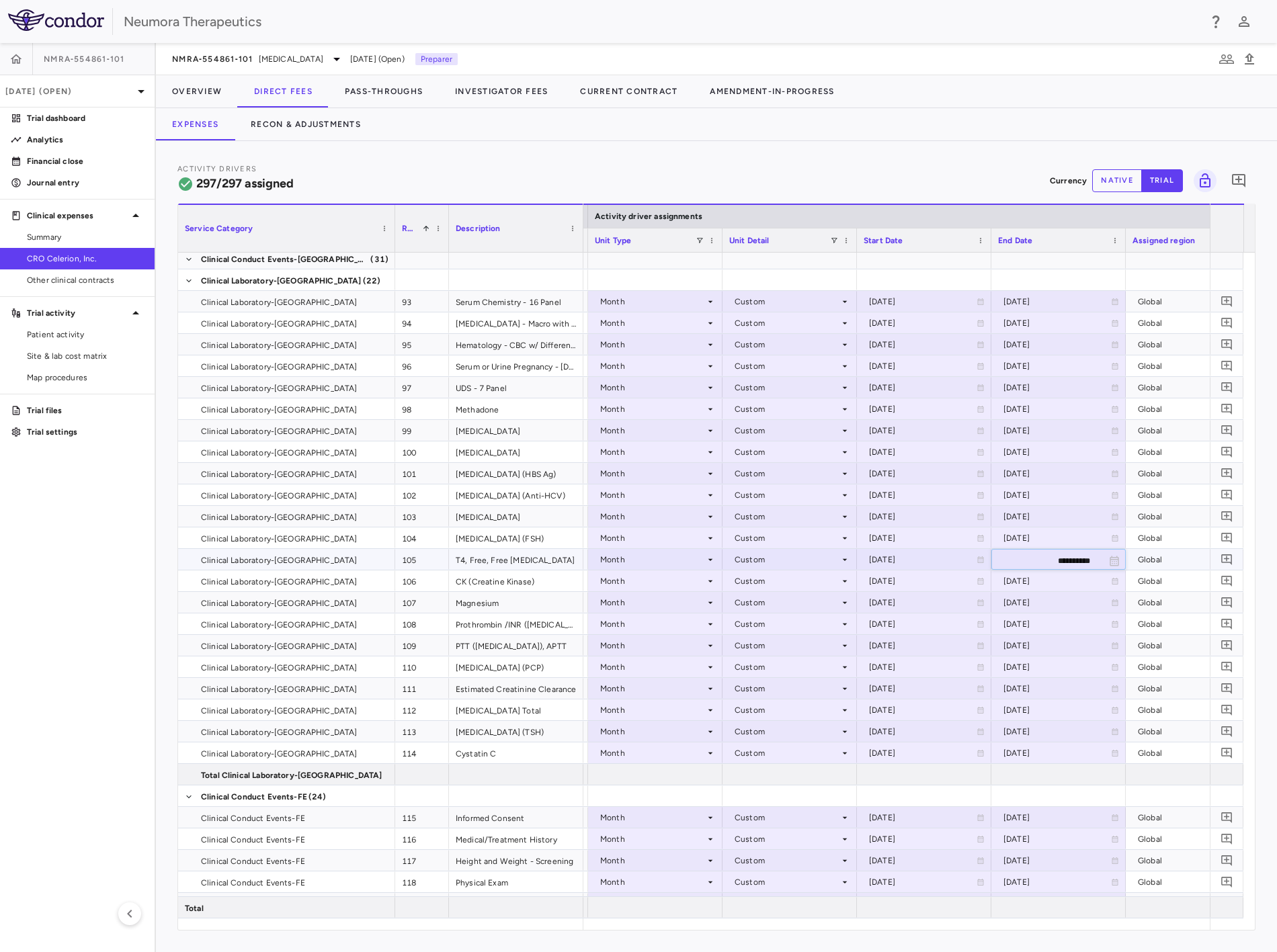
drag, startPoint x: 1095, startPoint y: 560, endPoint x: 1010, endPoint y: 564, distance: 85.1
click at [744, 444] on input "**********" at bounding box center [1045, 561] width 108 height 22
paste input "text"
type input "**********"
click at [744, 444] on div "[DATE]" at bounding box center [1057, 582] width 107 height 22
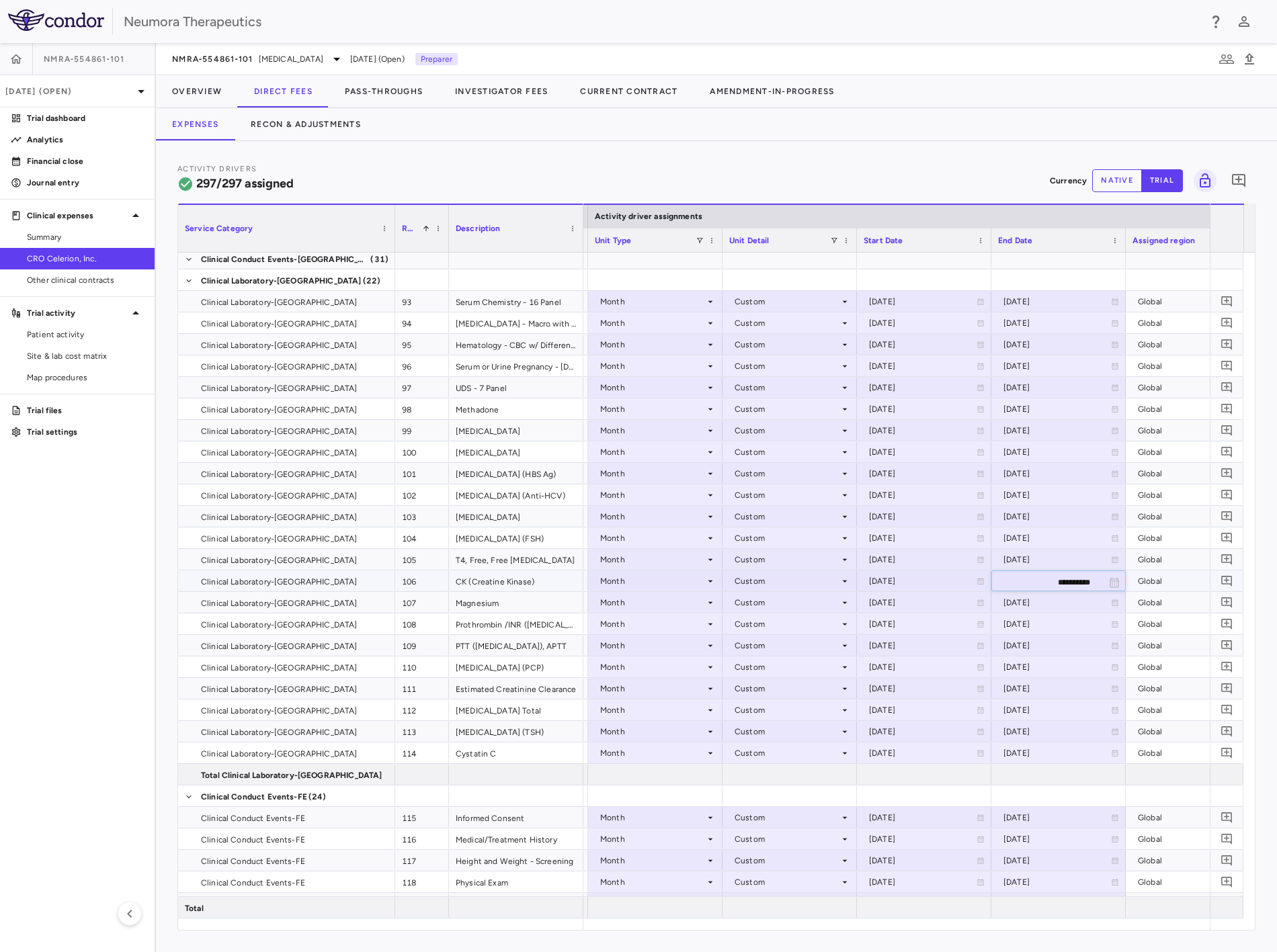
click at [744, 444] on input "**********" at bounding box center [1045, 582] width 108 height 22
paste input "text"
type input "**********"
click at [744, 444] on div "[DATE]" at bounding box center [1057, 603] width 107 height 22
type input "**********"
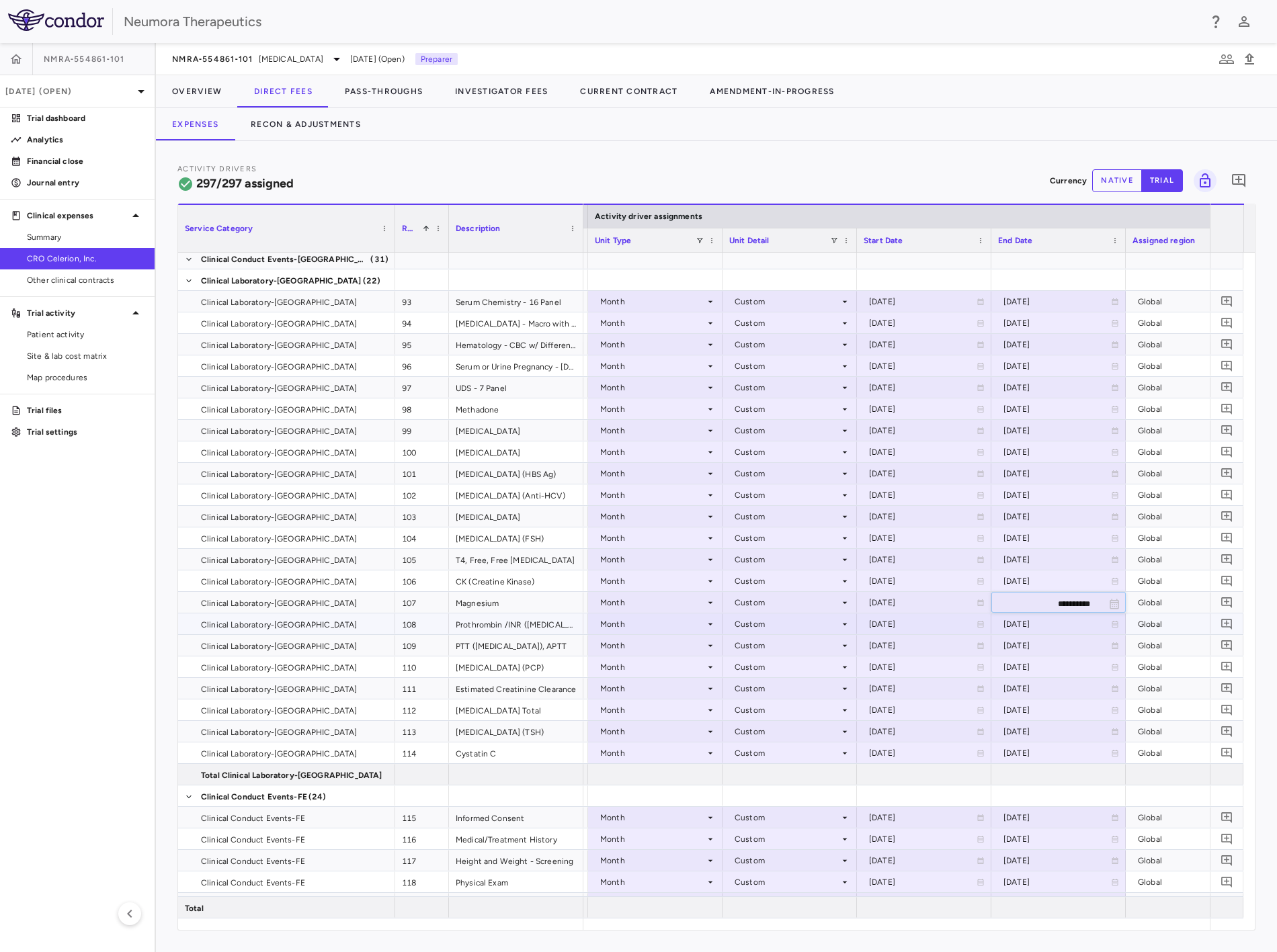
click at [744, 444] on div "[DATE]" at bounding box center [1057, 625] width 107 height 22
click at [744, 444] on input "**********" at bounding box center [1045, 625] width 108 height 22
paste input "text"
type input "**********"
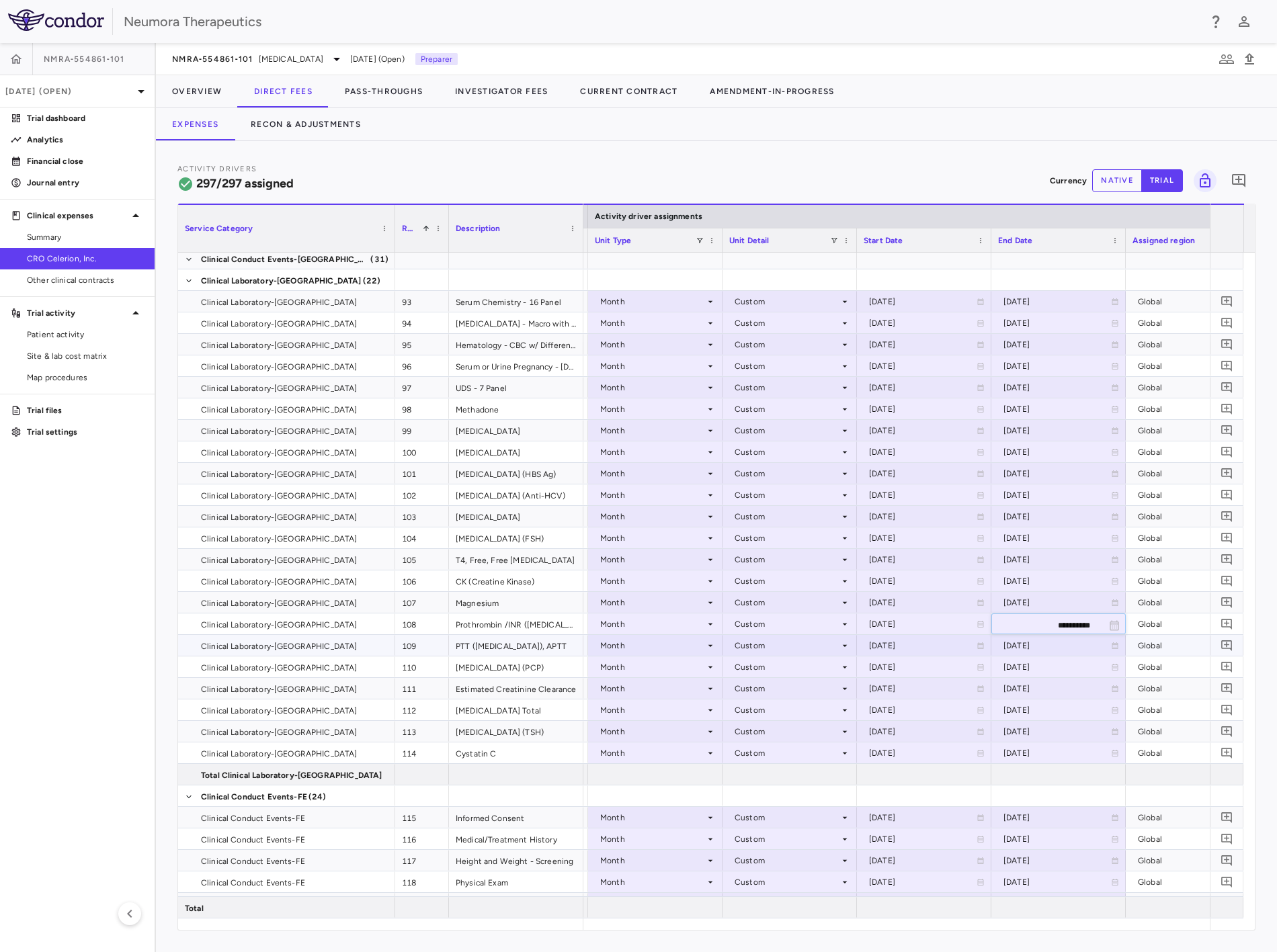
click at [744, 444] on div "[DATE]" at bounding box center [1057, 646] width 107 height 22
click at [744, 444] on input "**********" at bounding box center [1045, 647] width 108 height 22
click at [744, 444] on div "[DATE]" at bounding box center [1057, 646] width 107 height 22
click at [744, 444] on input "**********" at bounding box center [1045, 647] width 108 height 22
paste input "text"
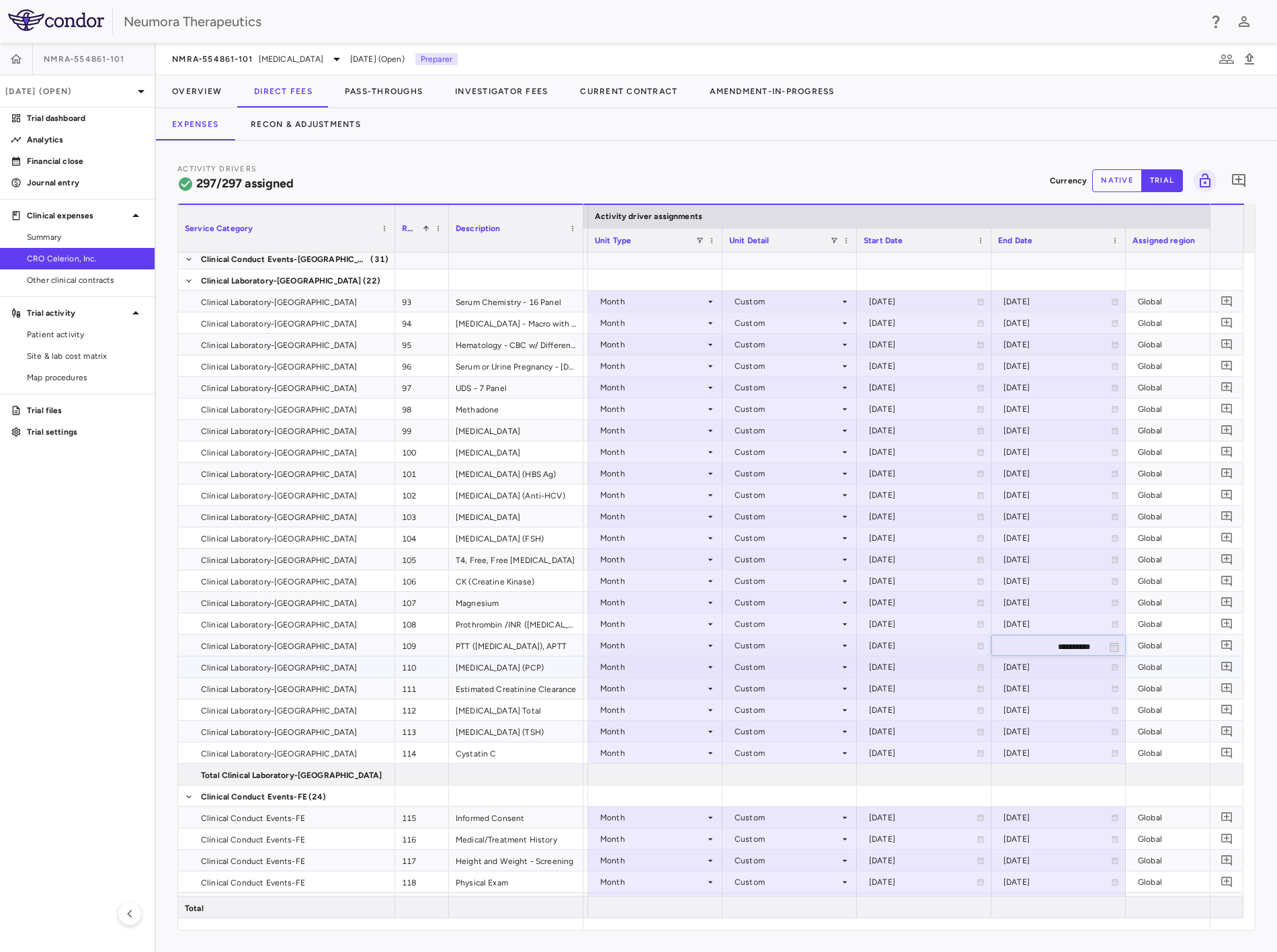
type input "**********"
click at [744, 444] on div "[DATE]" at bounding box center [1057, 667] width 107 height 22
click at [744, 444] on input "**********" at bounding box center [1045, 668] width 108 height 22
click at [744, 444] on div "[DATE]" at bounding box center [1057, 667] width 107 height 22
click at [744, 444] on input "**********" at bounding box center [1045, 668] width 108 height 22
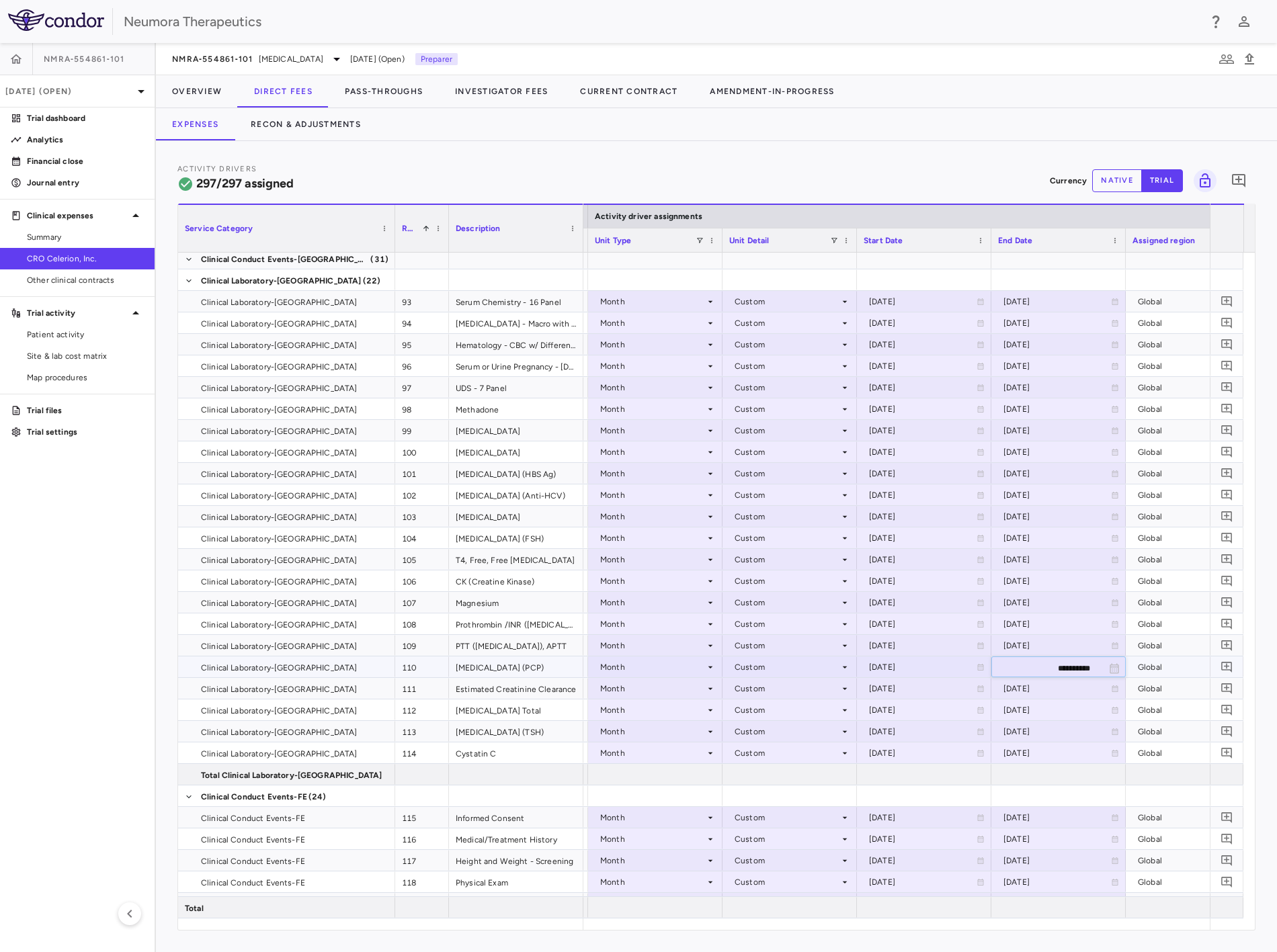
paste input "text"
type input "**********"
click at [744, 444] on div "[DATE]" at bounding box center [1057, 689] width 107 height 22
click at [744, 444] on input "**********" at bounding box center [1045, 689] width 108 height 22
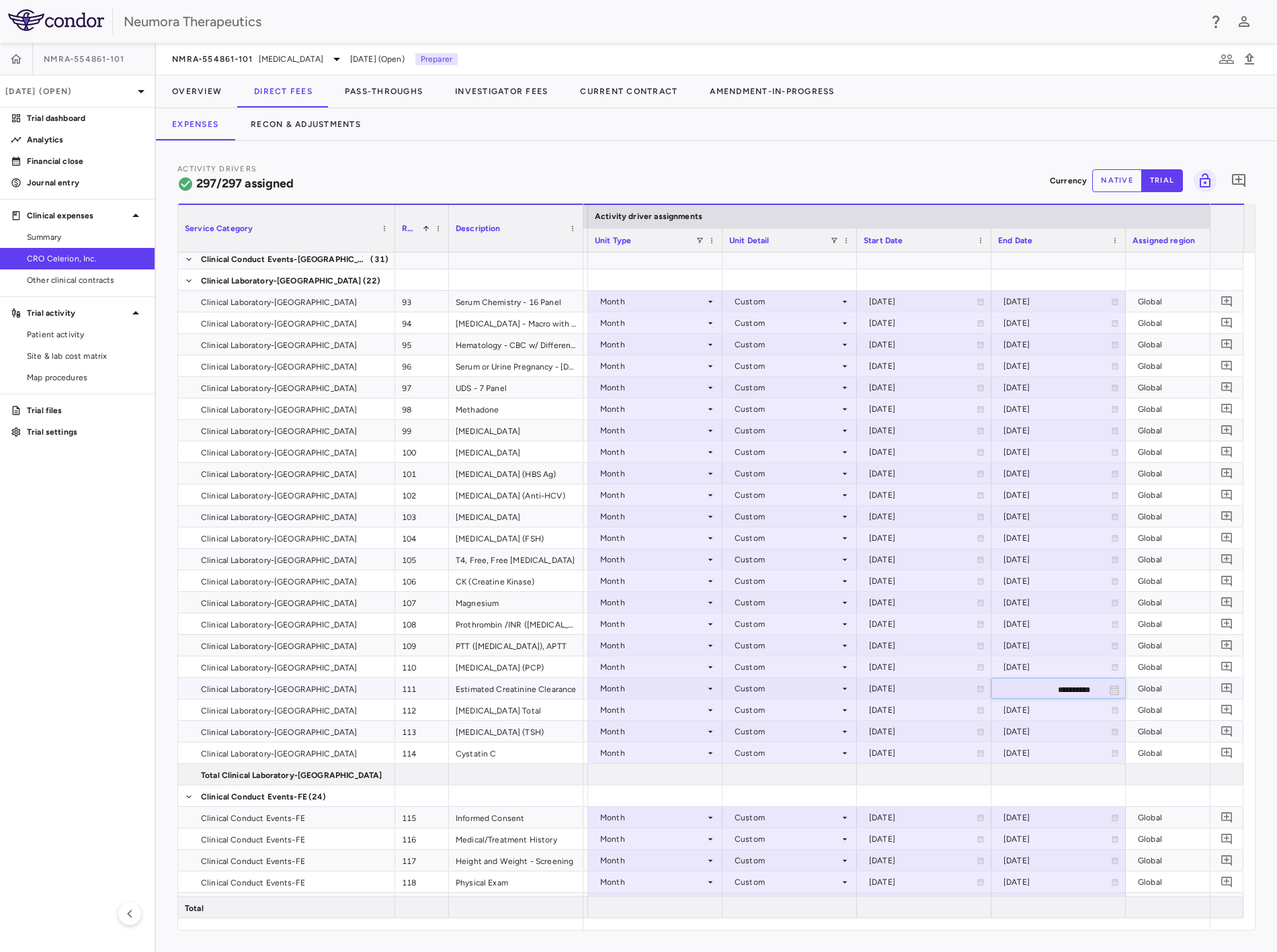
paste input "text"
type input "**********"
click at [744, 444] on div "[DATE]" at bounding box center [1057, 710] width 107 height 22
type input "**********"
click at [744, 444] on div "[DATE]" at bounding box center [1057, 732] width 107 height 22
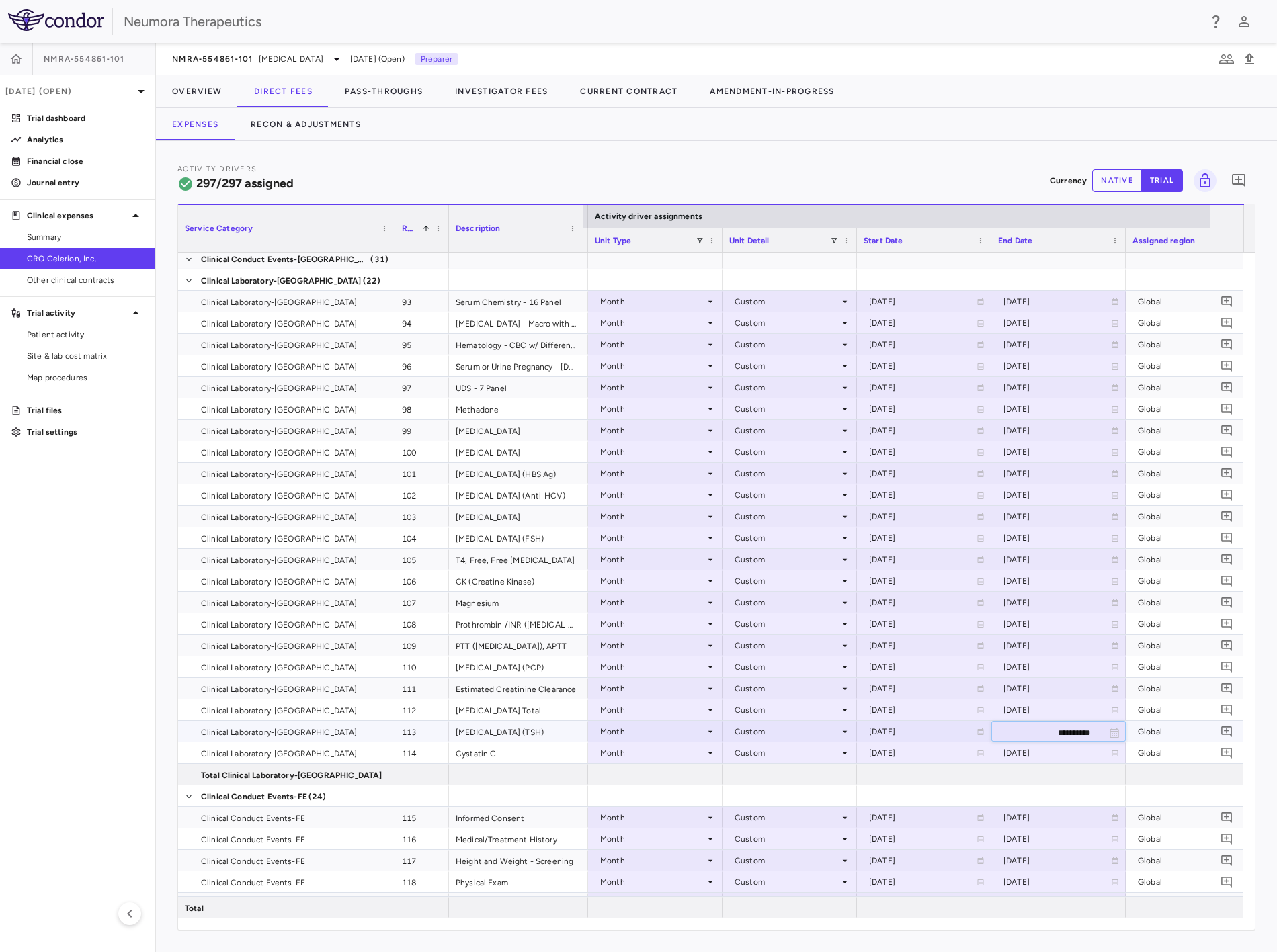
click at [744, 444] on input "**********" at bounding box center [1045, 733] width 108 height 22
click at [744, 444] on div "[DATE]" at bounding box center [1057, 732] width 107 height 22
click at [744, 444] on input "**********" at bounding box center [1045, 733] width 108 height 22
paste input "text"
type input "**********"
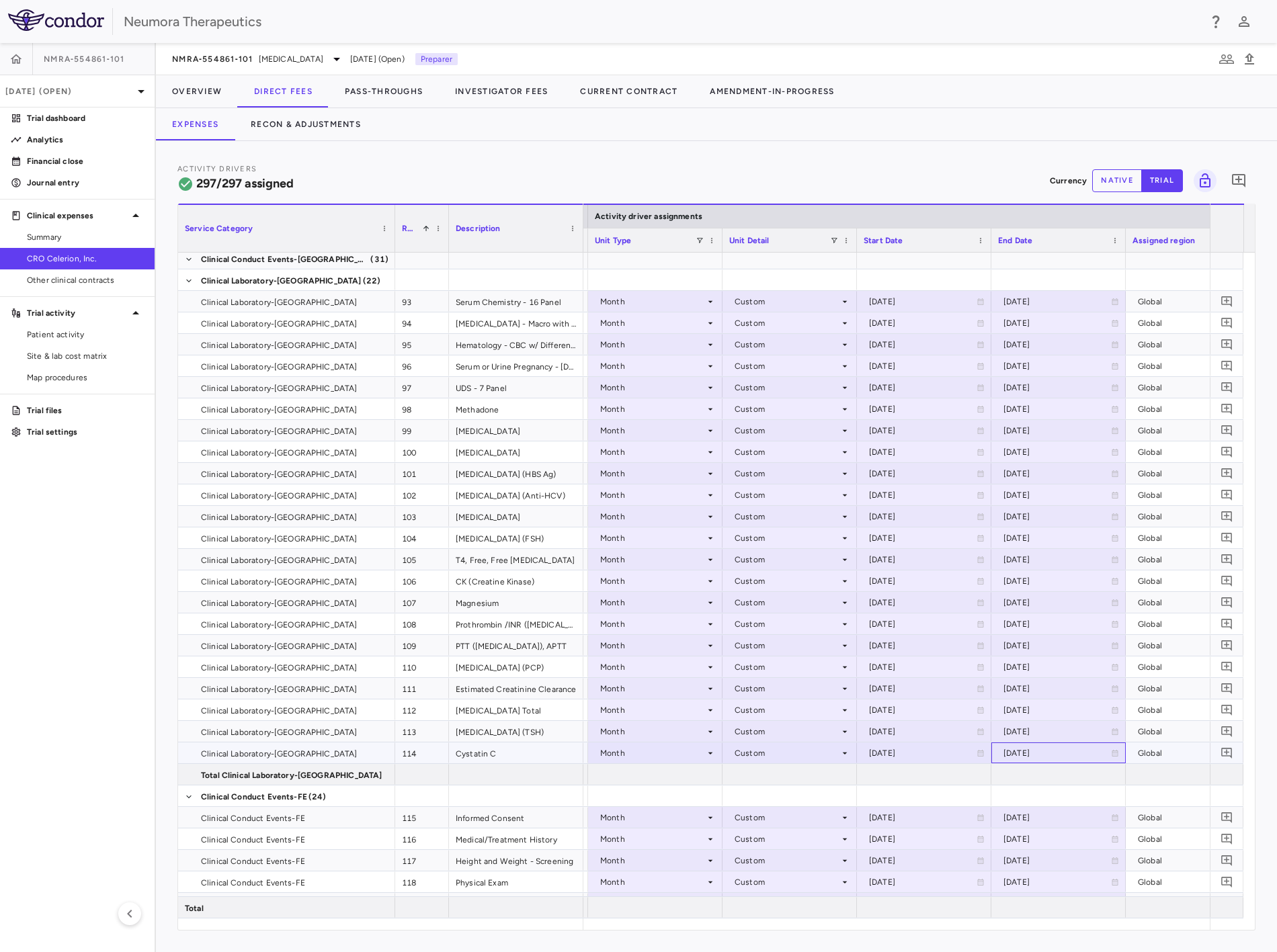
click at [744, 444] on div "[DATE]" at bounding box center [1057, 754] width 107 height 22
click at [744, 444] on input "**********" at bounding box center [1045, 754] width 108 height 22
click at [744, 444] on div "[DATE]" at bounding box center [1057, 754] width 107 height 22
click at [744, 444] on input "**********" at bounding box center [1045, 754] width 108 height 22
paste input "text"
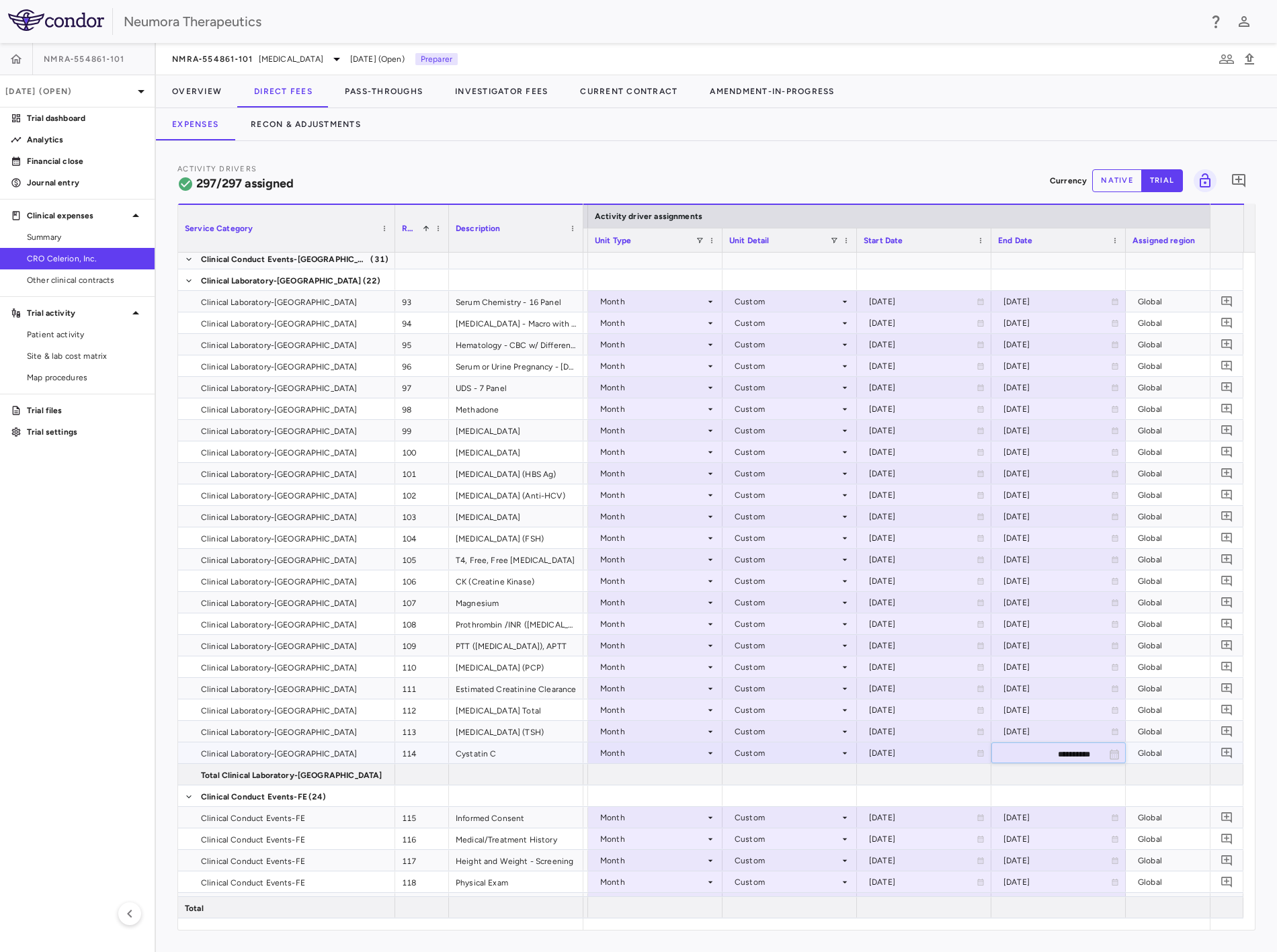
type input "**********"
click at [744, 444] on input "**********" at bounding box center [1045, 754] width 108 height 22
click at [744, 444] on div "[DATE]" at bounding box center [1057, 732] width 107 height 22
click at [744, 444] on div "[DATE]" at bounding box center [1057, 689] width 107 height 22
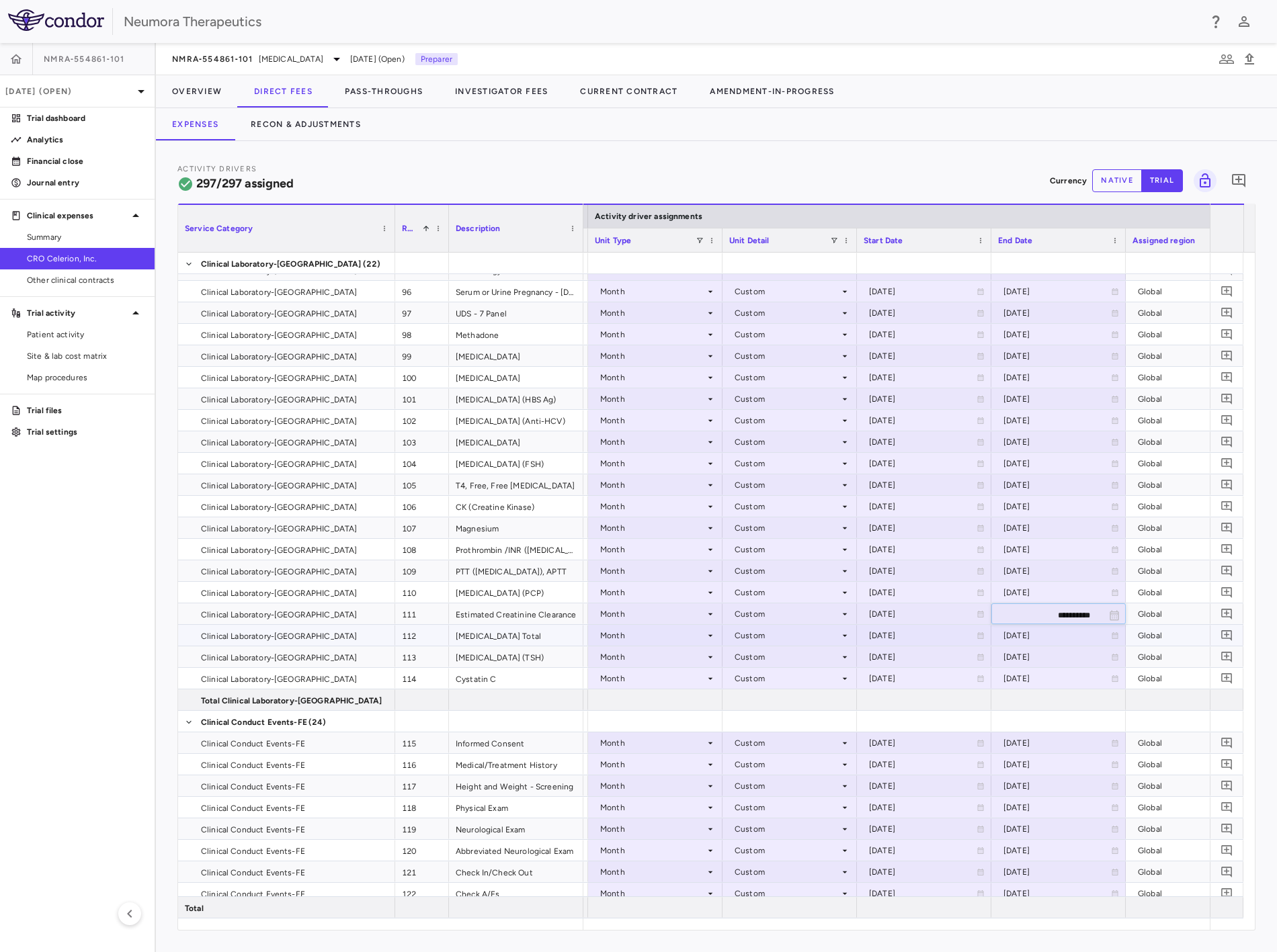
scroll to position [2166, 0]
click at [744, 444] on div "[DATE]" at bounding box center [1057, 658] width 107 height 22
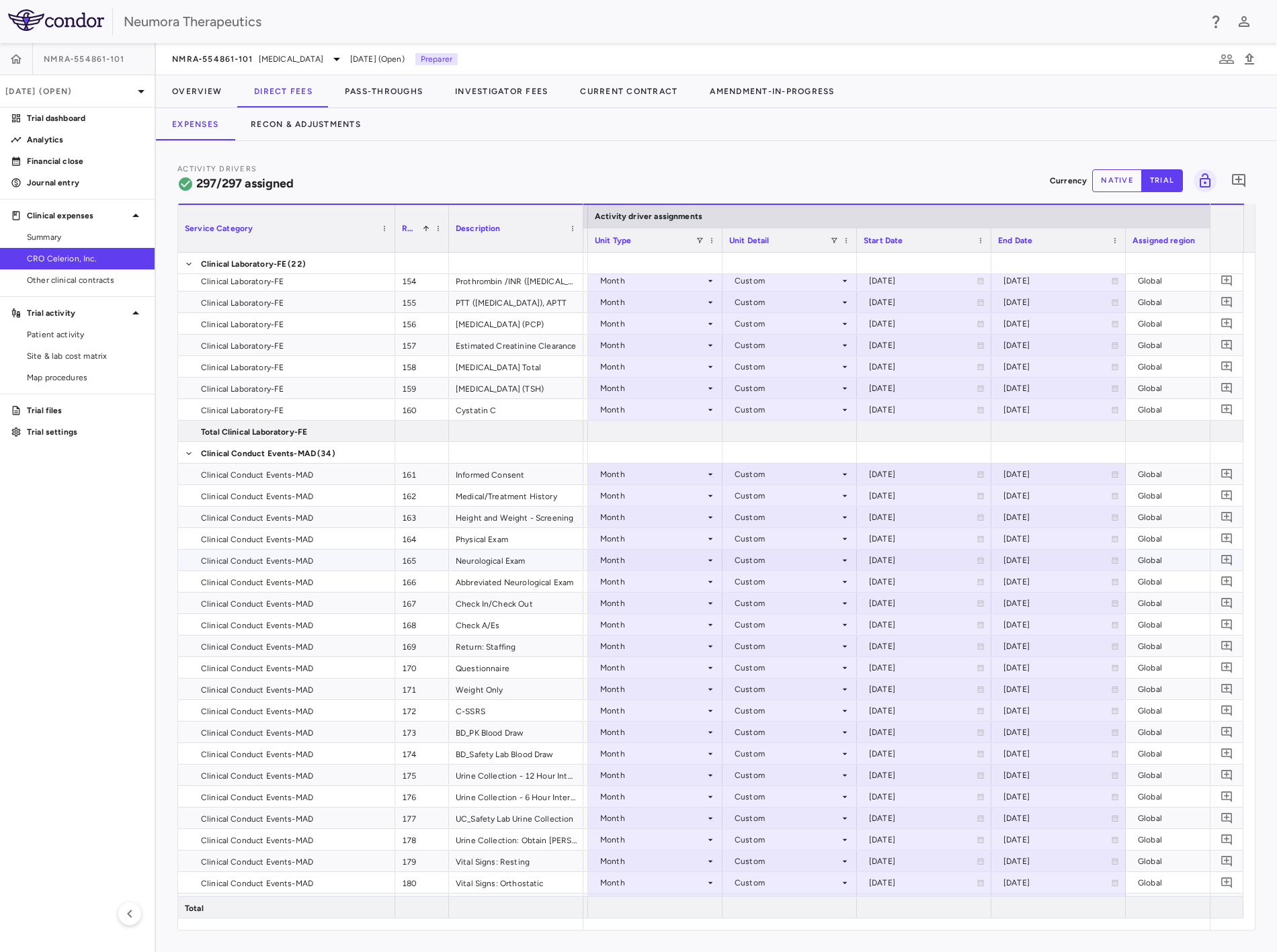
scroll to position [3584, 0]
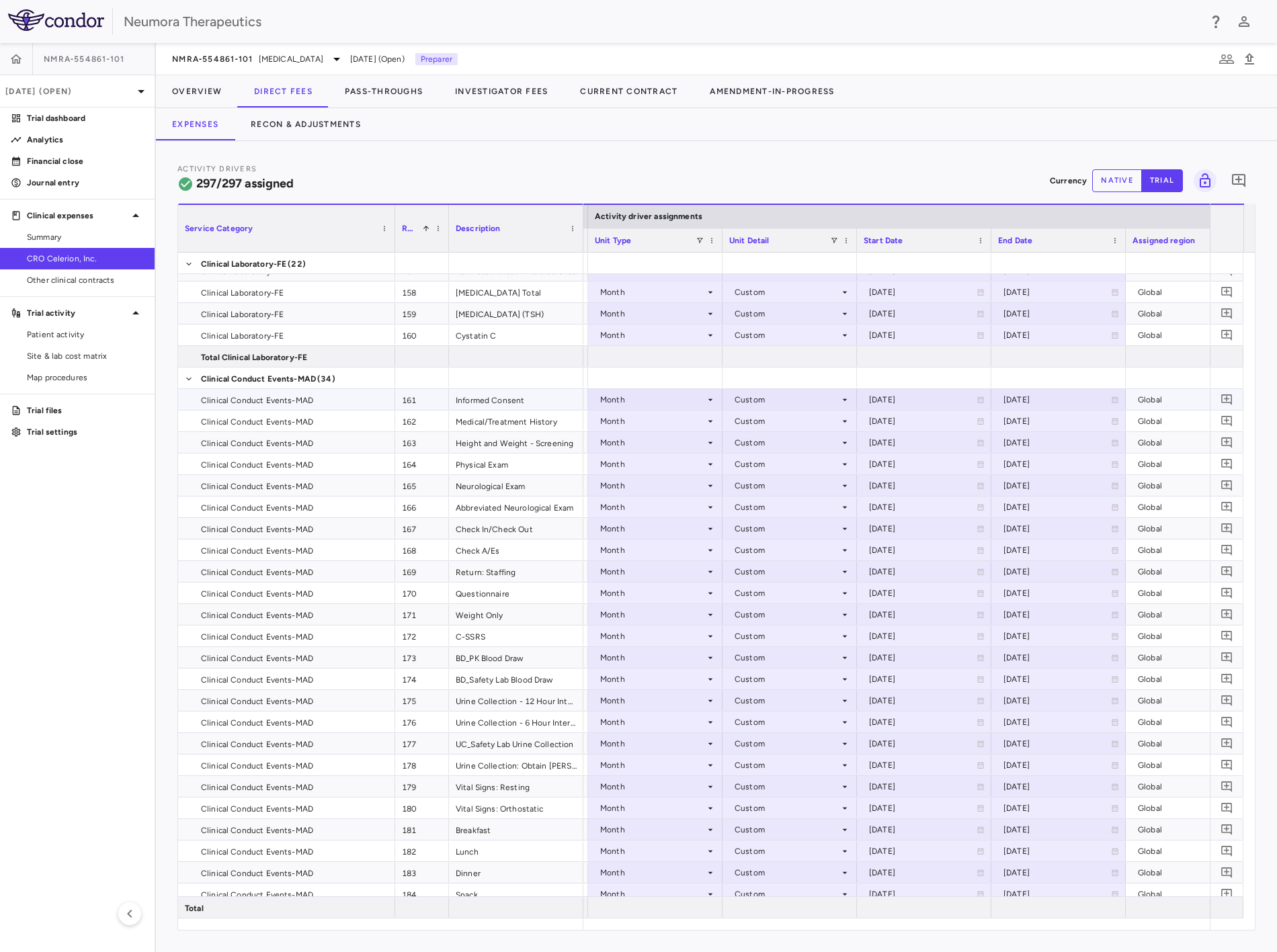
click at [744, 397] on div "[DATE]" at bounding box center [923, 400] width 107 height 22
type input "**********"
click at [744, 398] on div "[DATE]" at bounding box center [1057, 400] width 107 height 22
click at [744, 402] on input "**********" at bounding box center [1045, 401] width 108 height 22
click at [744, 401] on input "**********" at bounding box center [1045, 401] width 108 height 22
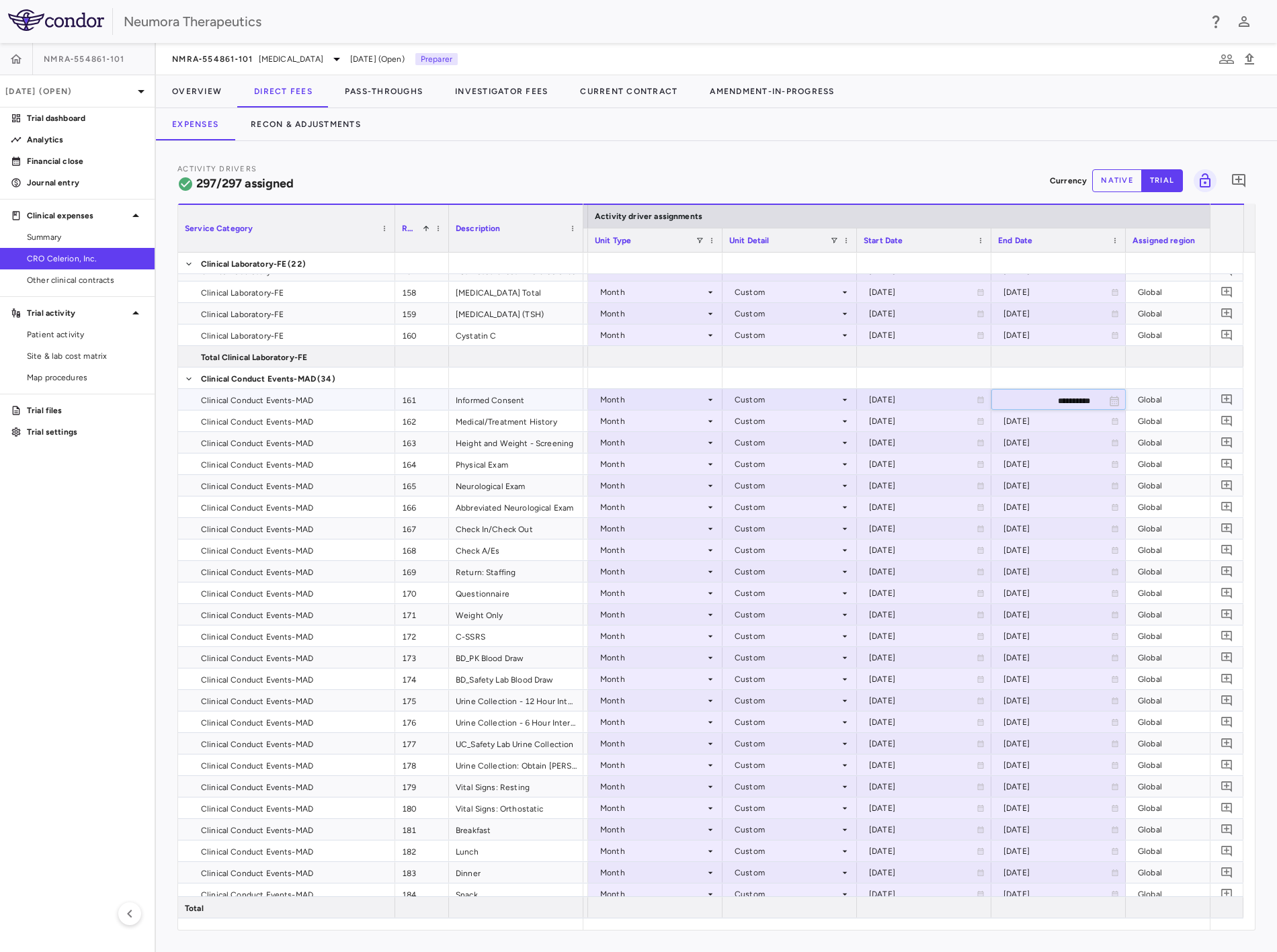
click at [744, 397] on input "**********" at bounding box center [1045, 401] width 108 height 22
type input "**********"
drag, startPoint x: 1009, startPoint y: 402, endPoint x: 969, endPoint y: 402, distance: 40.0
click at [744, 402] on input "**********" at bounding box center [1045, 401] width 108 height 22
click at [744, 402] on div "[DATE]" at bounding box center [923, 400] width 107 height 22
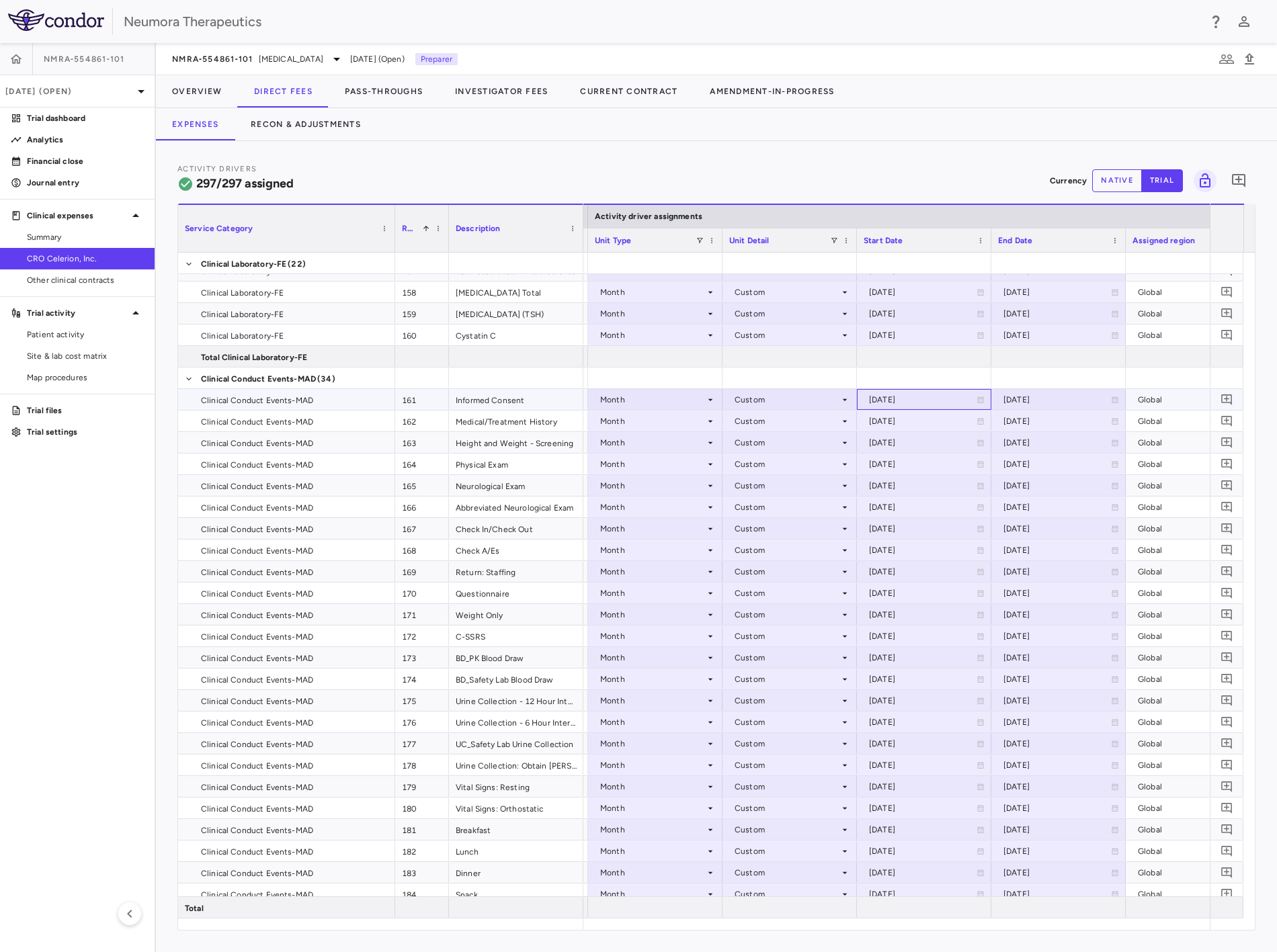
click at [744, 397] on div "[DATE]" at bounding box center [923, 400] width 107 height 22
click at [744, 424] on div "[DATE]" at bounding box center [923, 422] width 107 height 22
drag, startPoint x: 925, startPoint y: 402, endPoint x: 1051, endPoint y: 402, distance: 126.0
click at [744, 400] on div "[DATE]" at bounding box center [923, 400] width 107 height 22
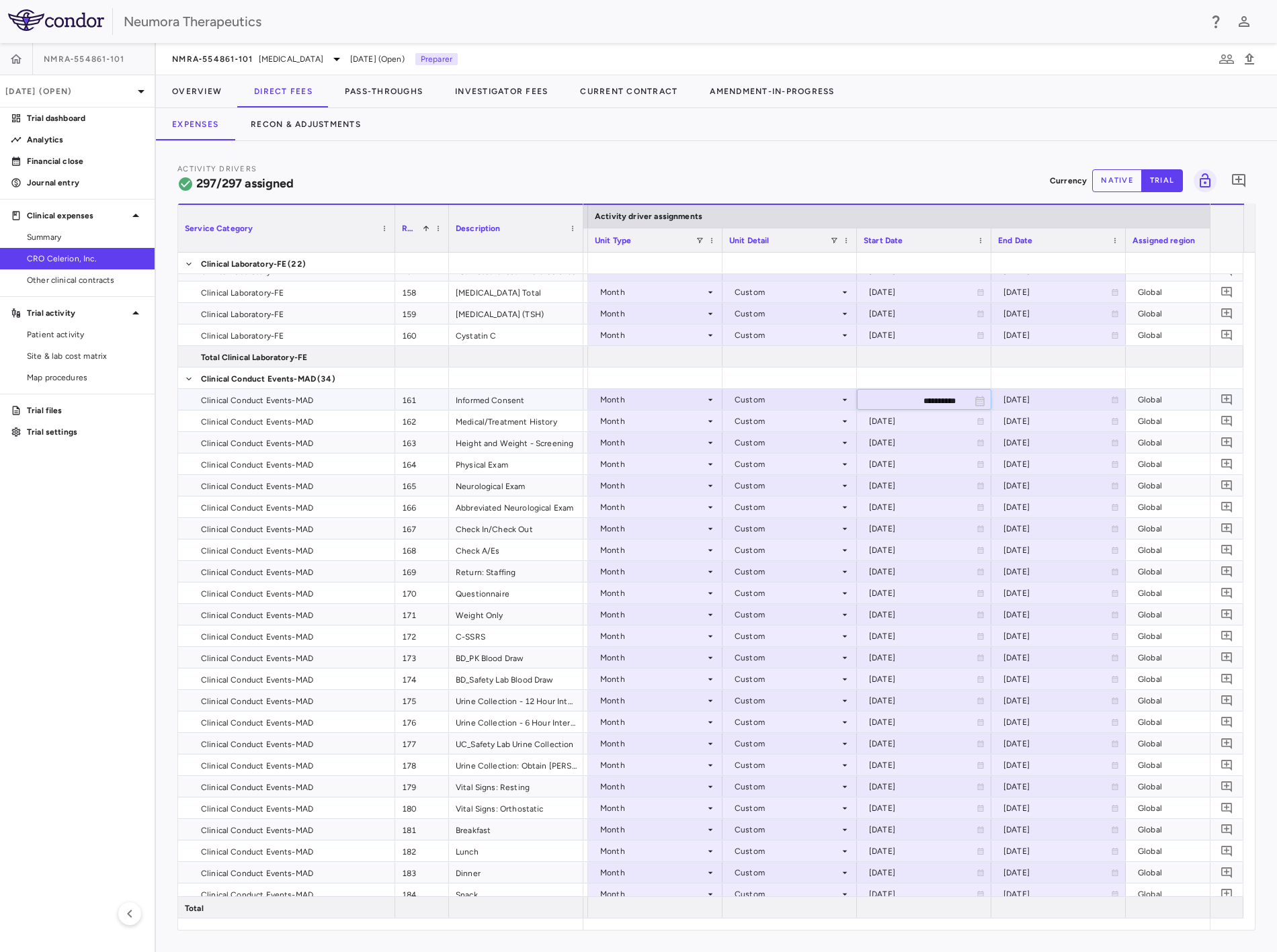
drag, startPoint x: 896, startPoint y: 401, endPoint x: 998, endPoint y: 410, distance: 102.4
click at [744, 419] on div "[DATE]" at bounding box center [923, 422] width 107 height 22
click at [744, 420] on input "**********" at bounding box center [911, 422] width 108 height 22
click at [744, 422] on input "**********" at bounding box center [911, 422] width 108 height 22
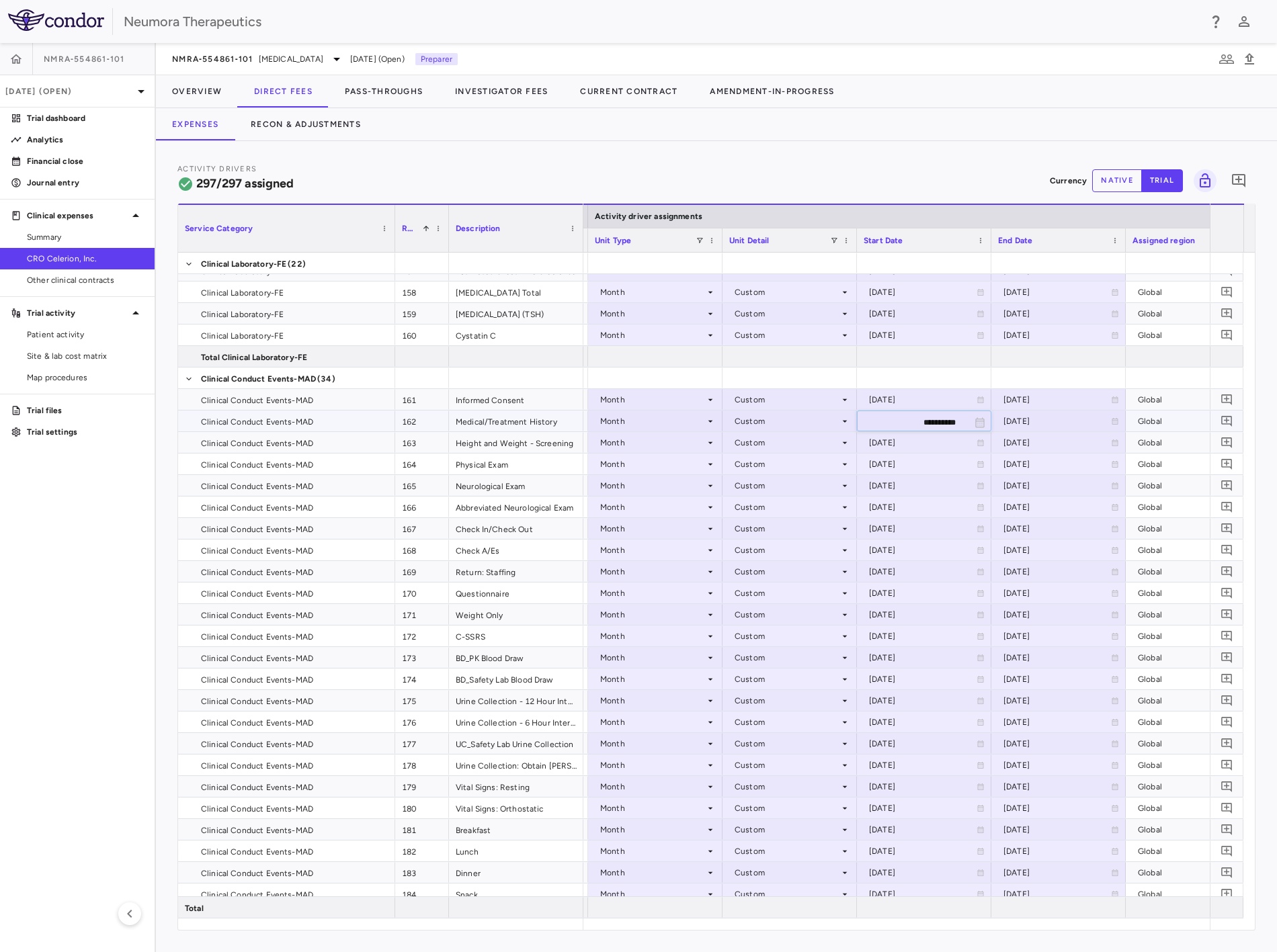
drag, startPoint x: 898, startPoint y: 425, endPoint x: 907, endPoint y: 425, distance: 9.0
click at [744, 424] on input "**********" at bounding box center [911, 422] width 108 height 22
paste input "text"
type input "**********"
click at [744, 444] on div "[DATE]" at bounding box center [923, 443] width 107 height 22
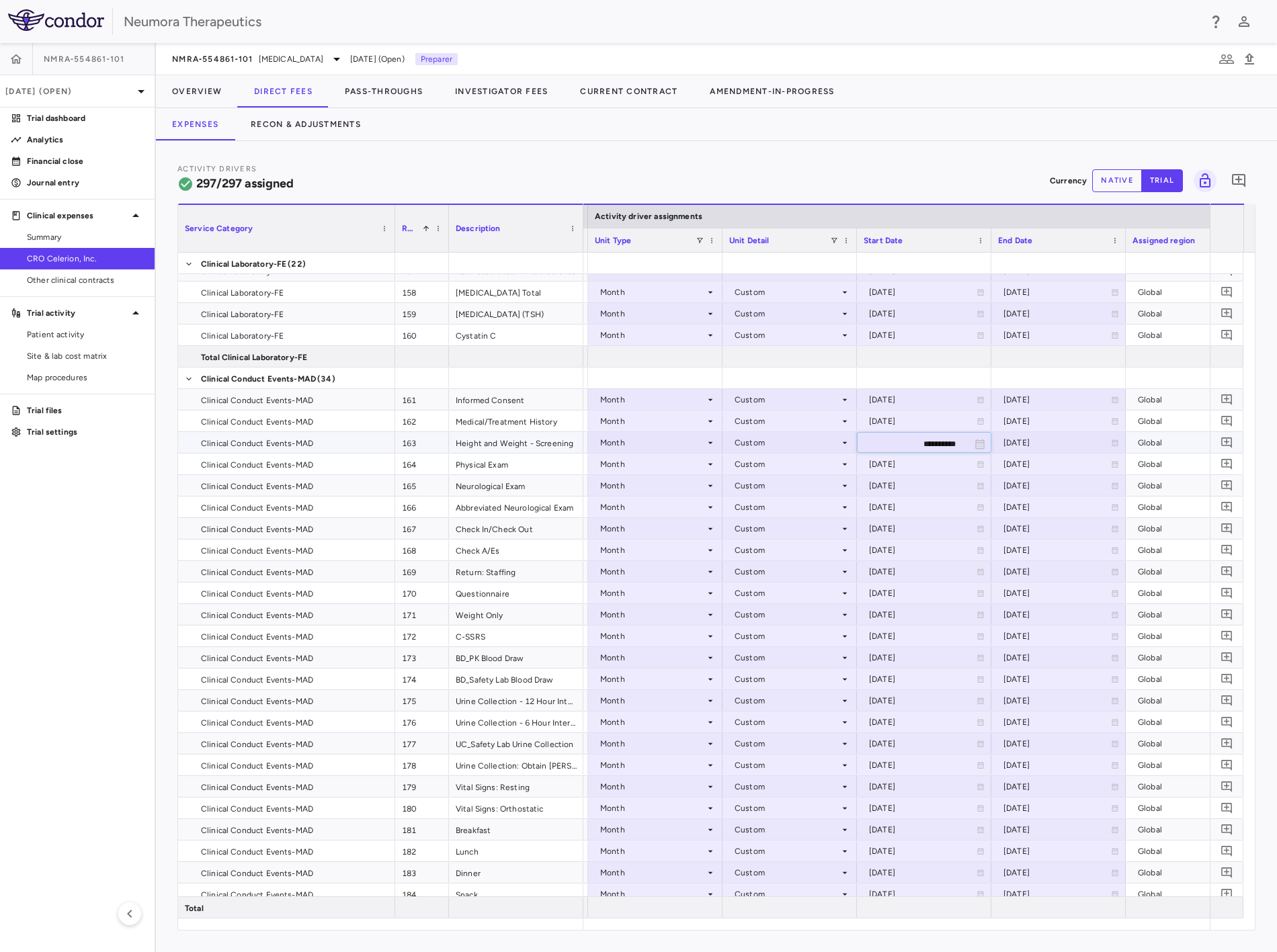
click at [744, 444] on input "**********" at bounding box center [911, 444] width 108 height 22
click at [744, 444] on div "[DATE]" at bounding box center [923, 465] width 107 height 22
click at [744, 411] on div "[DATE]" at bounding box center [923, 422] width 107 height 22
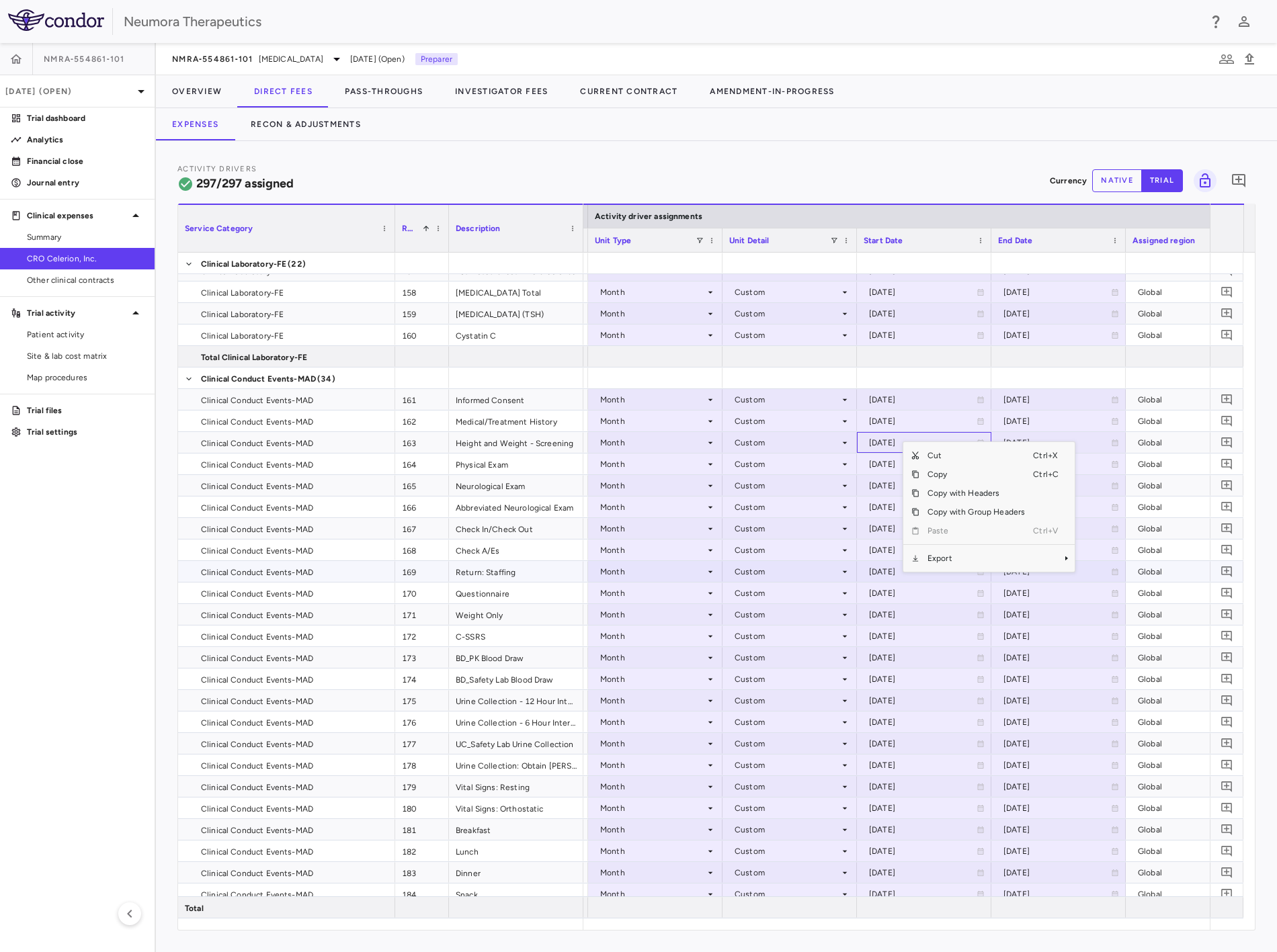
click at [744, 444] on span "Export" at bounding box center [976, 558] width 113 height 19
click at [744, 444] on span "CSV Export" at bounding box center [1120, 563] width 64 height 19
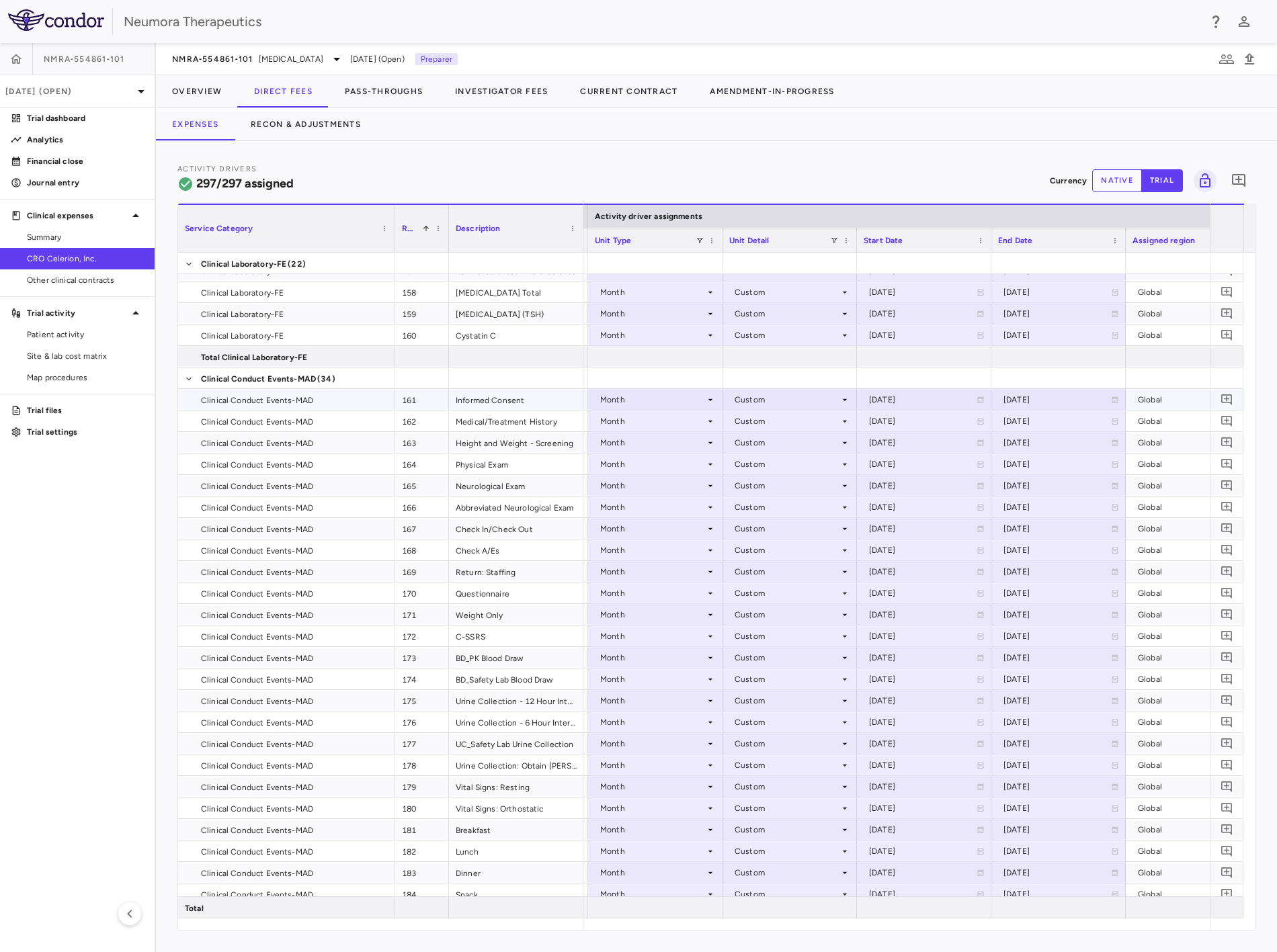
click at [744, 395] on div "[DATE]" at bounding box center [923, 400] width 107 height 22
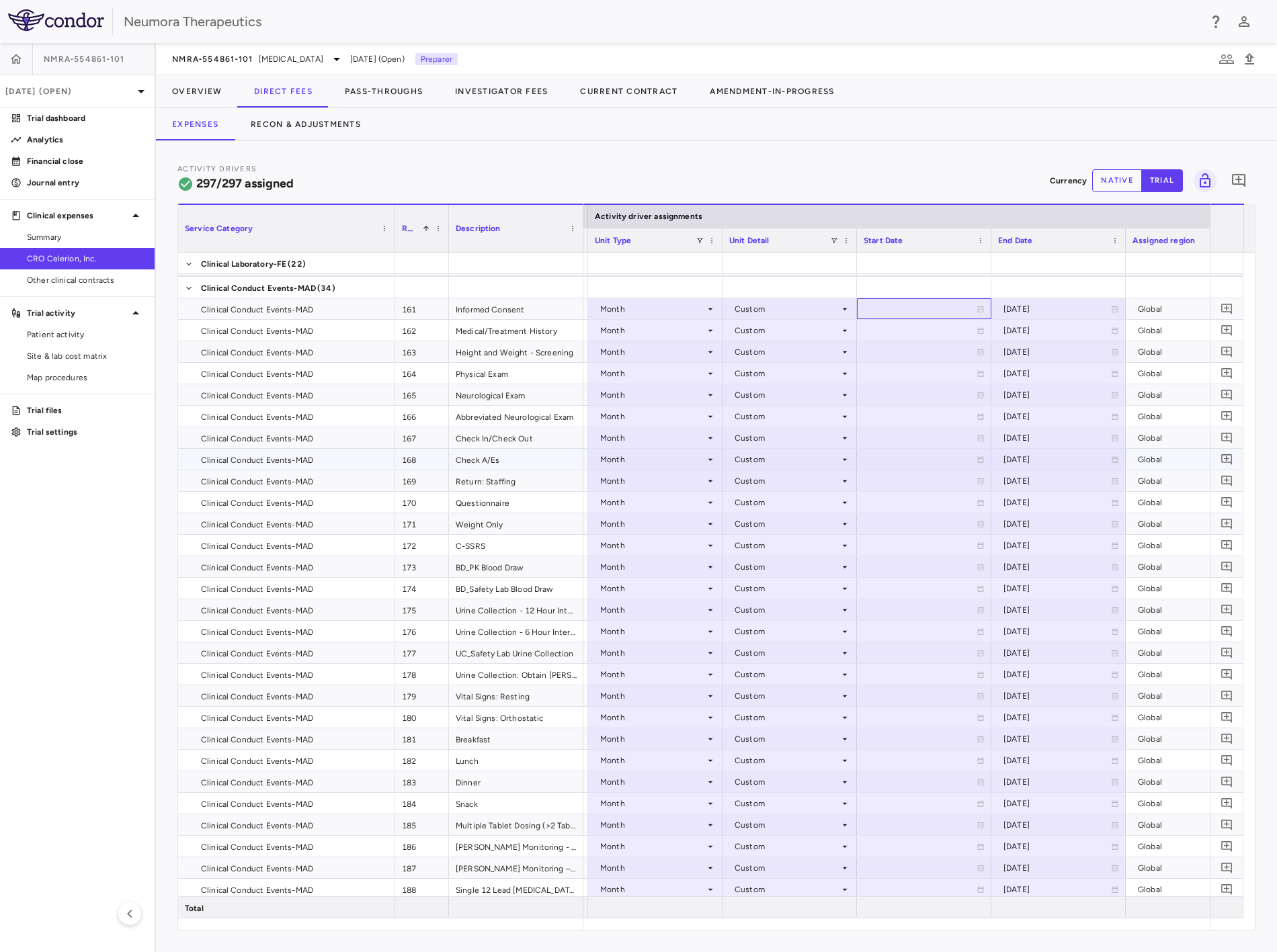
scroll to position [3659, 0]
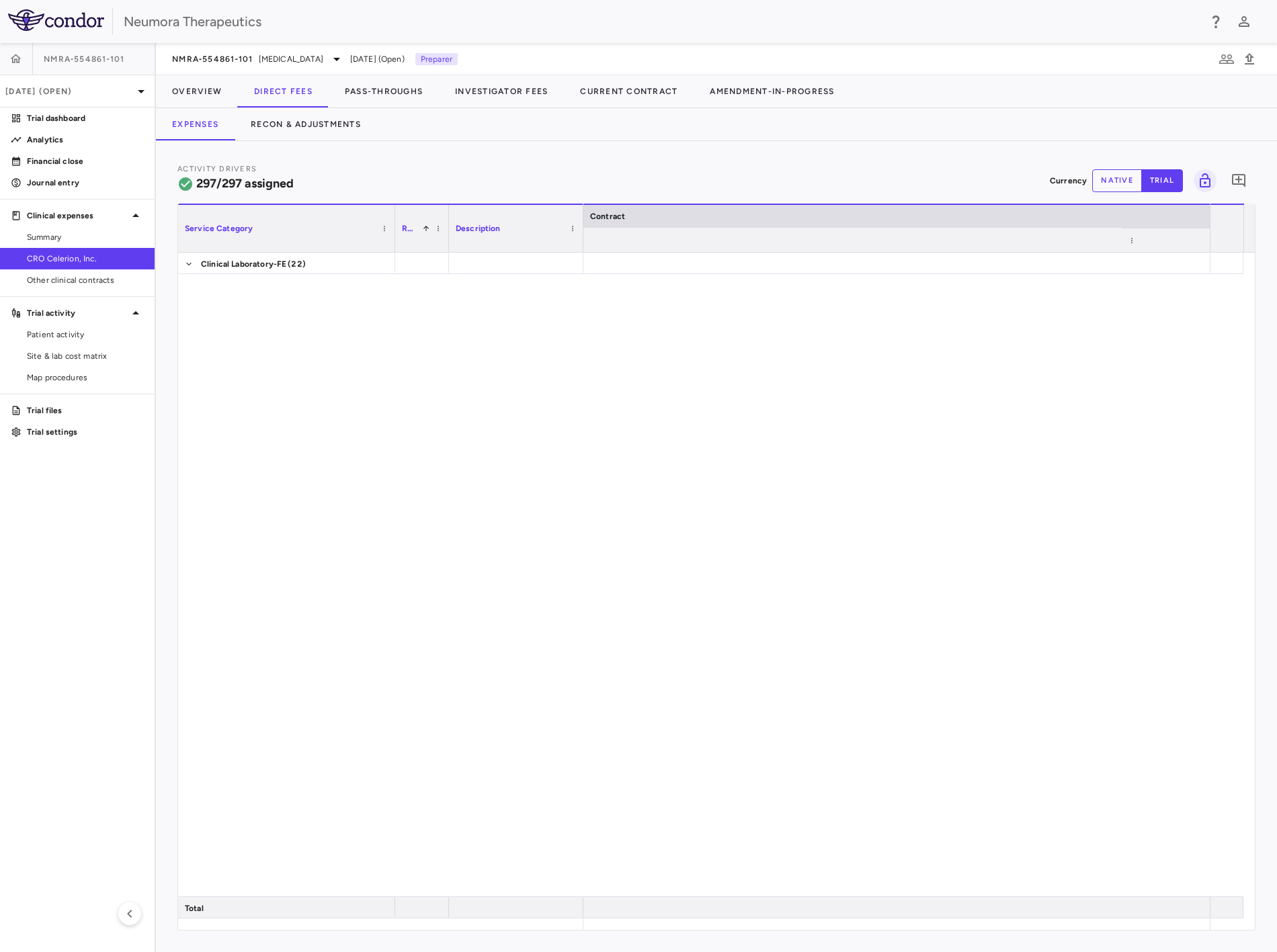
scroll to position [0, 802]
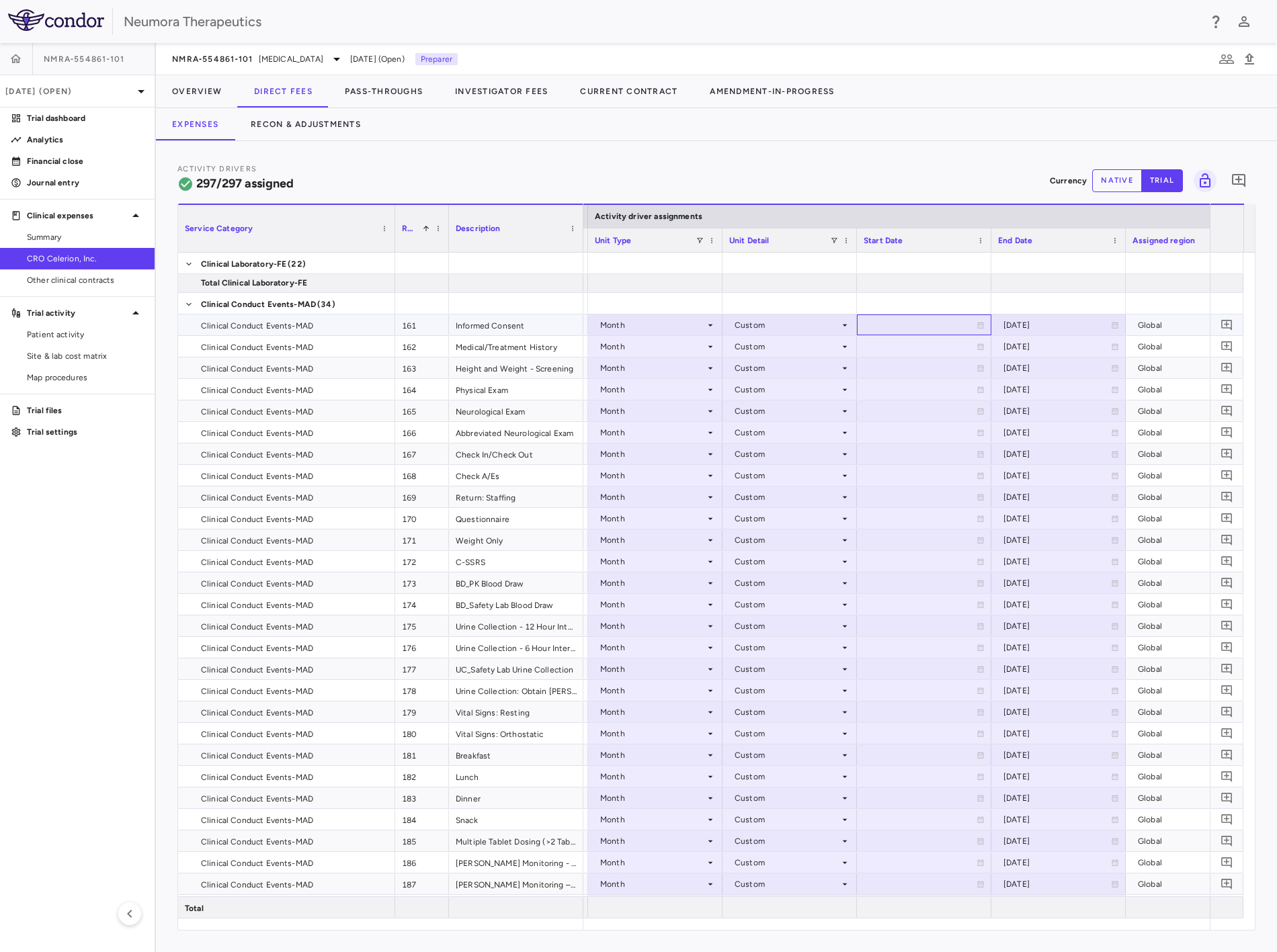
click at [932, 326] on div at bounding box center [924, 325] width 121 height 20
click at [908, 324] on div at bounding box center [924, 325] width 121 height 20
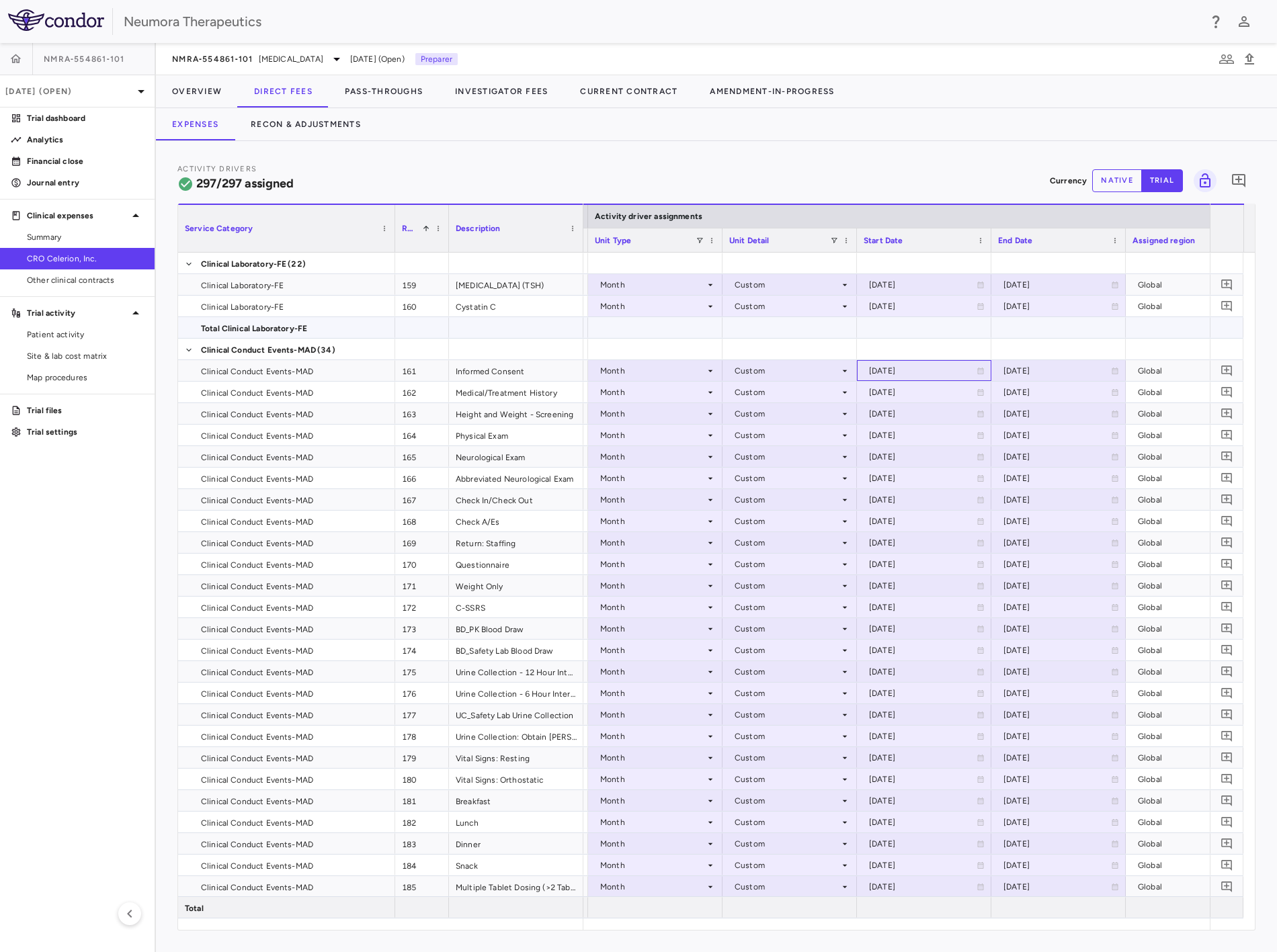
scroll to position [3510, 0]
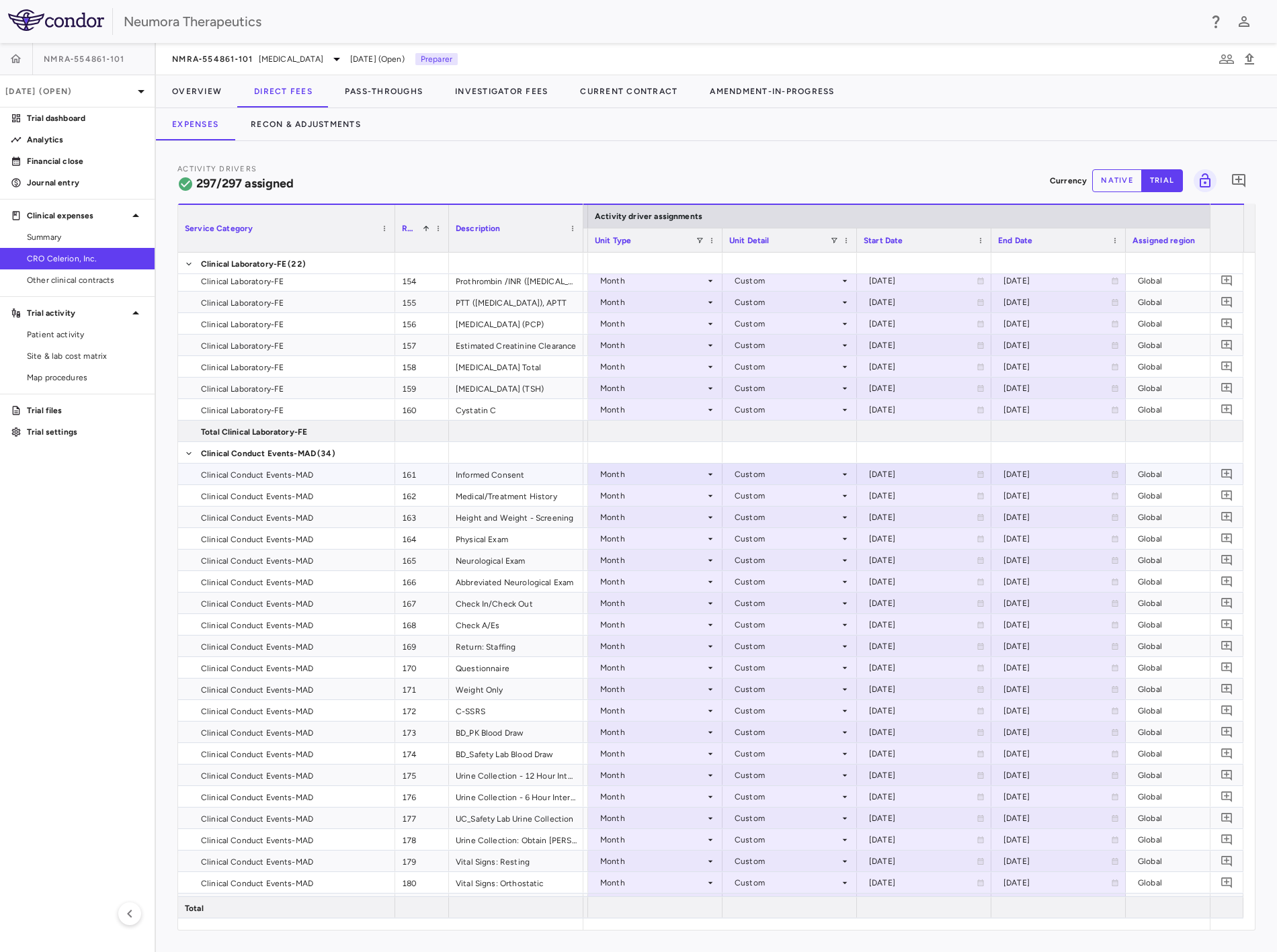
click at [1062, 468] on div "[DATE]" at bounding box center [1057, 475] width 107 height 22
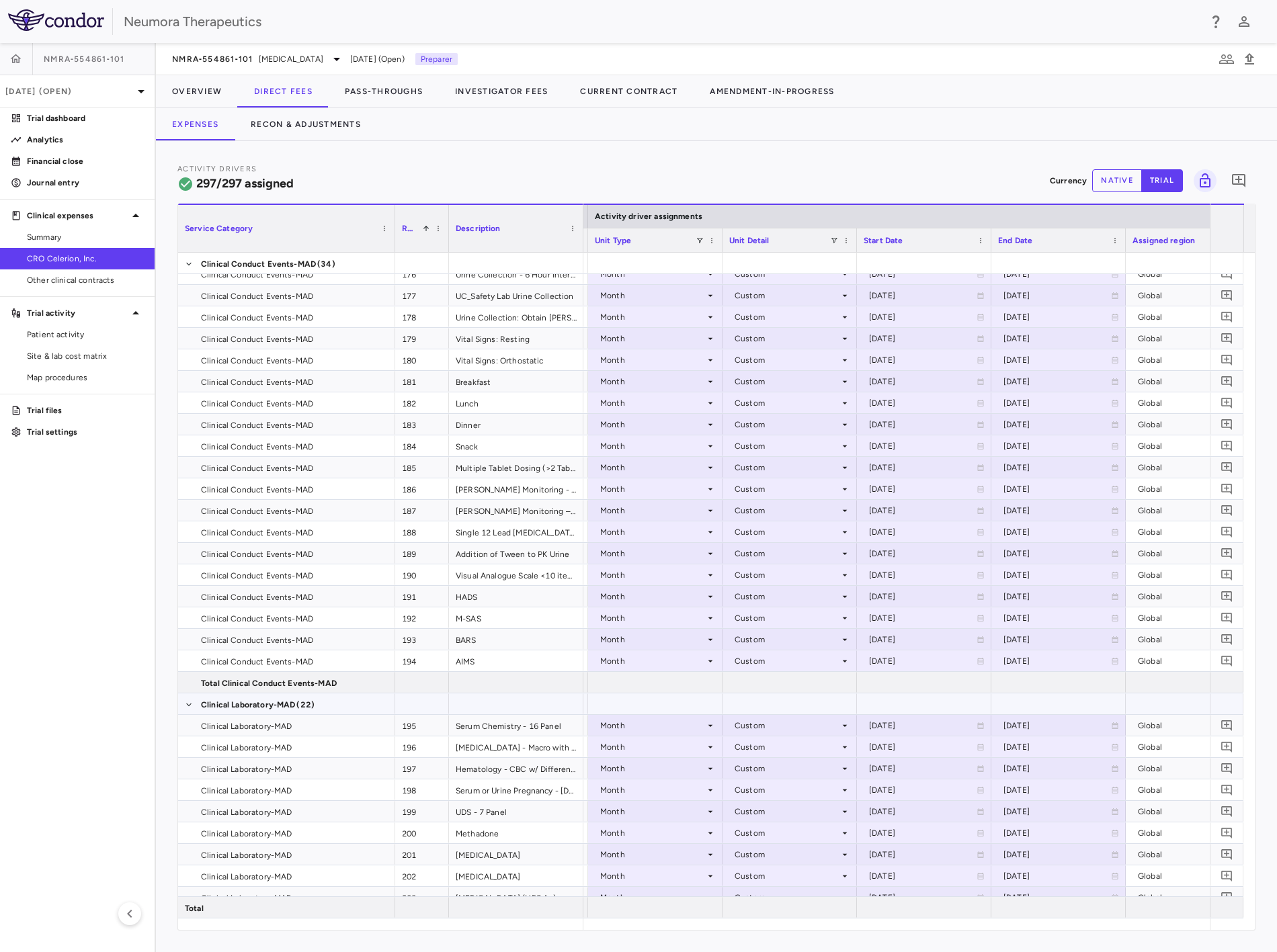
scroll to position [4181, 0]
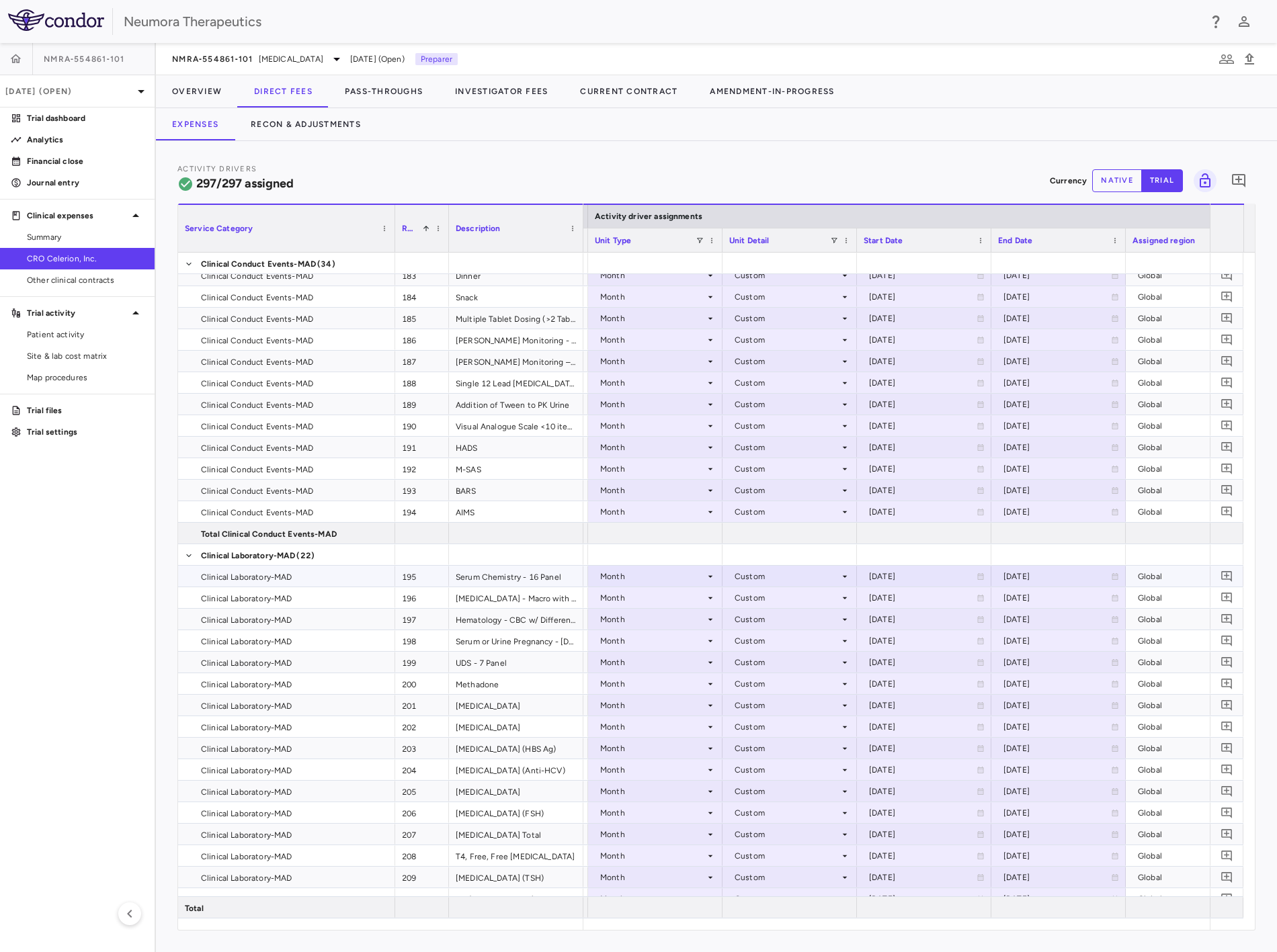
click at [1068, 575] on div "[DATE]" at bounding box center [1057, 577] width 107 height 22
click at [939, 575] on div "[DATE]" at bounding box center [923, 577] width 107 height 22
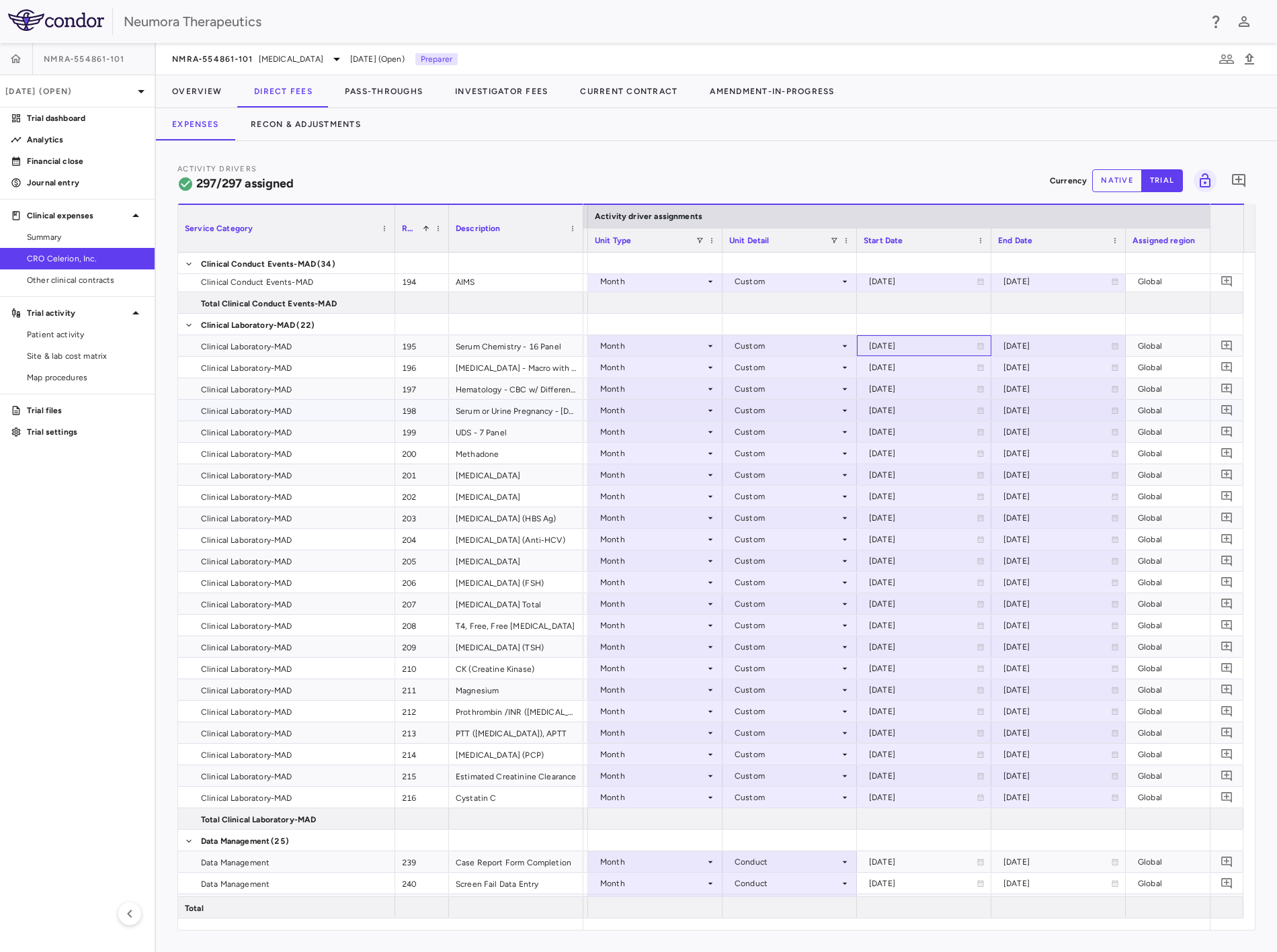
scroll to position [4405, 0]
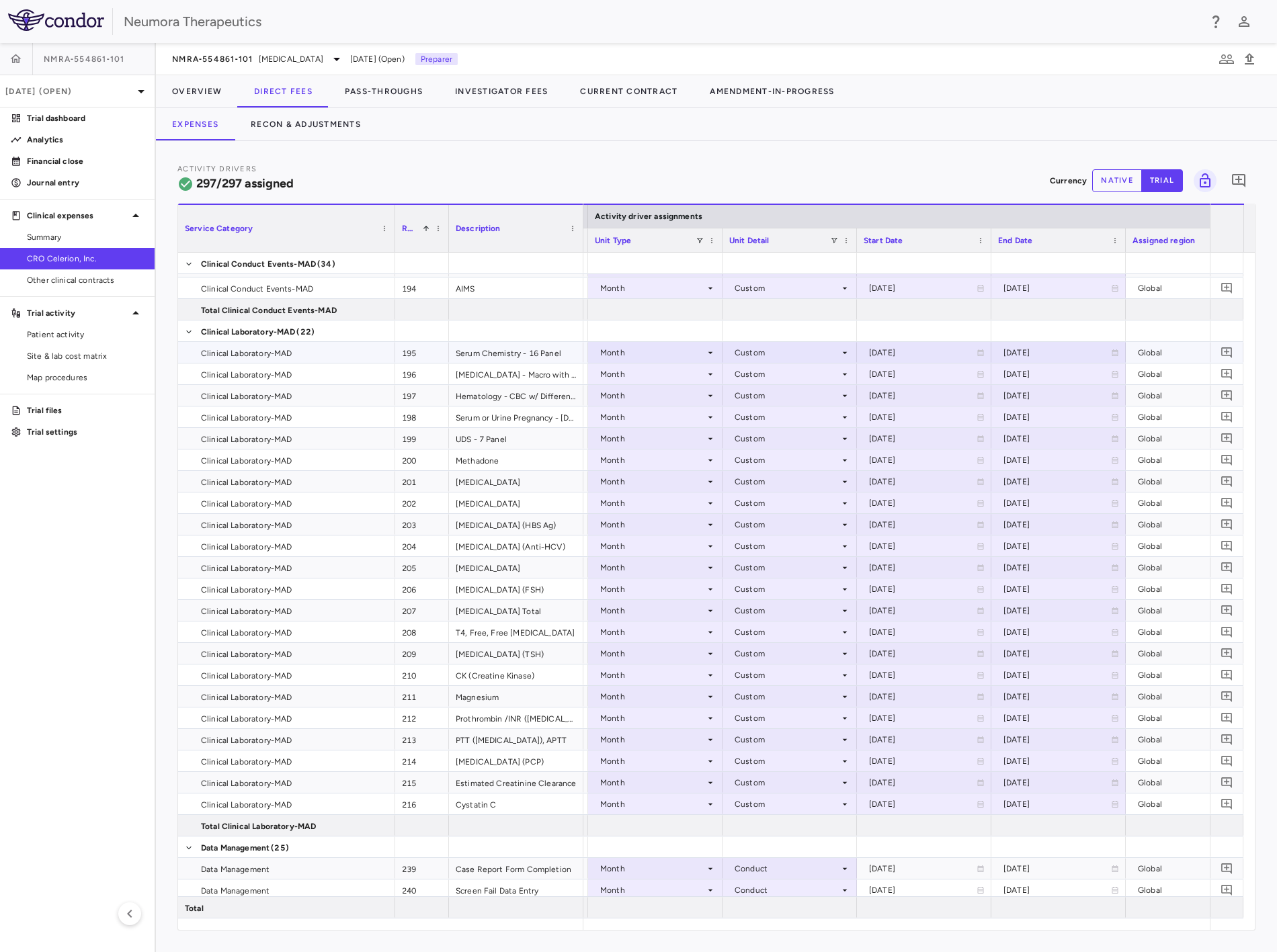
click at [1092, 354] on div "[DATE]" at bounding box center [1057, 353] width 107 height 22
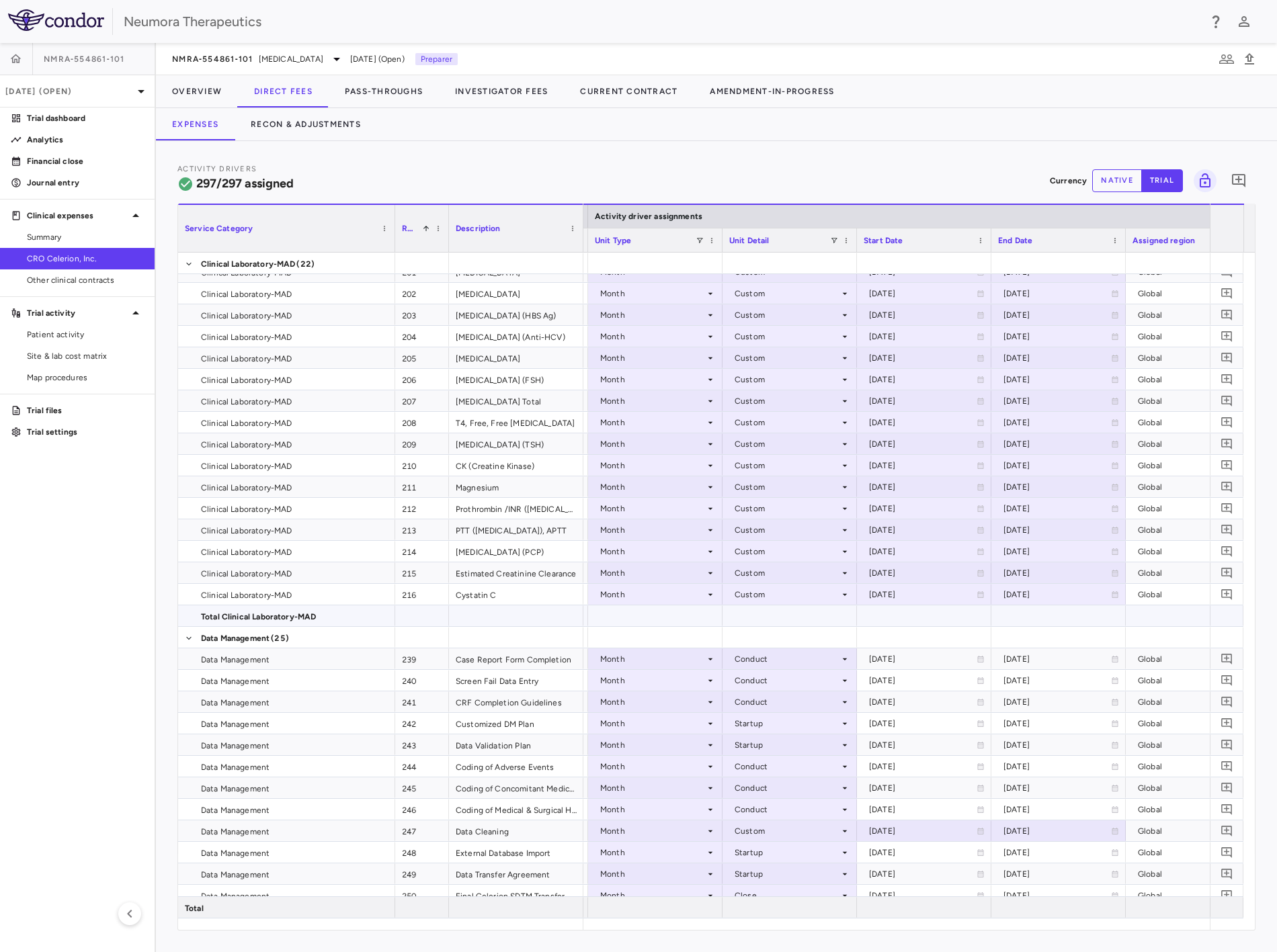
scroll to position [0, 0]
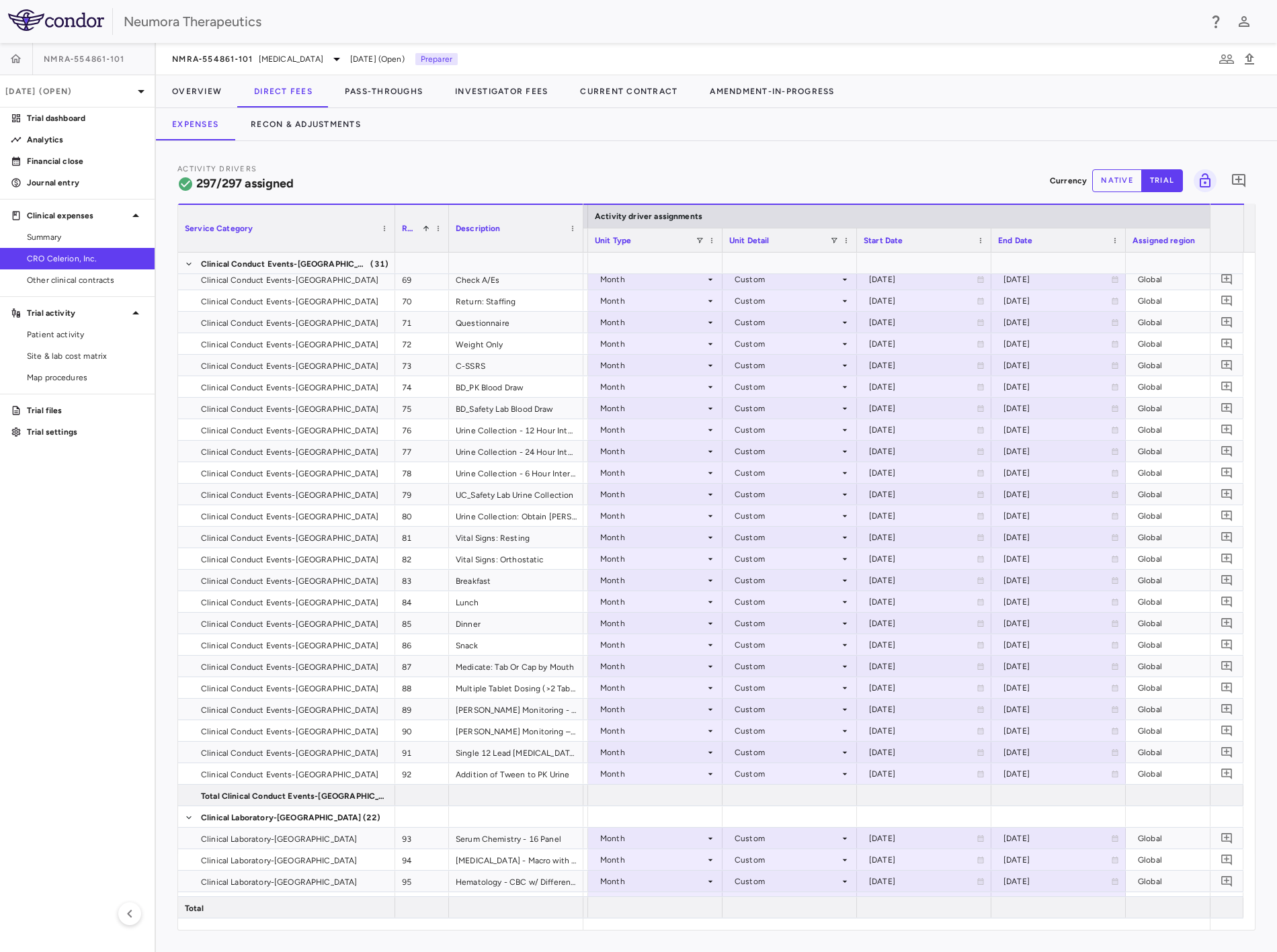
click at [1253, 438] on div "Service Category Drag here to set column labels Service Category Row 1 Descript…" at bounding box center [716, 567] width 1078 height 727
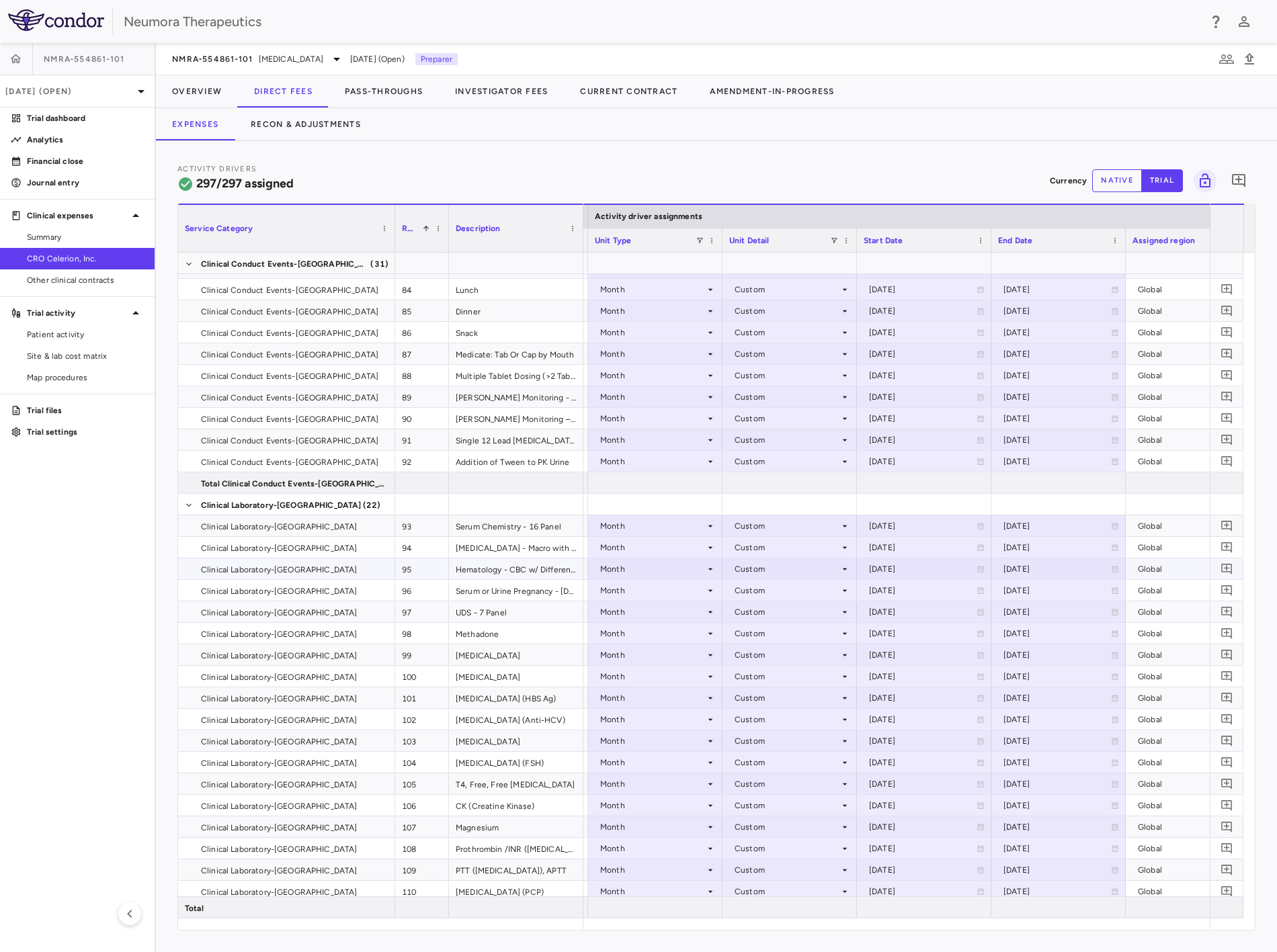
scroll to position [1963, 0]
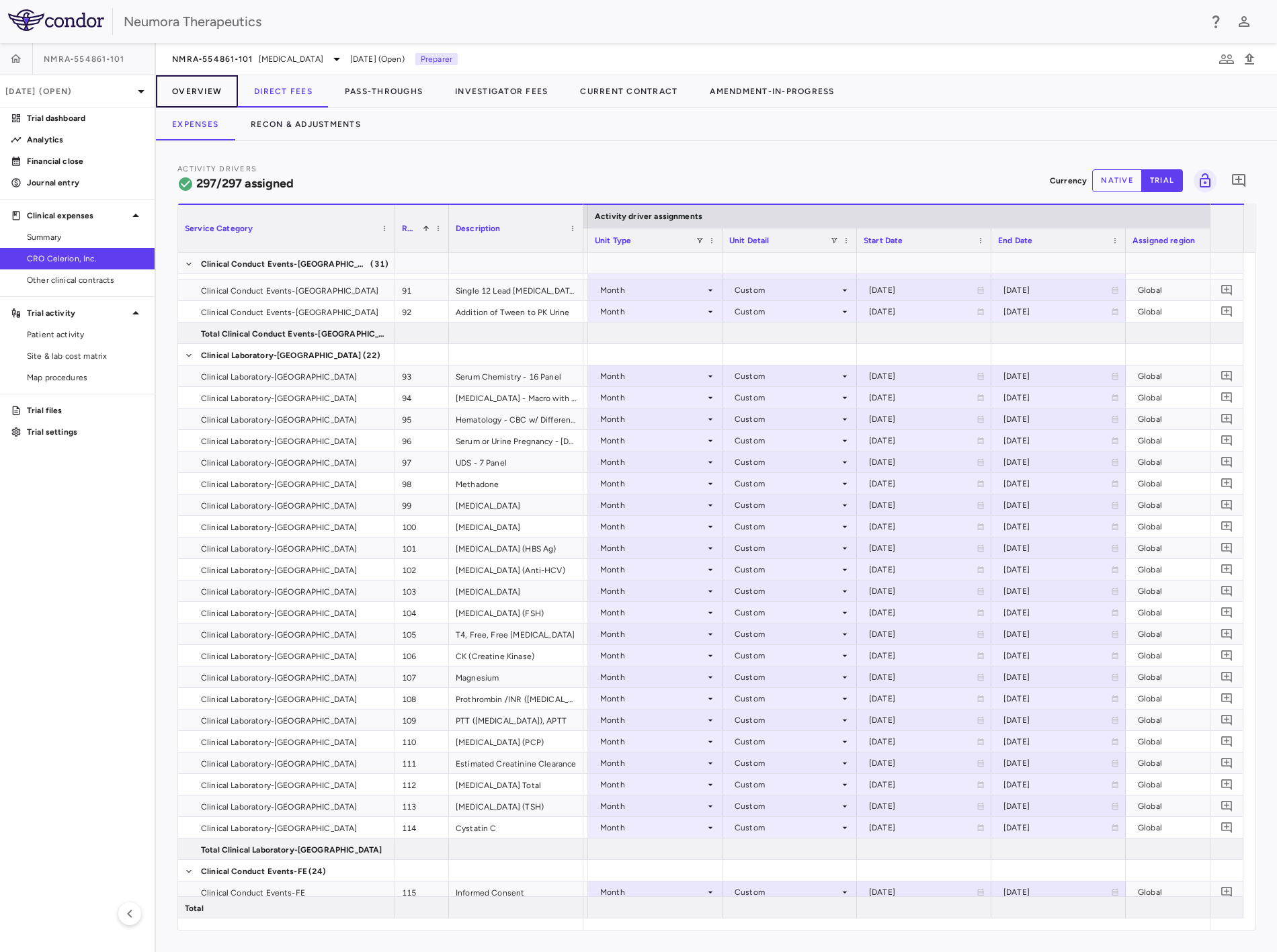
click at [193, 86] on button "Overview" at bounding box center [197, 92] width 82 height 32
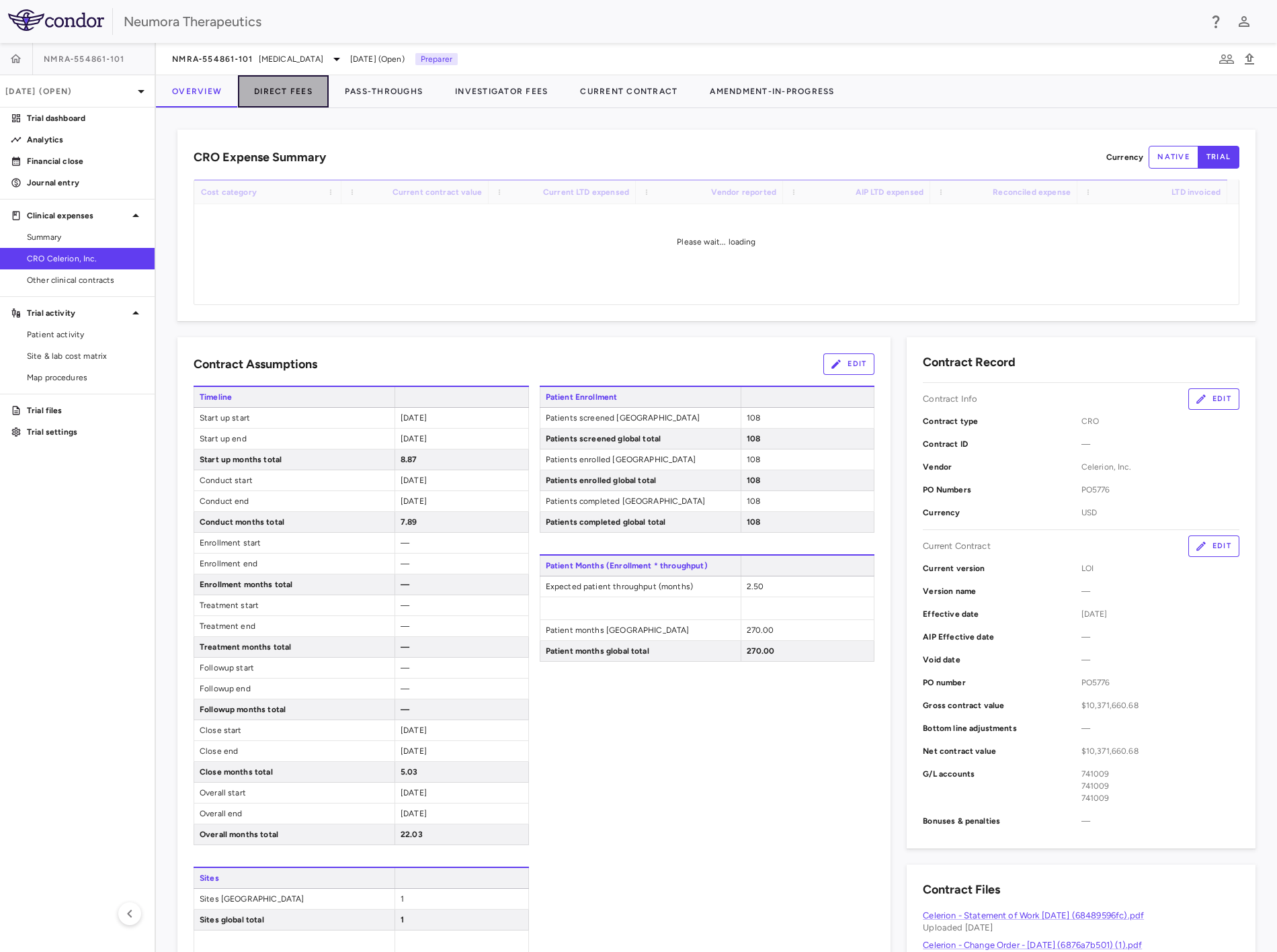
click at [289, 95] on button "Direct Fees" at bounding box center [282, 92] width 91 height 32
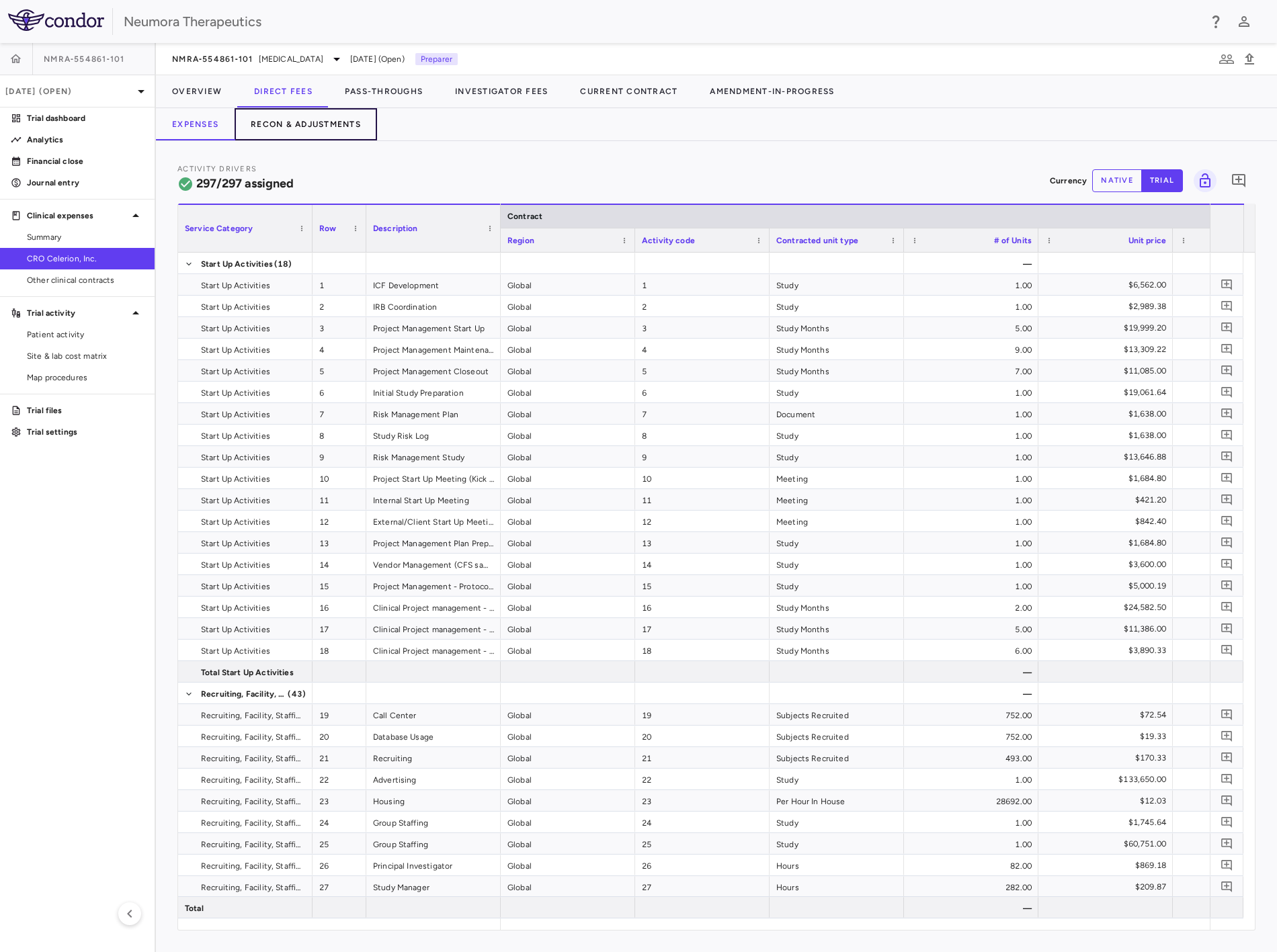
drag, startPoint x: 305, startPoint y: 121, endPoint x: 332, endPoint y: 125, distance: 27.3
click at [305, 121] on button "Recon & Adjustments" at bounding box center [305, 124] width 142 height 32
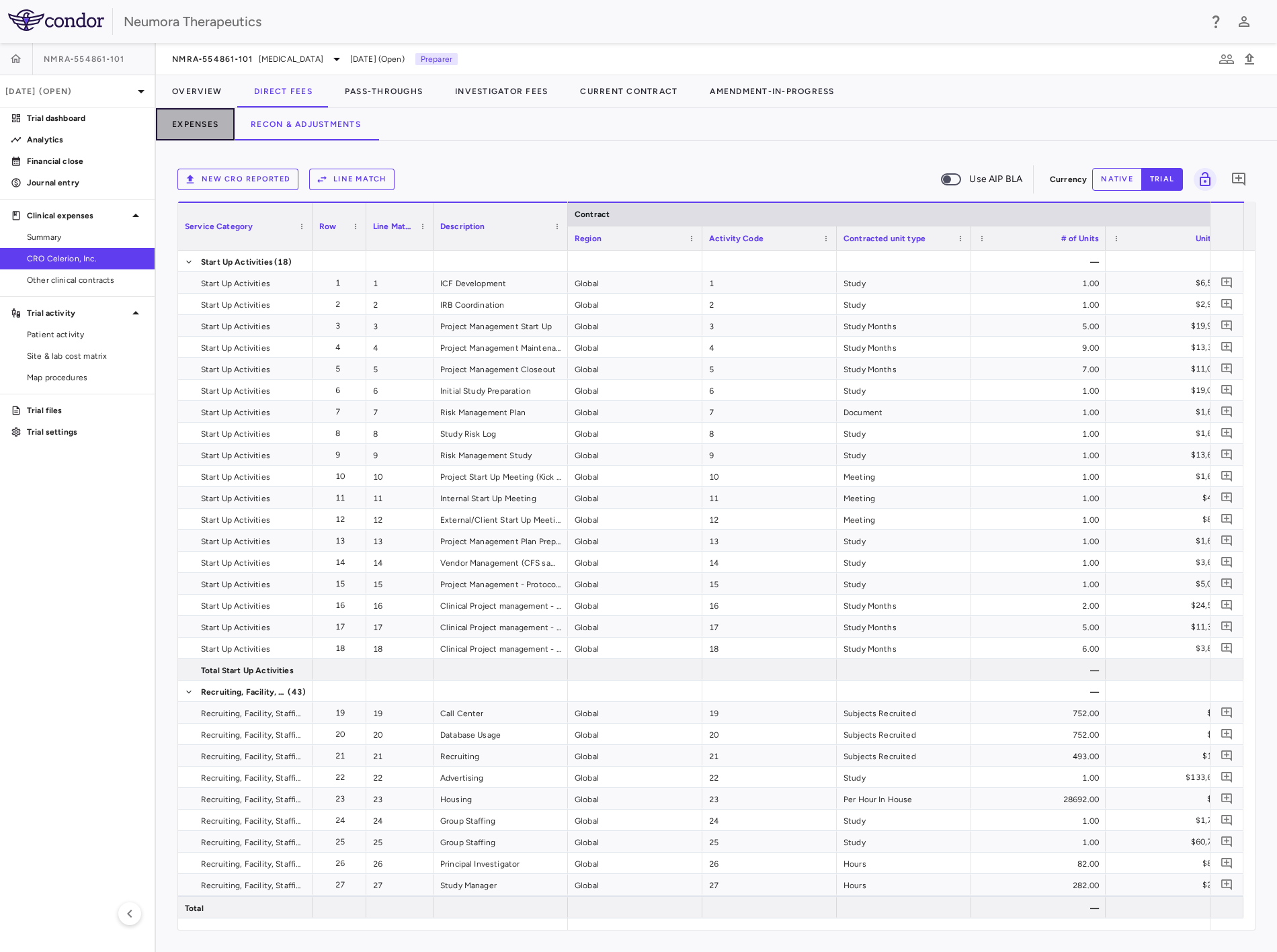
click at [204, 119] on button "Expenses" at bounding box center [195, 124] width 79 height 32
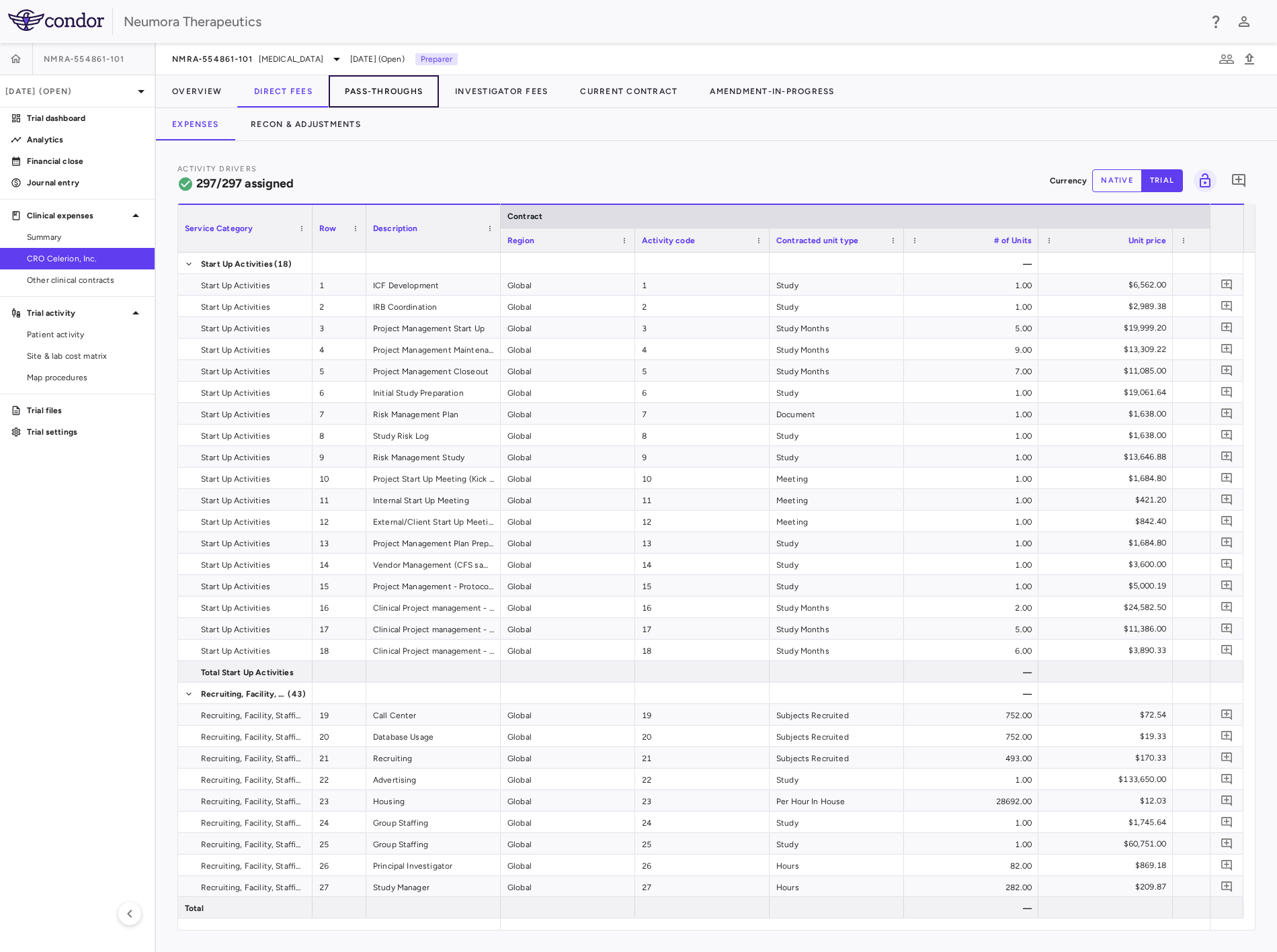
click at [424, 88] on button "Pass-Throughs" at bounding box center [383, 92] width 110 height 32
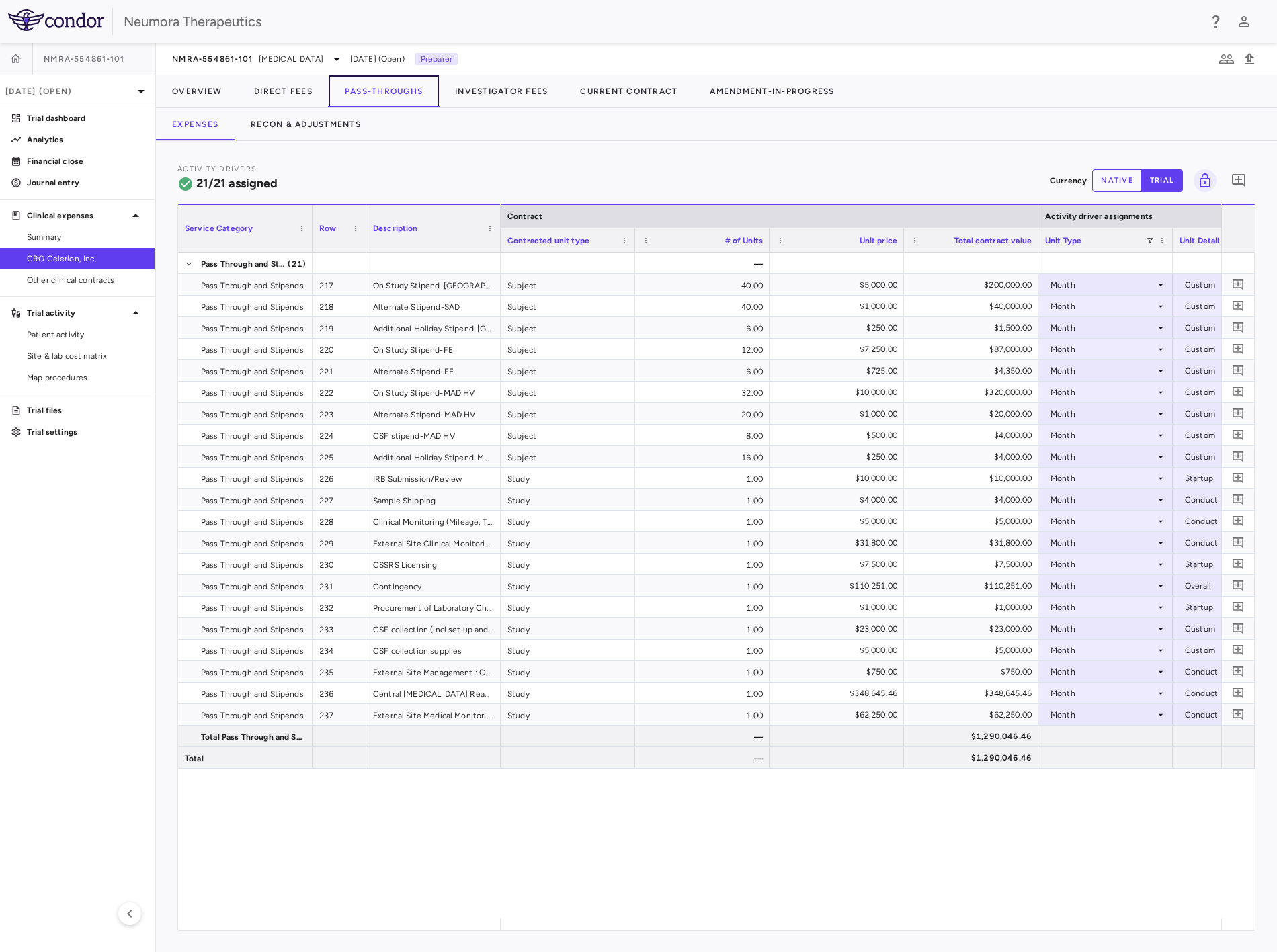
scroll to position [0, 518]
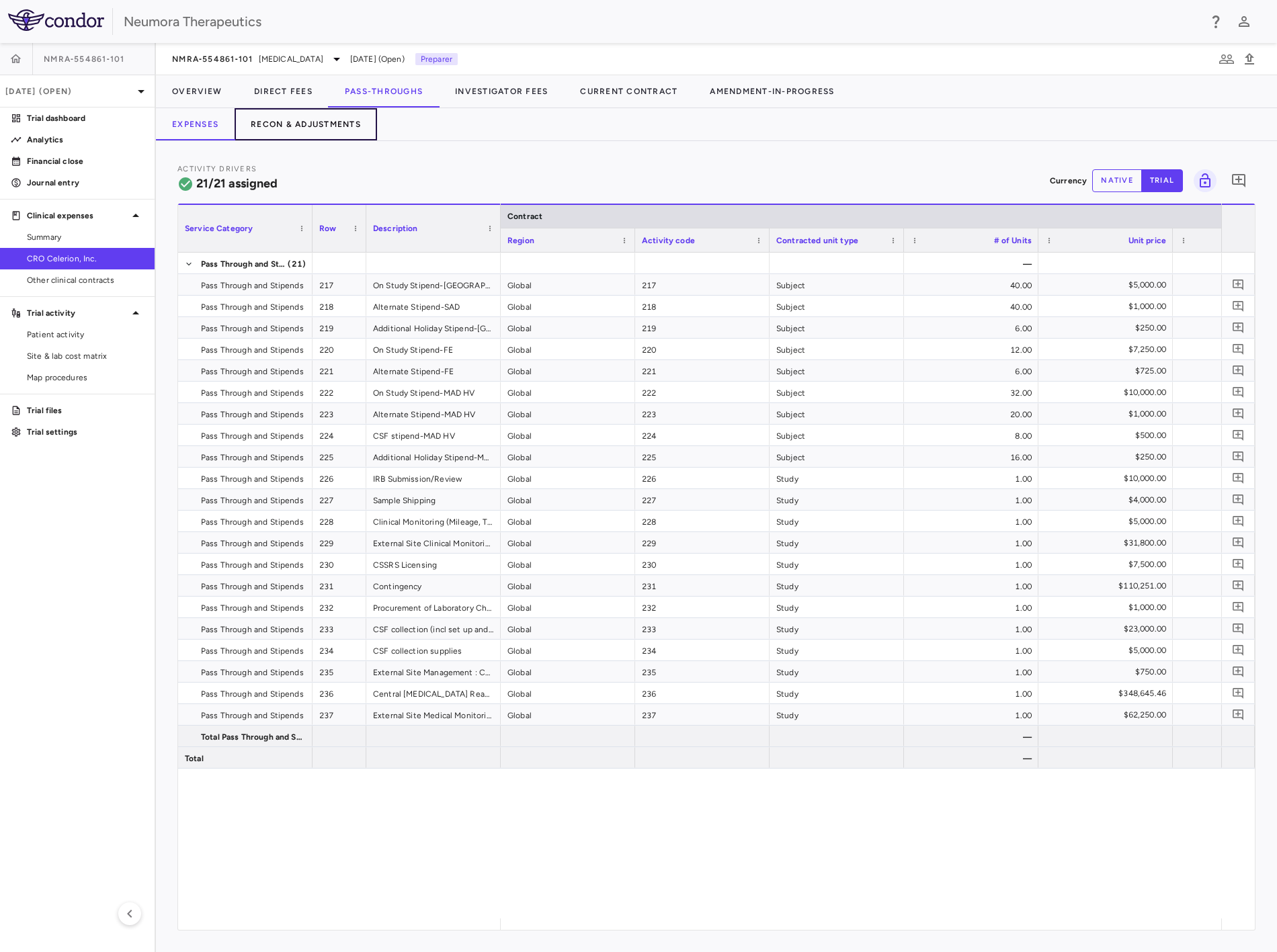
click at [278, 114] on button "Recon & Adjustments" at bounding box center [305, 124] width 142 height 32
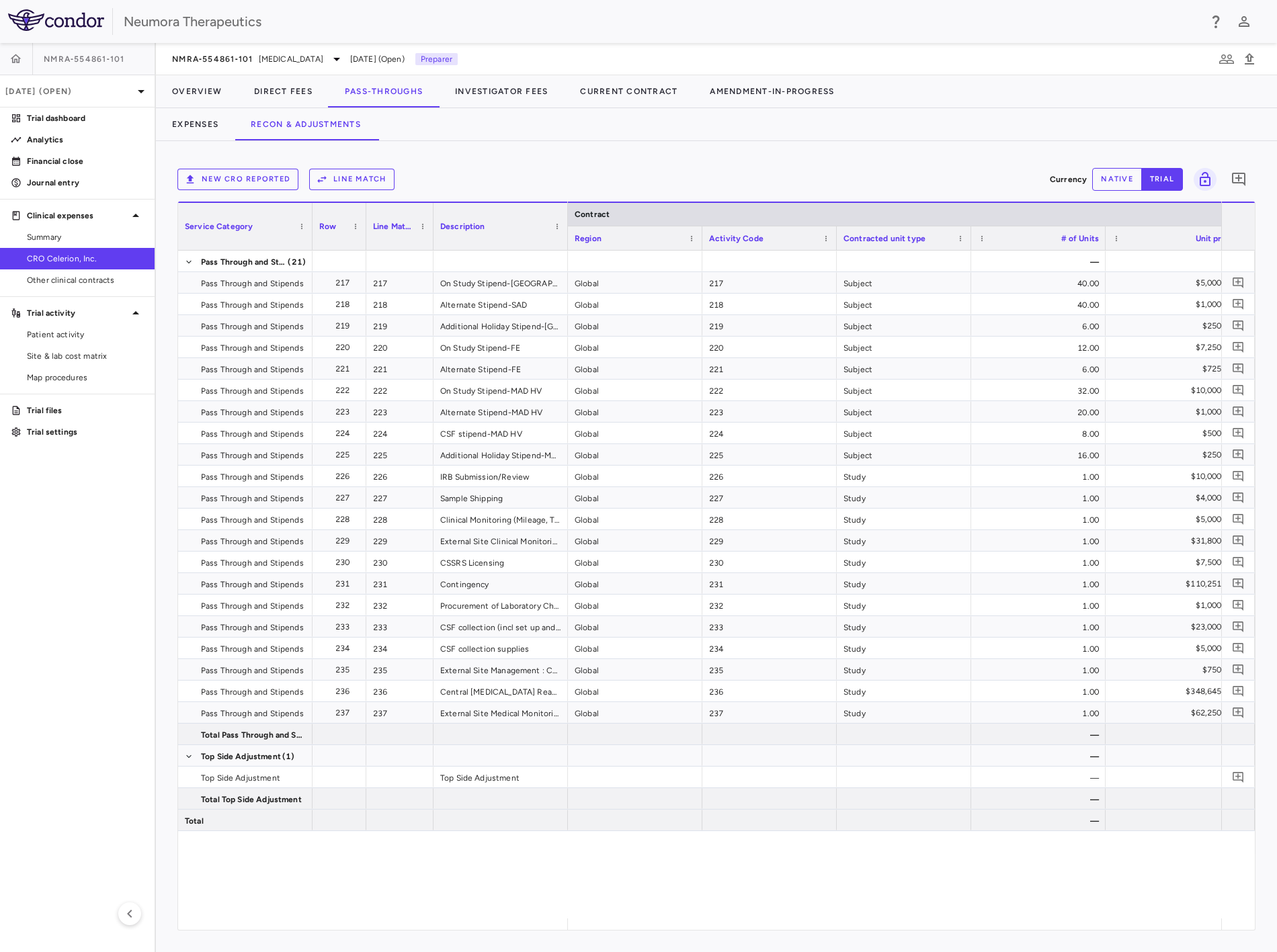
click at [619, 918] on div "Service Category Row Line Match" at bounding box center [716, 566] width 1076 height 728
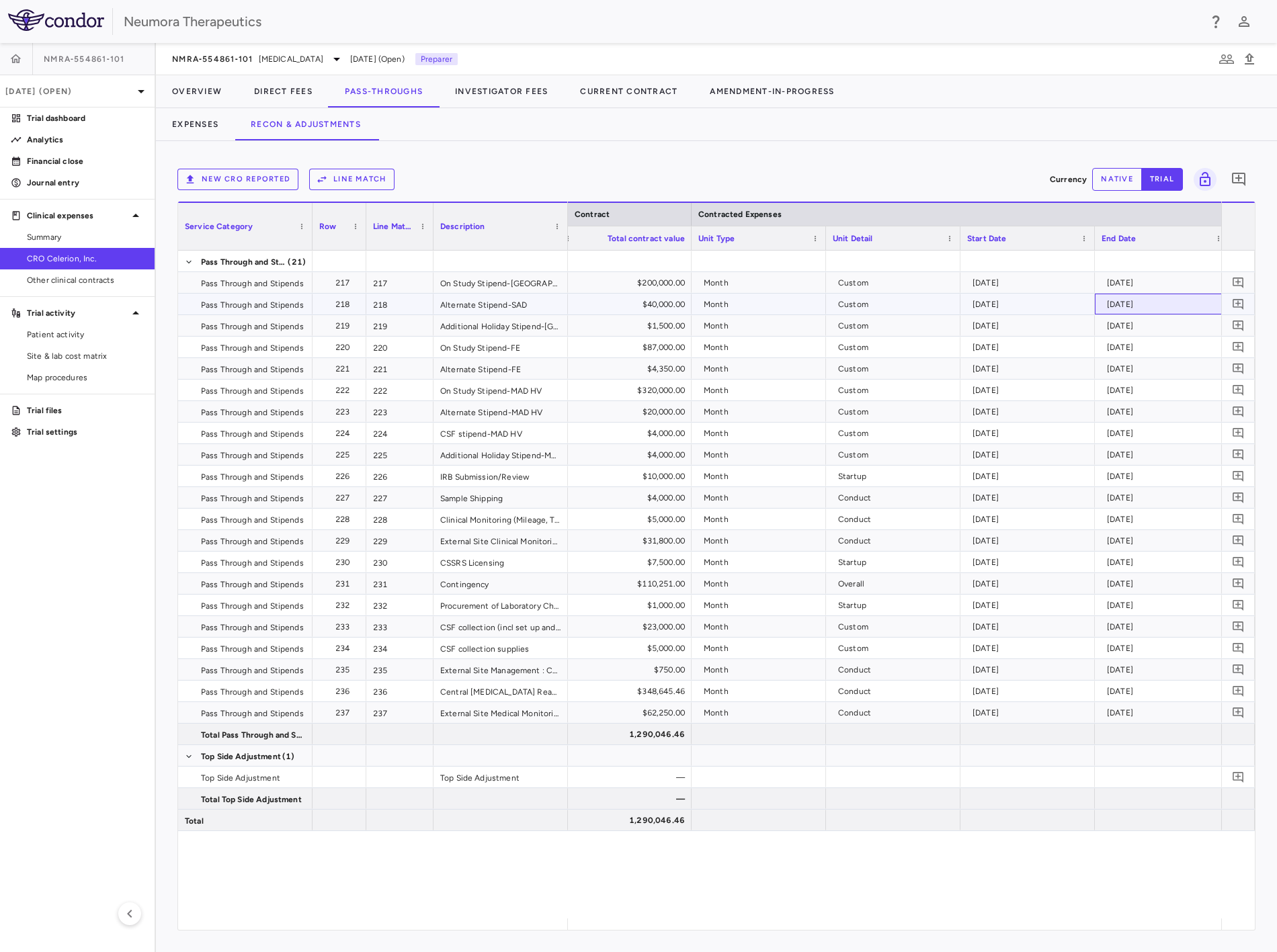
click at [1158, 299] on div "[DATE]" at bounding box center [1165, 304] width 115 height 22
click at [1172, 297] on div "[DATE]" at bounding box center [1165, 304] width 115 height 22
click at [902, 307] on div "Custom" at bounding box center [895, 304] width 115 height 22
click at [903, 304] on div "Custom" at bounding box center [895, 304] width 115 height 22
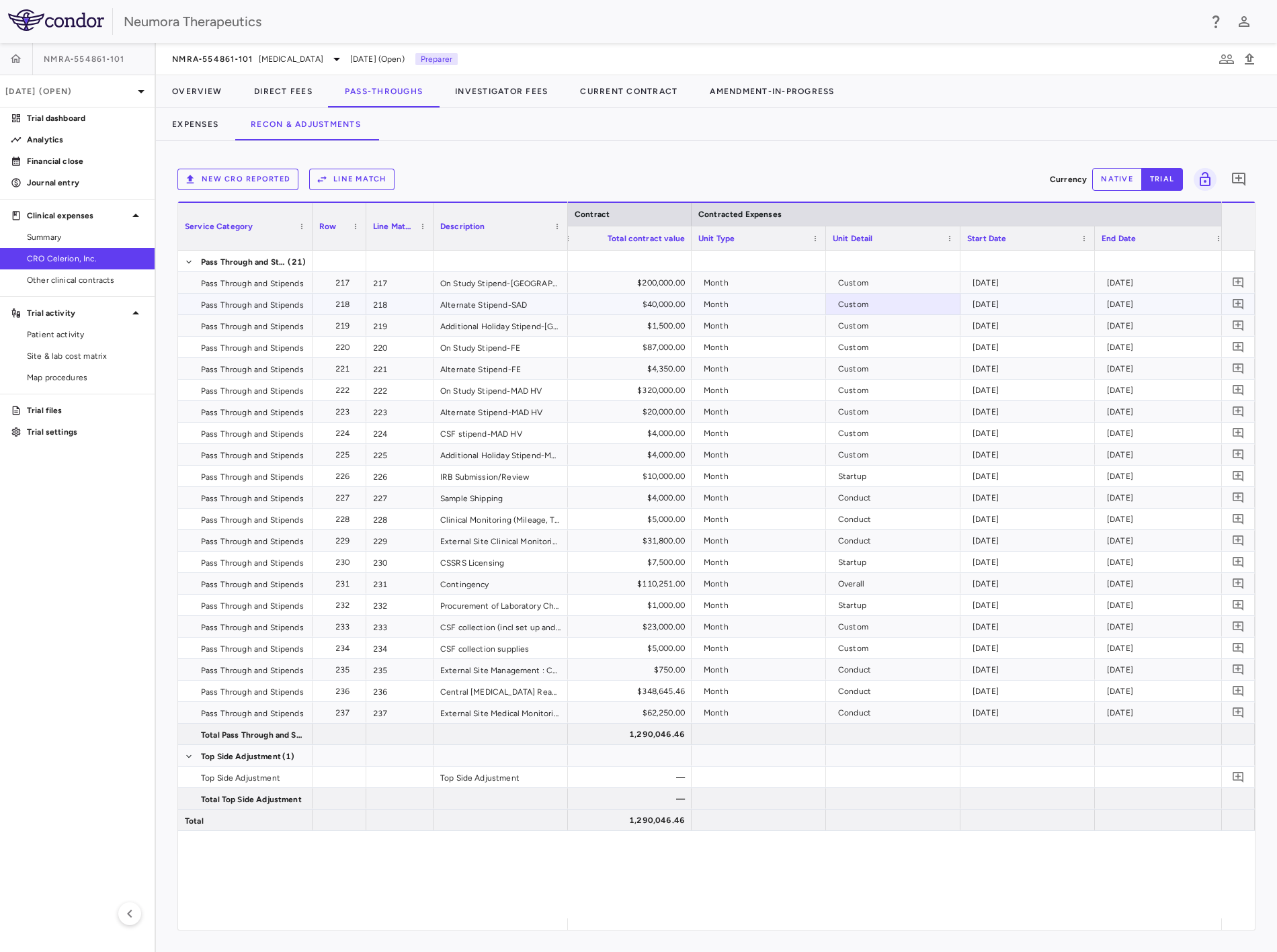
click at [1045, 303] on div "[DATE]" at bounding box center [1030, 304] width 115 height 22
click at [1136, 332] on div "[DATE]" at bounding box center [1165, 326] width 115 height 22
drag, startPoint x: 1097, startPoint y: 392, endPoint x: 1130, endPoint y: 392, distance: 33.0
click at [1103, 392] on div "[DATE]" at bounding box center [1162, 390] width 134 height 21
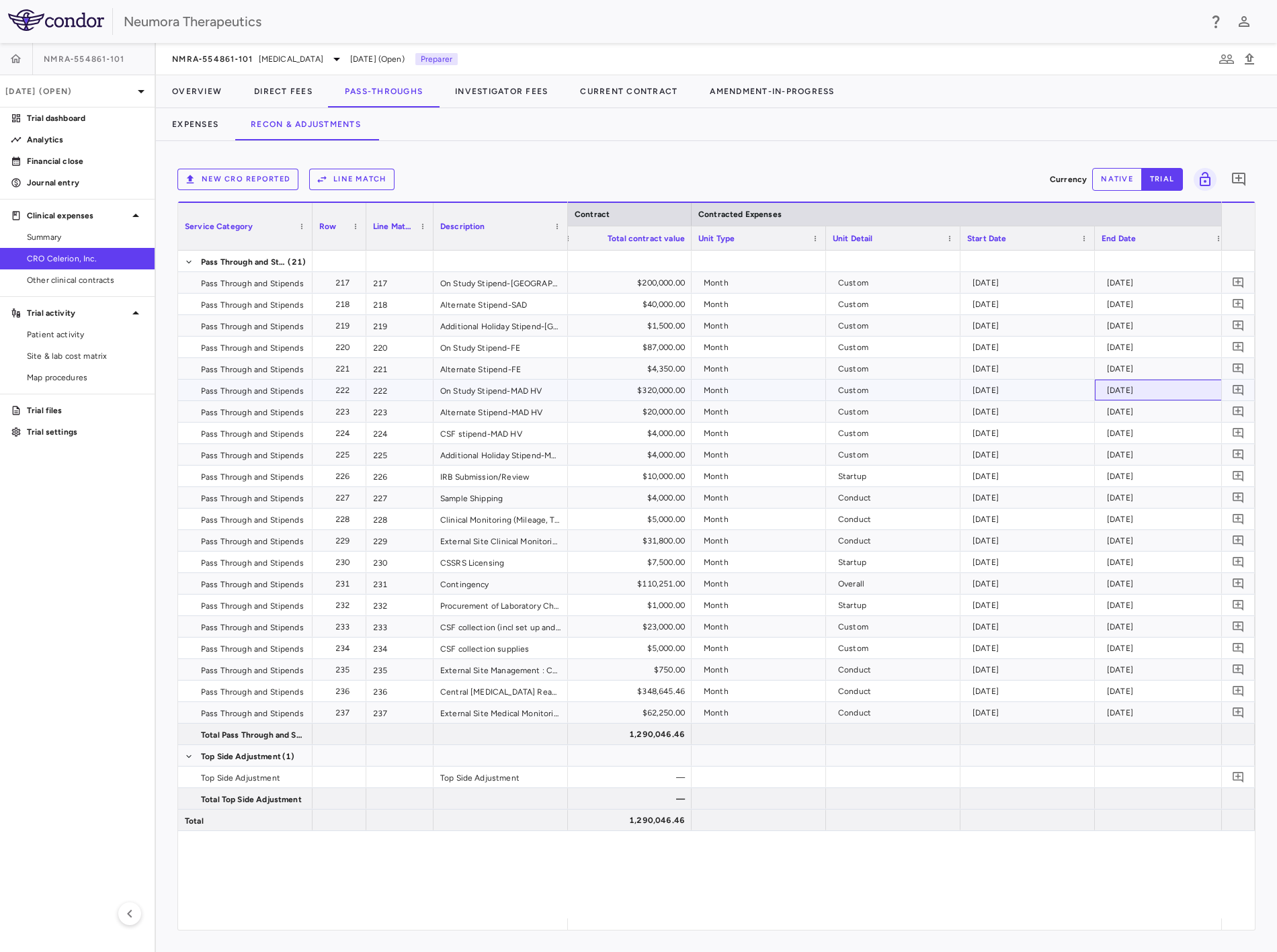
click at [1158, 392] on div "[DATE]" at bounding box center [1165, 391] width 115 height 22
click at [1159, 392] on div "[DATE]" at bounding box center [1165, 391] width 115 height 22
click at [1159, 390] on div "[DATE]" at bounding box center [1165, 391] width 115 height 22
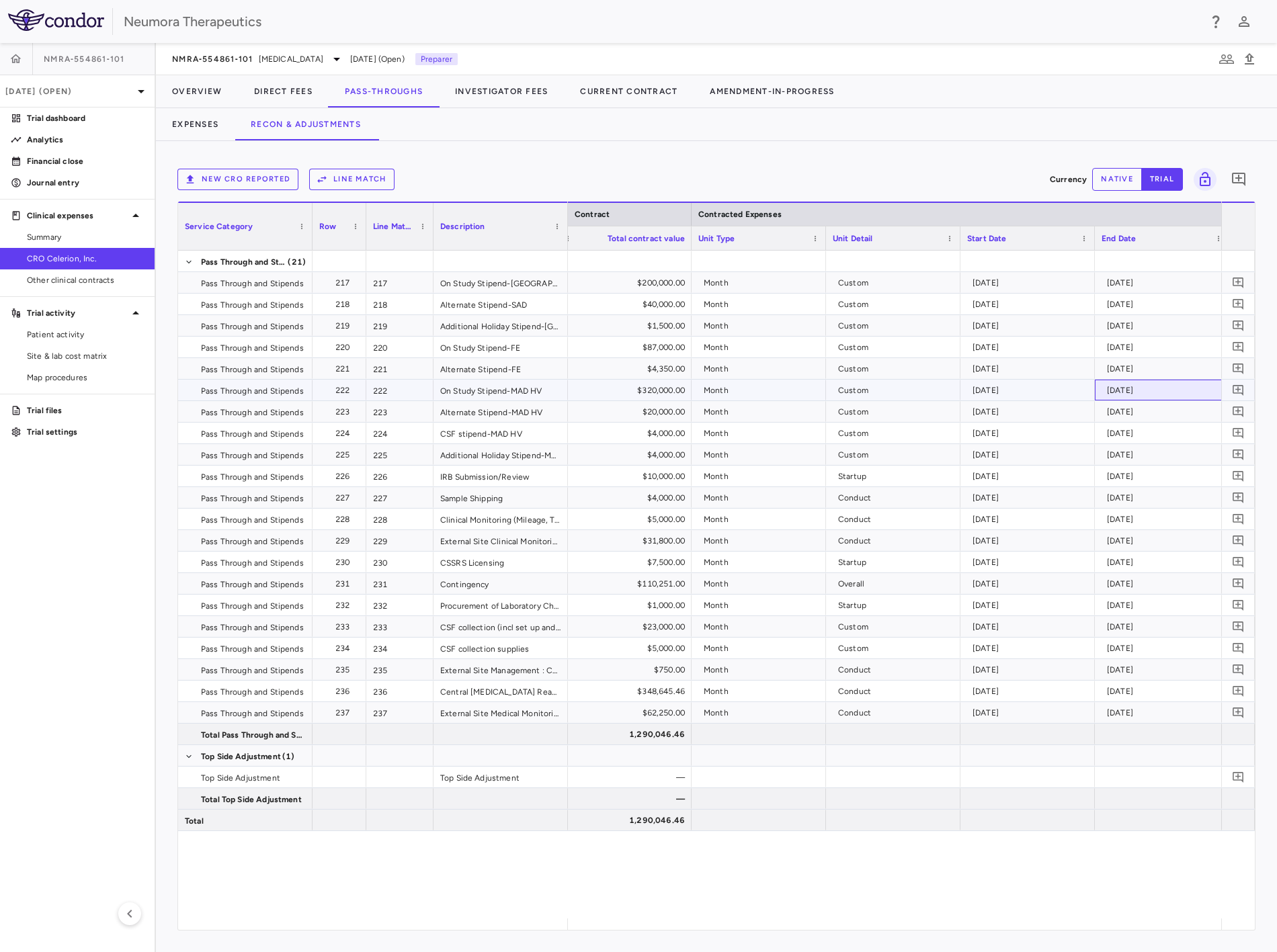
click at [1159, 390] on div "[DATE]" at bounding box center [1165, 391] width 115 height 22
click at [1159, 387] on div "[DATE]" at bounding box center [1165, 391] width 115 height 22
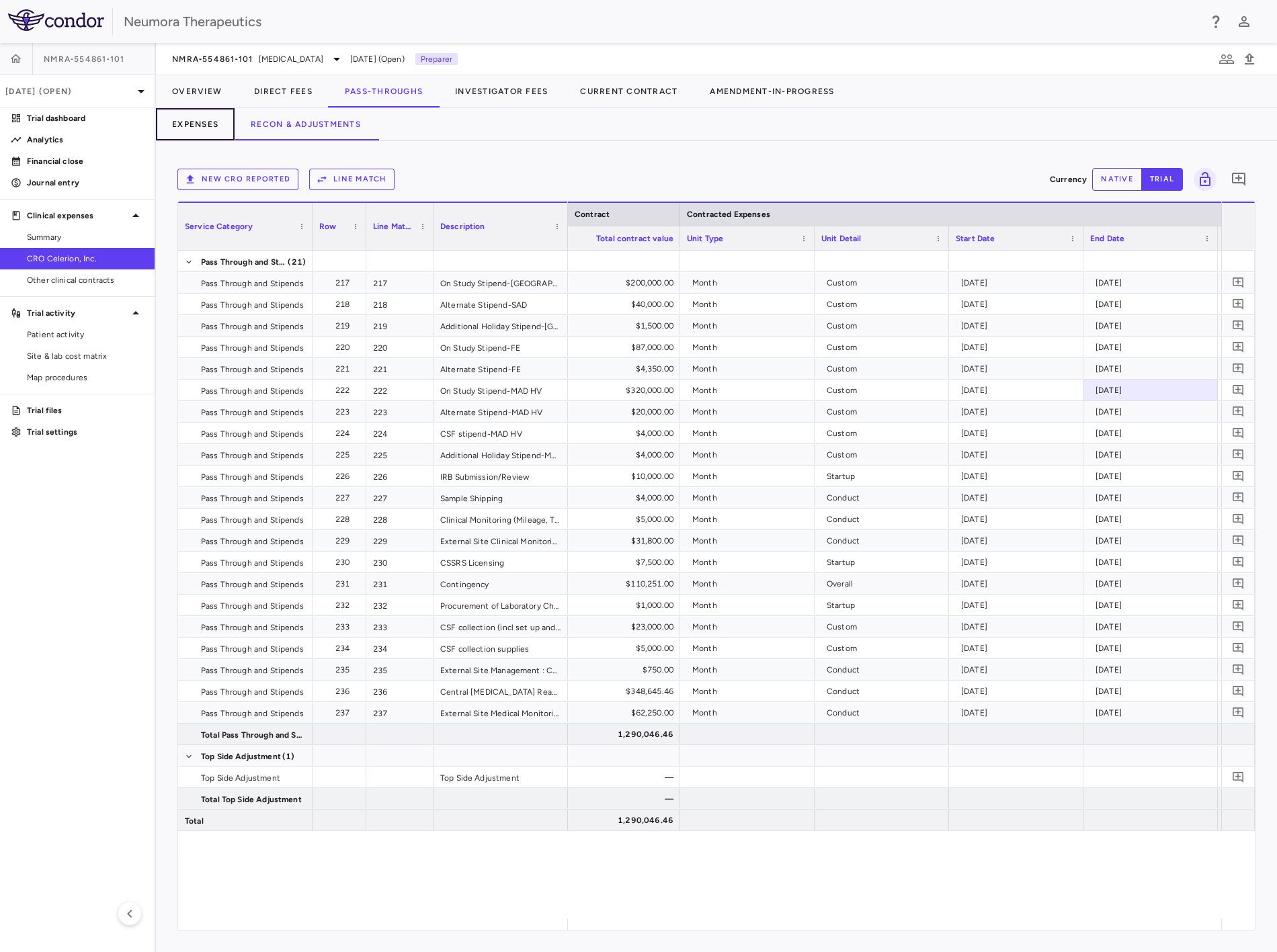
click at [196, 112] on button "Expenses" at bounding box center [195, 124] width 79 height 32
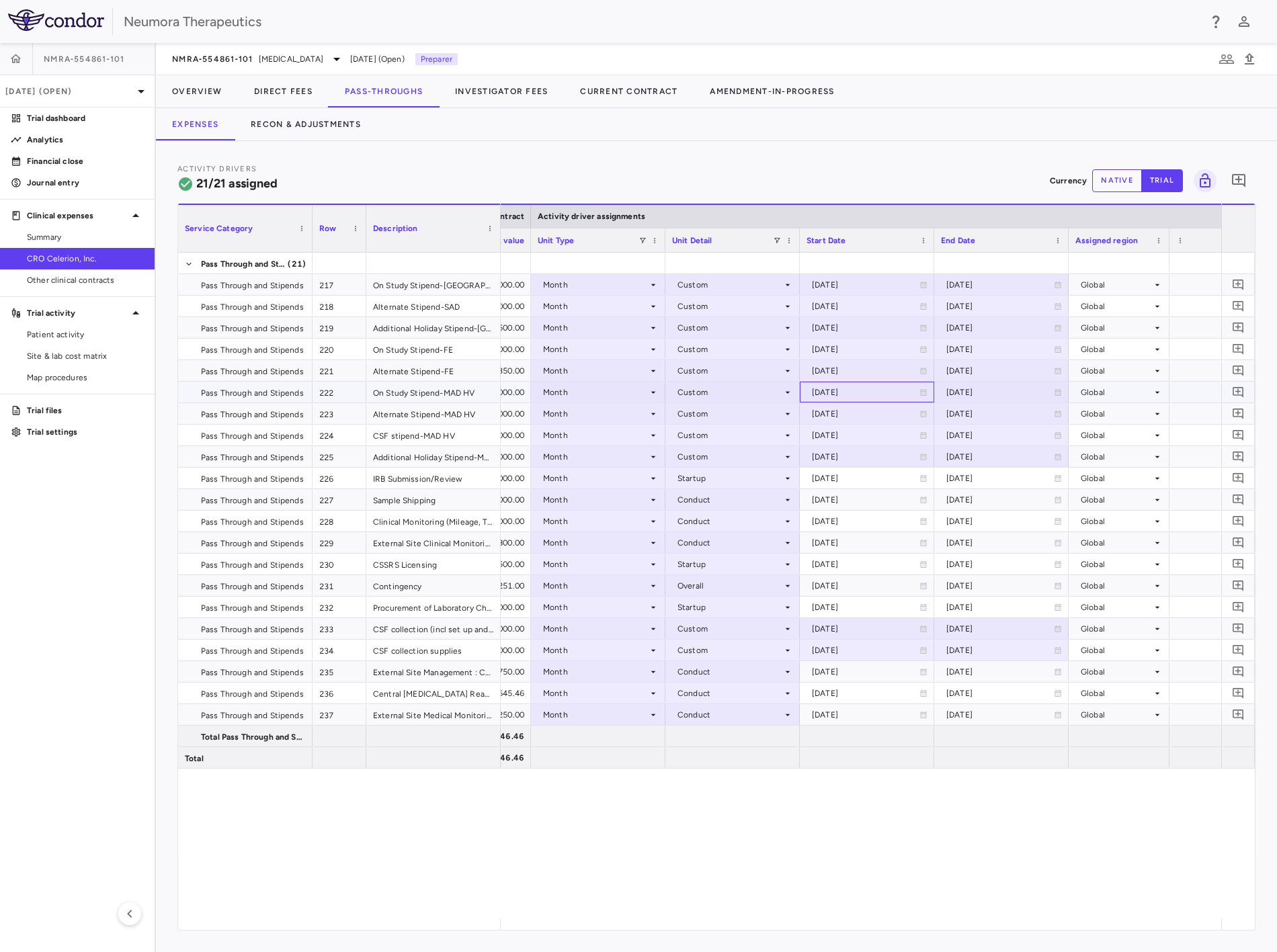
click at [858, 391] on div "[DATE]" at bounding box center [865, 393] width 107 height 22
click at [829, 393] on input "**********" at bounding box center [854, 393] width 108 height 22
paste input "text"
type input "**********"
drag, startPoint x: 877, startPoint y: 393, endPoint x: 952, endPoint y: 394, distance: 75.0
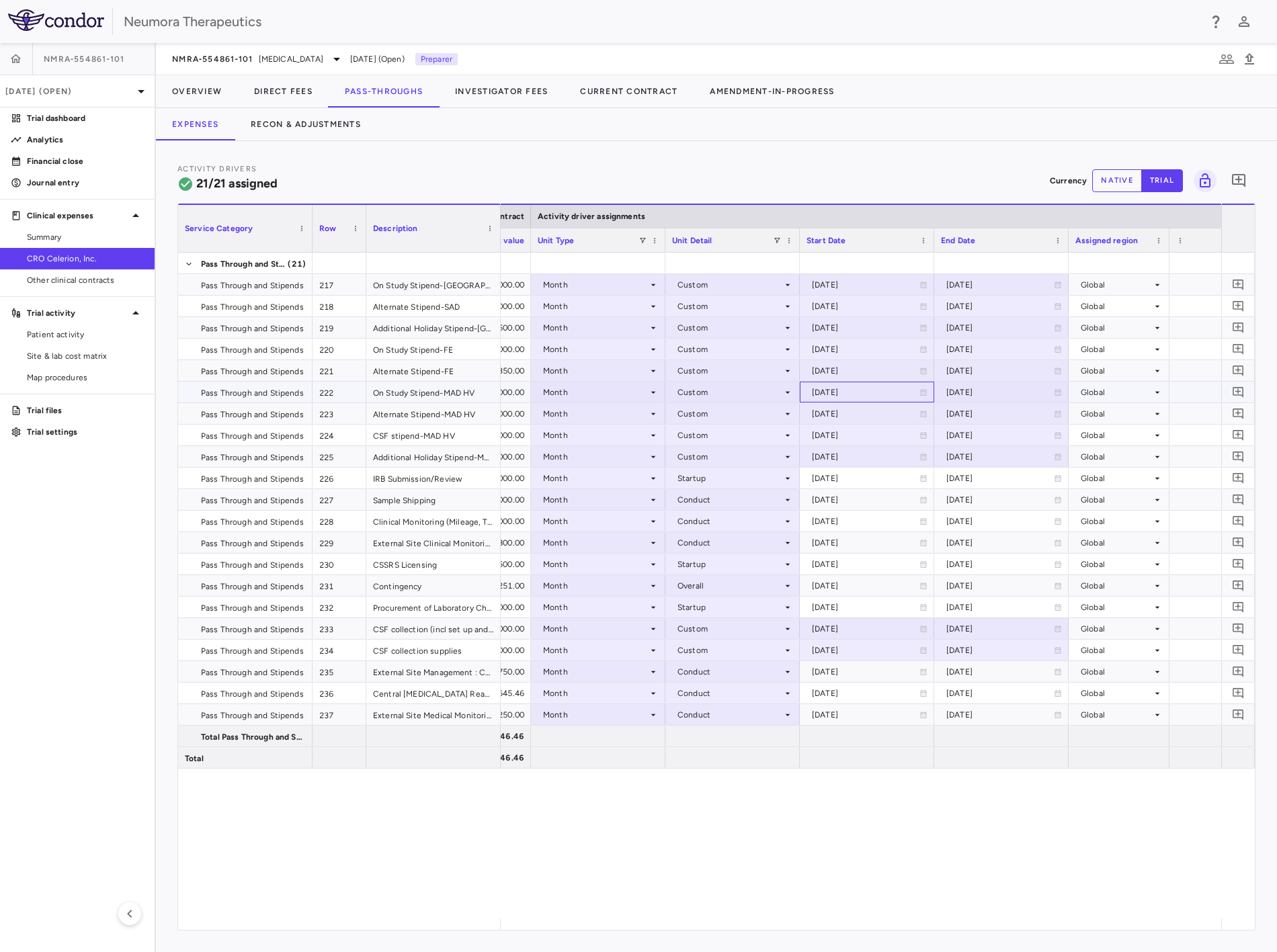
click at [878, 393] on div "[DATE]" at bounding box center [865, 393] width 107 height 22
click at [972, 388] on div "[DATE]" at bounding box center [1000, 393] width 107 height 22
click at [980, 392] on input "**********" at bounding box center [989, 393] width 108 height 22
paste input "text"
type input "**********"
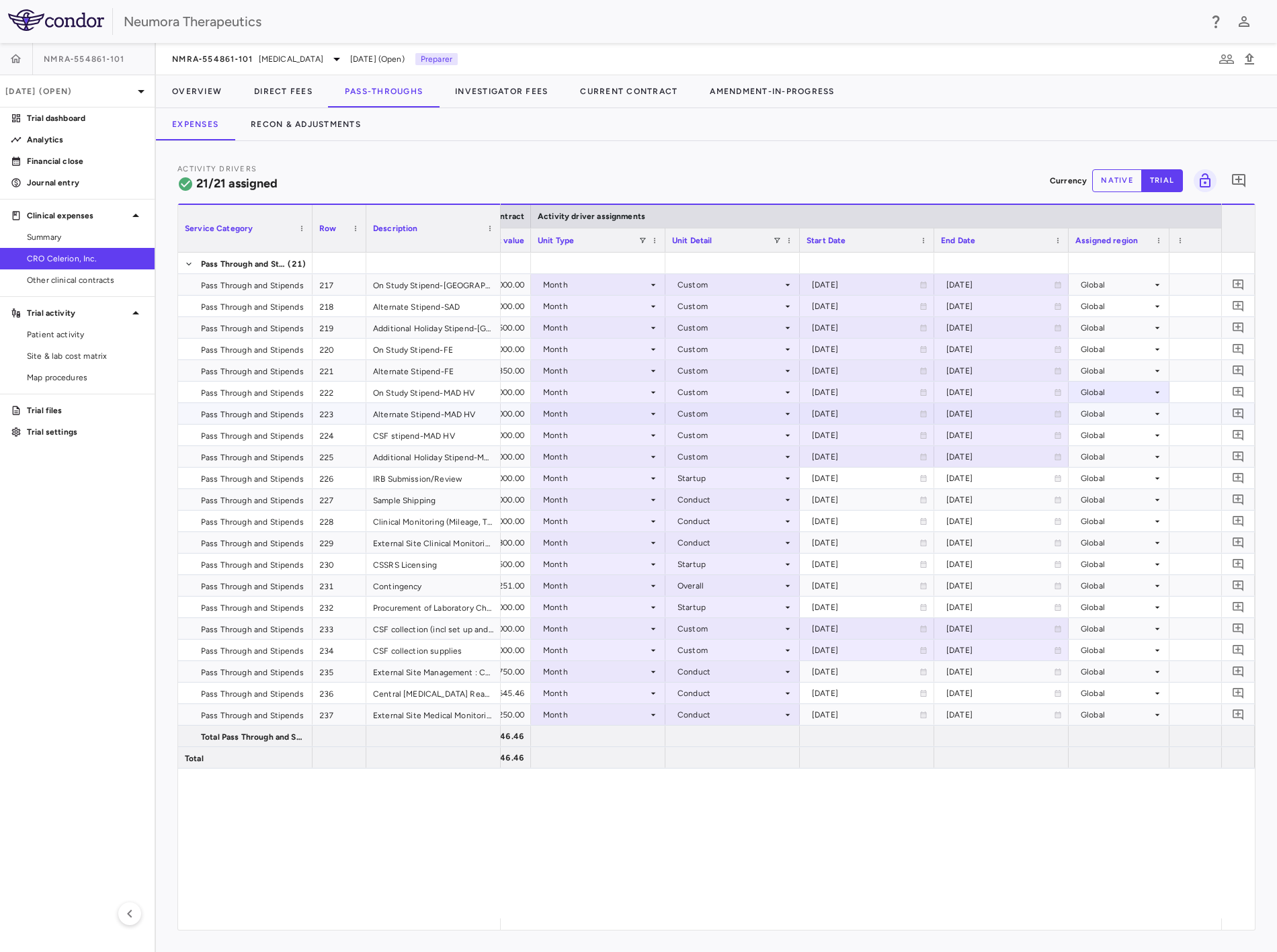
click at [957, 403] on div "[DATE]" at bounding box center [1001, 413] width 134 height 21
click at [958, 413] on input "**********" at bounding box center [989, 415] width 108 height 22
paste input "text"
type input "**********"
click at [956, 434] on div "[DATE]" at bounding box center [1000, 436] width 107 height 22
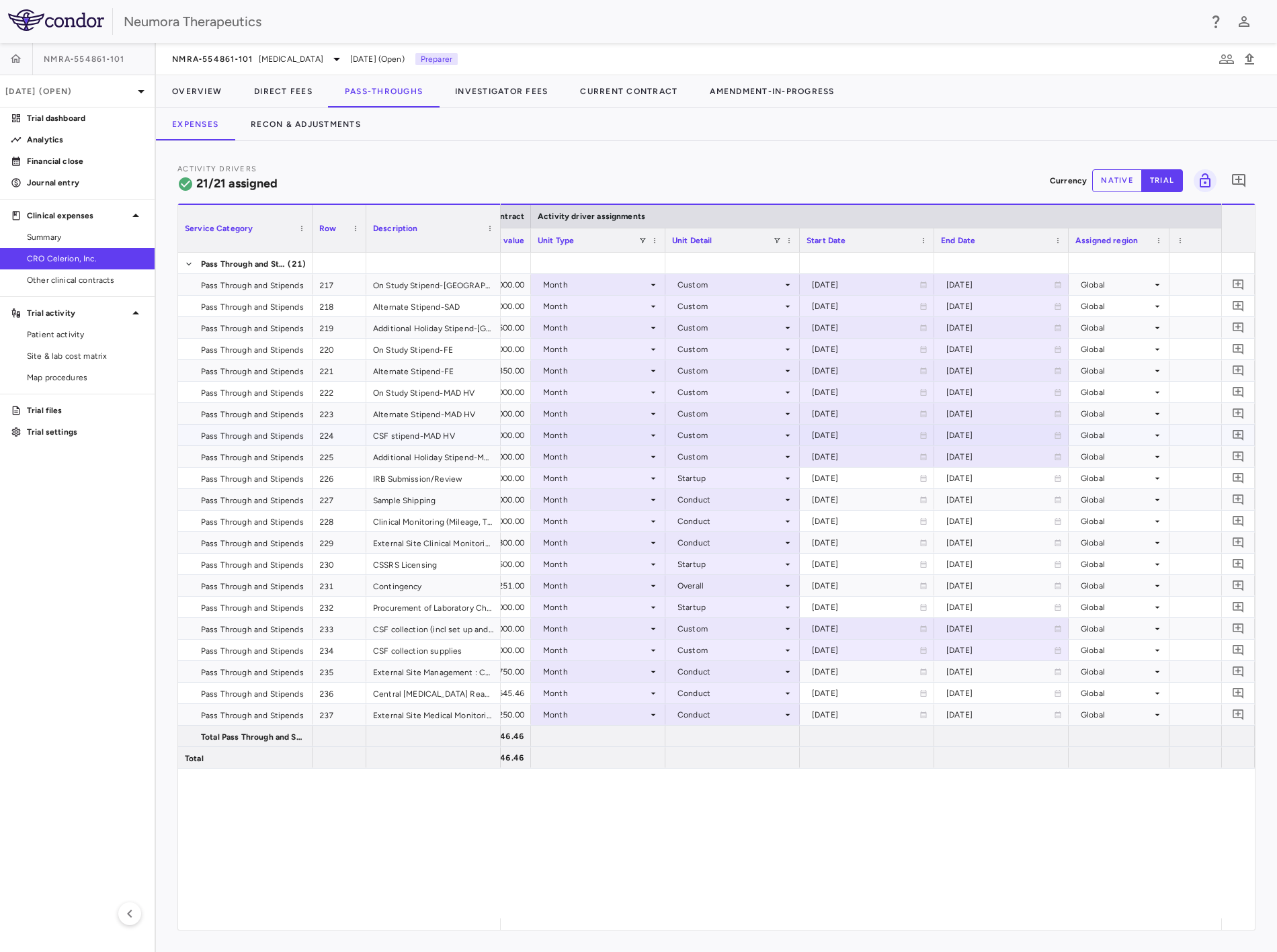
click at [961, 434] on div "[DATE]" at bounding box center [1000, 436] width 107 height 22
click at [964, 434] on input "**********" at bounding box center [989, 437] width 108 height 22
paste input "text"
type input "**********"
click at [956, 458] on div "[DATE]" at bounding box center [1000, 458] width 107 height 22
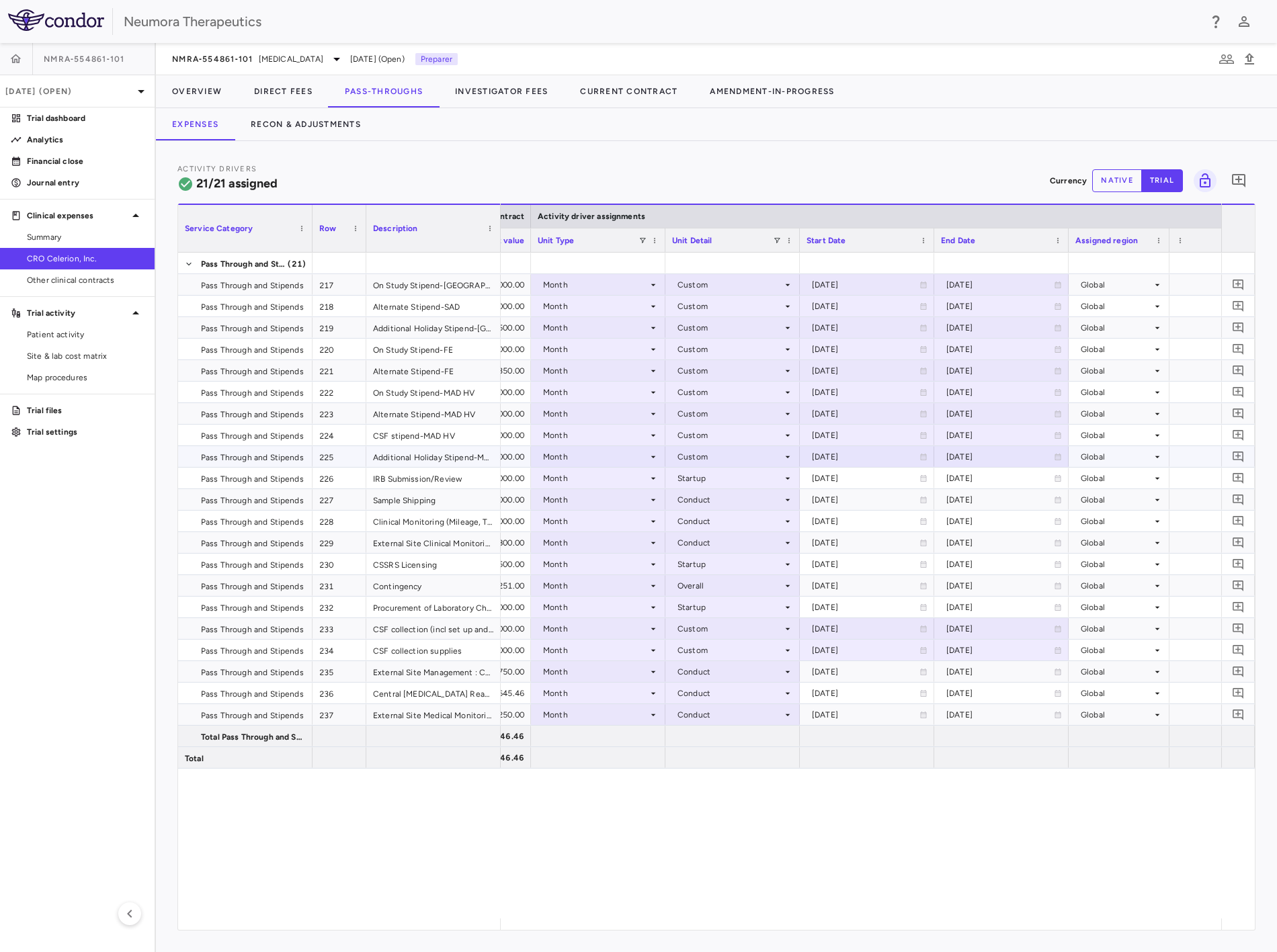
click at [963, 454] on div "[DATE]" at bounding box center [1000, 458] width 107 height 22
click at [966, 456] on input "**********" at bounding box center [989, 458] width 108 height 22
paste input "text"
type input "**********"
click at [865, 458] on div "[DATE]" at bounding box center [865, 458] width 107 height 22
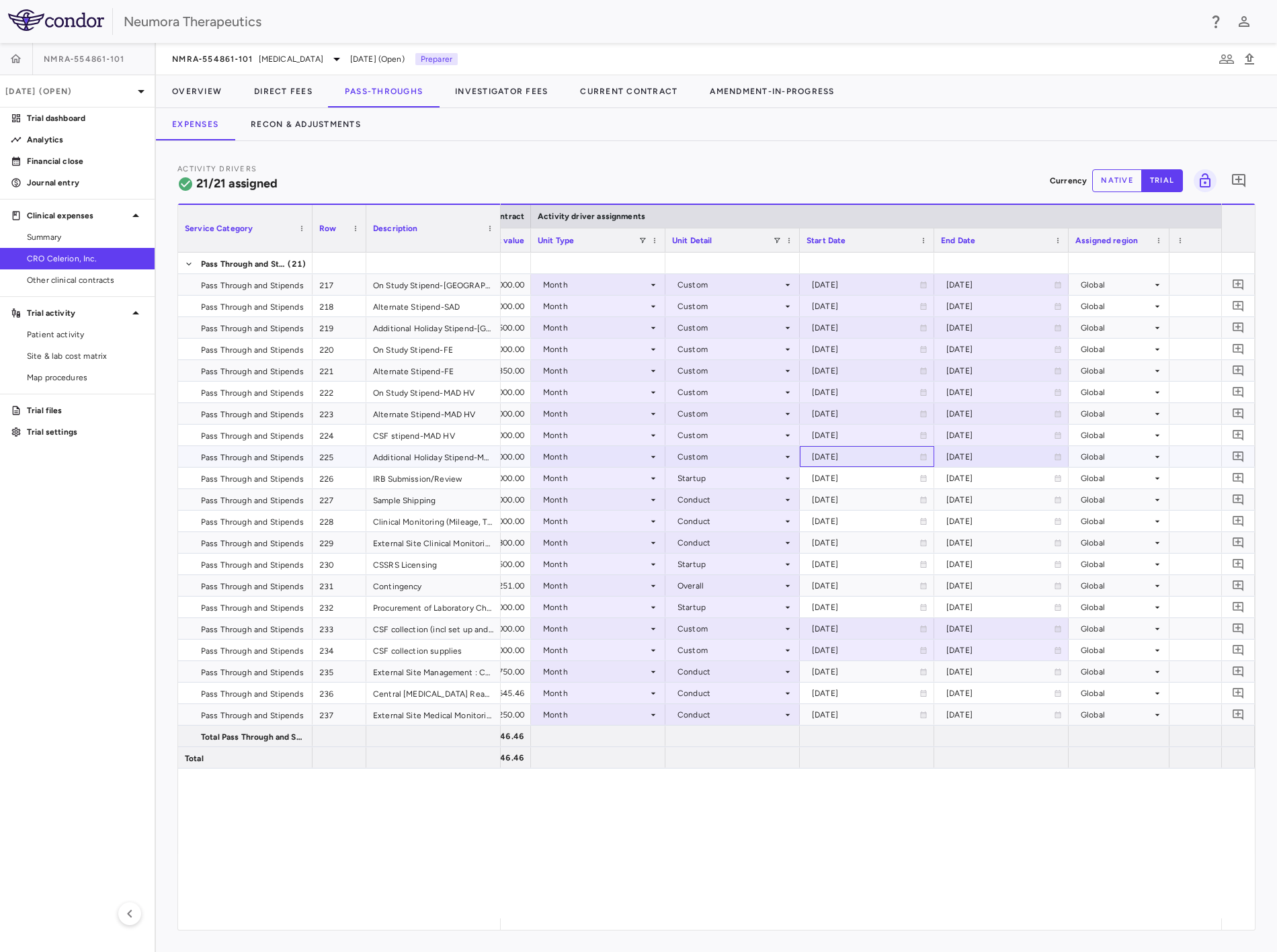
click at [885, 452] on div "[DATE]" at bounding box center [865, 458] width 107 height 22
click at [845, 459] on input "**********" at bounding box center [854, 458] width 108 height 22
click at [876, 413] on div "[DATE]" at bounding box center [865, 414] width 107 height 22
click at [705, 849] on div "— $5,000.00 $200,000.00 Month Custom [DATE] [DATE] Global 4.07 $49,154.33 $1,00…" at bounding box center [860, 586] width 720 height 666
click at [303, 118] on button "Recon & Adjustments" at bounding box center [305, 124] width 142 height 32
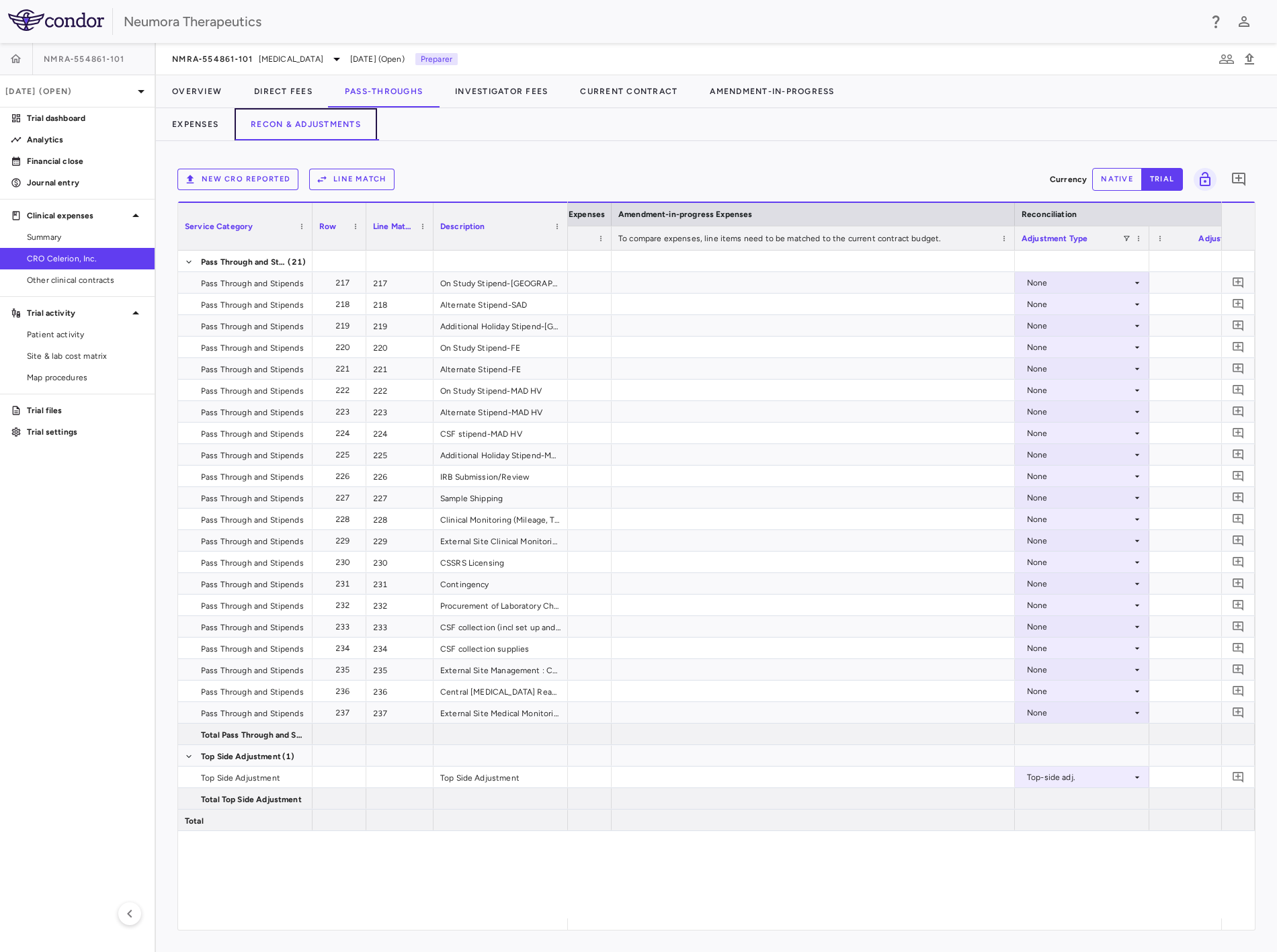
scroll to position [0, 1395]
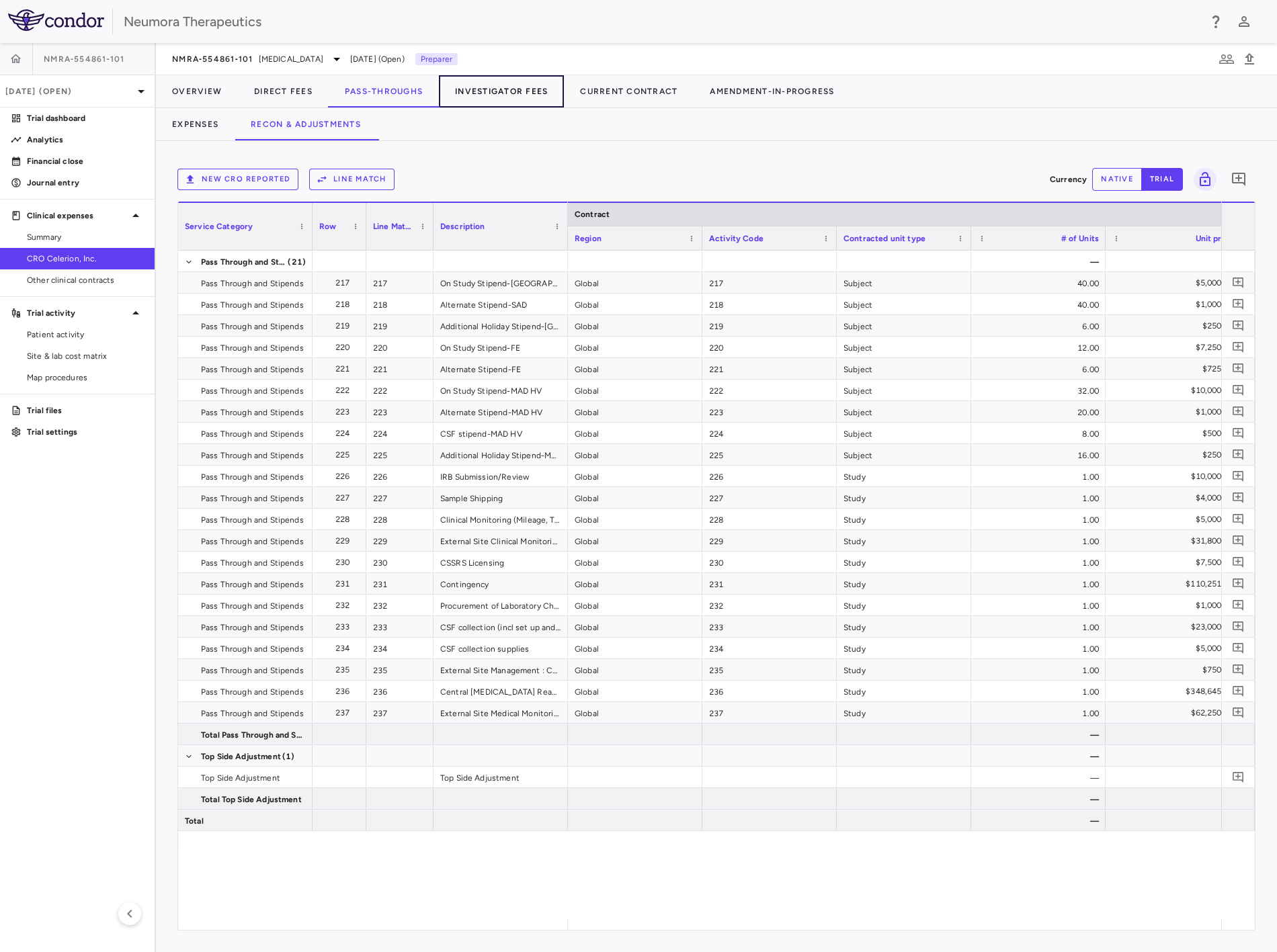
click at [518, 93] on button "Investigator Fees" at bounding box center [501, 92] width 125 height 32
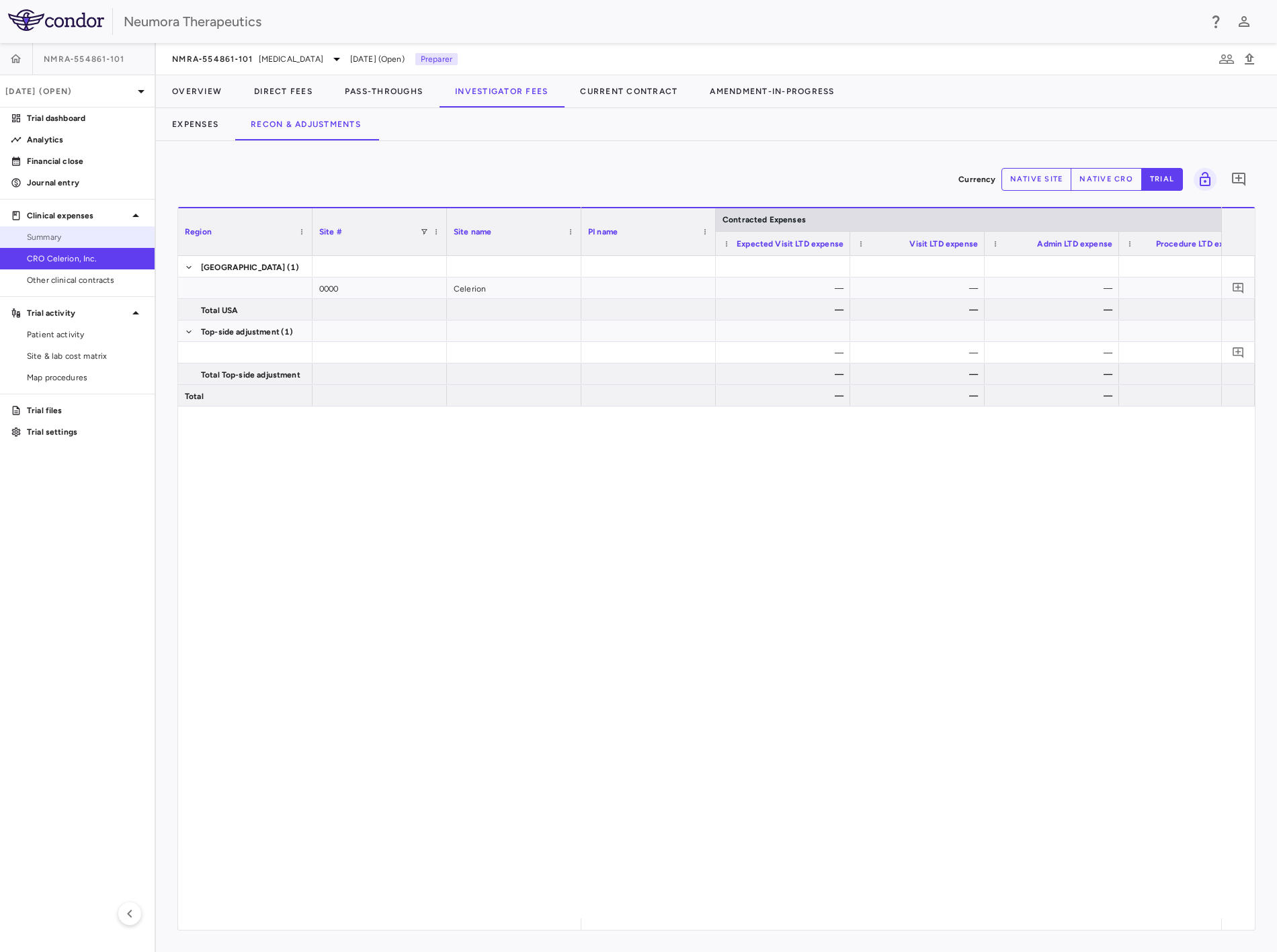
click at [72, 236] on span "Summary" at bounding box center [86, 237] width 117 height 12
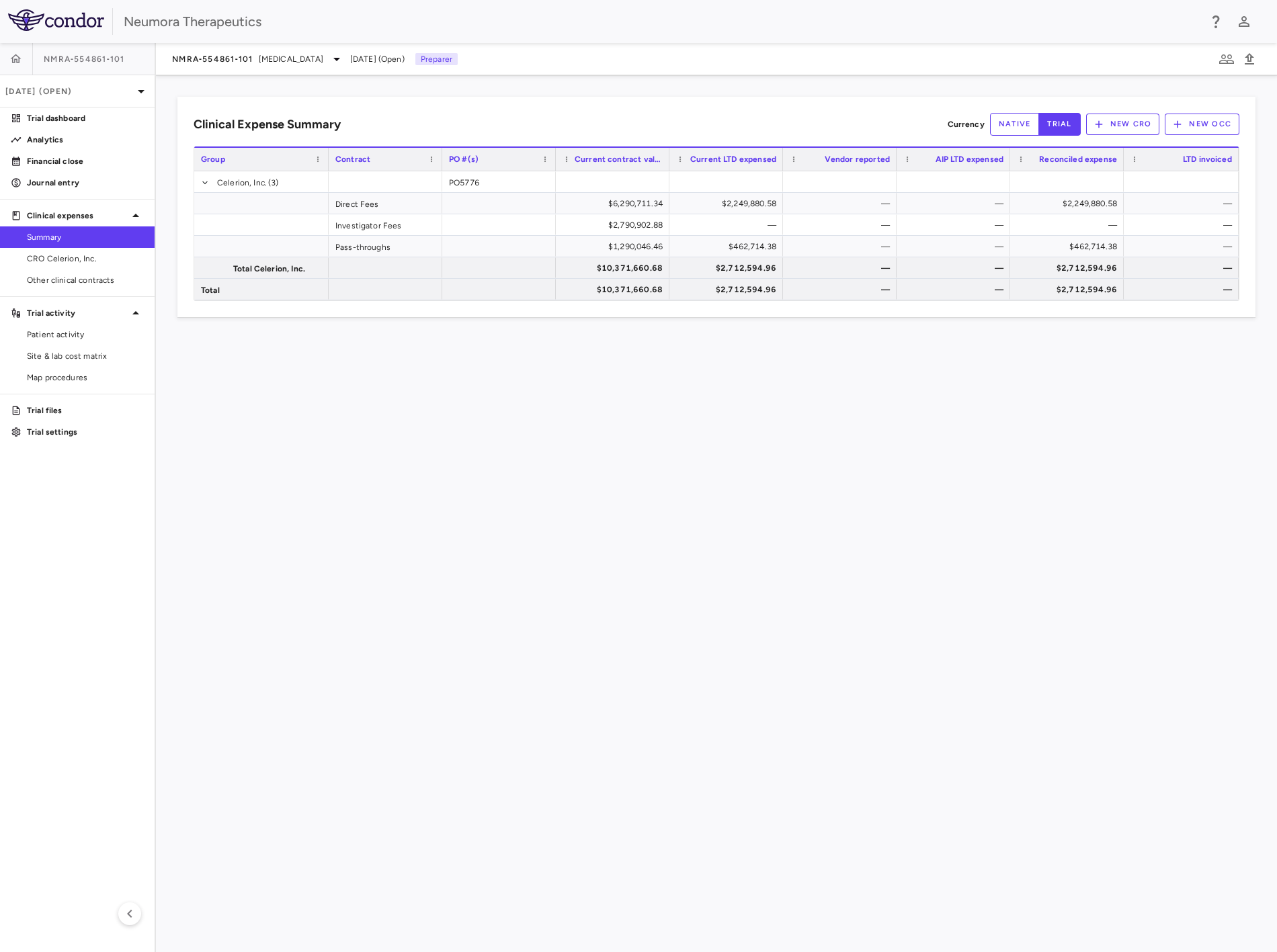
click at [344, 336] on div "Clinical Expense Summary Currency native trial New CRO New OCC Drag here to set…" at bounding box center [716, 514] width 1121 height 877
click at [15, 51] on button "button" at bounding box center [16, 59] width 32 height 32
